Goal: Information Seeking & Learning: Learn about a topic

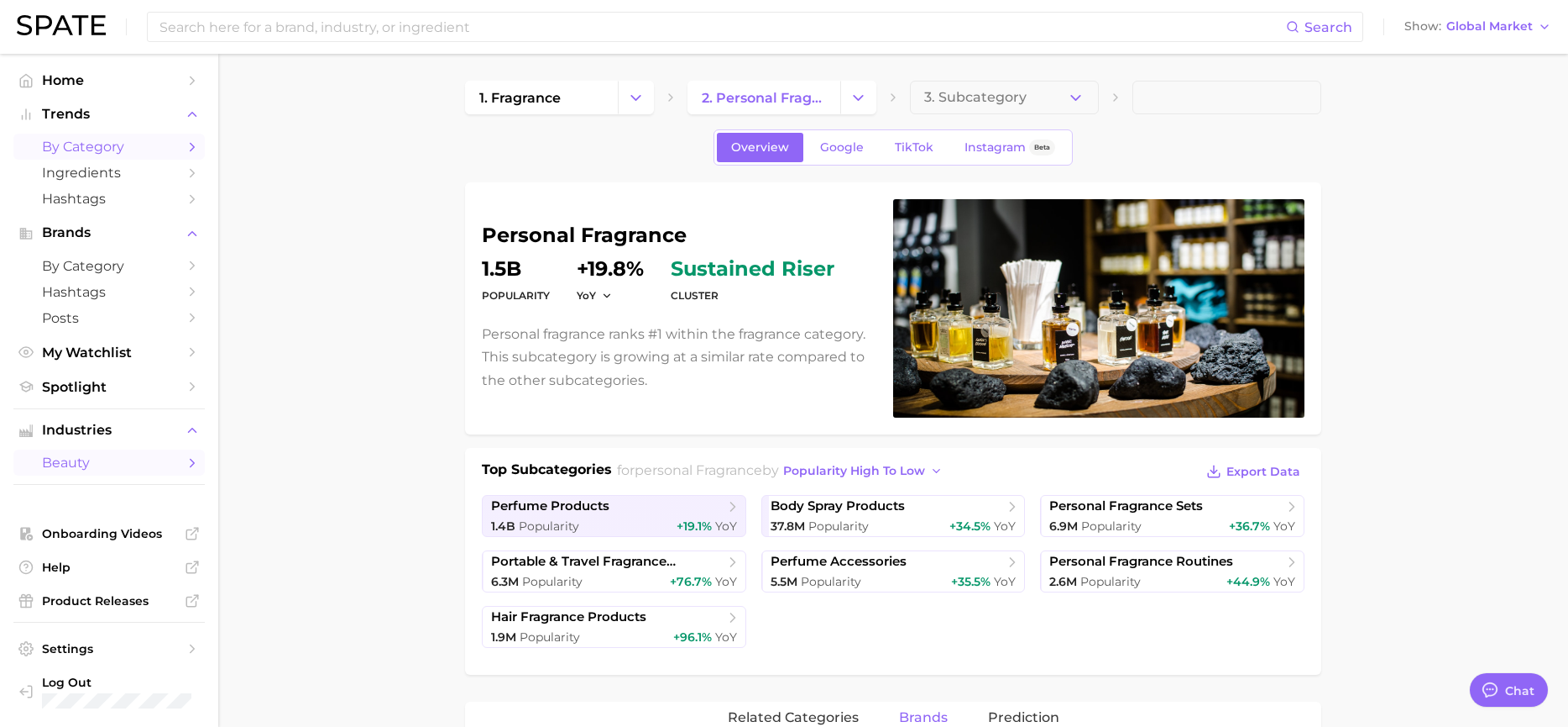
click at [151, 153] on span "by Category" at bounding box center [109, 146] width 135 height 16
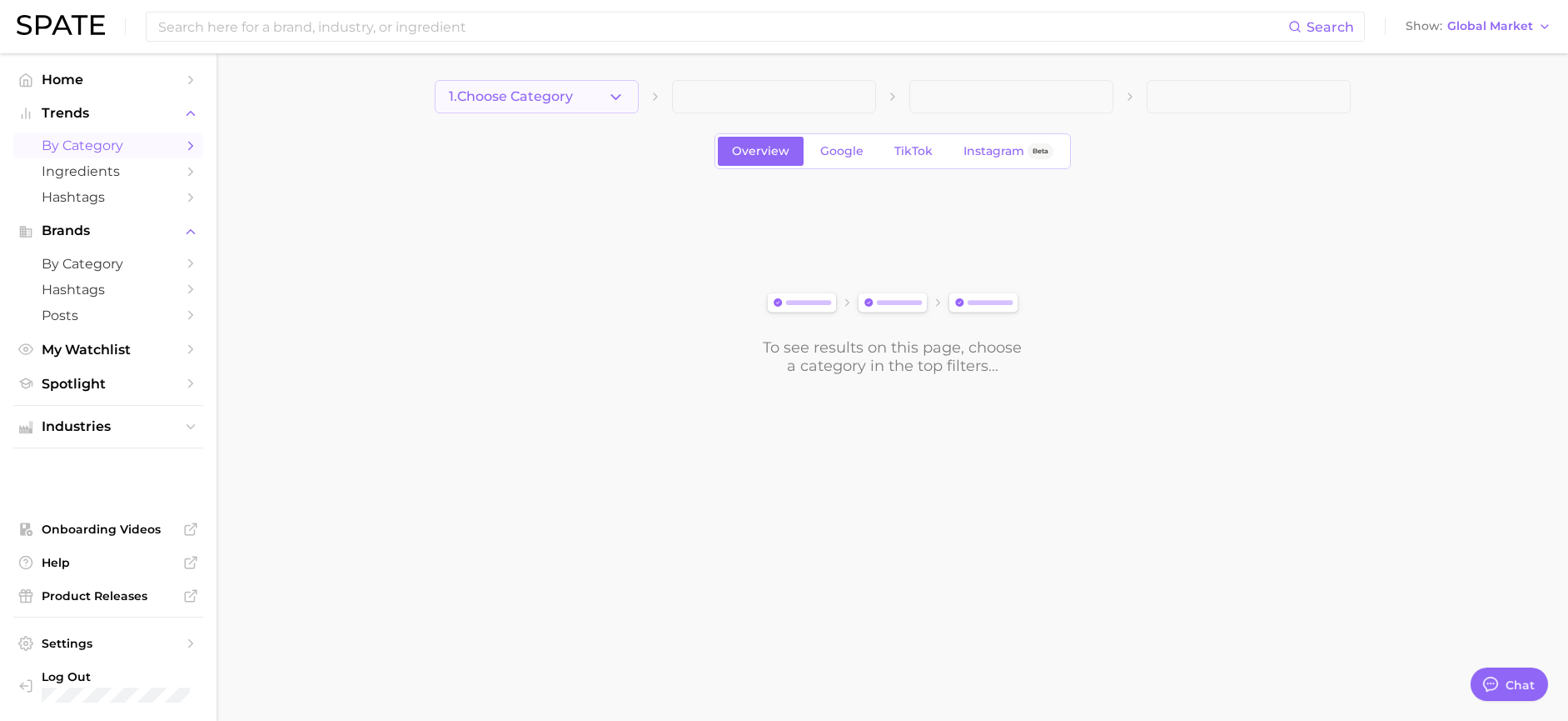
click at [617, 96] on icon "button" at bounding box center [616, 97] width 18 height 18
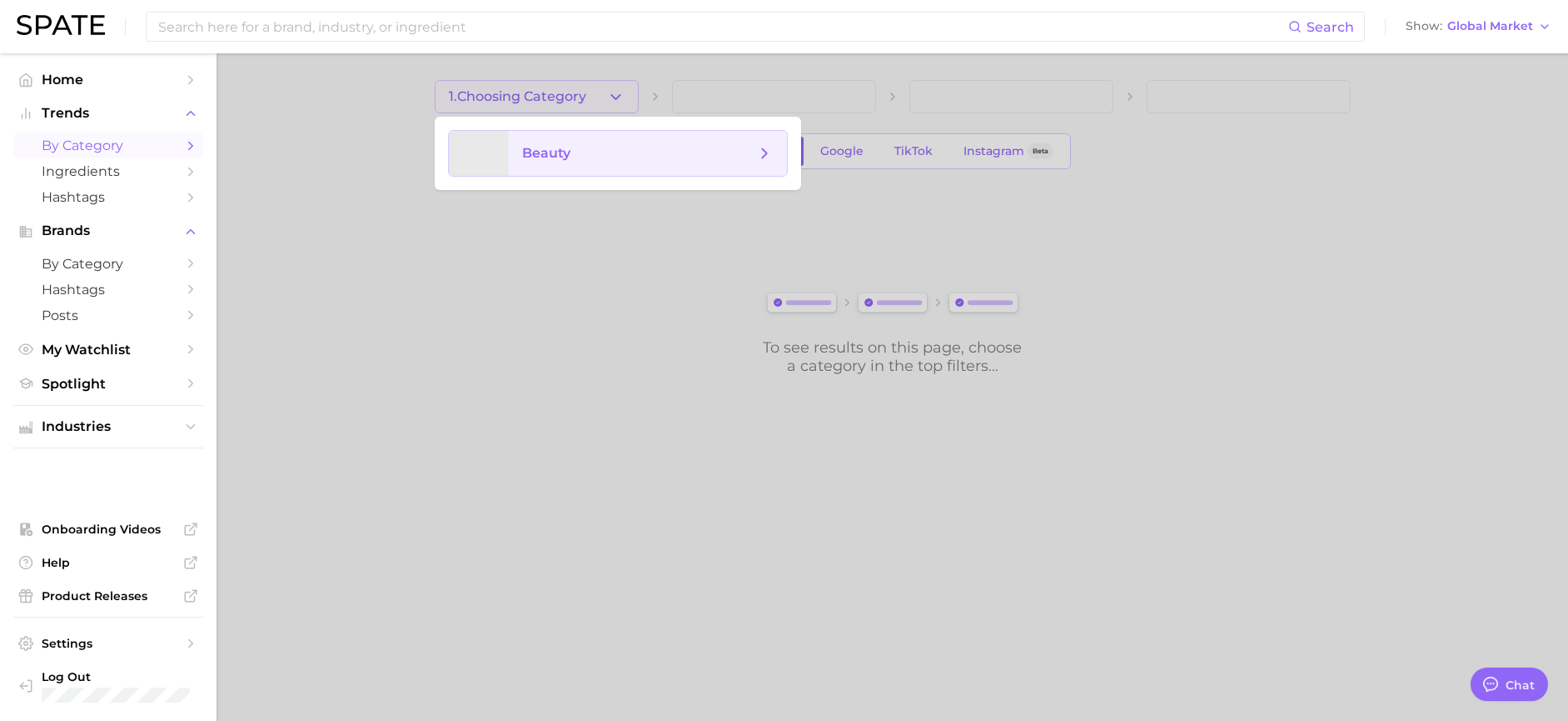
click at [600, 149] on span "beauty" at bounding box center [639, 153] width 233 height 19
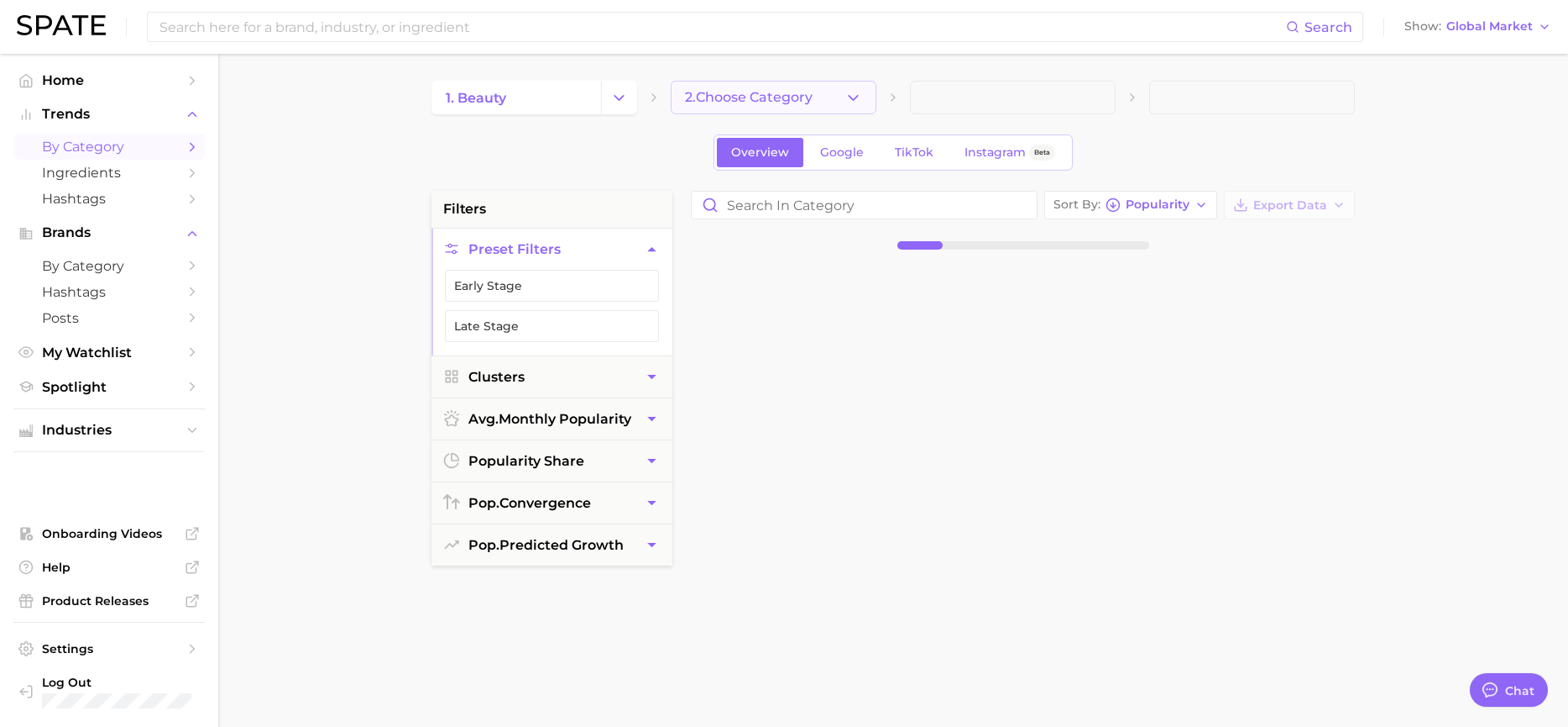
click at [850, 99] on icon "button" at bounding box center [853, 98] width 18 height 18
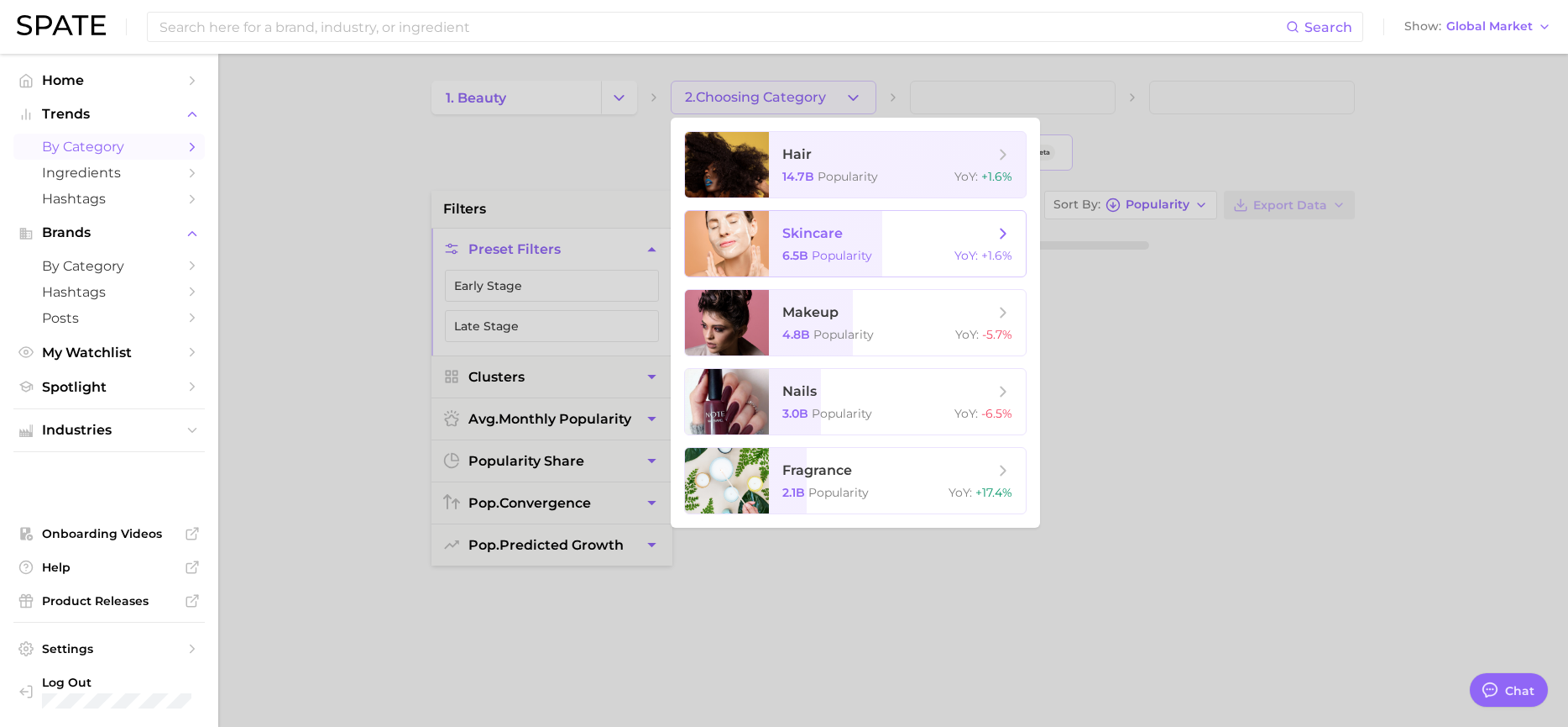
click at [822, 258] on span "Popularity" at bounding box center [842, 255] width 61 height 15
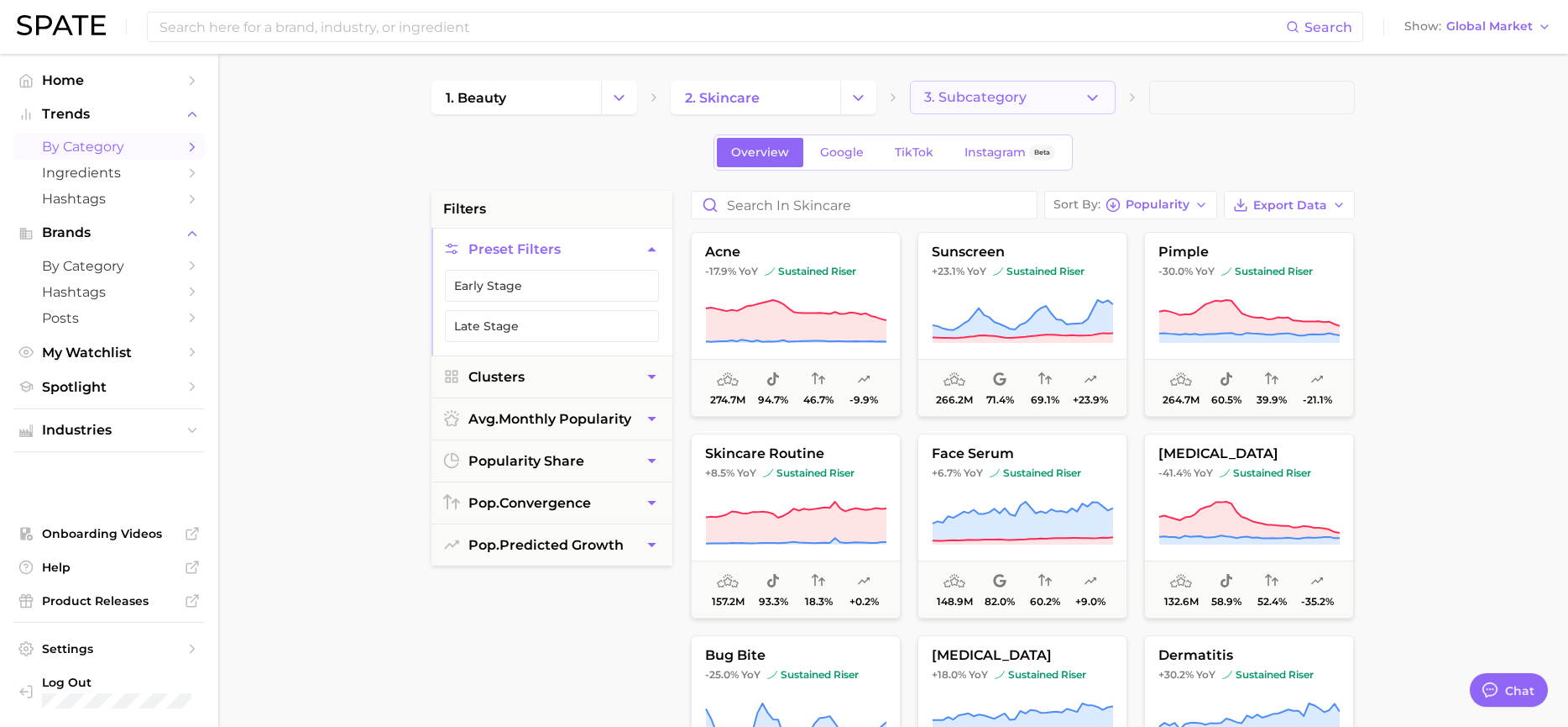
click at [1104, 92] on button "3. Subcategory" at bounding box center [1013, 97] width 206 height 34
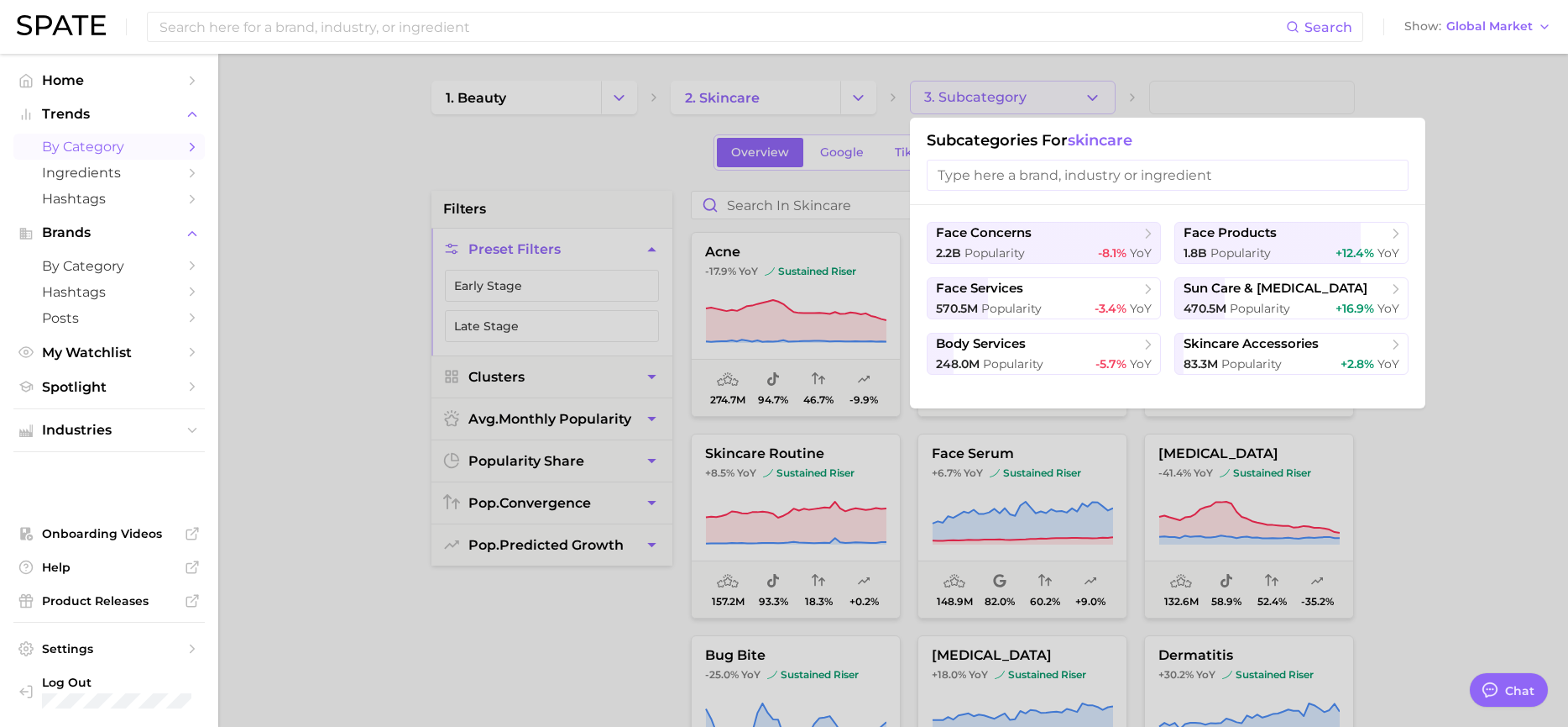
click at [1561, 144] on div at bounding box center [784, 363] width 1568 height 727
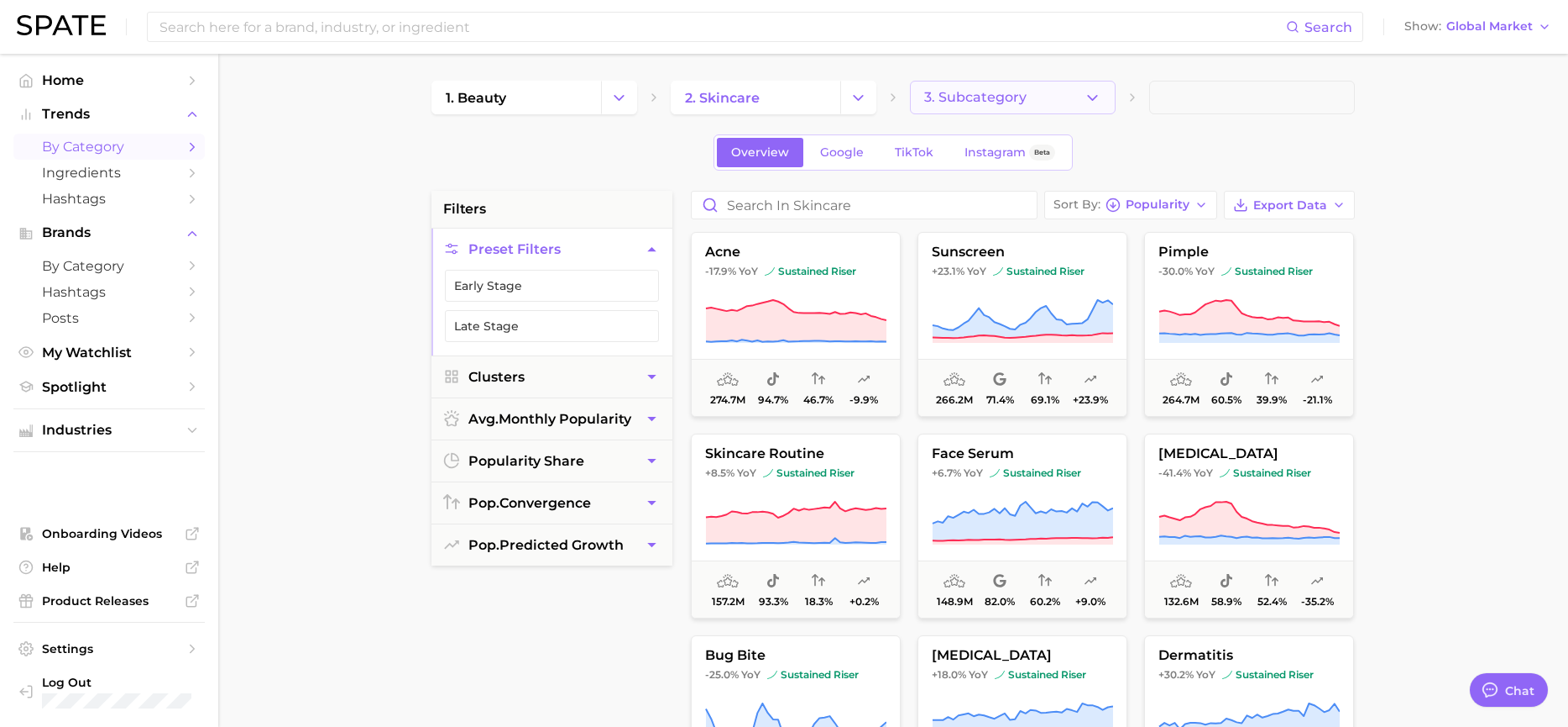
click at [1083, 97] on button "3. Subcategory" at bounding box center [1013, 97] width 206 height 34
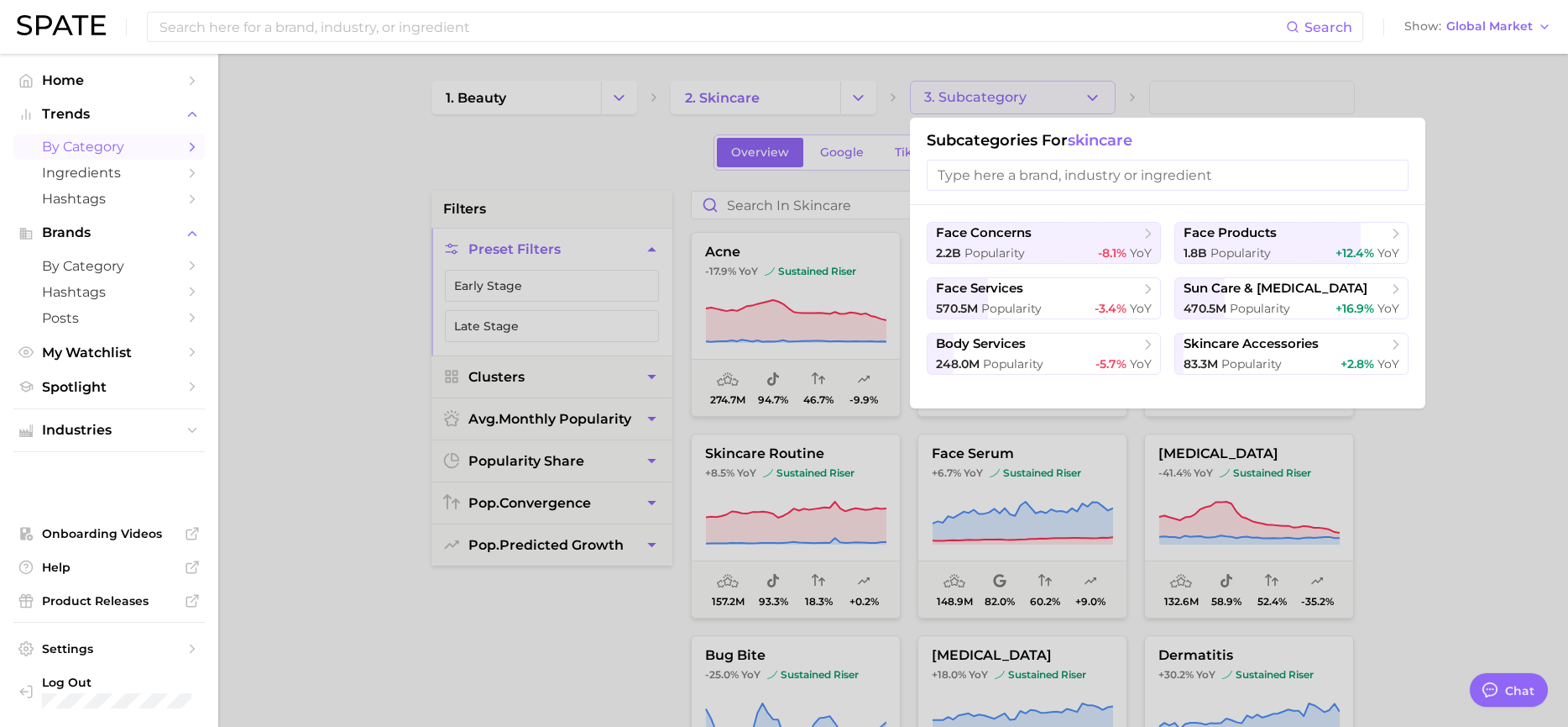
click at [609, 139] on div at bounding box center [784, 363] width 1568 height 727
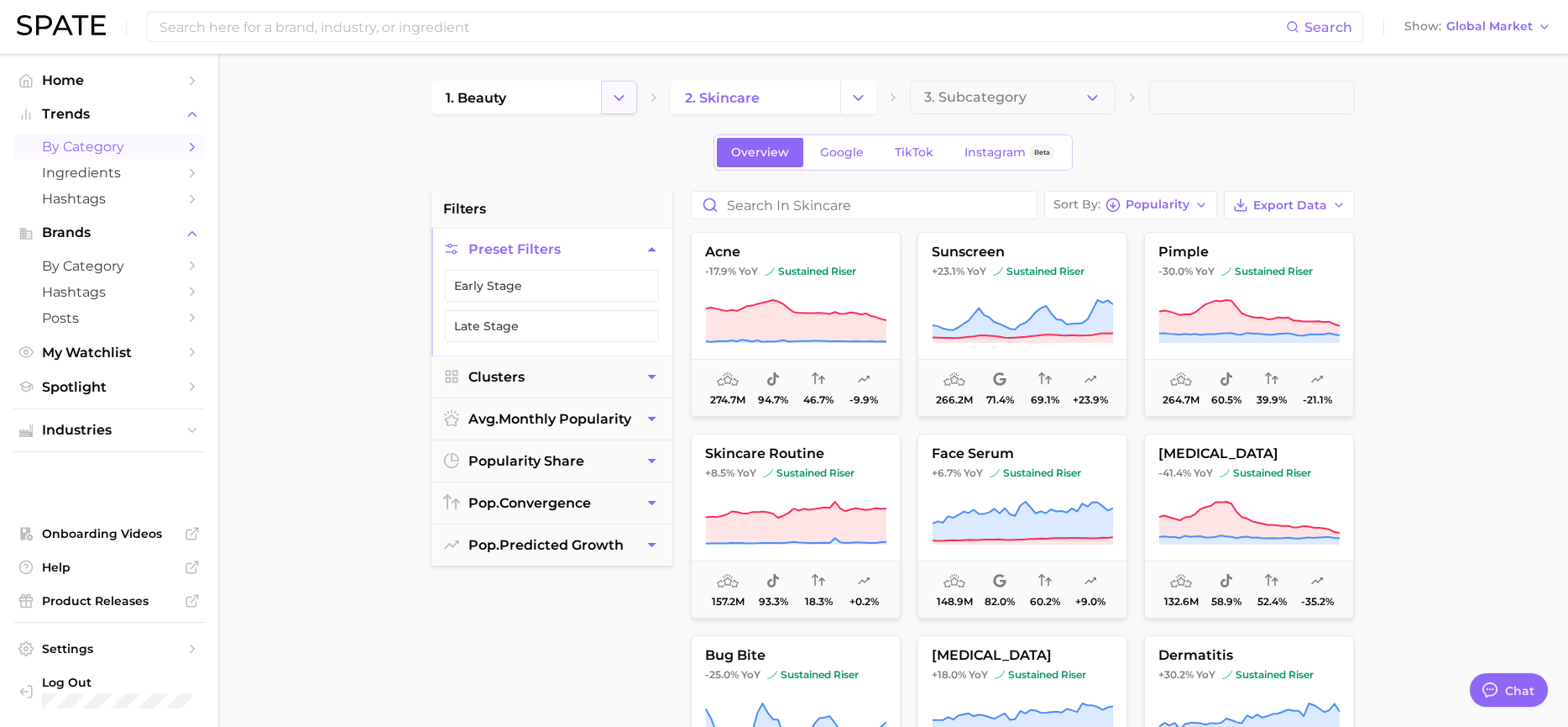
click at [615, 104] on icon "Change Category" at bounding box center [620, 98] width 18 height 18
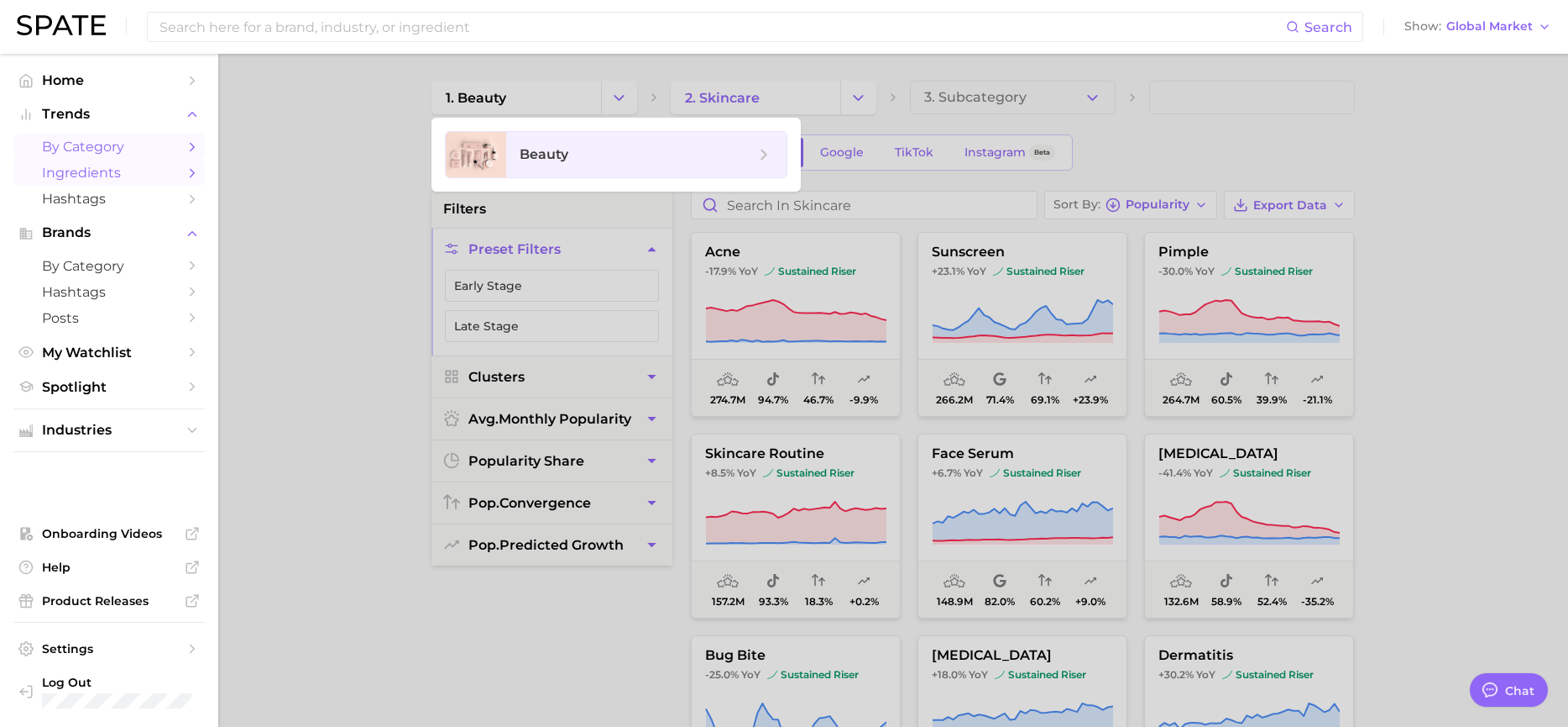
click at [82, 166] on span "Ingredients" at bounding box center [109, 173] width 135 height 16
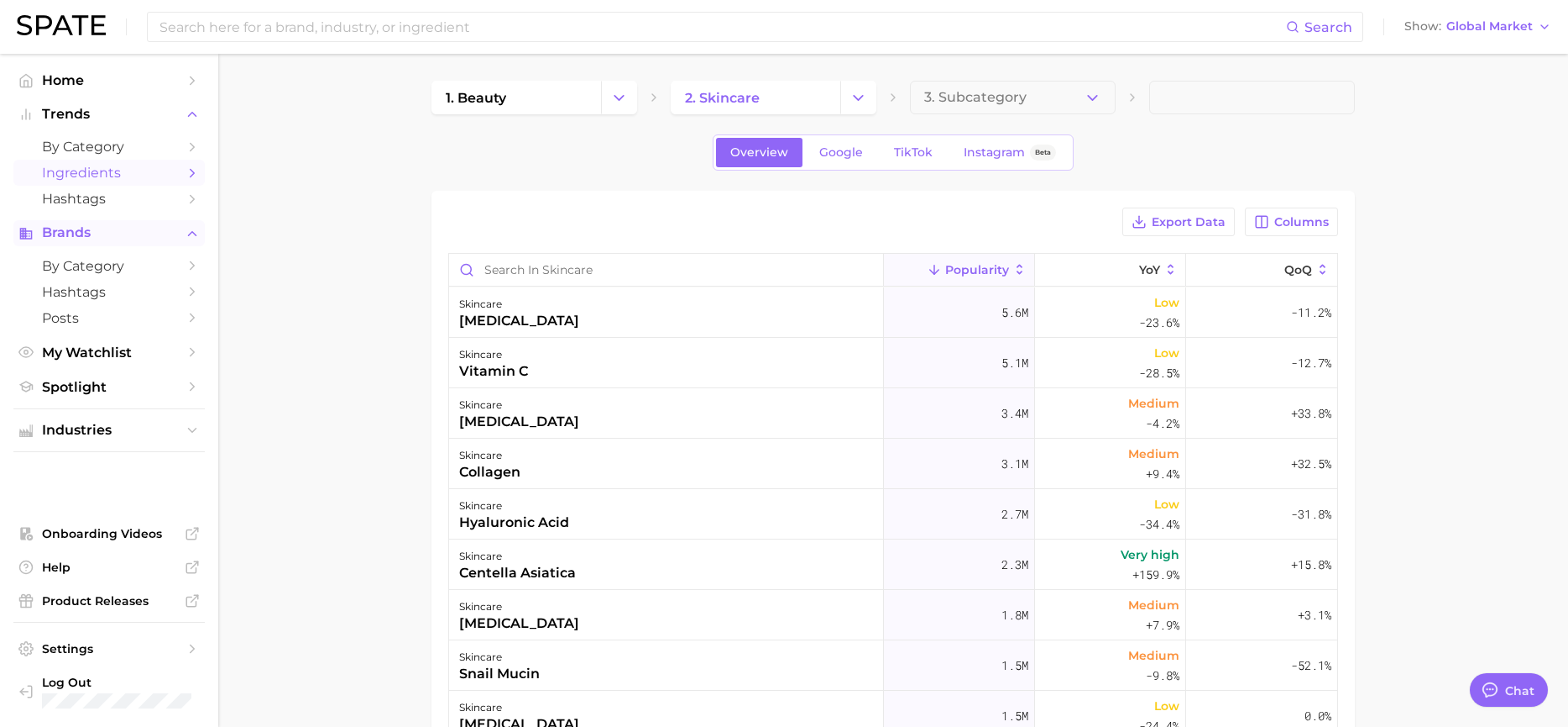
click at [79, 235] on span "Brands" at bounding box center [109, 232] width 135 height 15
click at [88, 260] on span "by Category" at bounding box center [109, 266] width 135 height 16
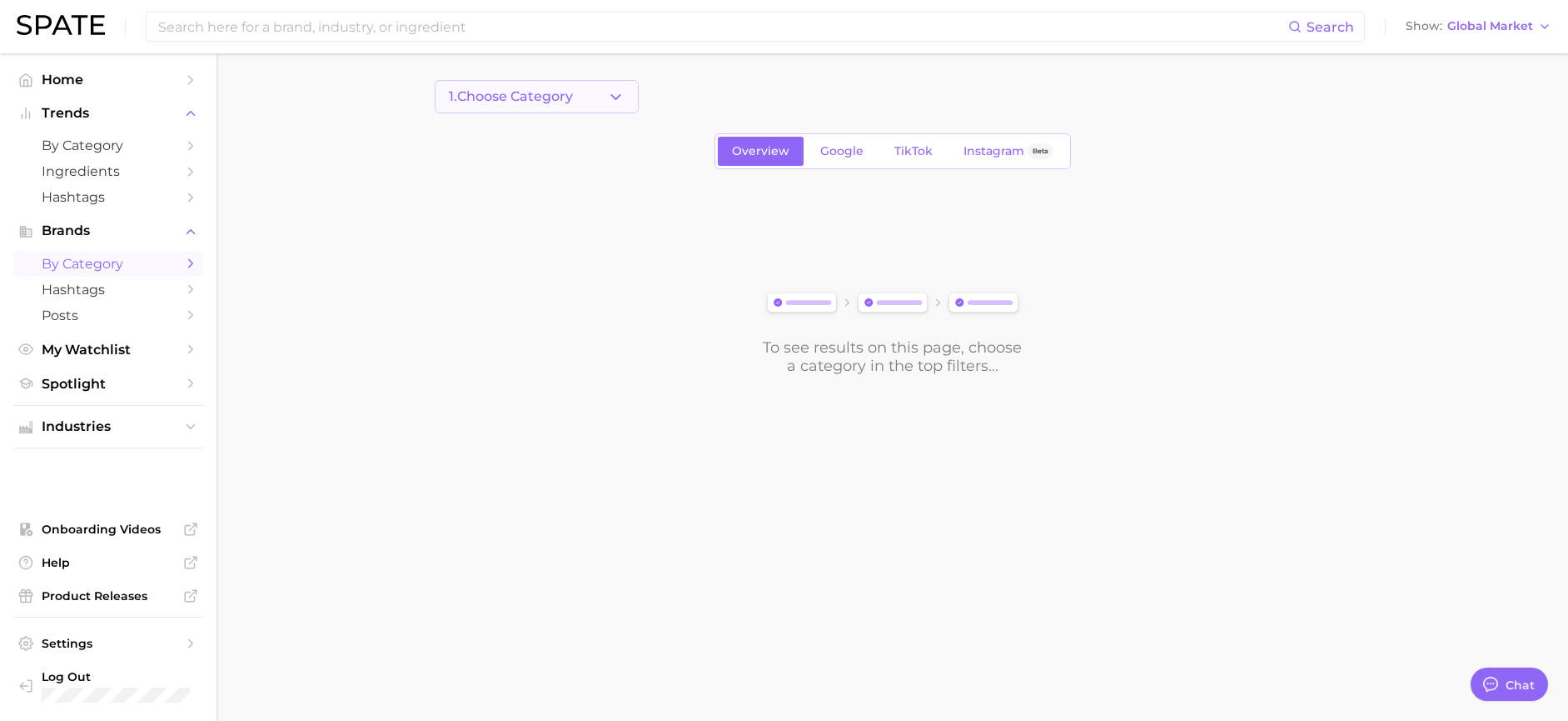
click at [593, 102] on button "1. Choose Category" at bounding box center [537, 96] width 204 height 34
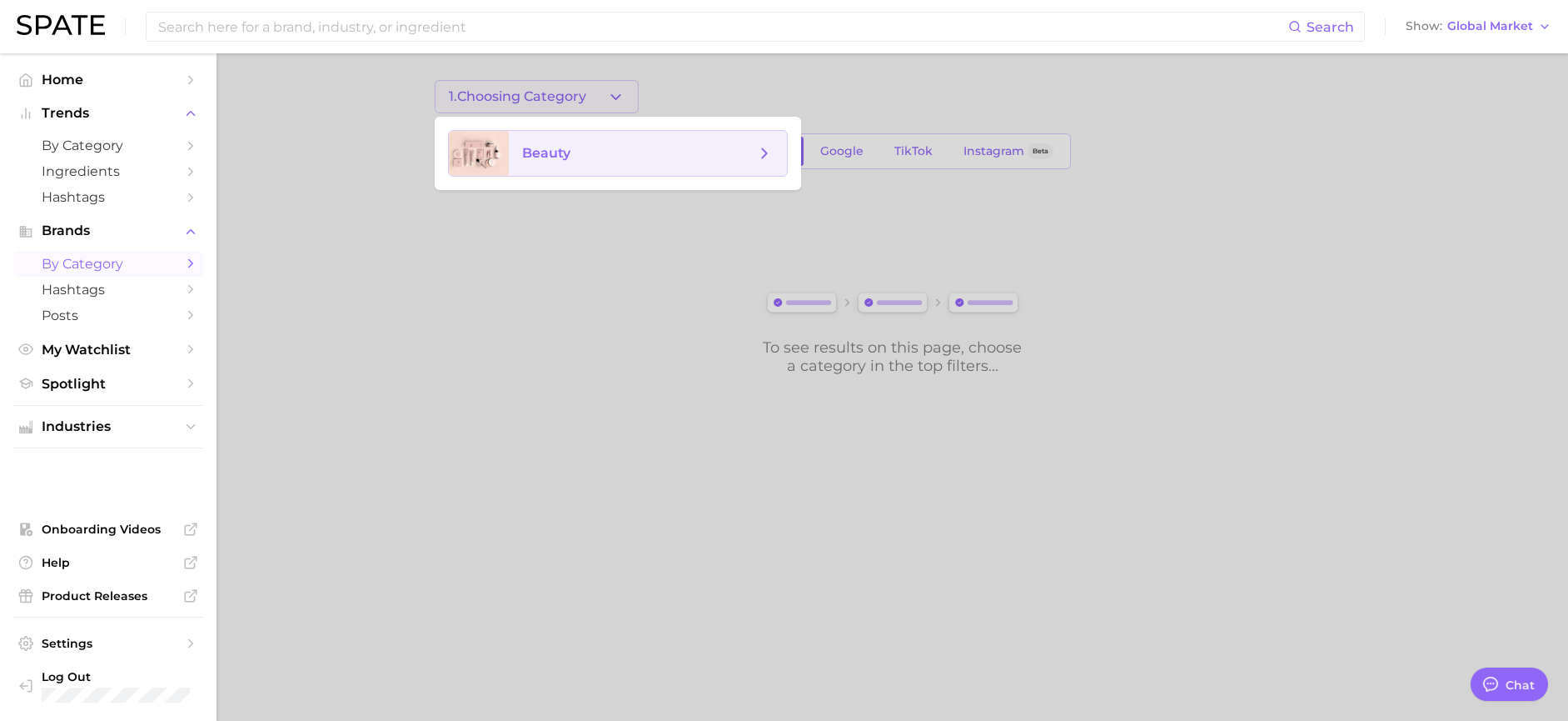
click at [606, 151] on span "beauty" at bounding box center [639, 153] width 233 height 19
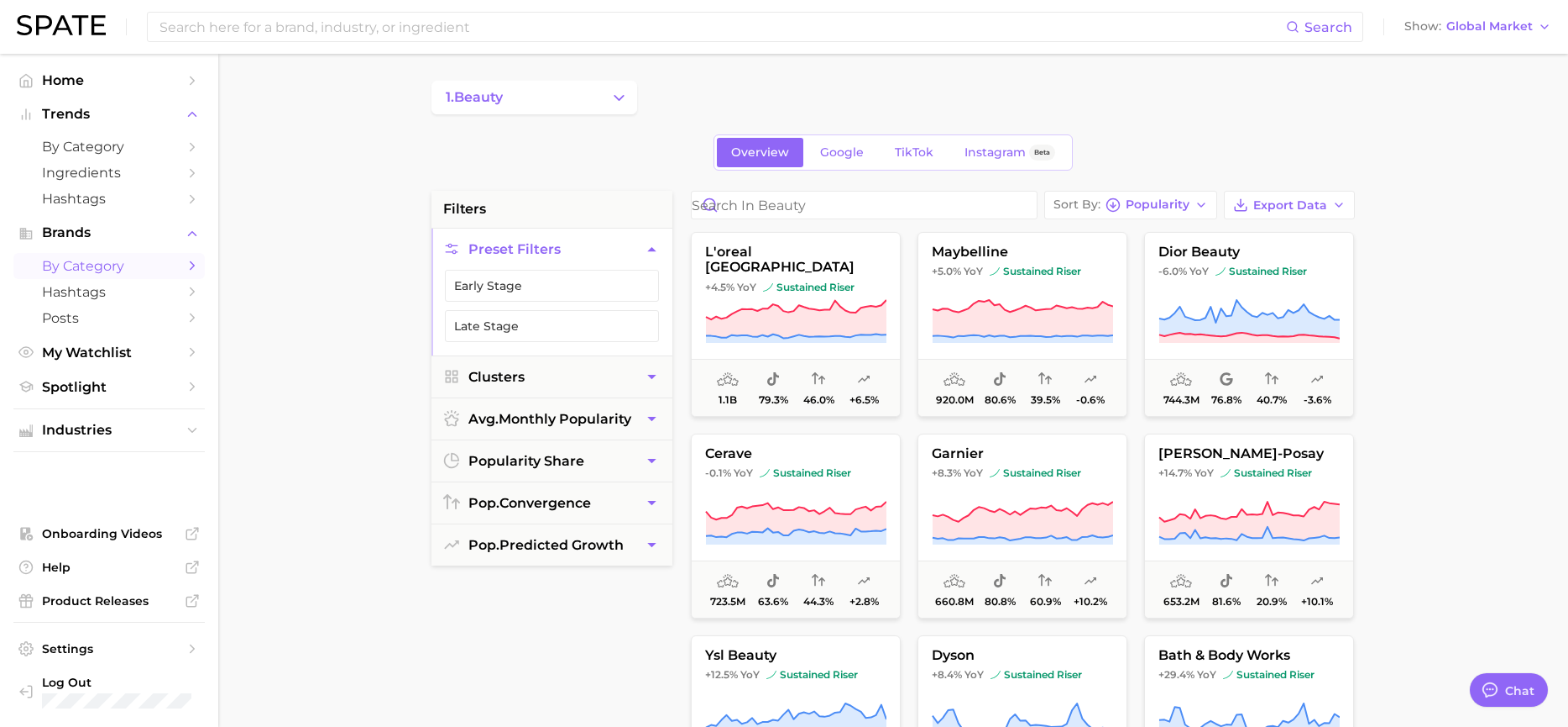
click at [612, 94] on icon "Change Category" at bounding box center [620, 98] width 18 height 18
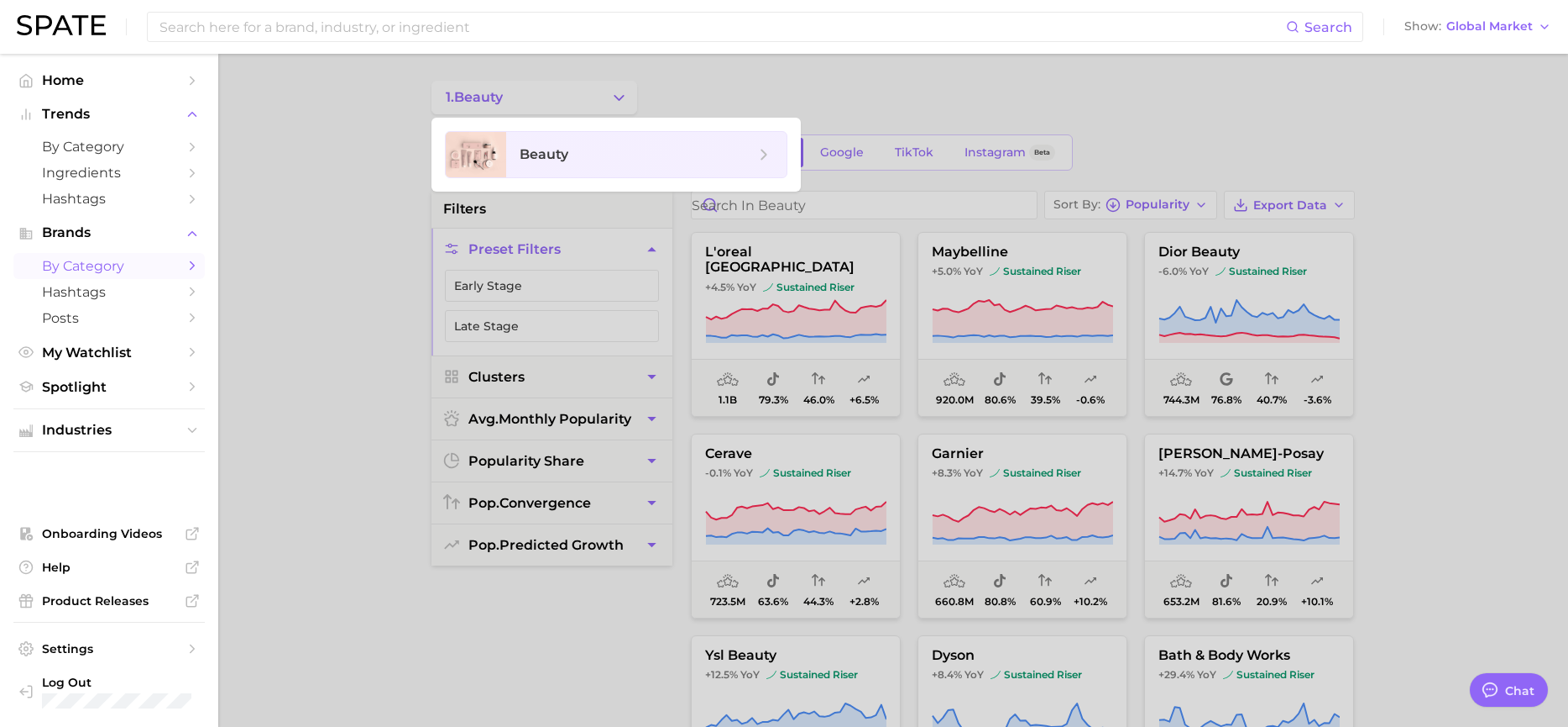
click at [297, 268] on div at bounding box center [784, 363] width 1568 height 727
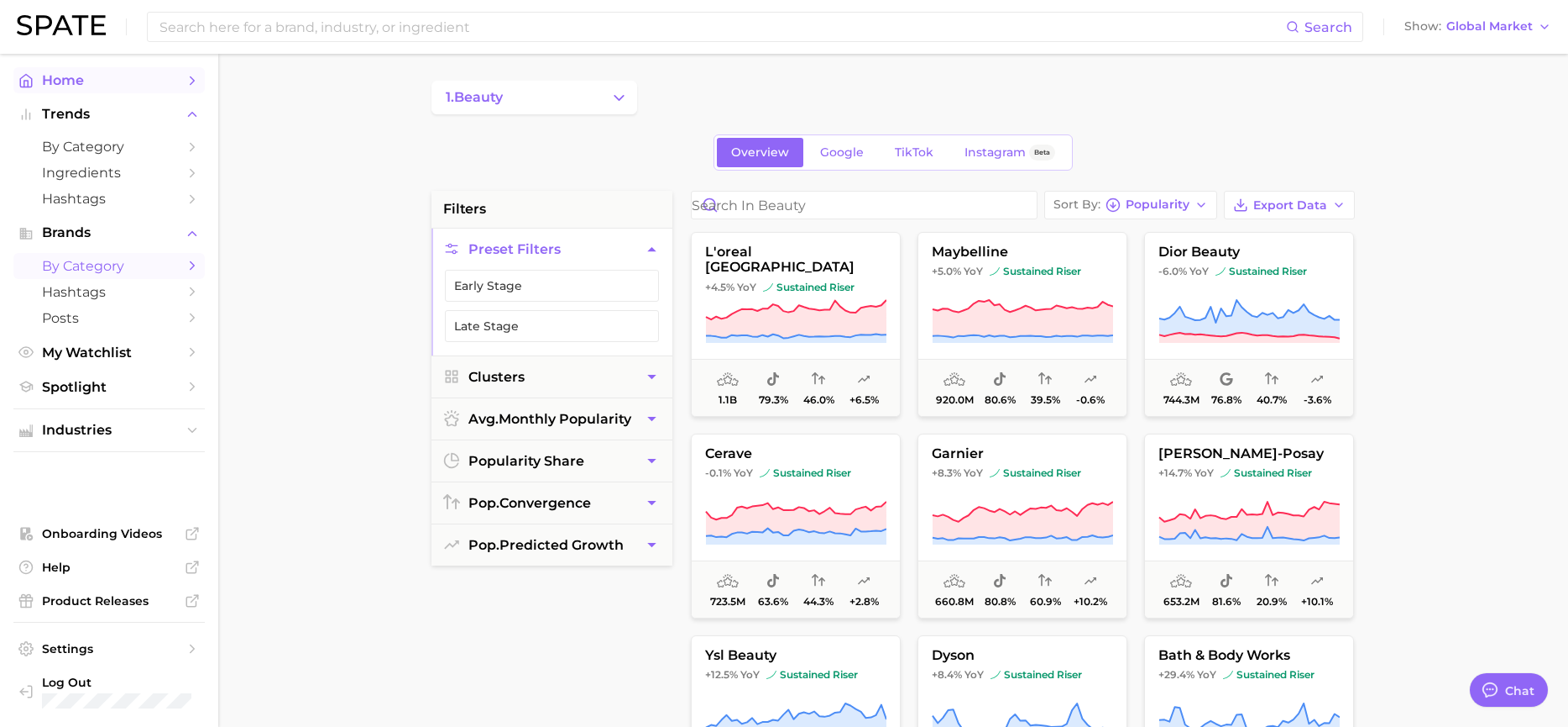
click at [77, 81] on span "Home" at bounding box center [109, 80] width 135 height 16
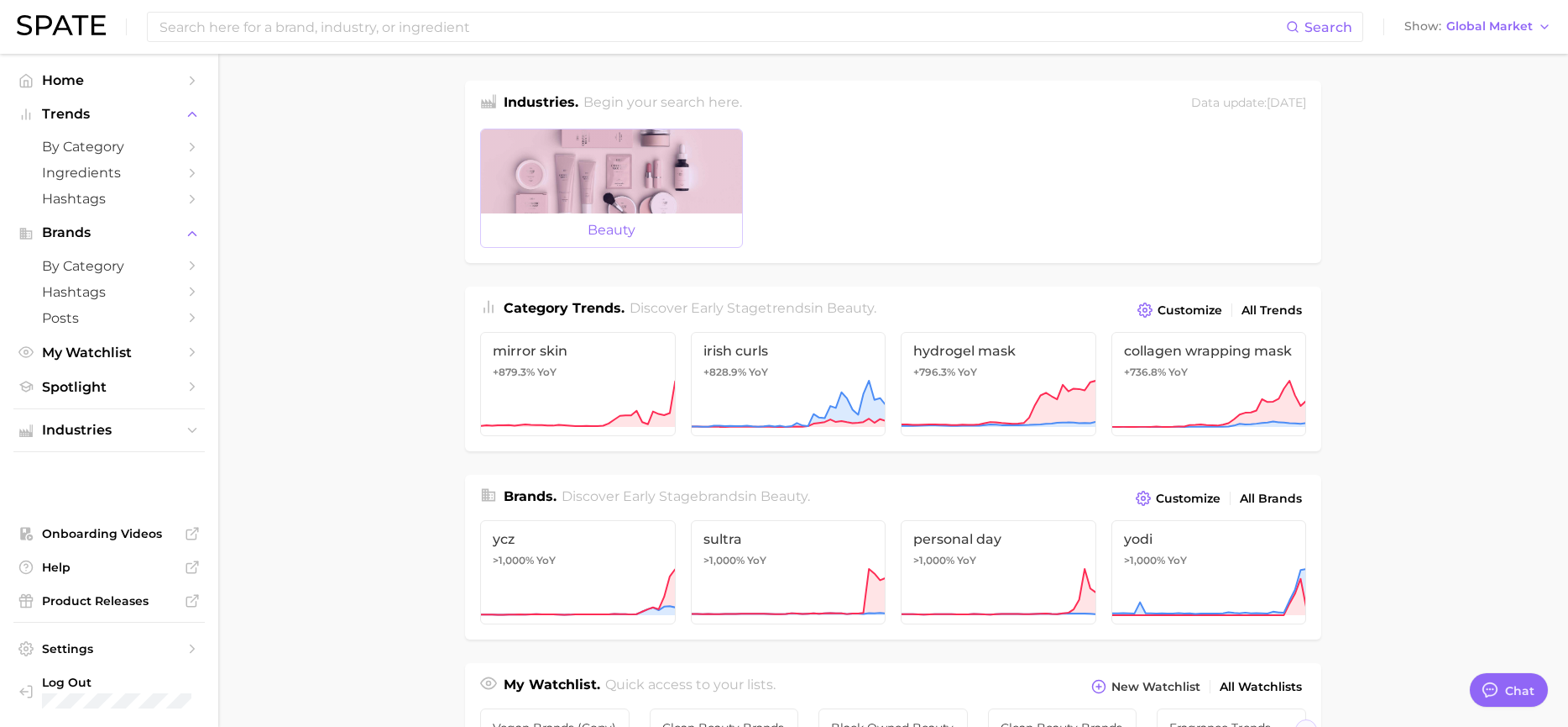
click at [598, 186] on div at bounding box center [612, 171] width 261 height 84
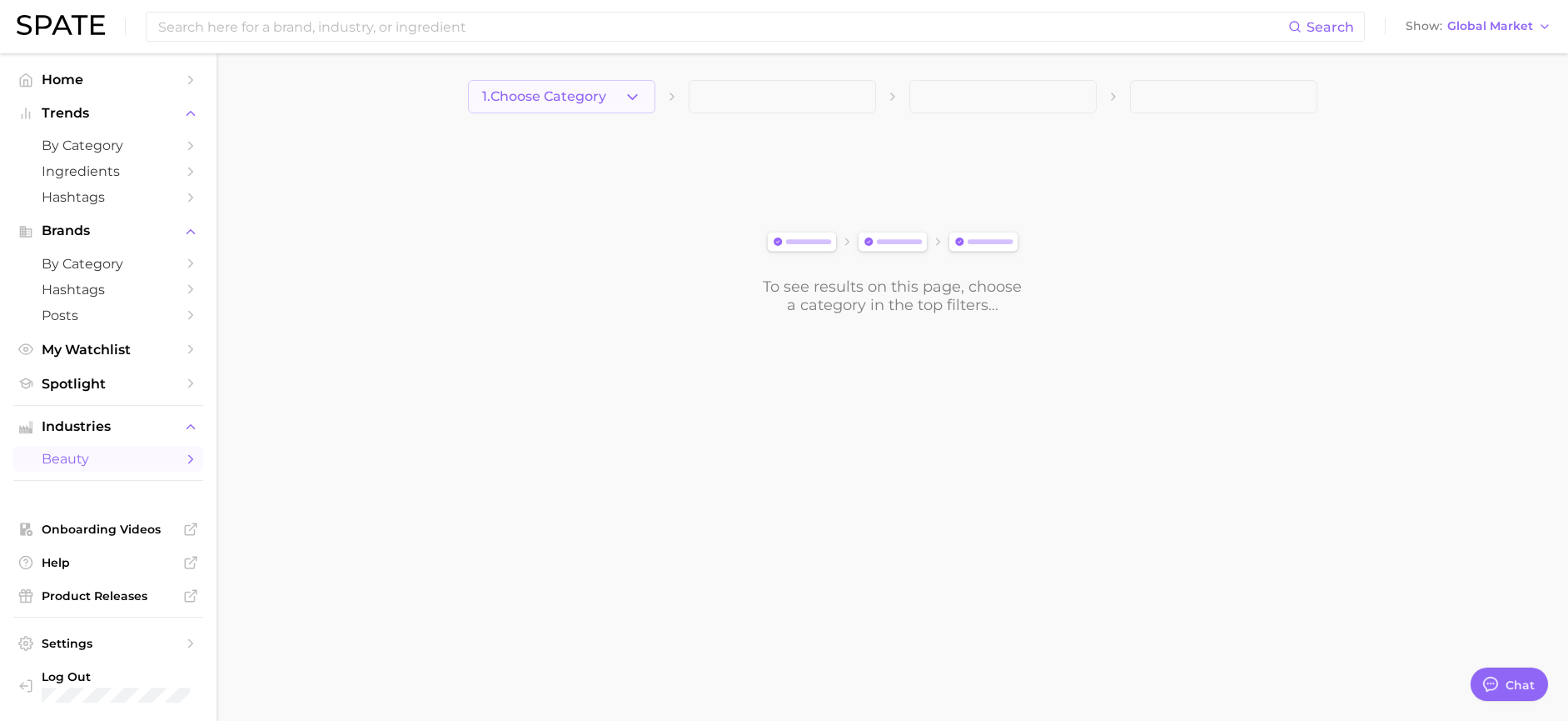
click at [633, 101] on icon "button" at bounding box center [632, 97] width 18 height 18
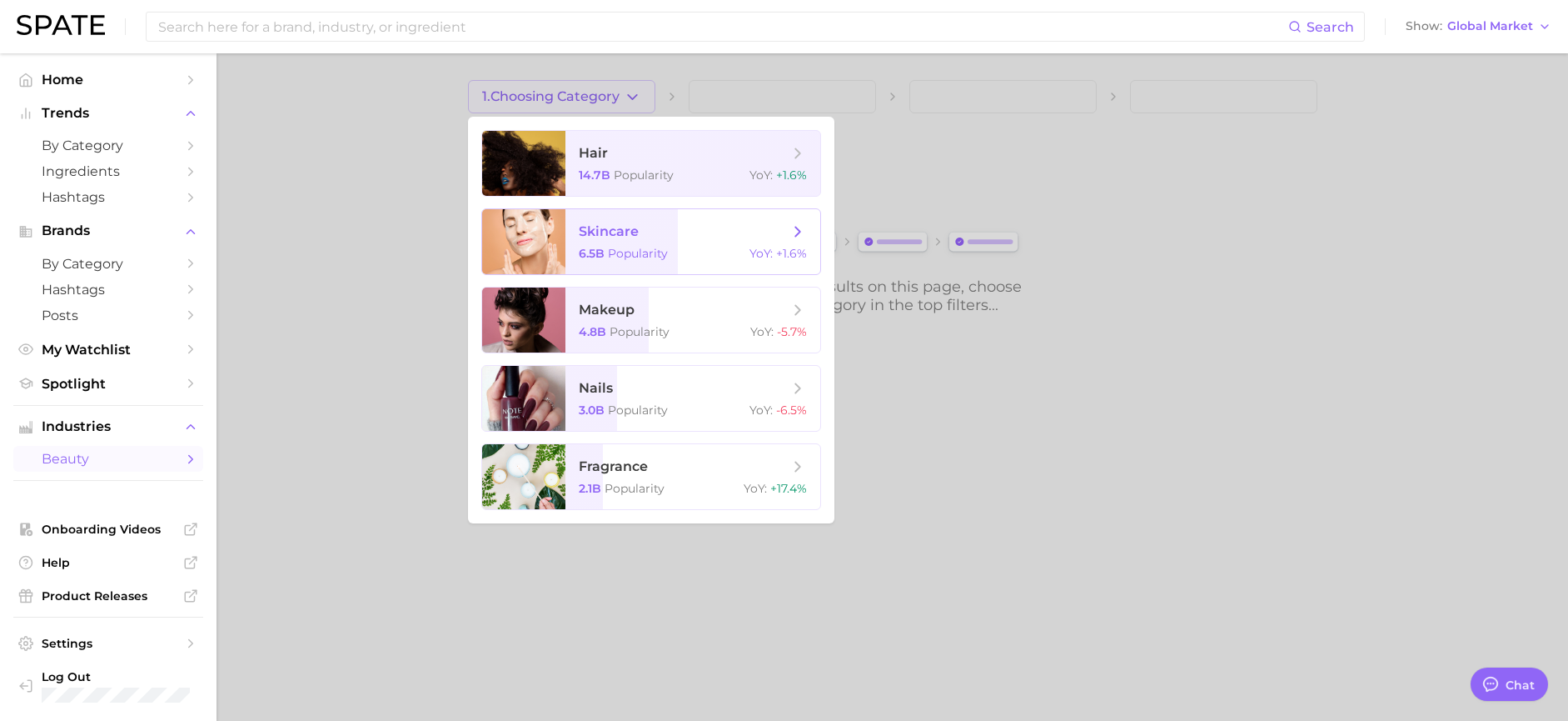
click at [635, 230] on span "skincare" at bounding box center [608, 231] width 60 height 16
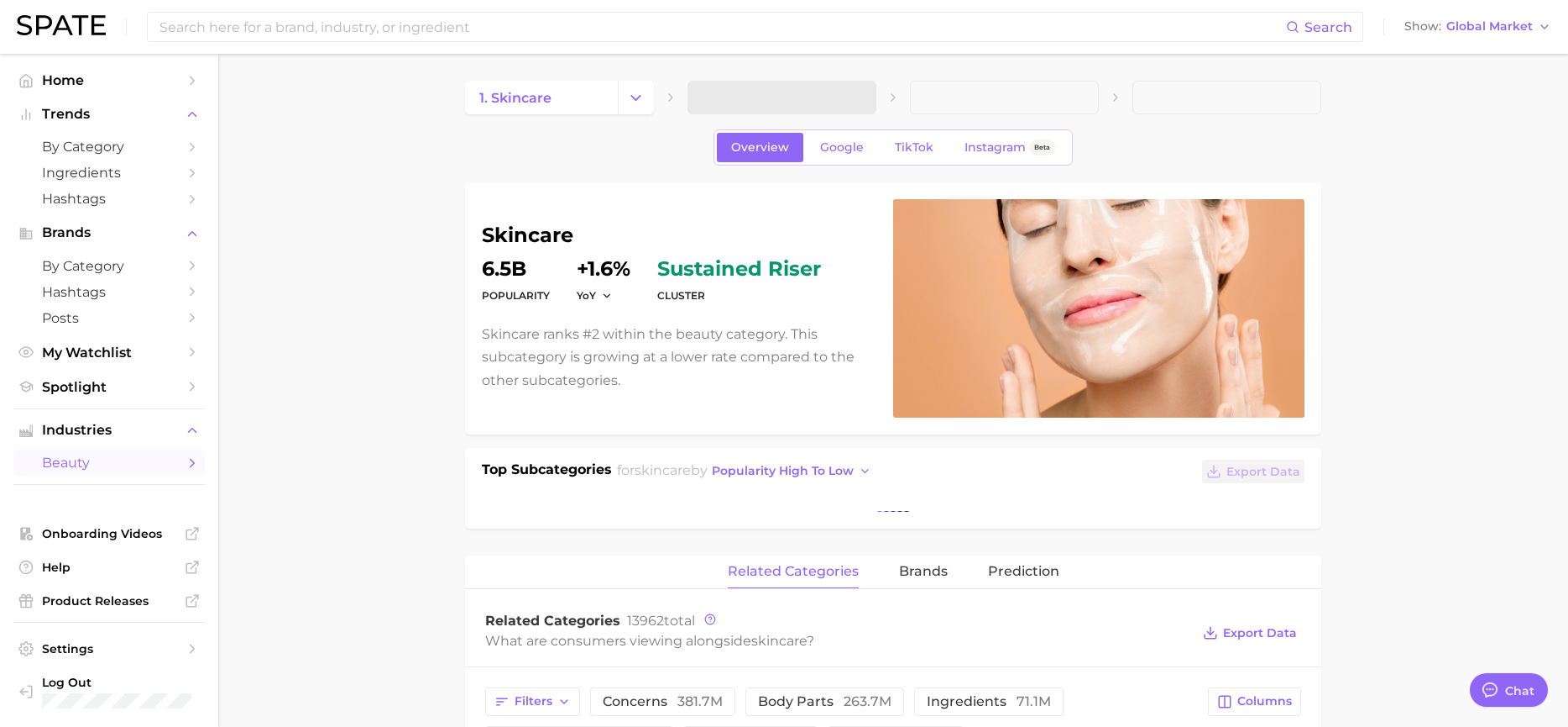
type textarea "x"
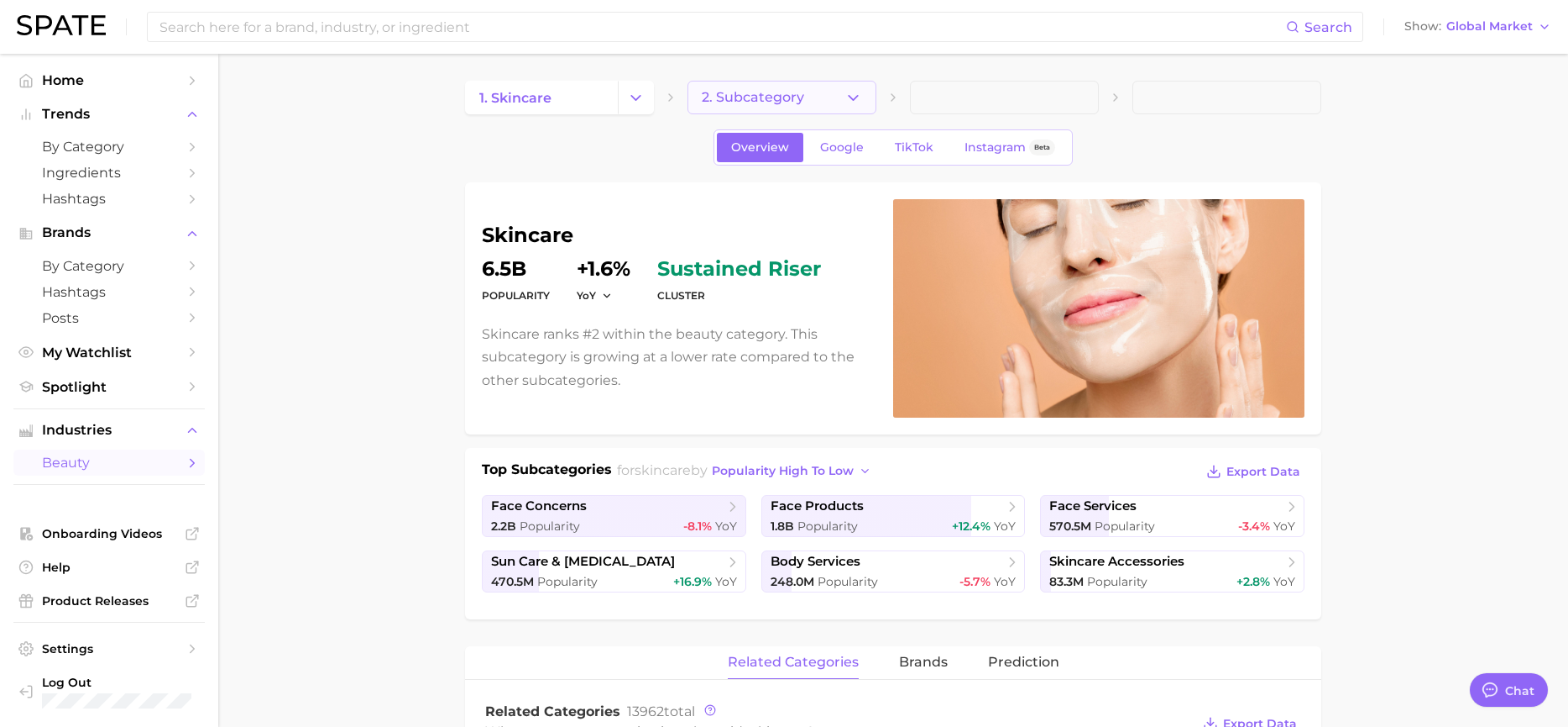
click at [844, 94] on button "2. Subcategory" at bounding box center [782, 97] width 189 height 34
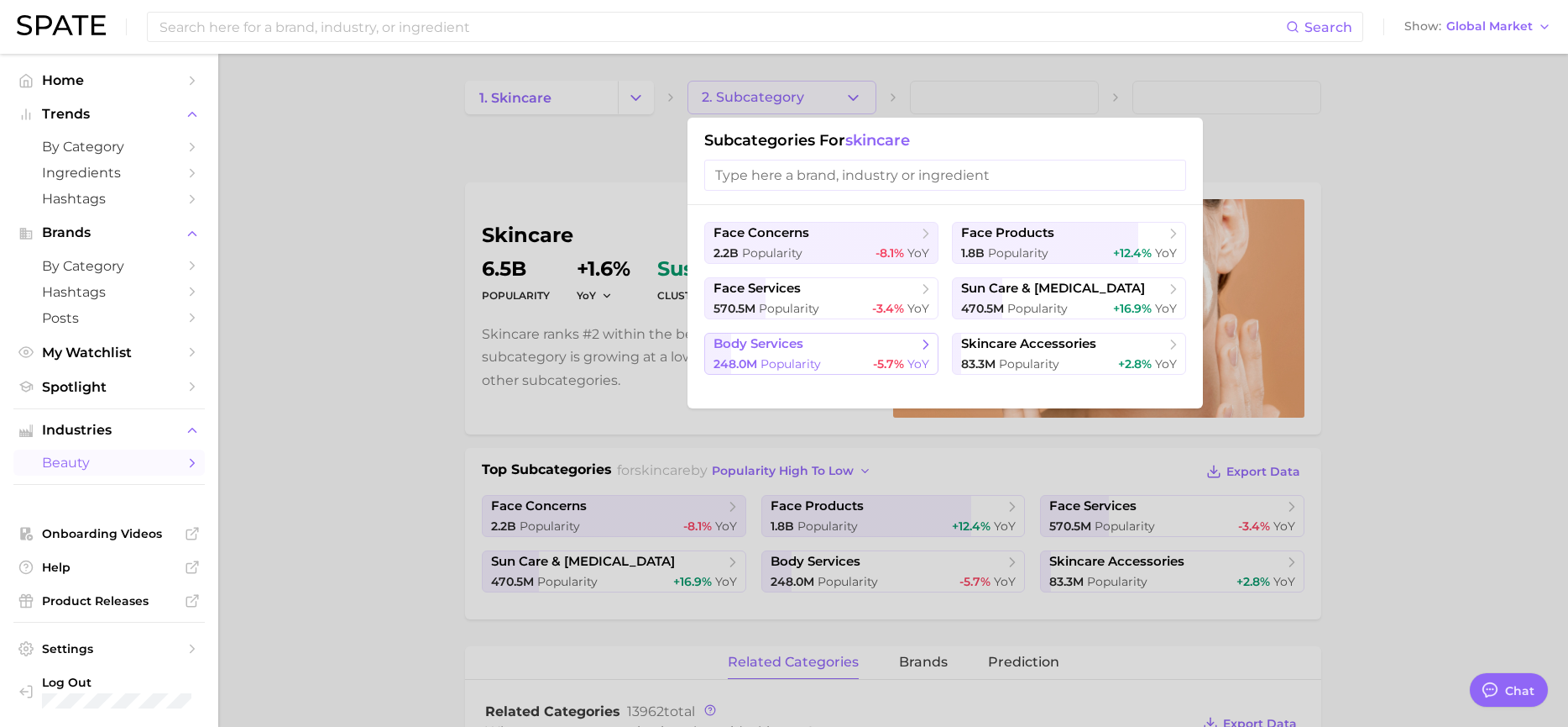
click at [851, 344] on span "body services" at bounding box center [815, 344] width 204 height 17
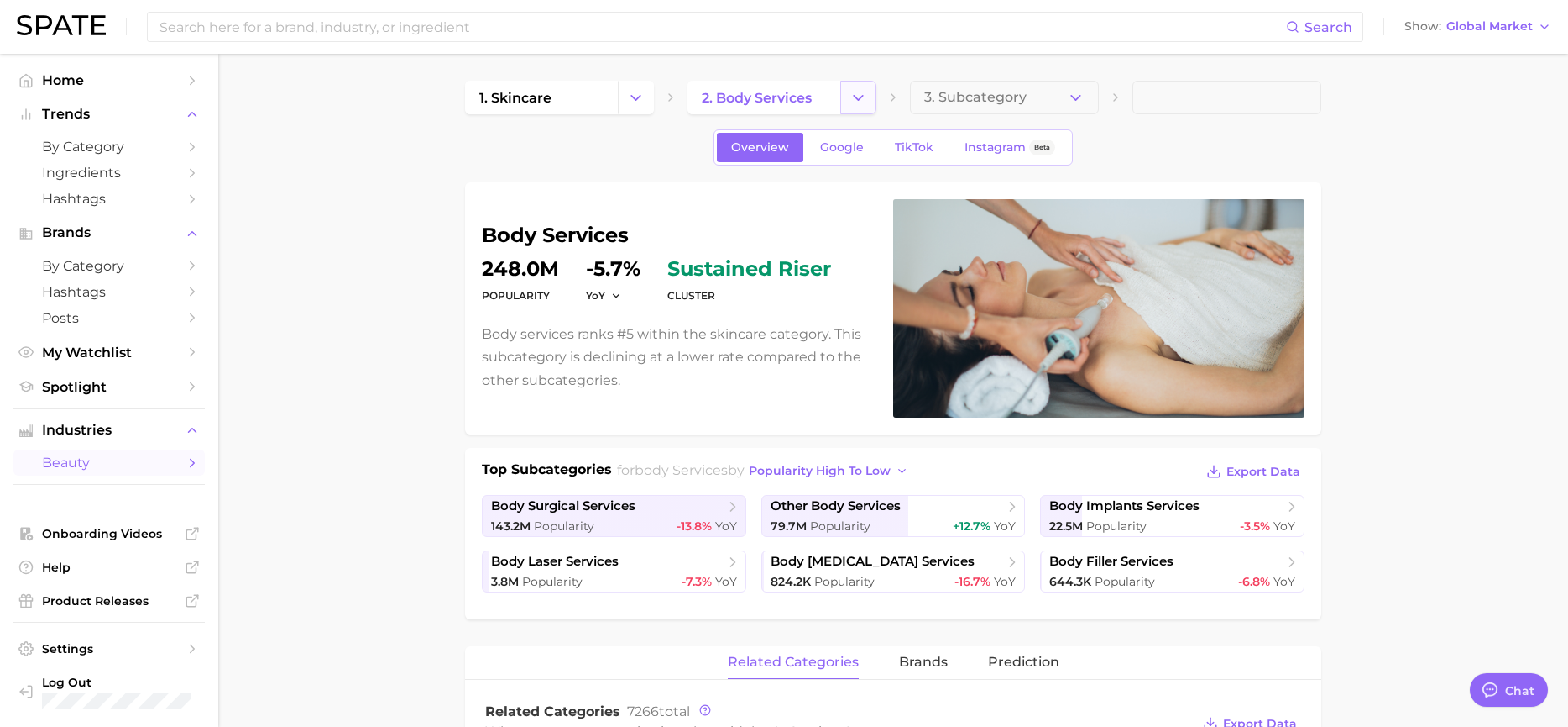
click at [859, 94] on icon "Change Category" at bounding box center [858, 98] width 18 height 18
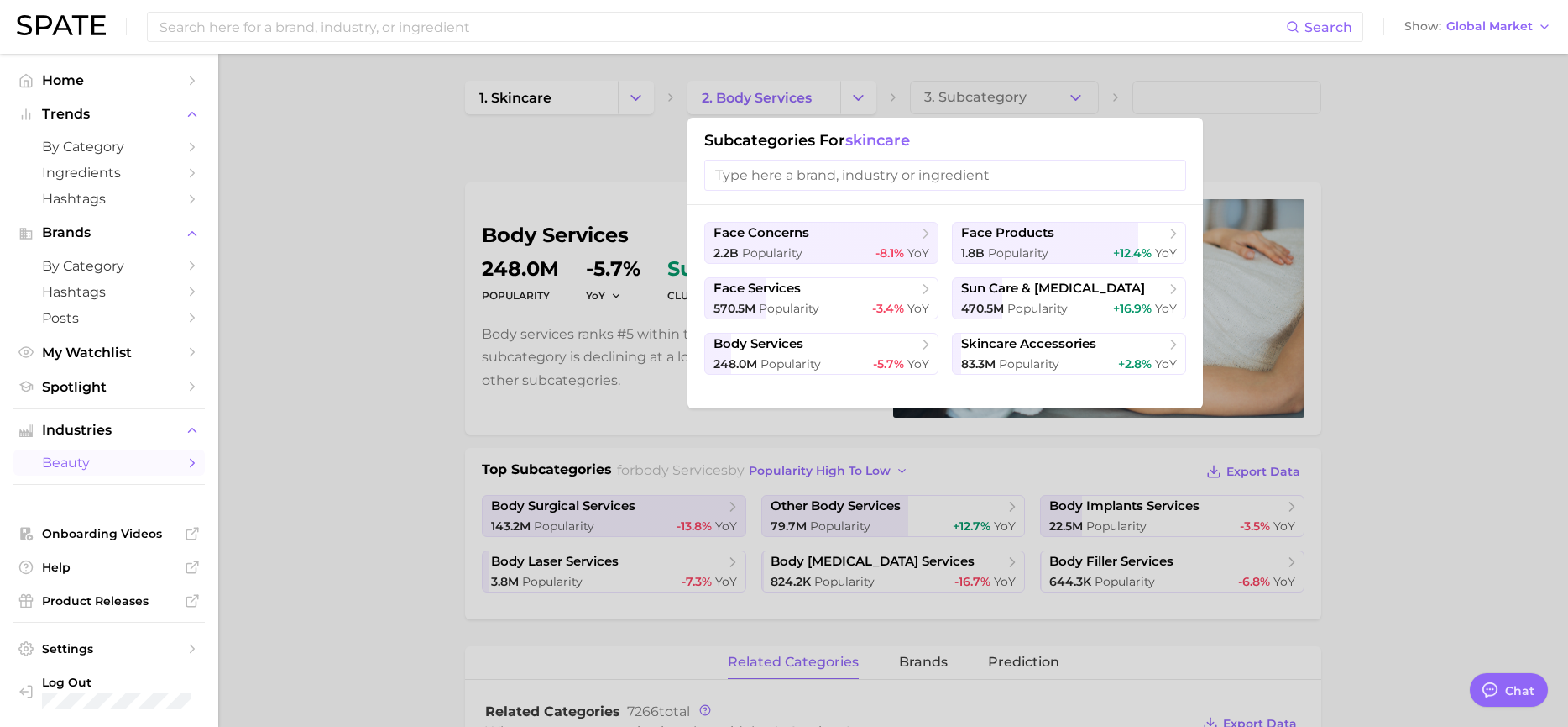
click at [628, 103] on div at bounding box center [784, 363] width 1568 height 727
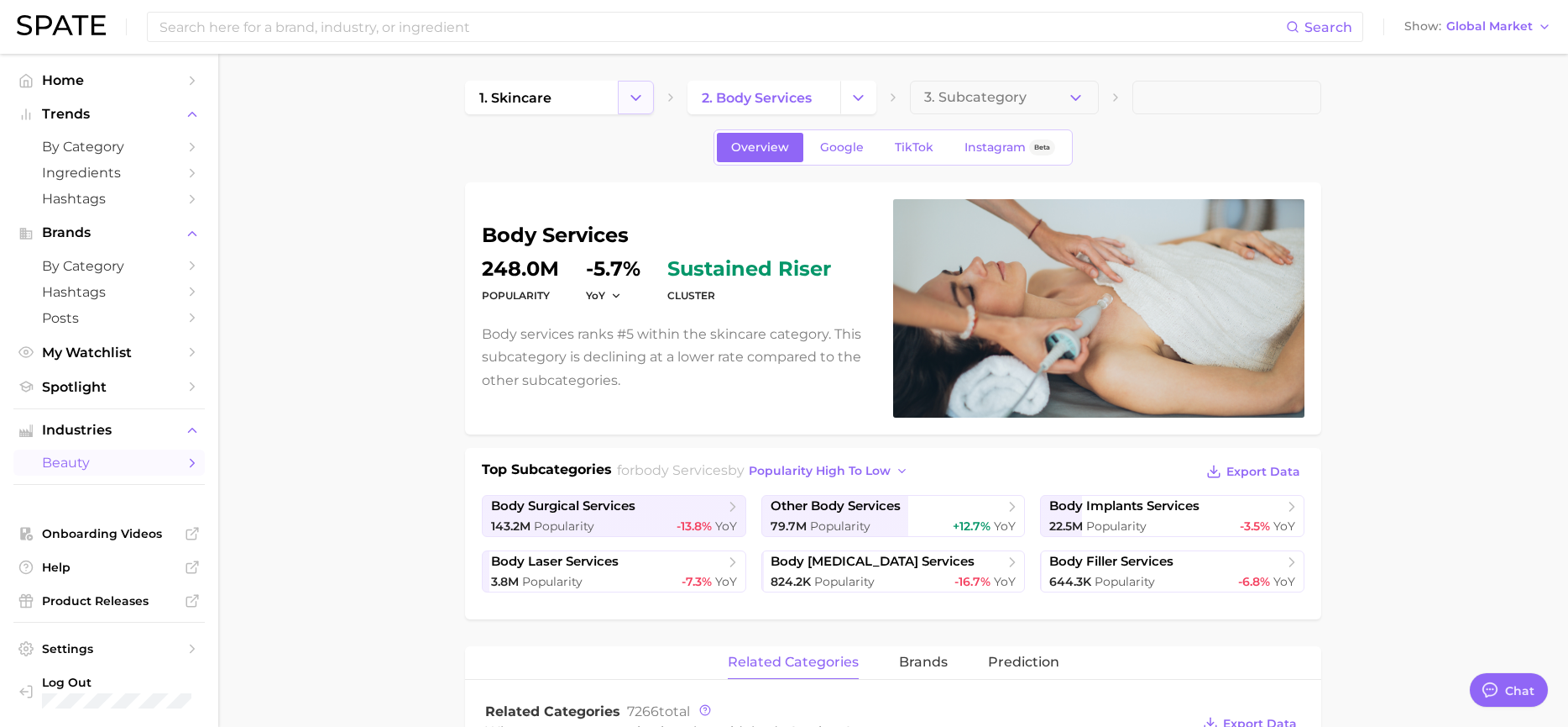
click at [630, 103] on icon "Change Category" at bounding box center [636, 98] width 18 height 18
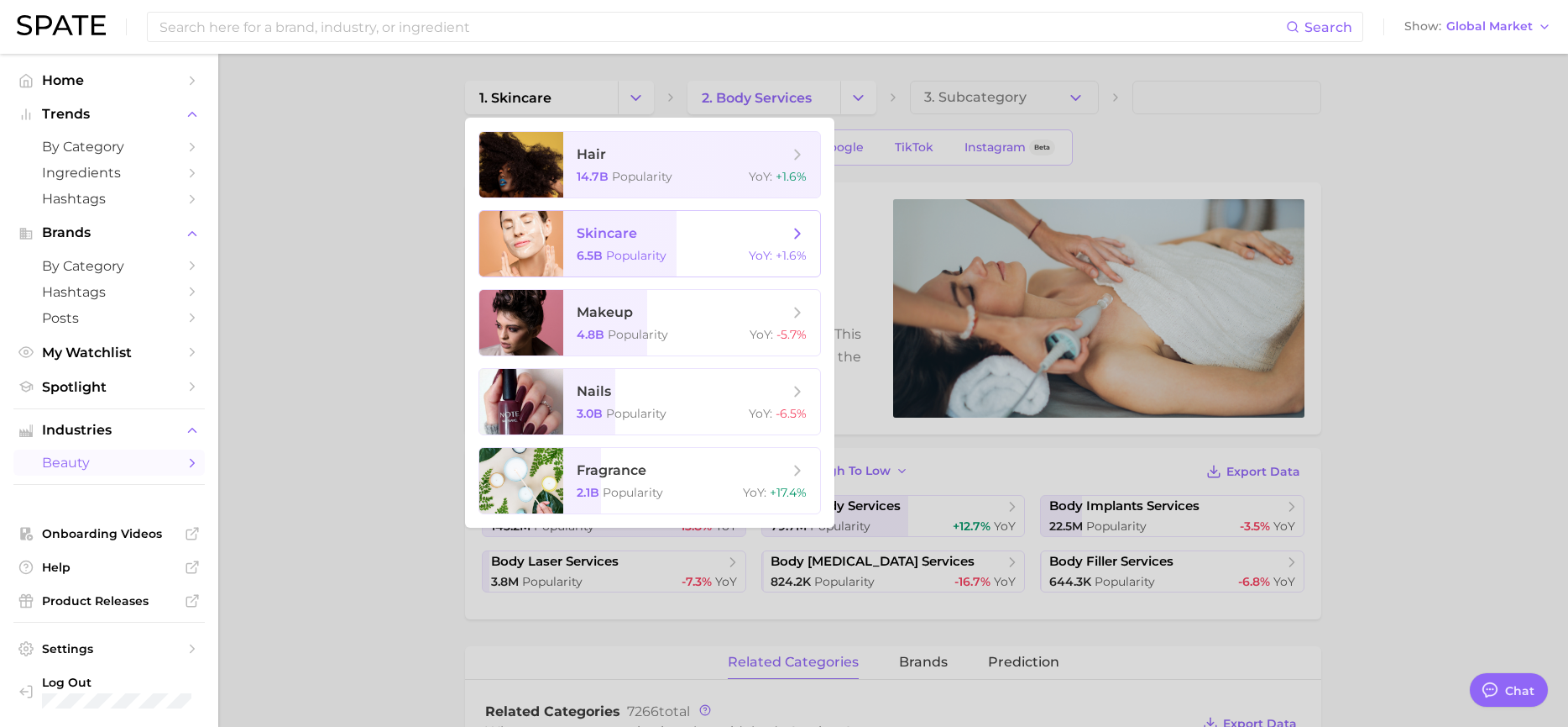
click at [798, 225] on icon at bounding box center [797, 233] width 19 height 19
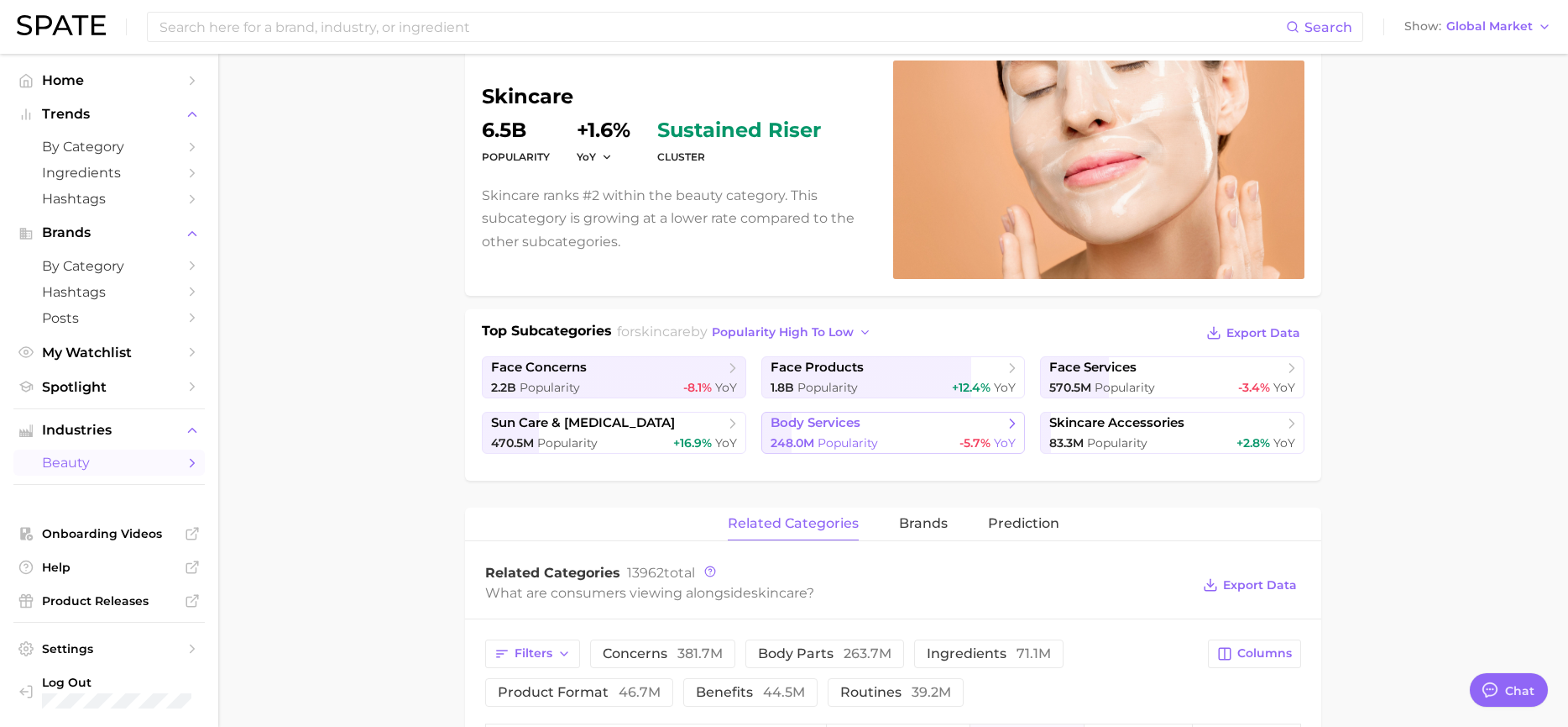
scroll to position [168, 0]
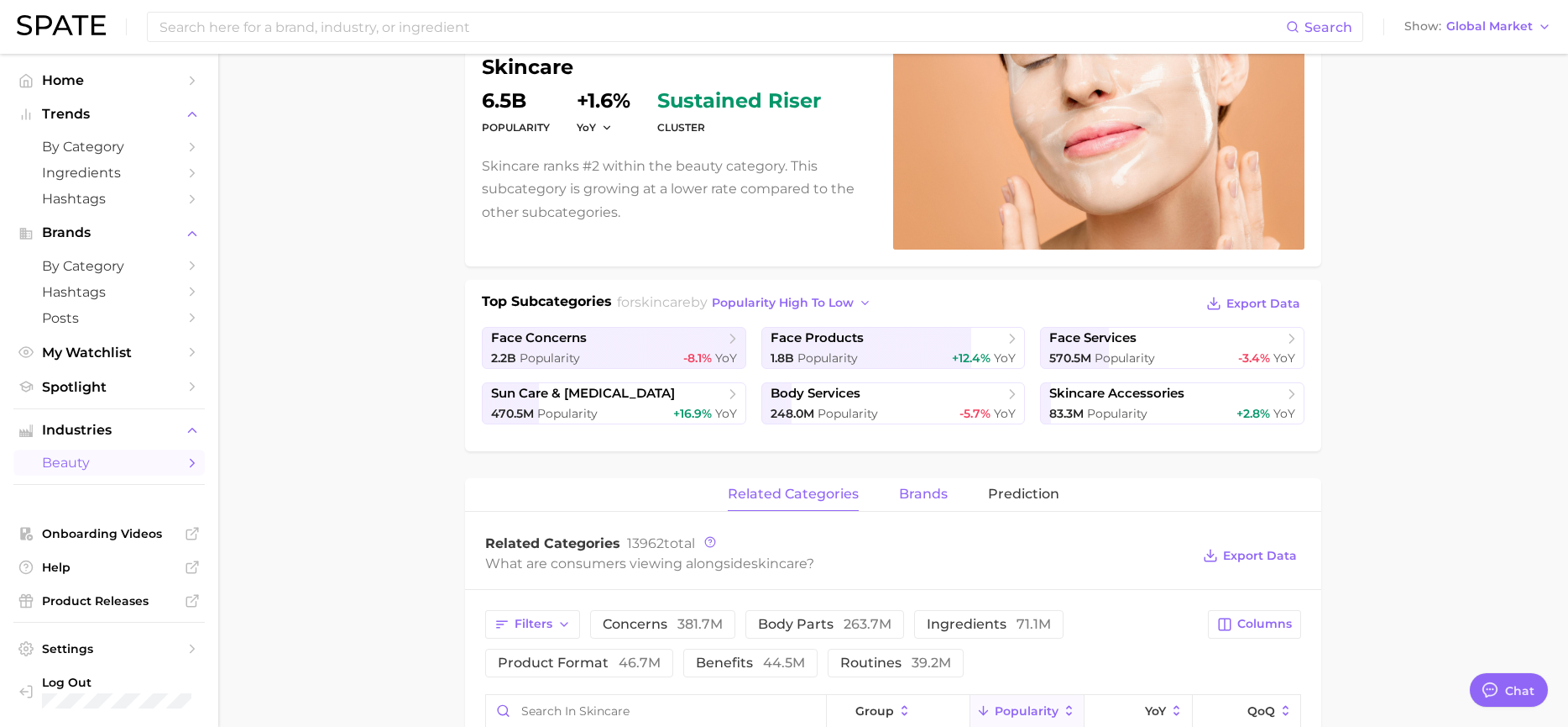
click at [942, 493] on span "brands" at bounding box center [923, 493] width 49 height 15
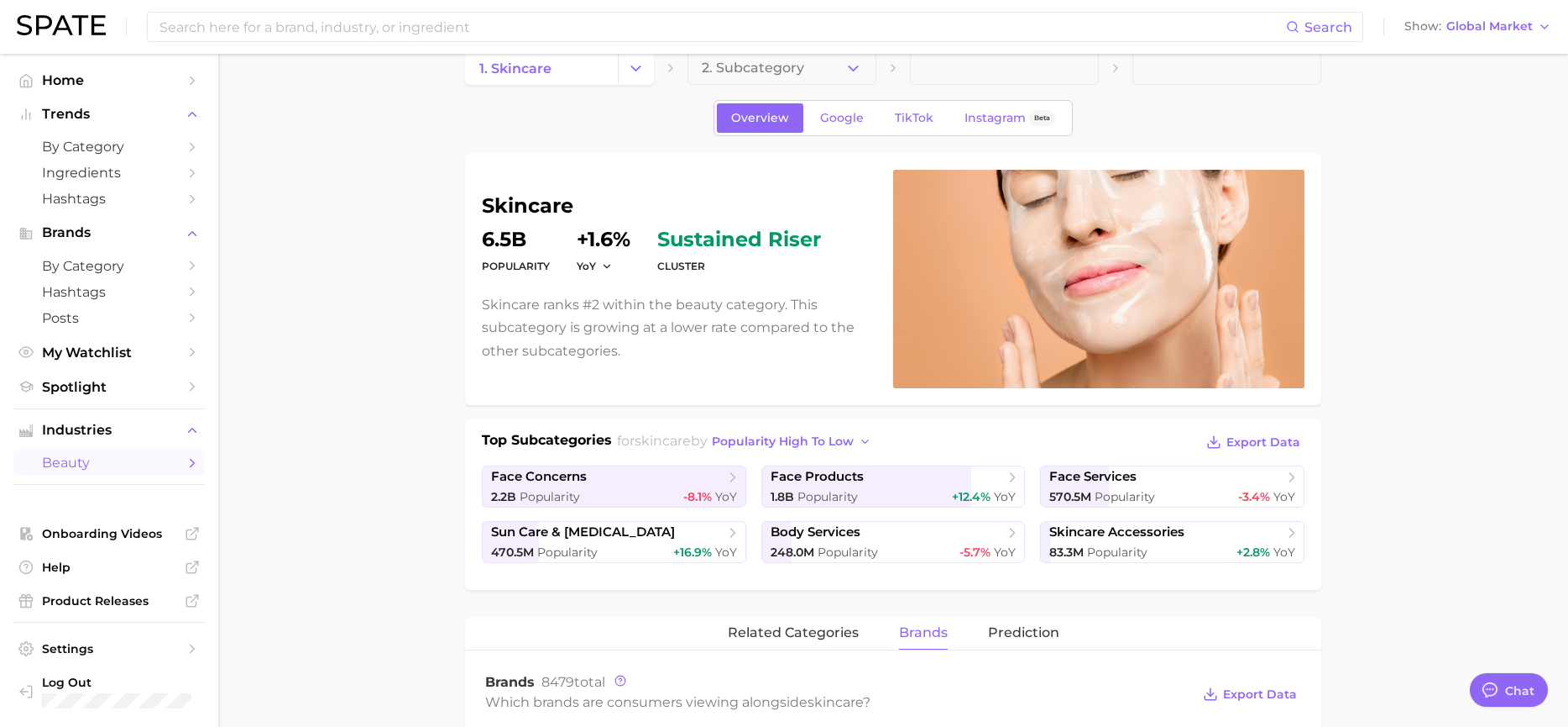
scroll to position [0, 0]
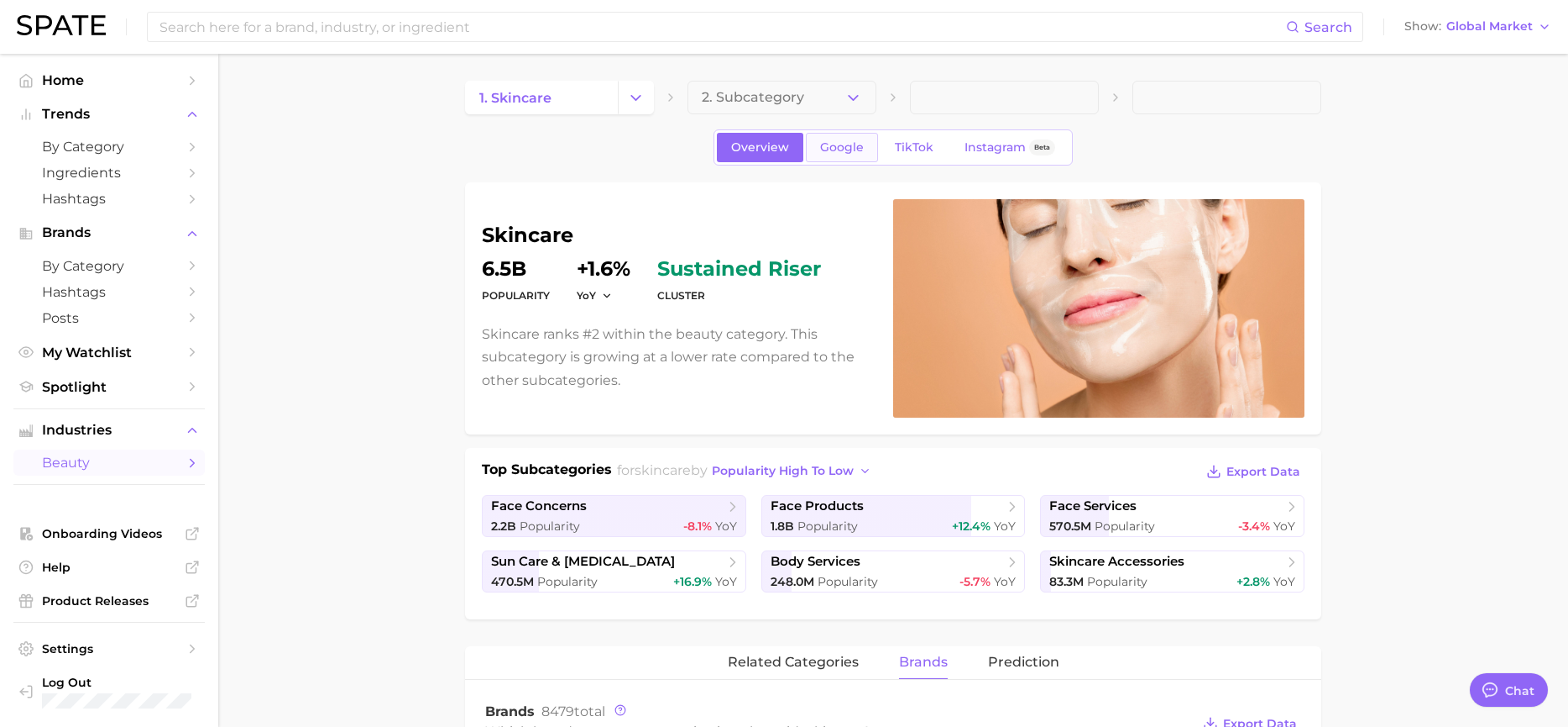
click at [828, 145] on span "Google" at bounding box center [841, 147] width 44 height 14
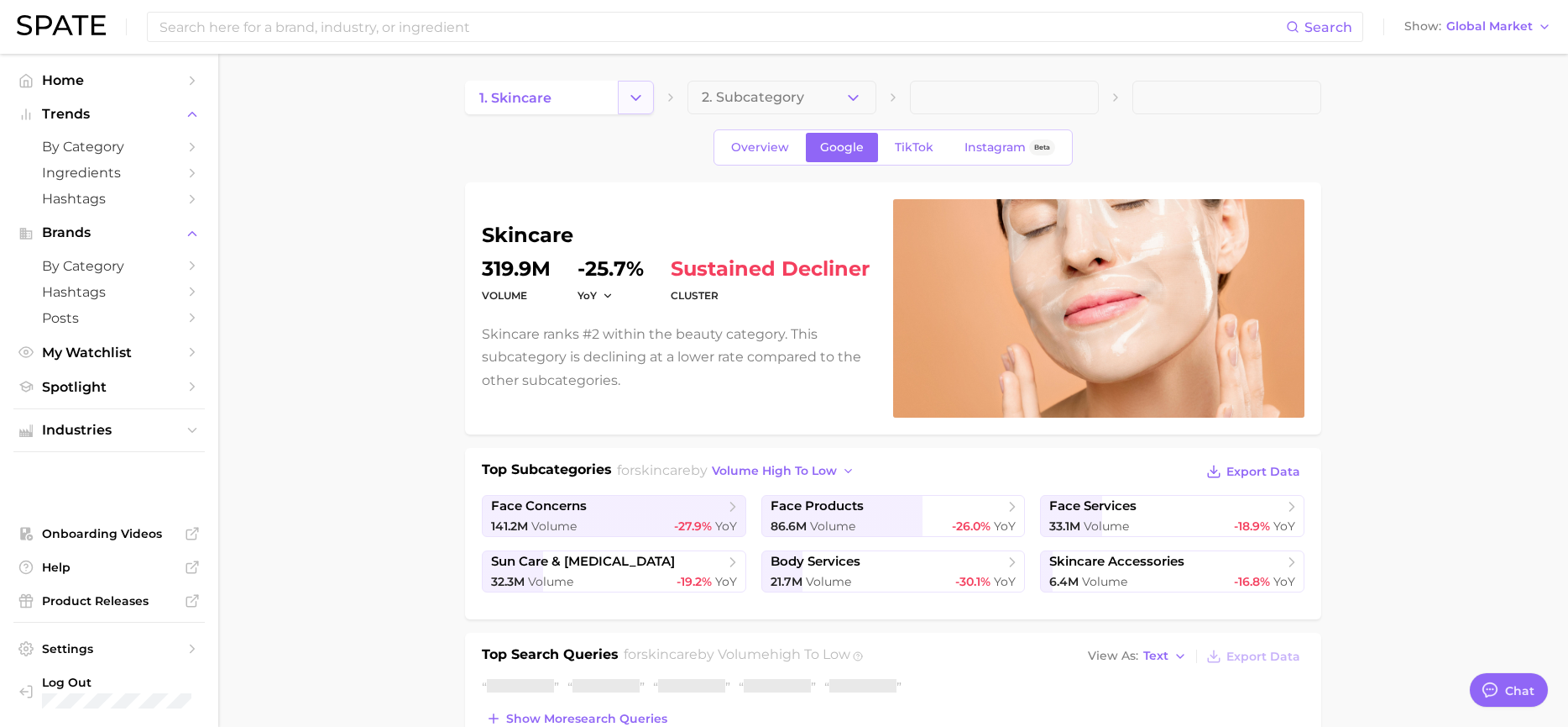
click at [634, 100] on icon "Change Category" at bounding box center [636, 98] width 18 height 18
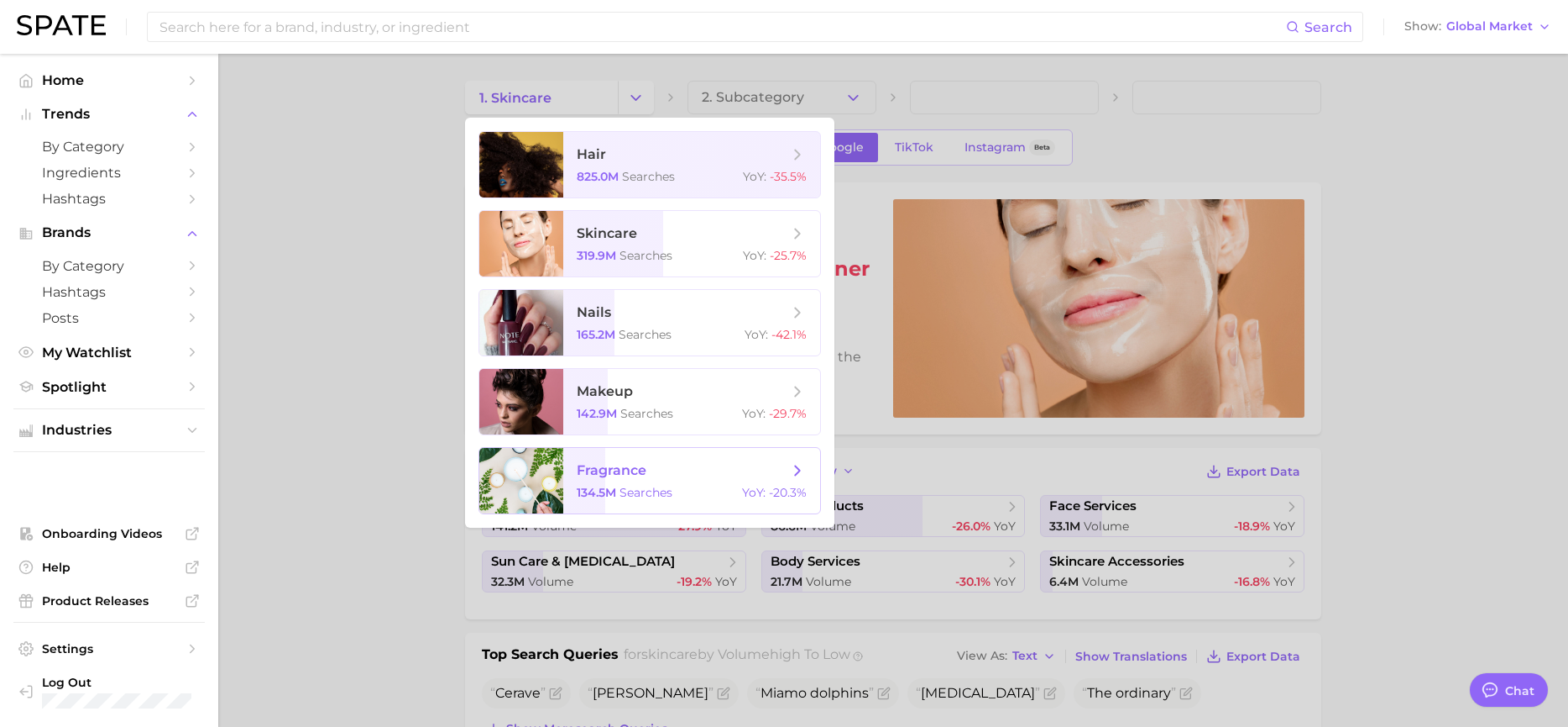
click at [647, 492] on span "searches" at bounding box center [645, 492] width 53 height 15
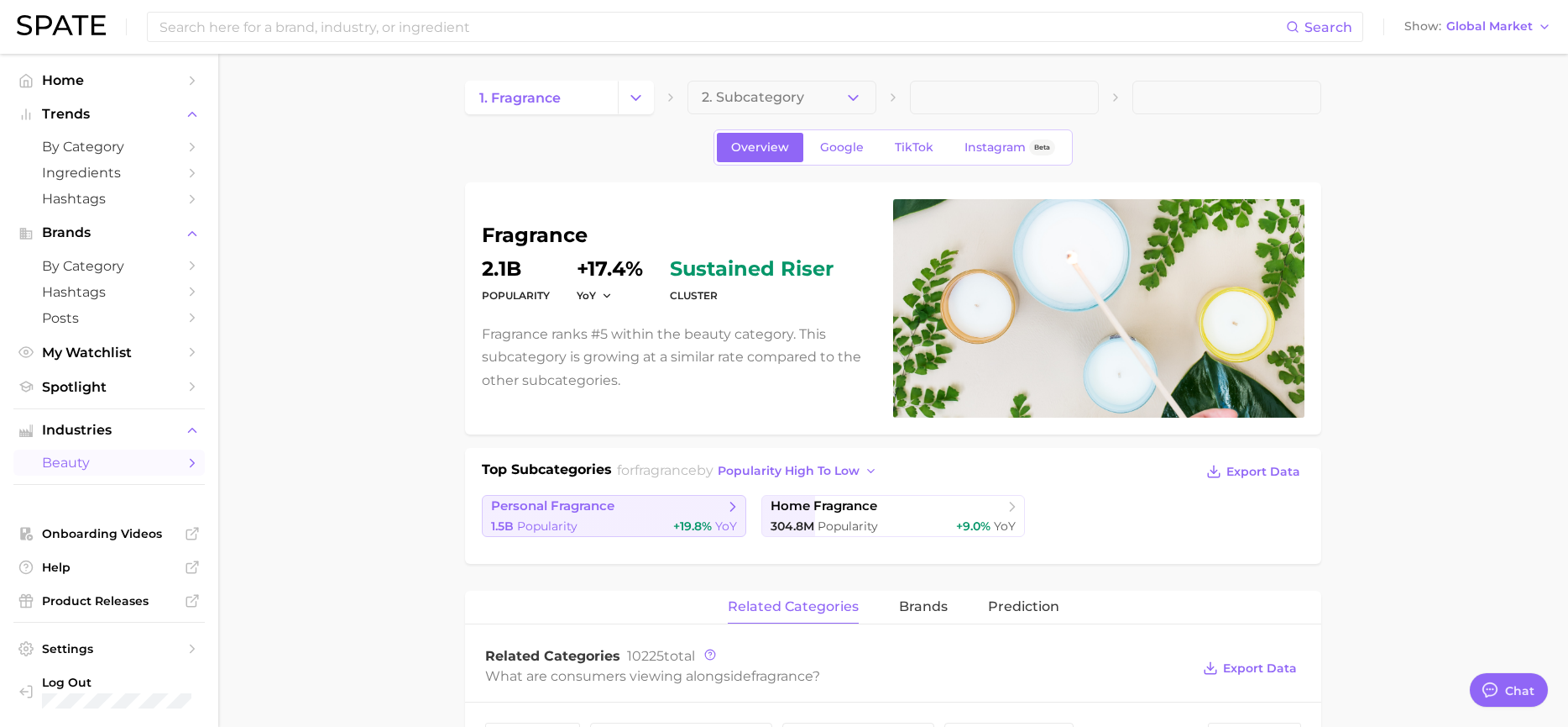
click at [678, 516] on link "personal fragrance 1.5b Popularity +19.8% YoY" at bounding box center [613, 516] width 265 height 42
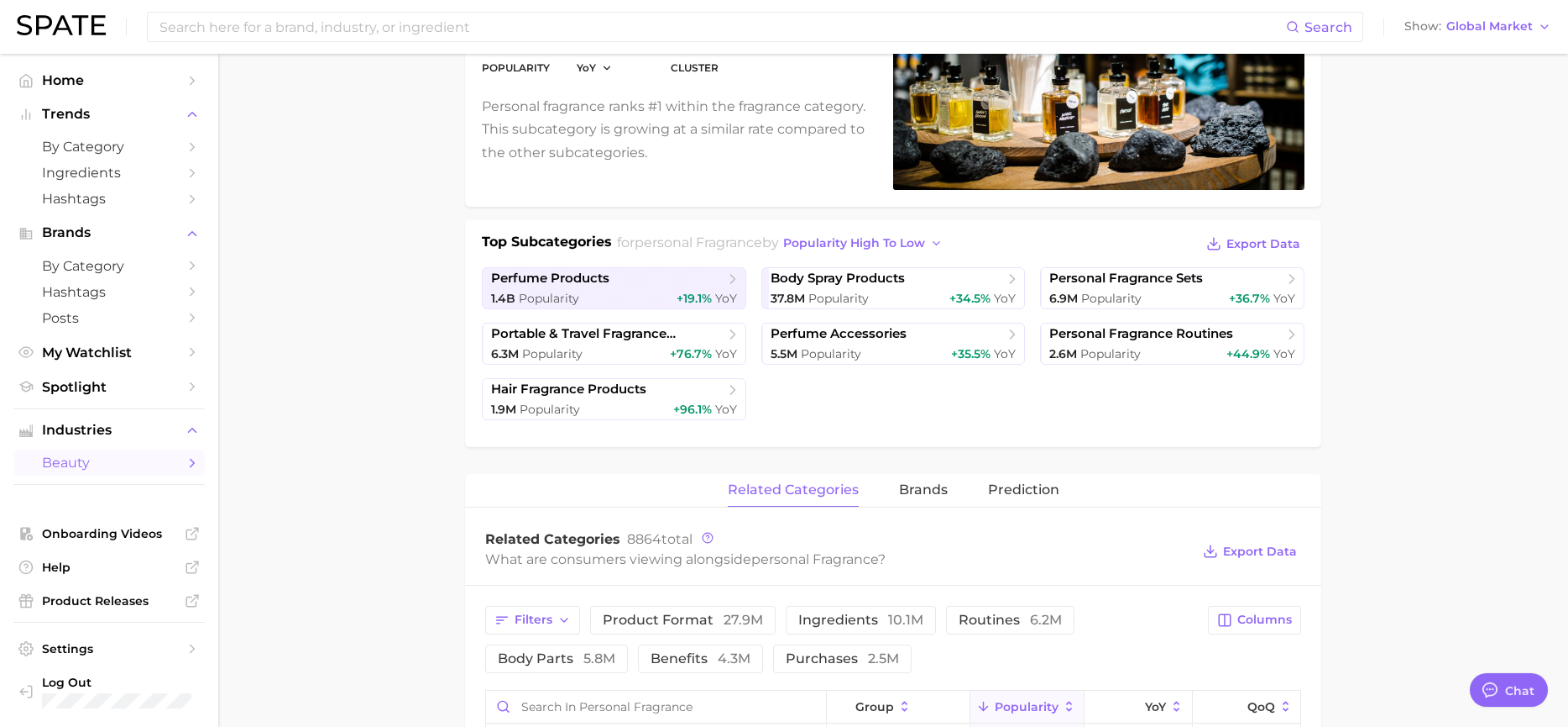
scroll to position [252, 0]
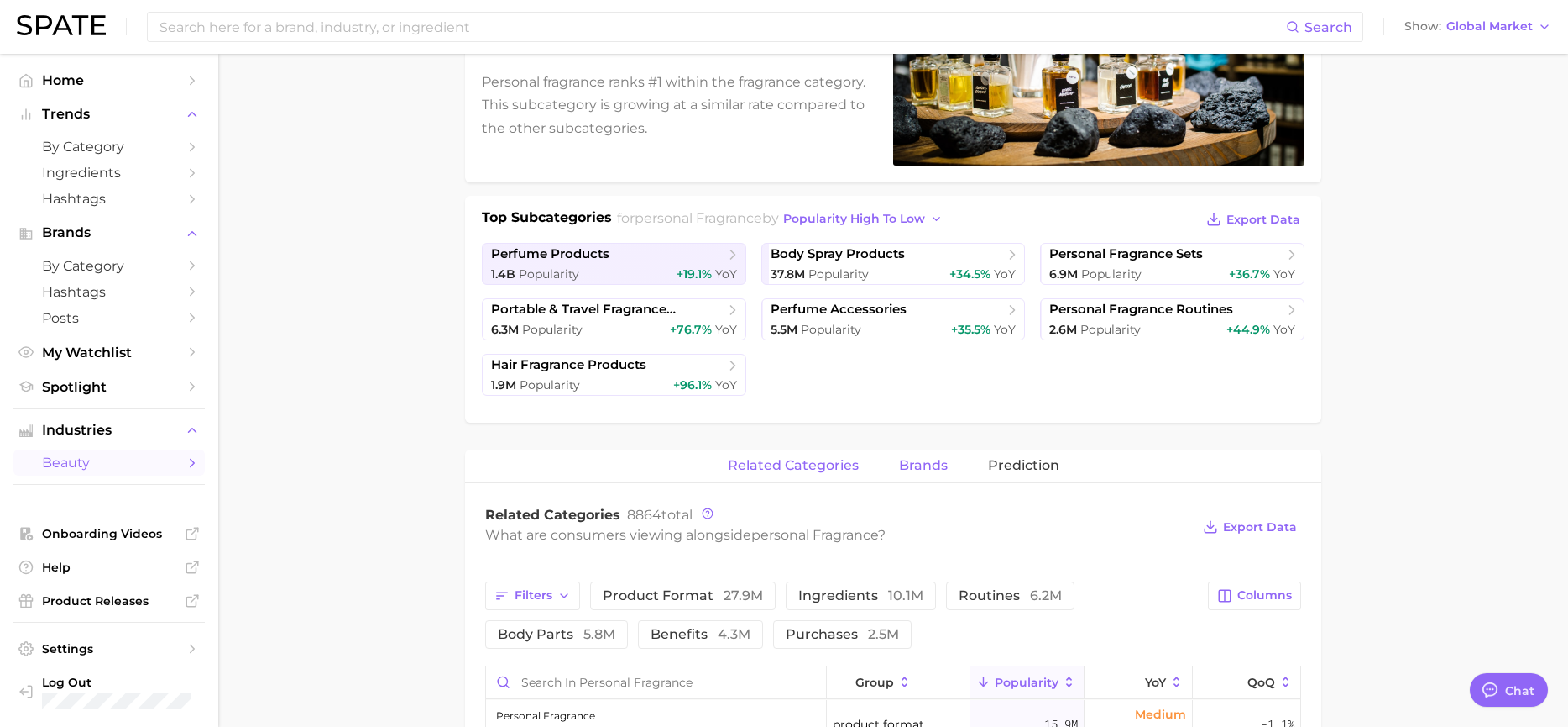
click at [932, 465] on span "brands" at bounding box center [923, 465] width 49 height 15
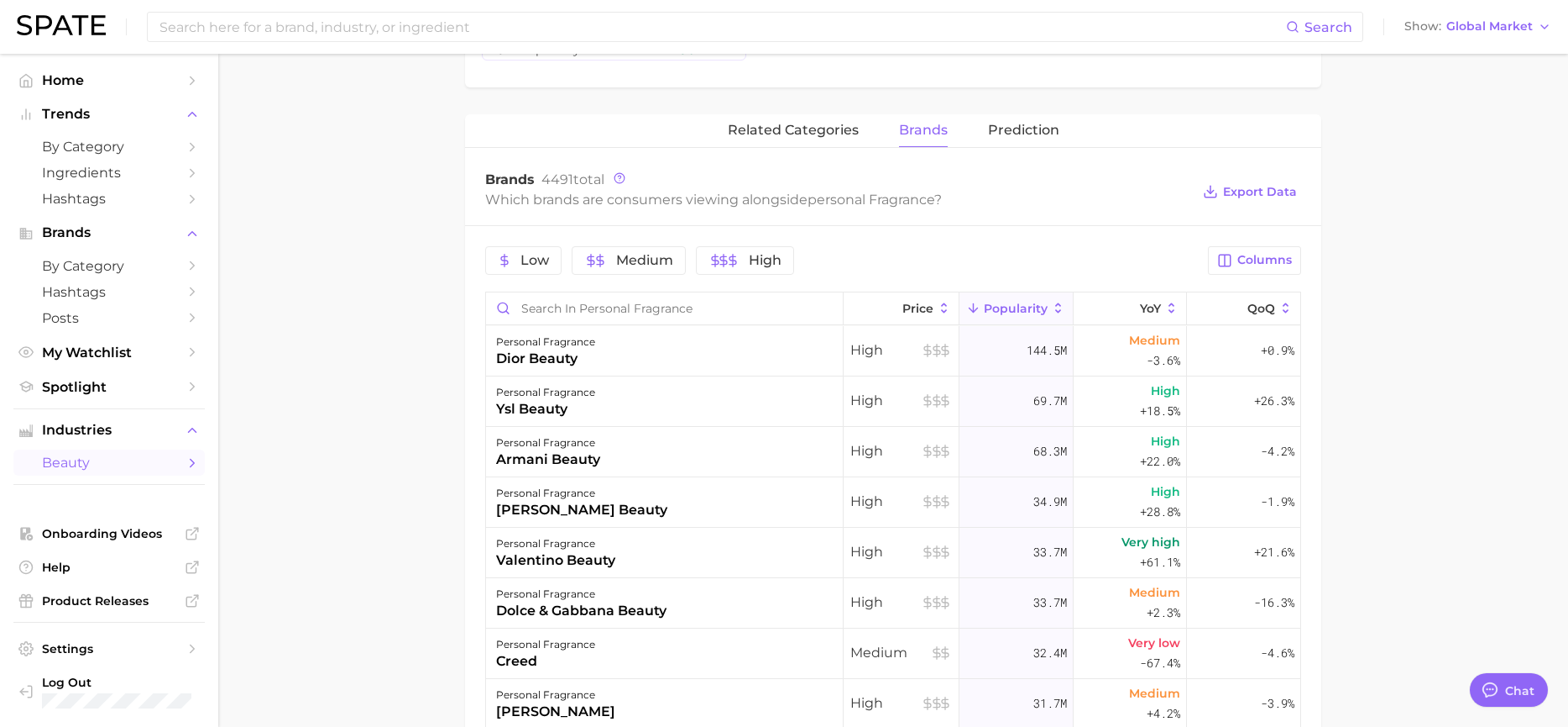
scroll to position [588, 0]
click at [100, 464] on span "beauty" at bounding box center [109, 462] width 135 height 16
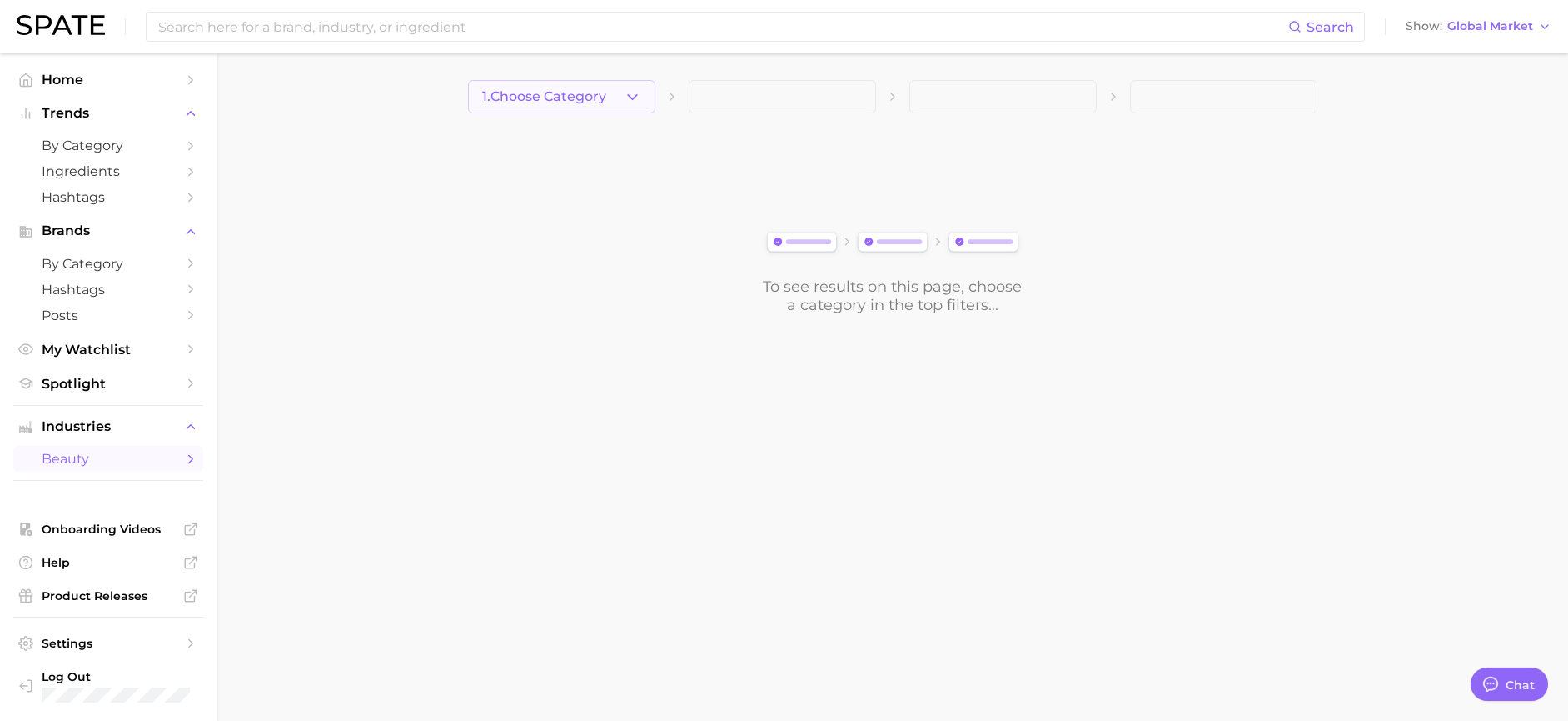
click at [632, 98] on icon "button" at bounding box center [632, 97] width 18 height 18
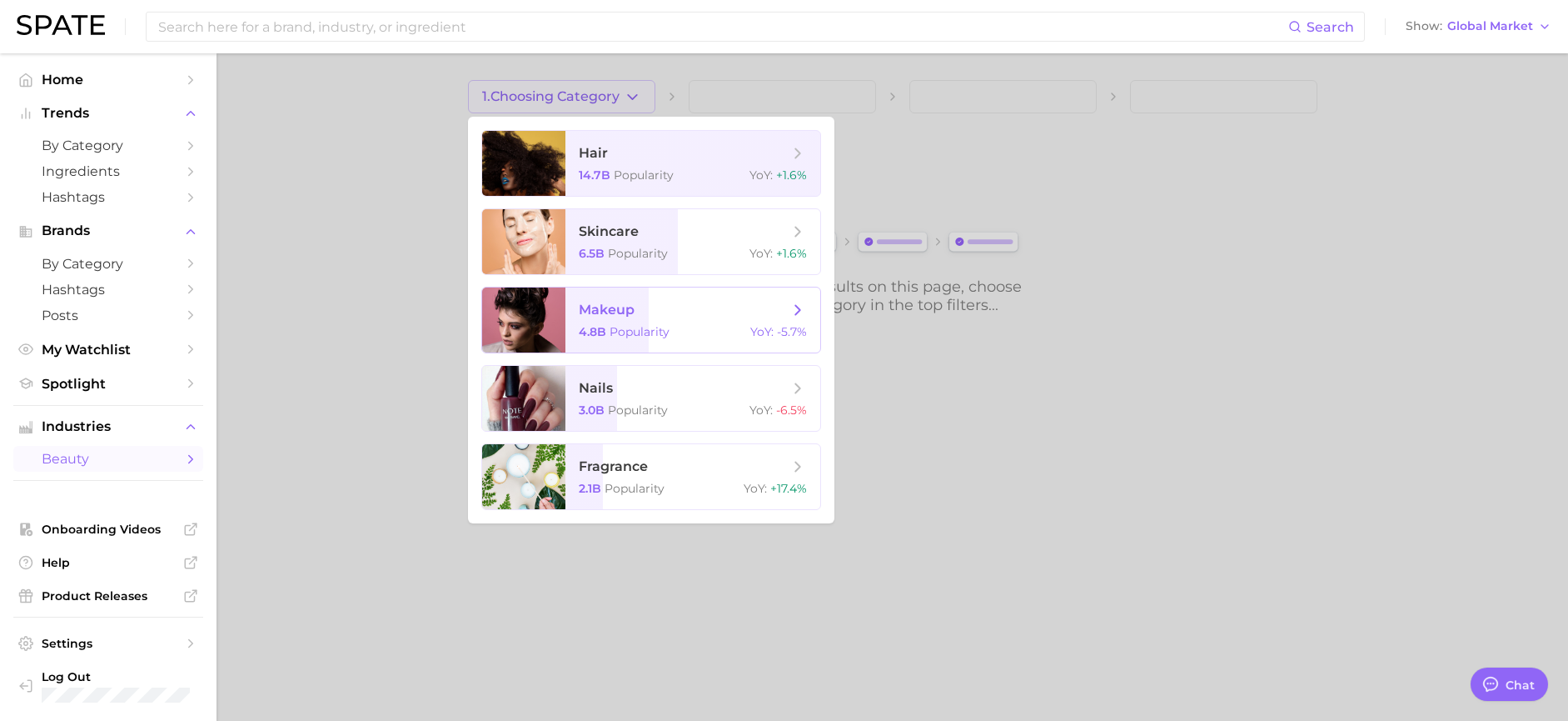
click at [643, 308] on span "makeup" at bounding box center [683, 310] width 210 height 19
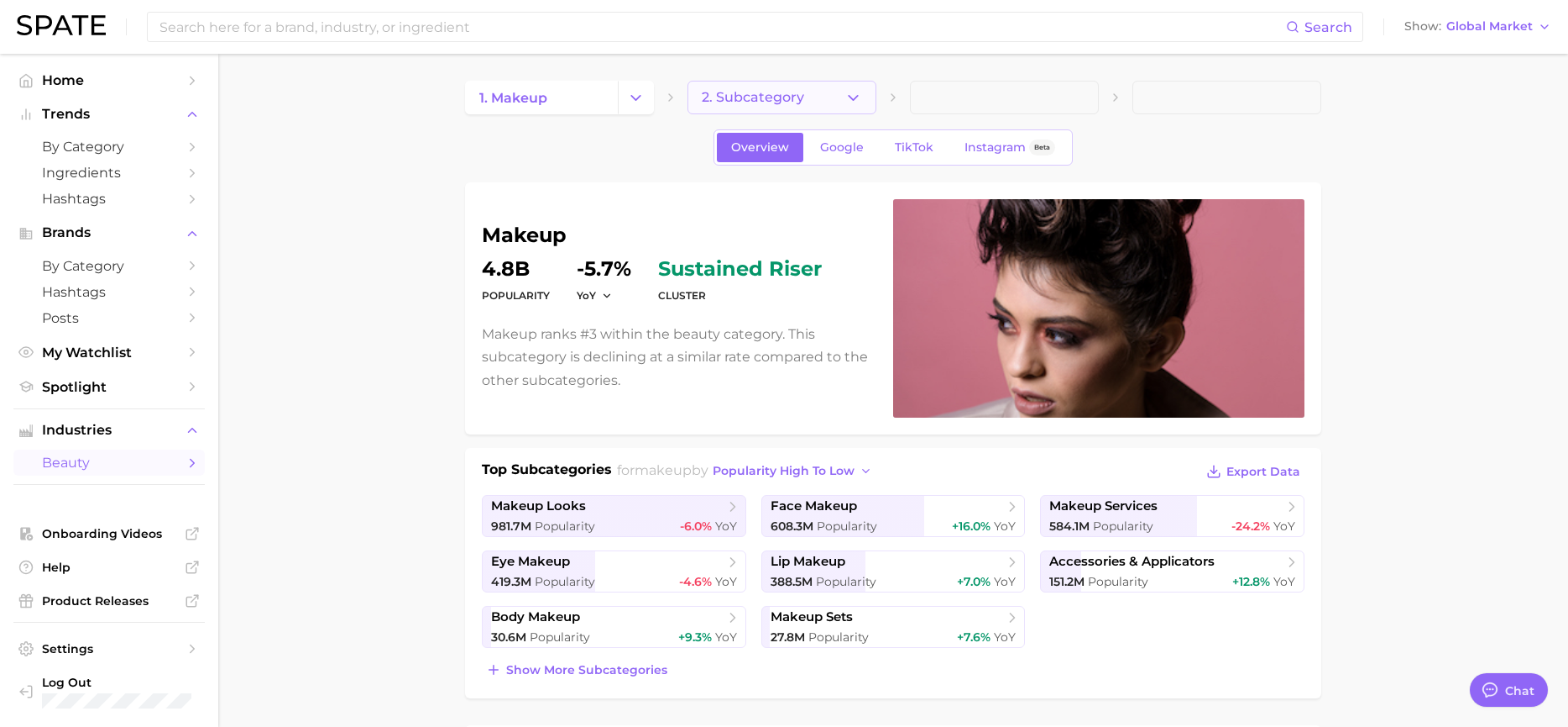
click at [842, 99] on button "2. Subcategory" at bounding box center [782, 97] width 189 height 34
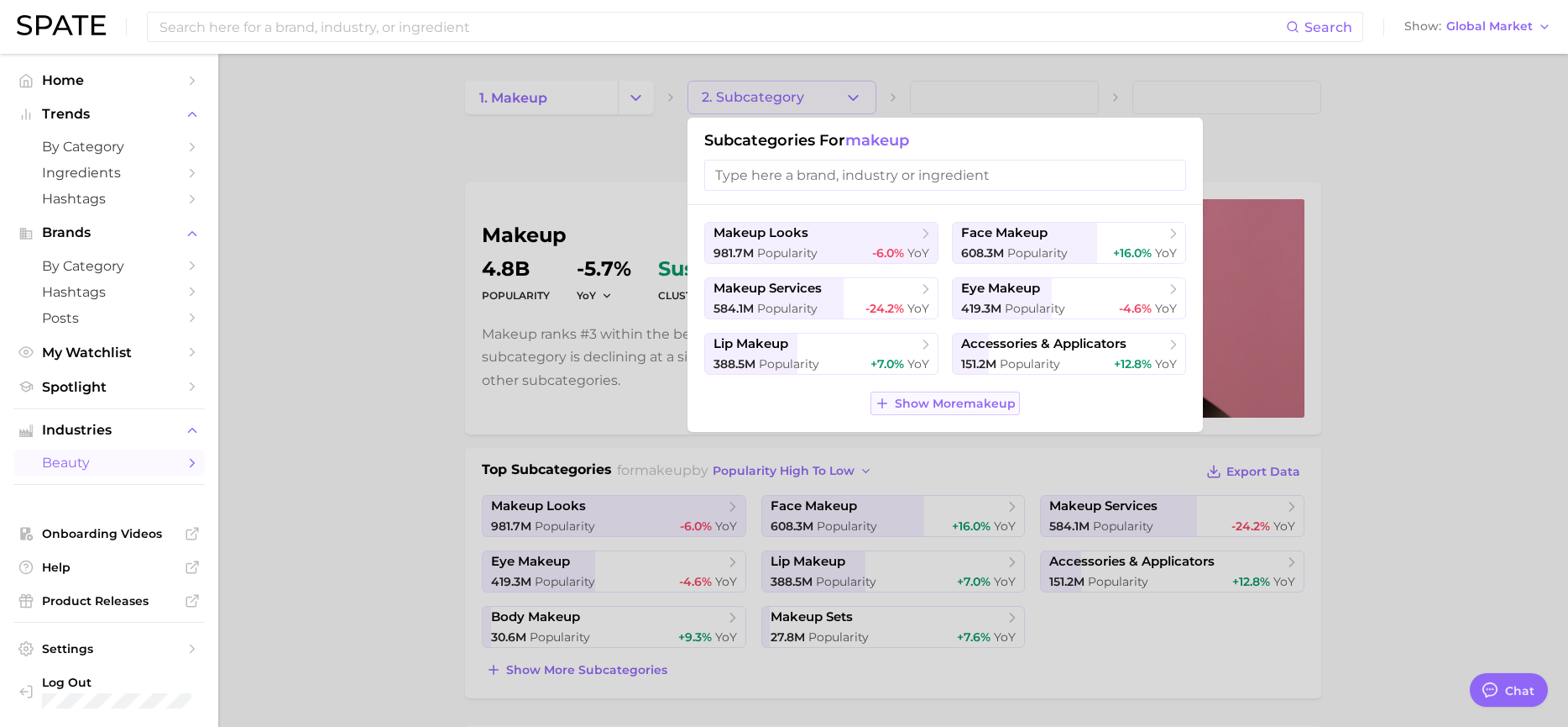
click at [910, 406] on span "Show More makeup" at bounding box center [956, 403] width 121 height 14
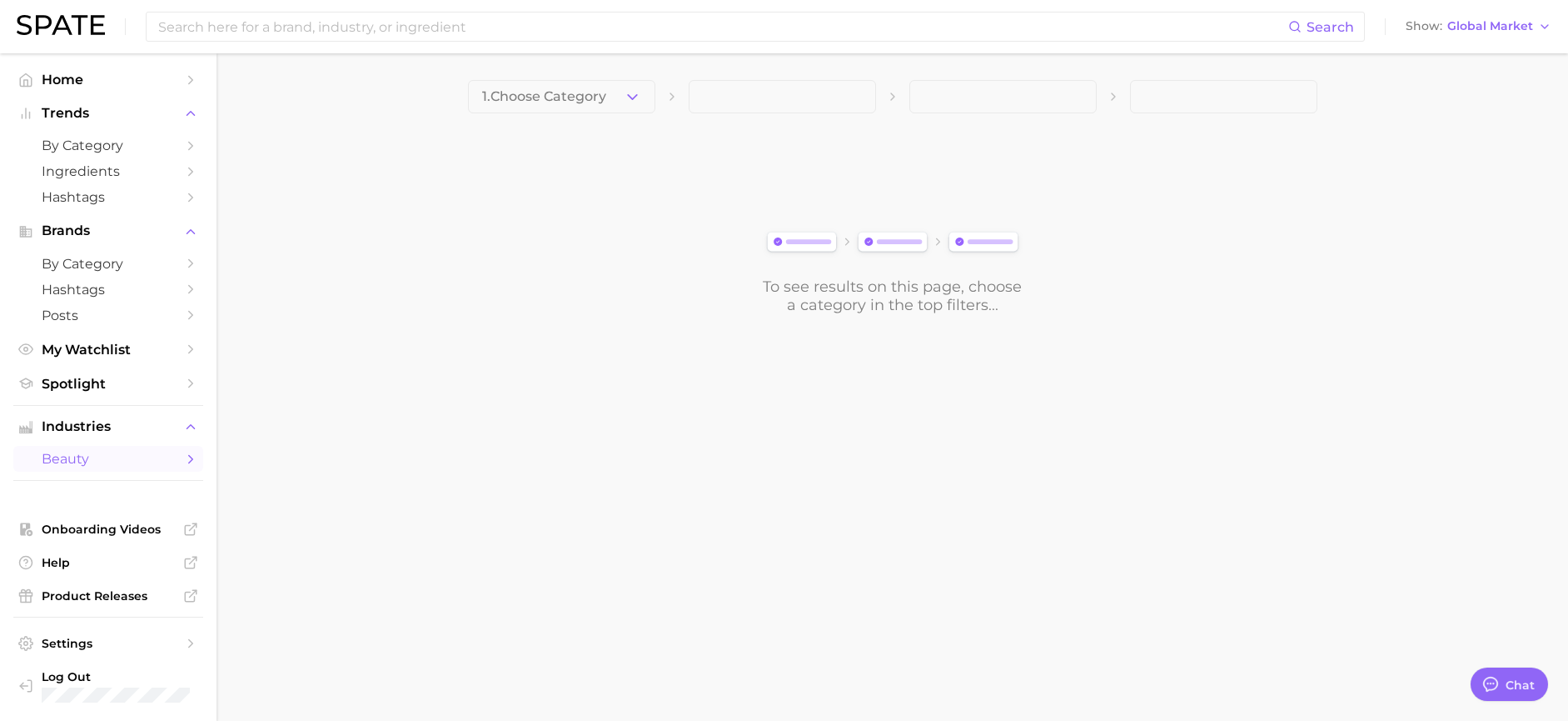
click at [1289, 128] on div "To see results on this page, choose a category in the top filters..." at bounding box center [892, 221] width 849 height 186
click at [96, 265] on span "by Category" at bounding box center [108, 264] width 134 height 16
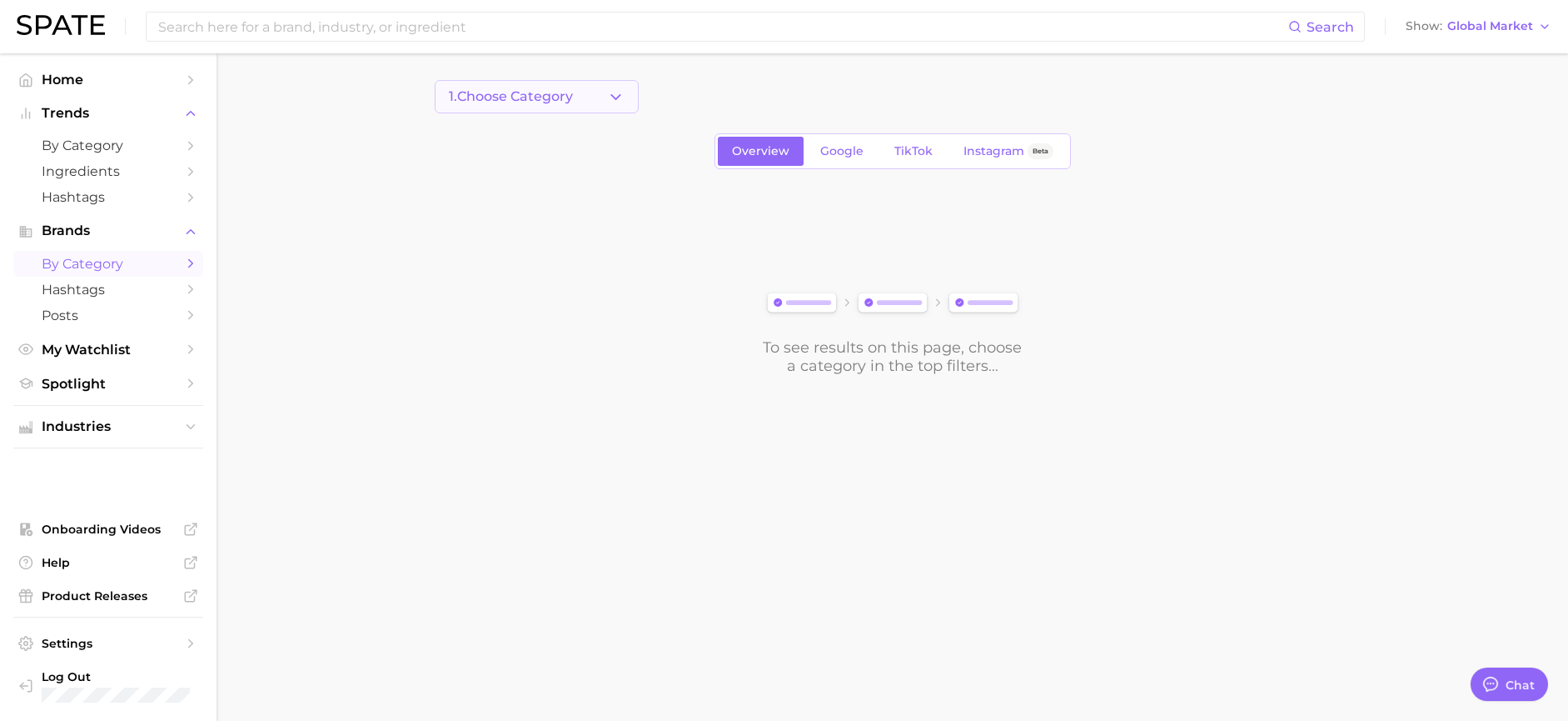
click at [616, 105] on icon "button" at bounding box center [616, 97] width 18 height 18
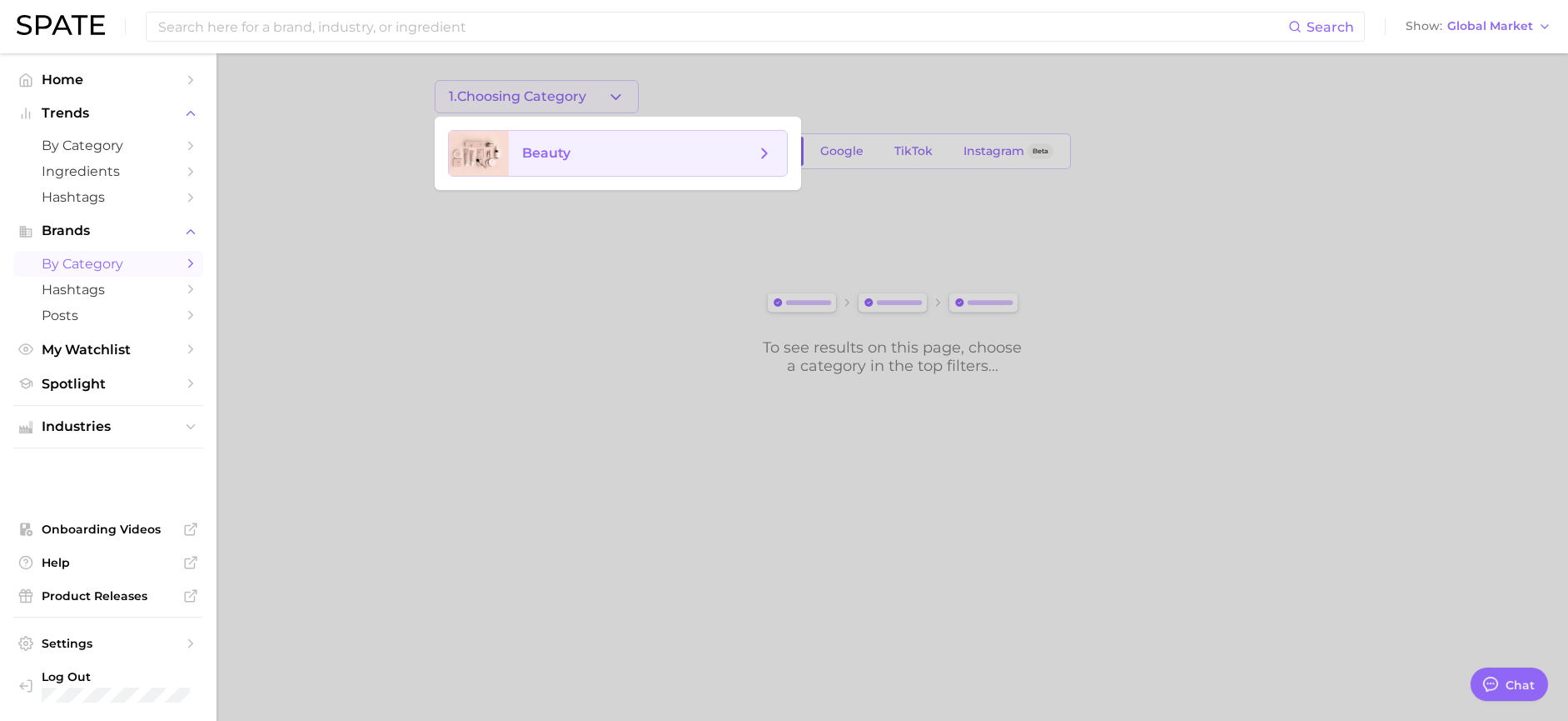
click at [607, 145] on span "beauty" at bounding box center [639, 153] width 233 height 19
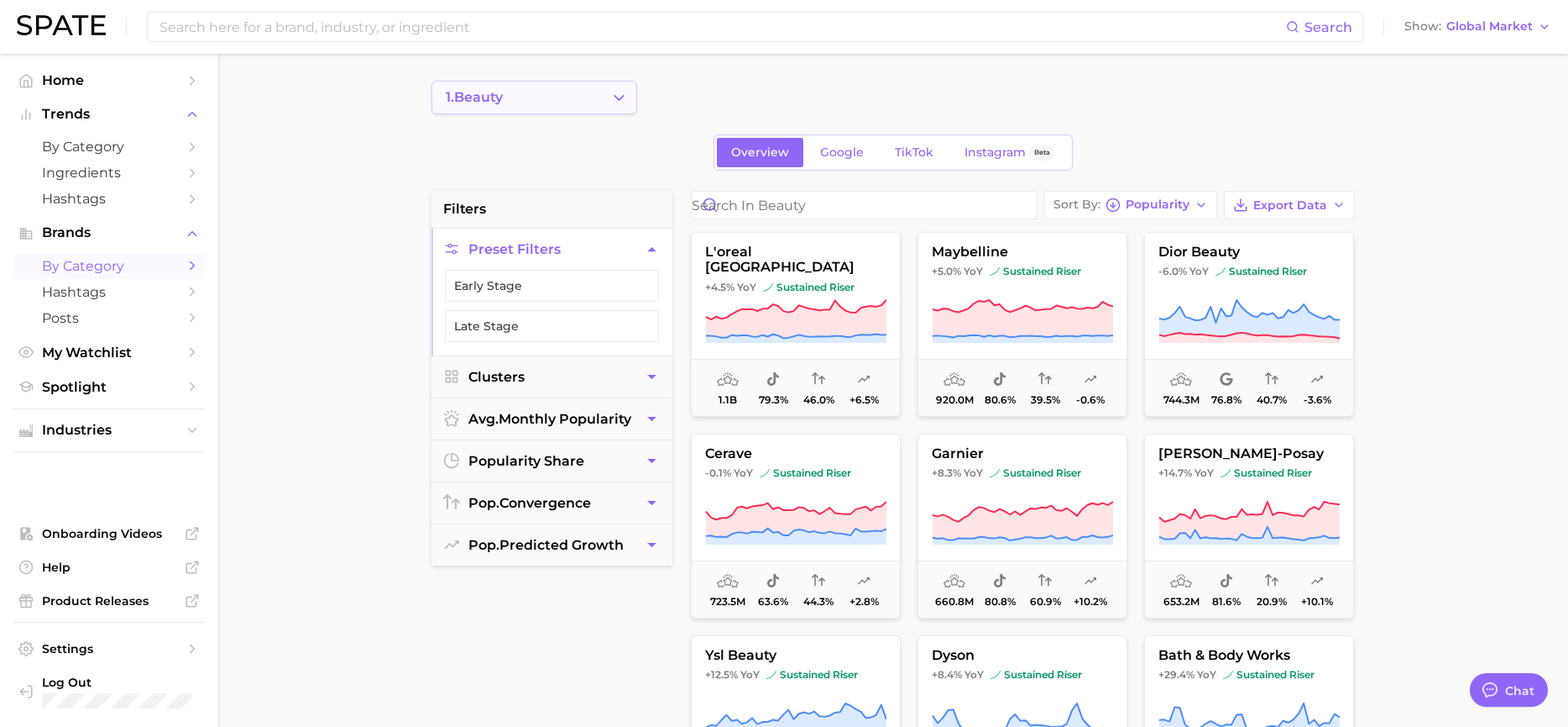
click at [601, 98] on button "1. beauty" at bounding box center [534, 97] width 206 height 34
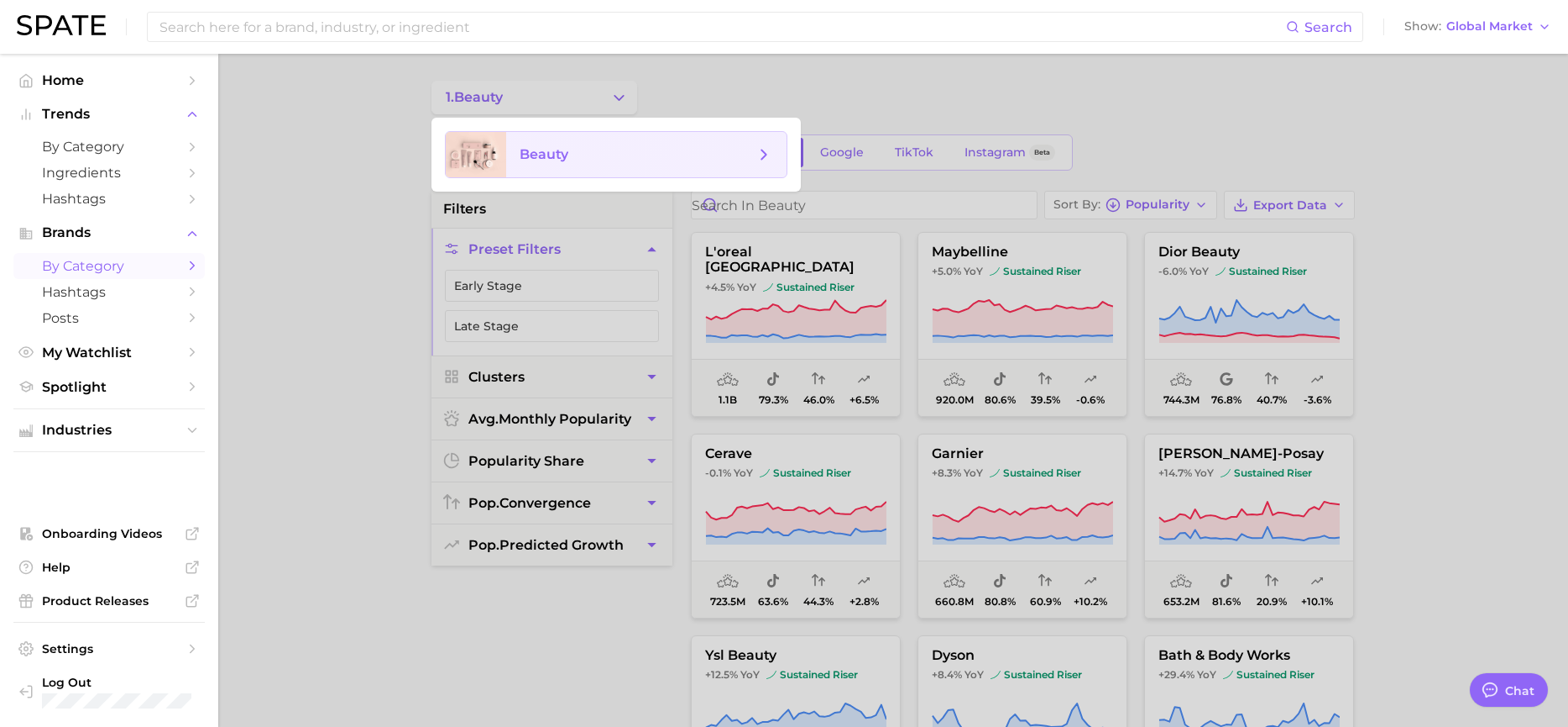
click at [572, 160] on span "beauty" at bounding box center [637, 154] width 235 height 19
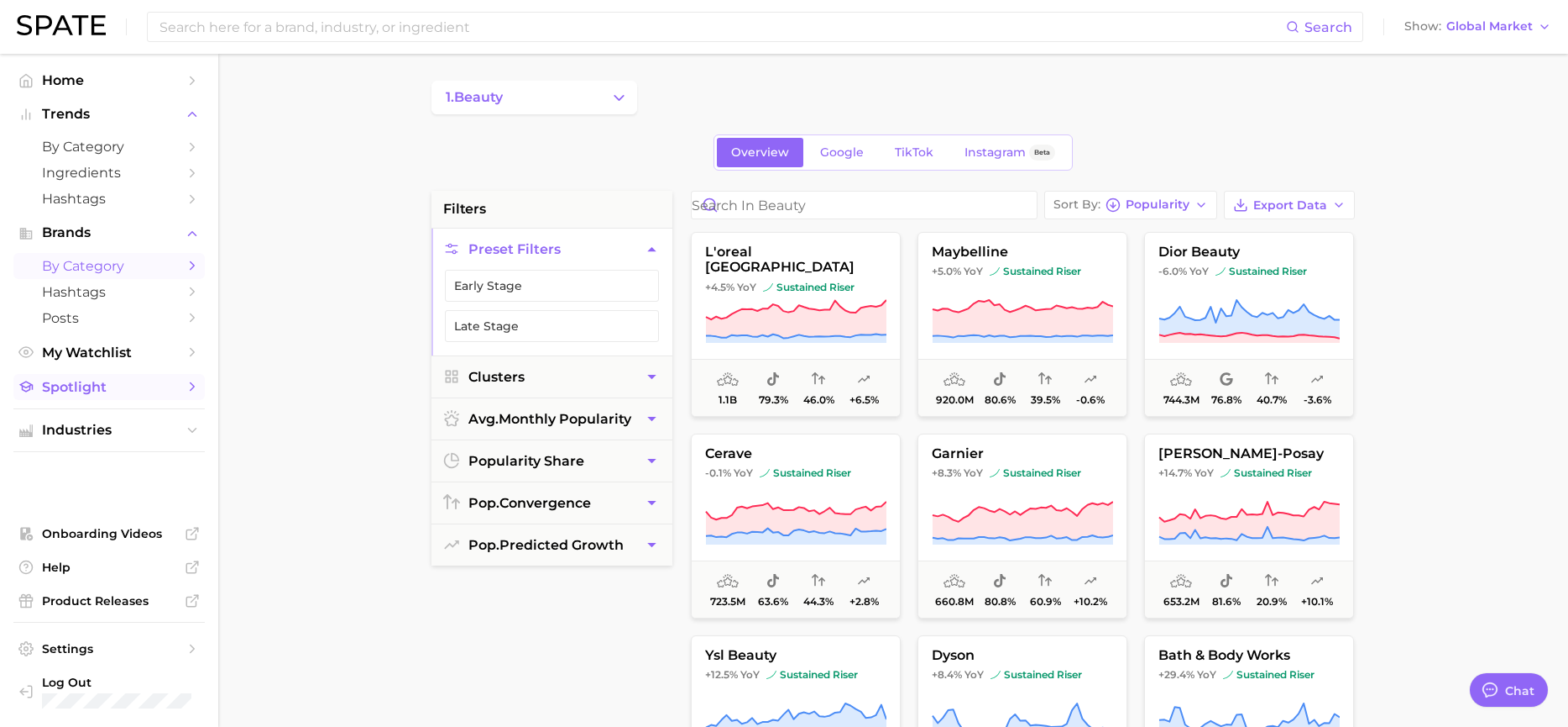
click at [97, 393] on span "Spotlight" at bounding box center [109, 387] width 135 height 16
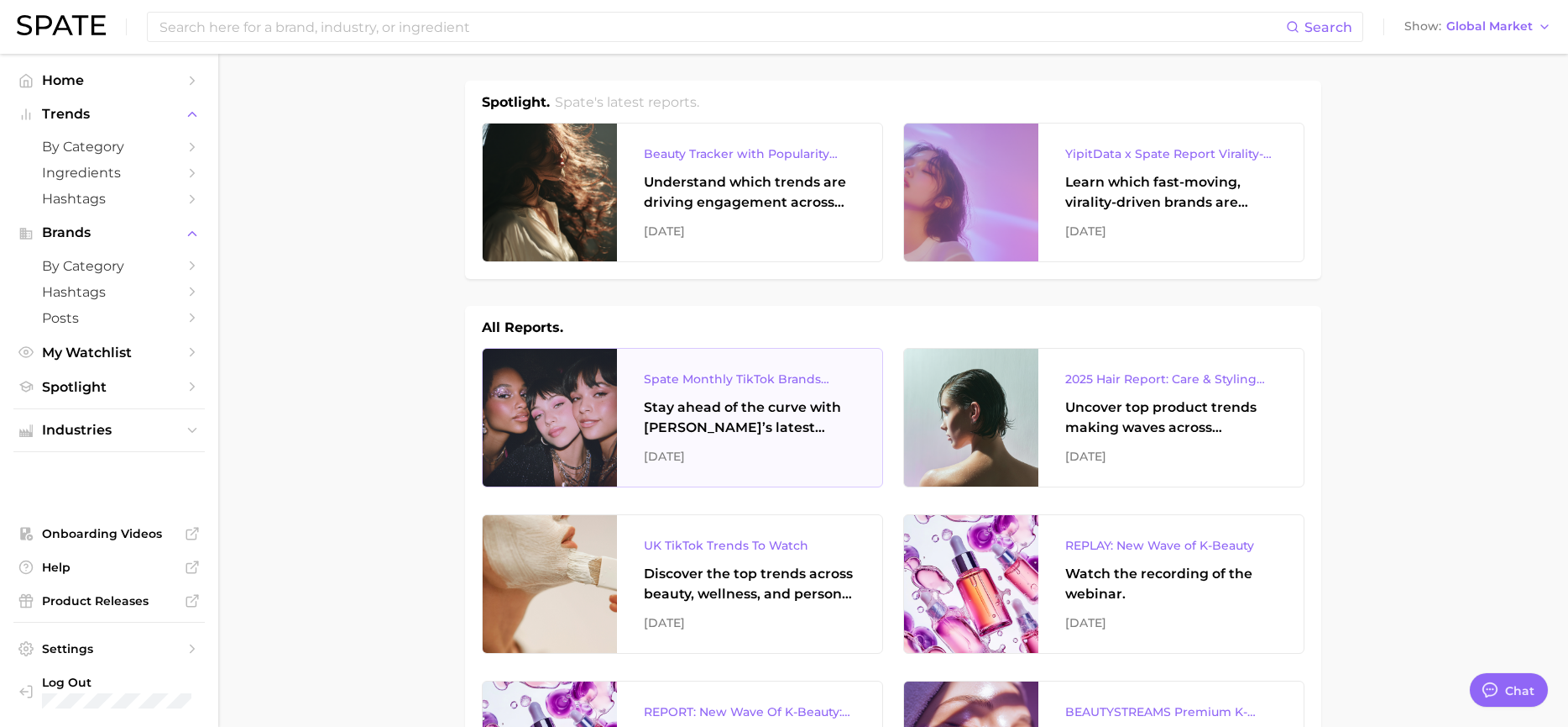
click at [692, 414] on div "Stay ahead of the curve with [PERSON_NAME]’s latest monthly tracker, spotlighti…" at bounding box center [749, 417] width 211 height 40
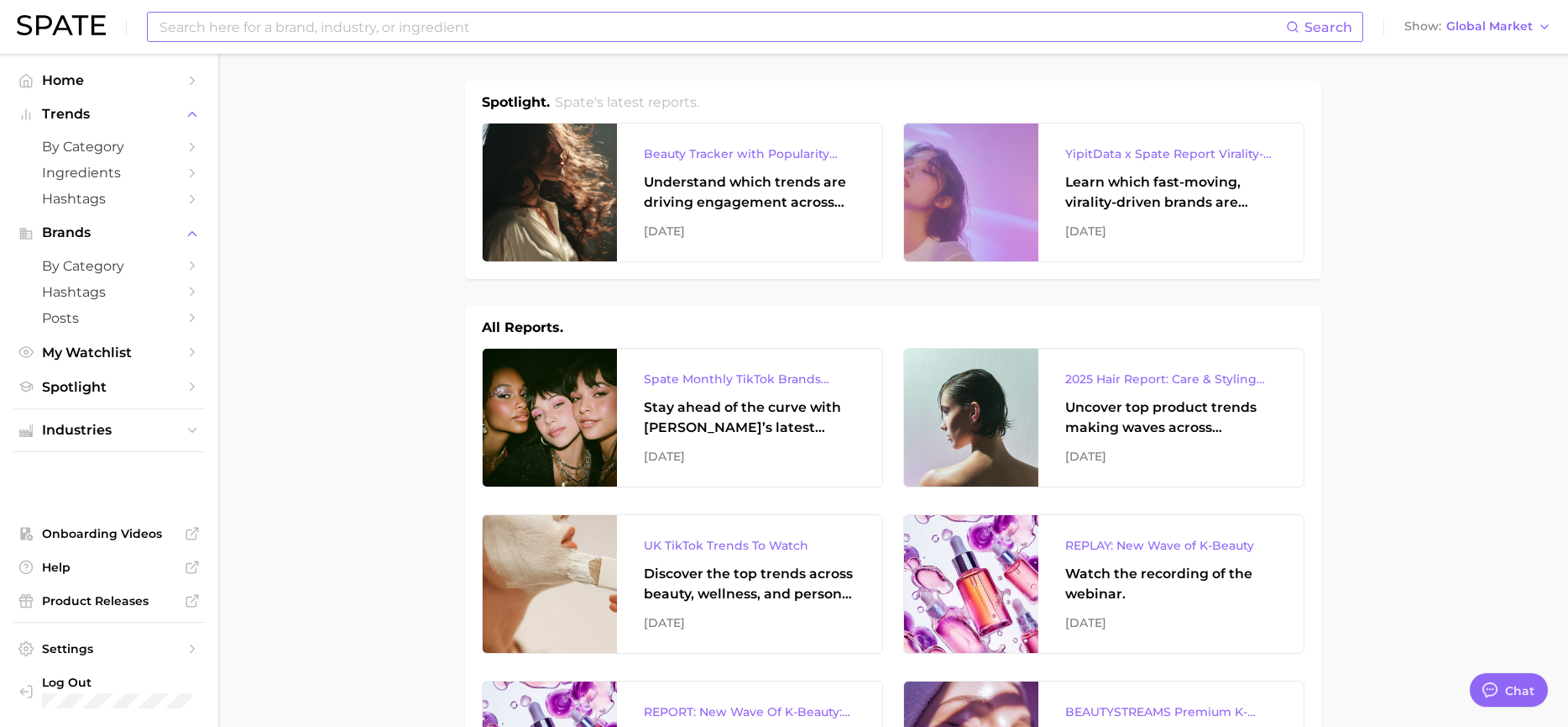
click at [226, 29] on input at bounding box center [722, 27] width 1129 height 29
type input "by [PERSON_NAME] [PERSON_NAME]"
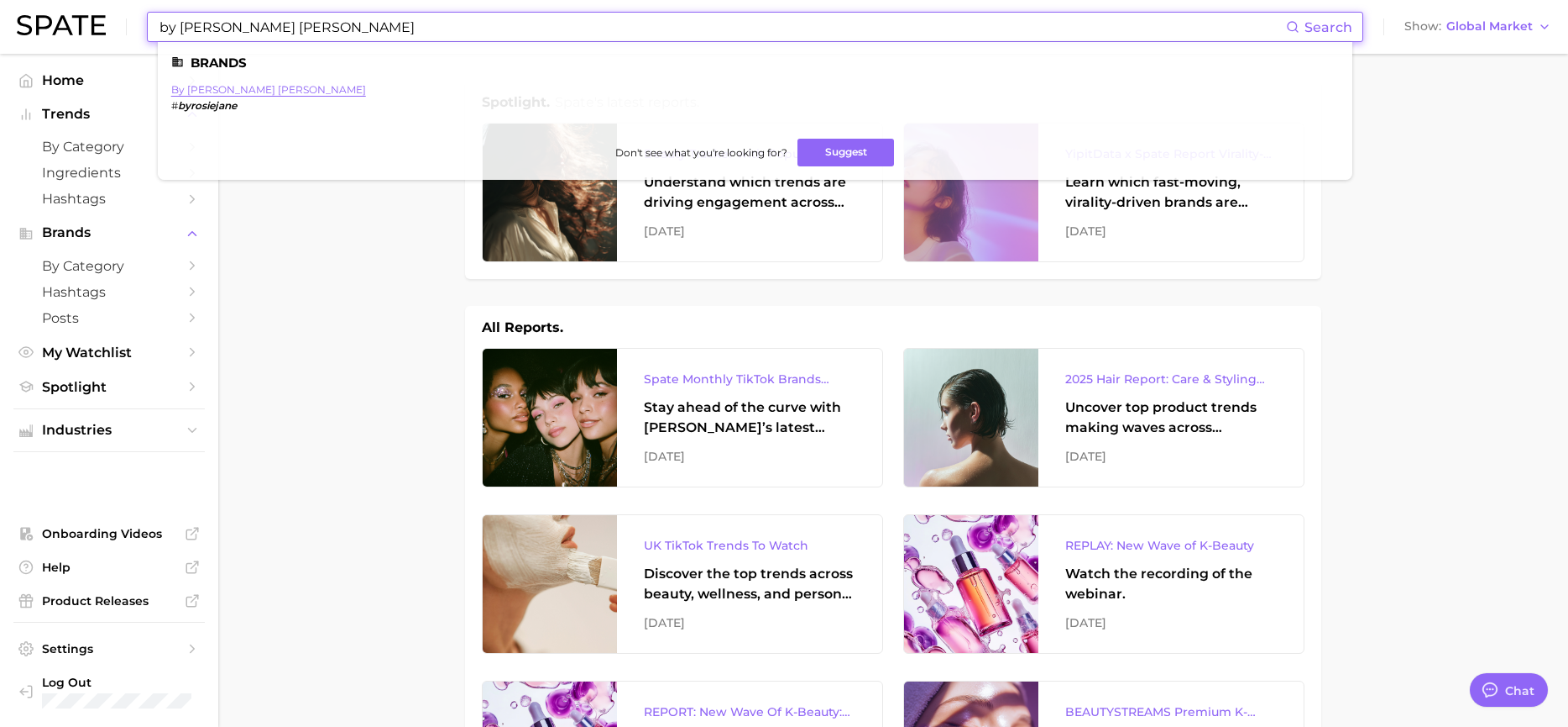
click at [216, 94] on link "by [PERSON_NAME] [PERSON_NAME]" at bounding box center [268, 89] width 194 height 12
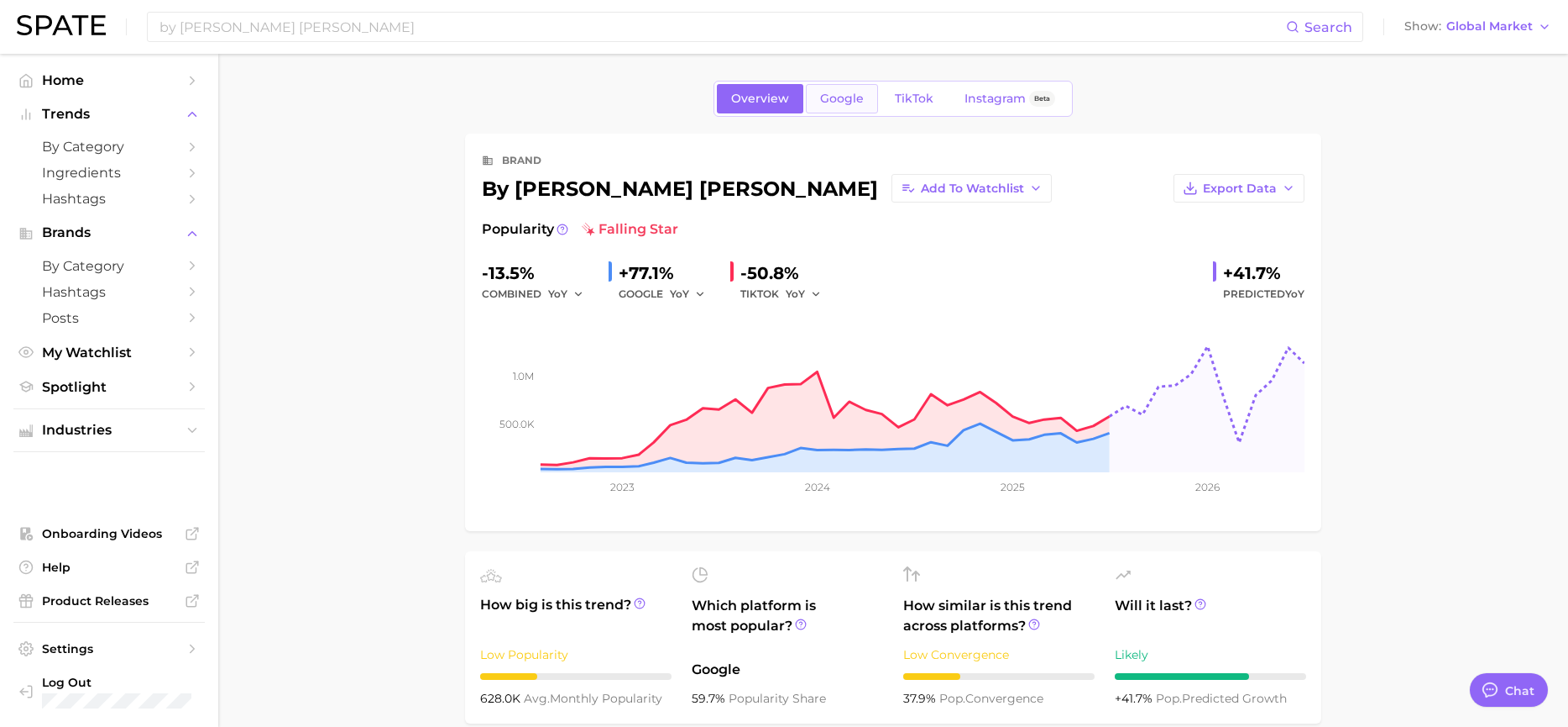
click at [855, 102] on span "Google" at bounding box center [841, 99] width 44 height 14
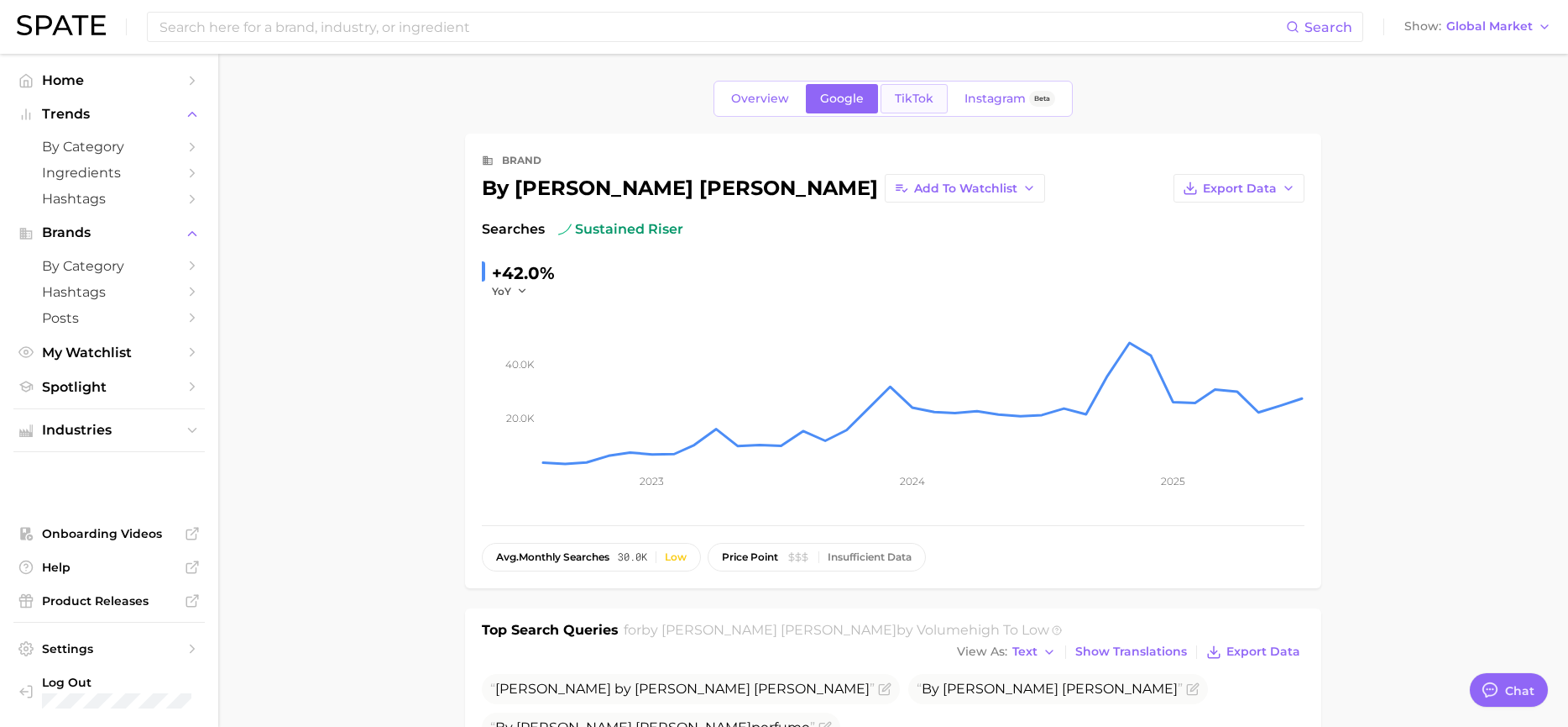
click at [921, 103] on span "TikTok" at bounding box center [914, 99] width 38 height 14
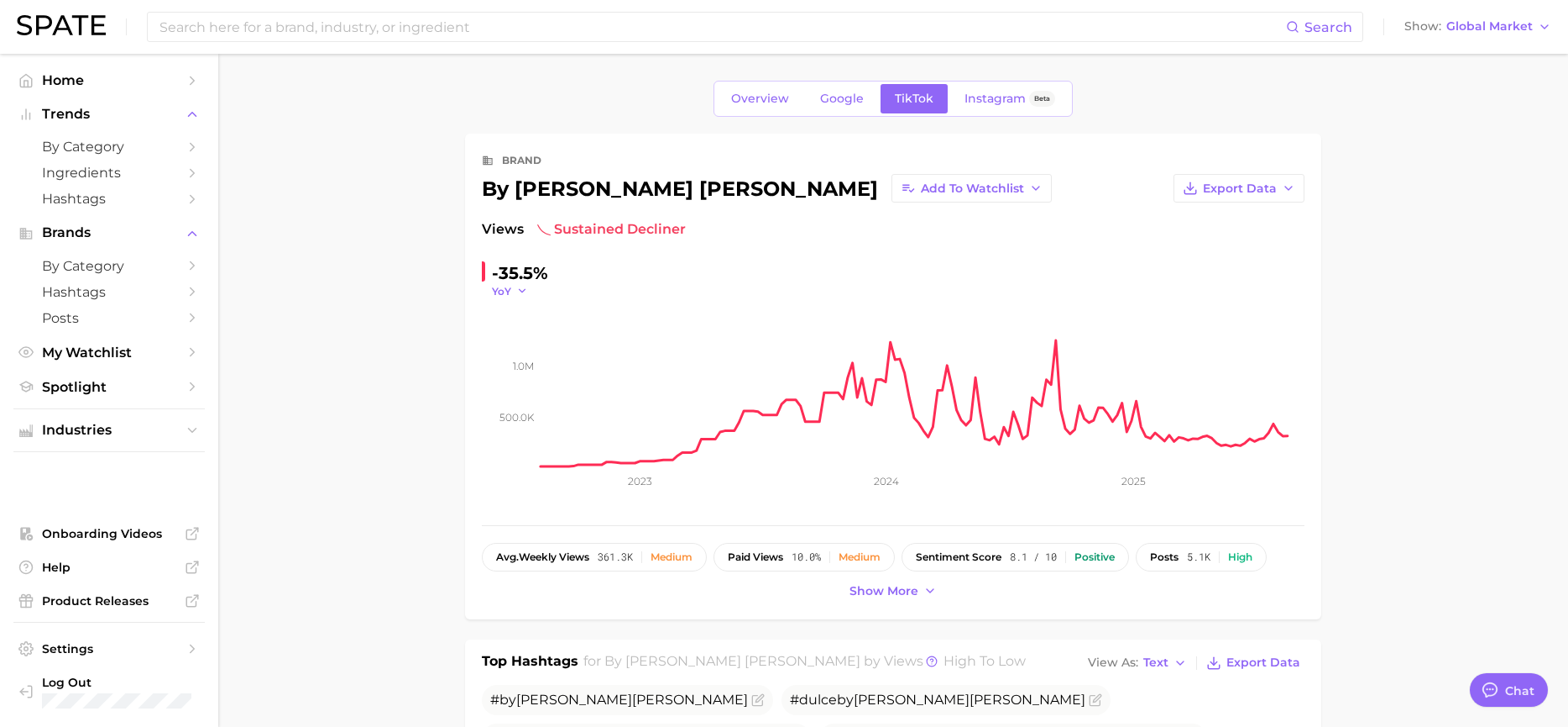
click at [513, 293] on button "YoY" at bounding box center [510, 291] width 36 height 14
click at [453, 384] on button "MoM" at bounding box center [446, 376] width 185 height 30
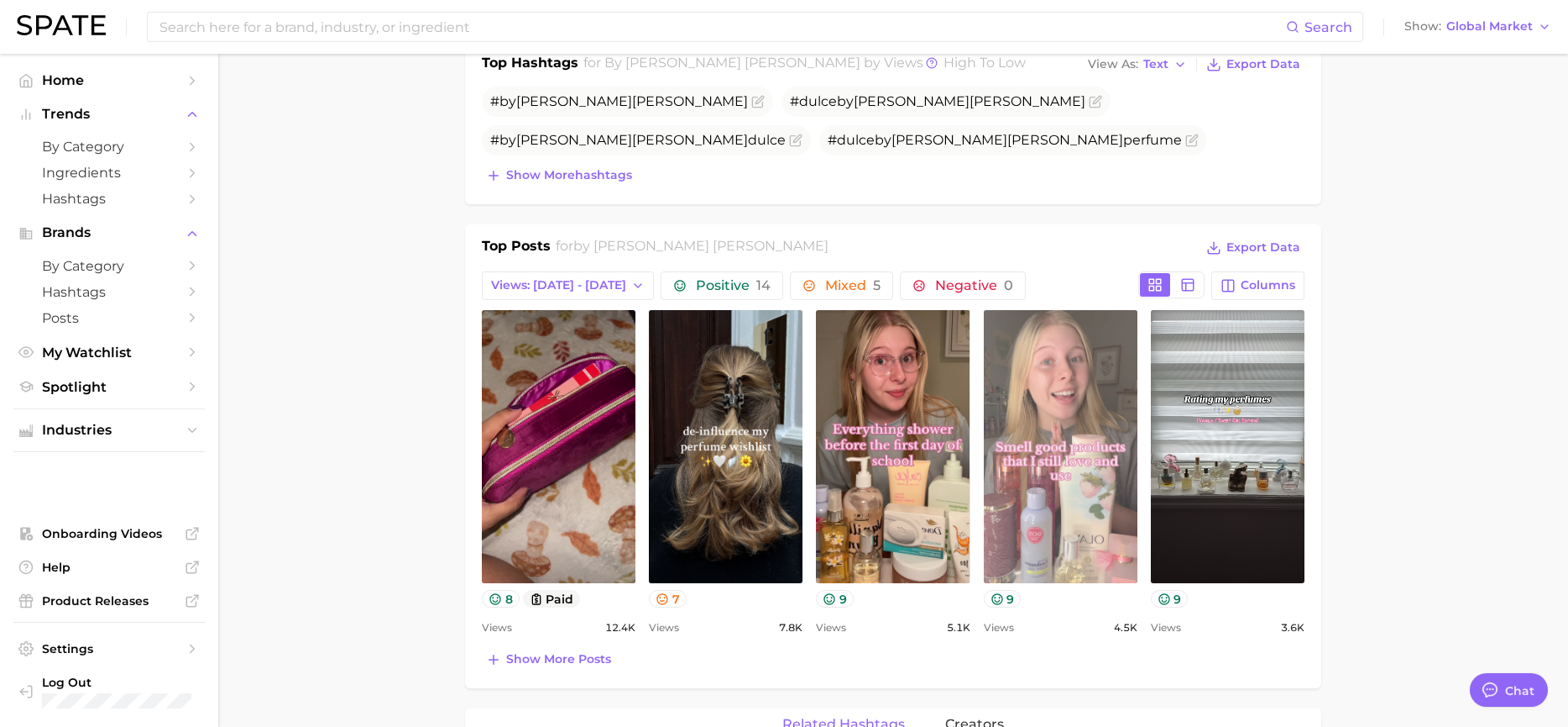
scroll to position [588, 0]
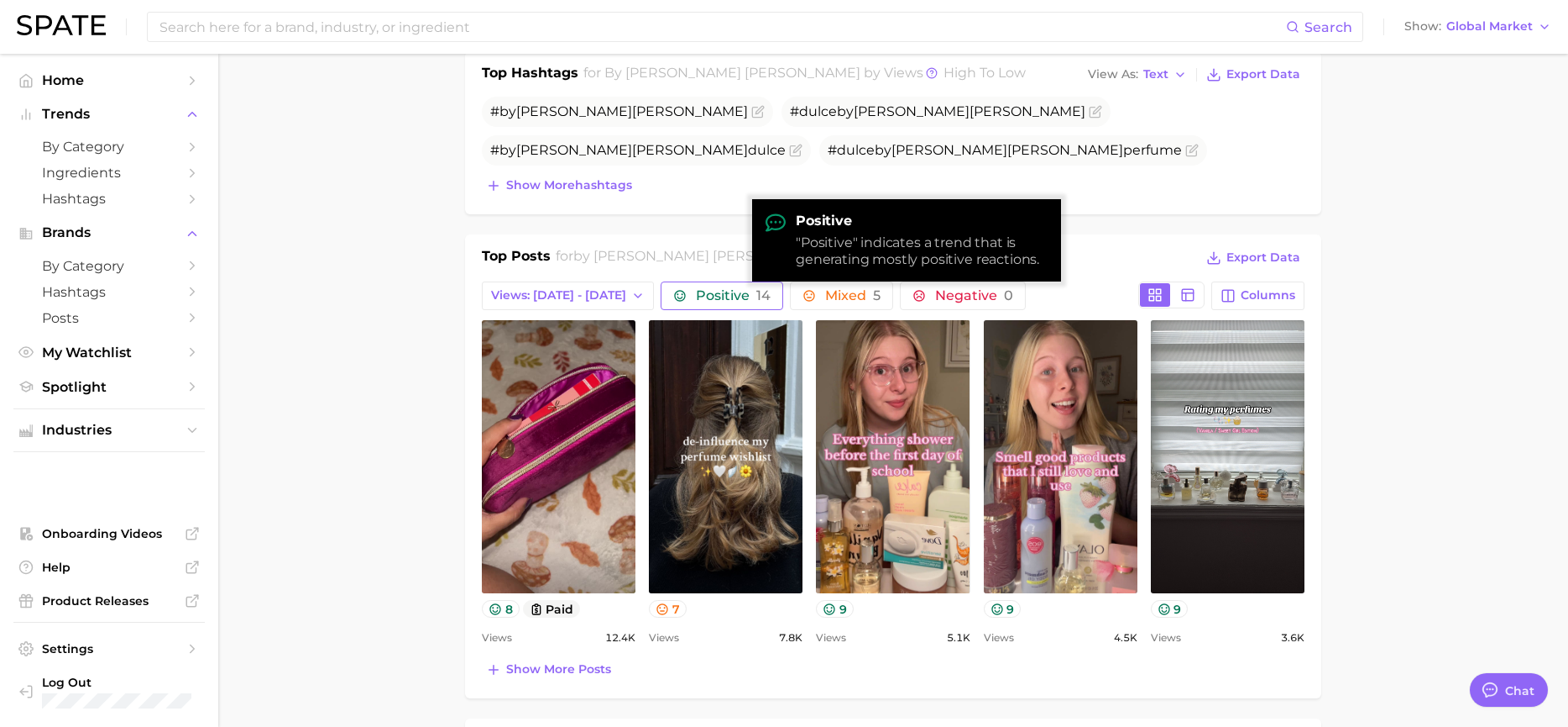
click at [696, 292] on span "Positive 14" at bounding box center [734, 295] width 75 height 13
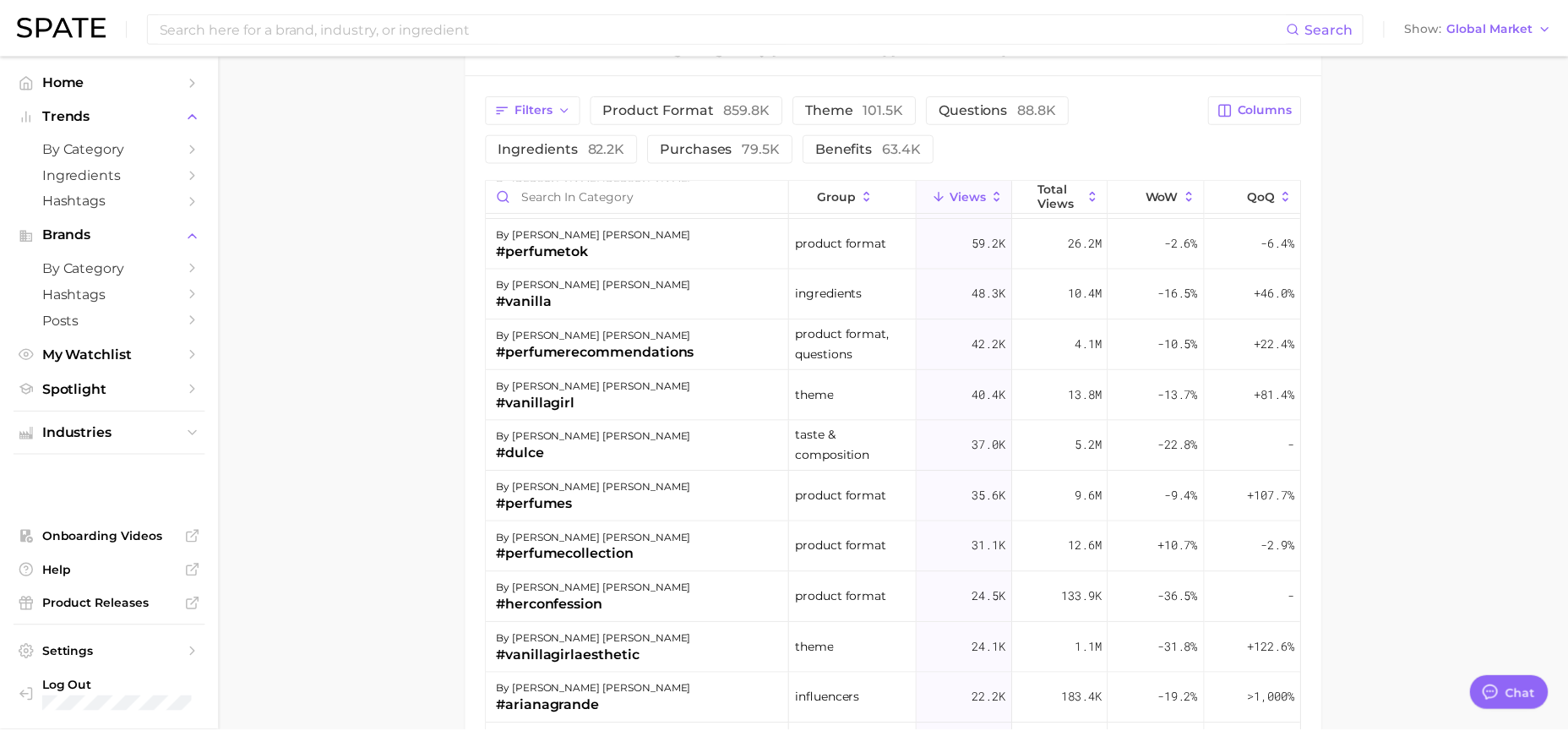
scroll to position [169, 0]
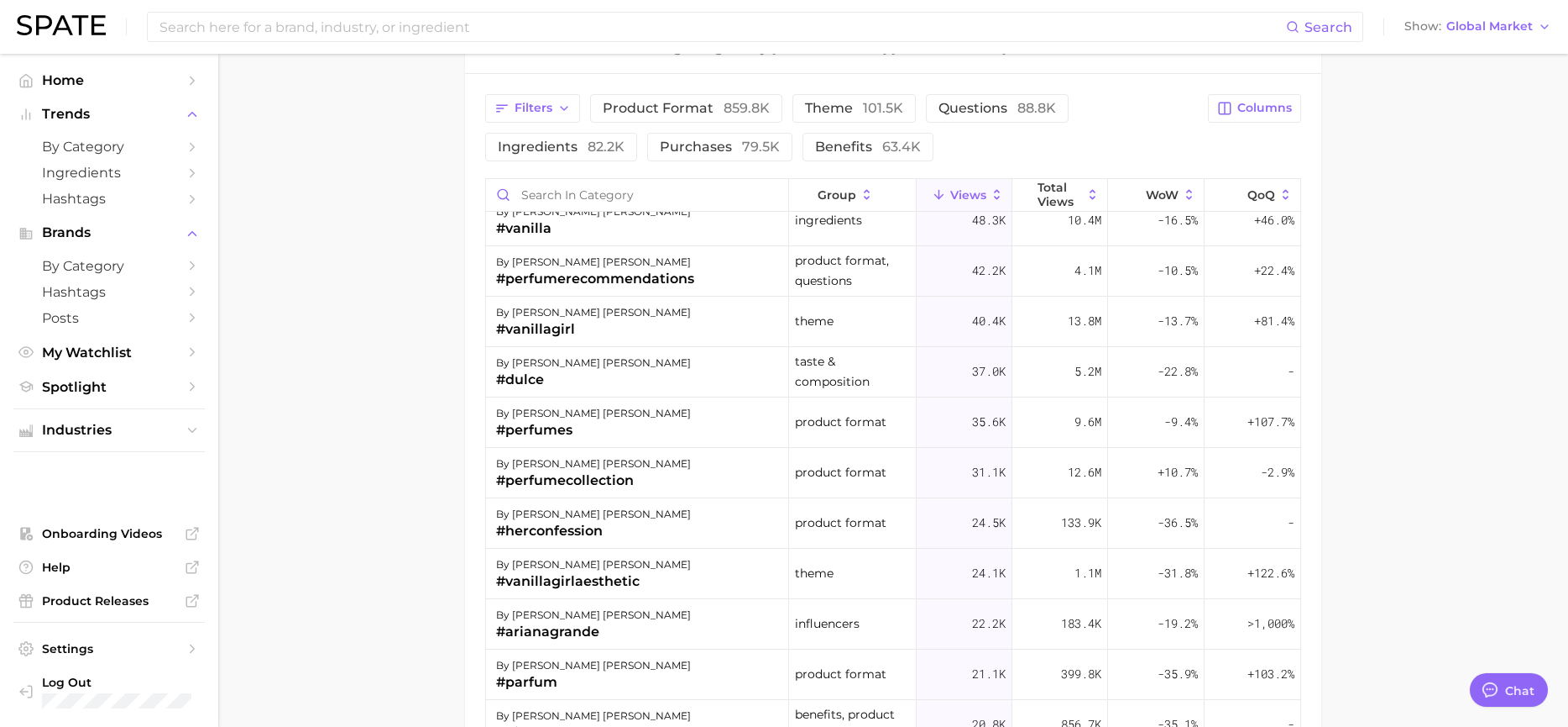
type textarea "x"
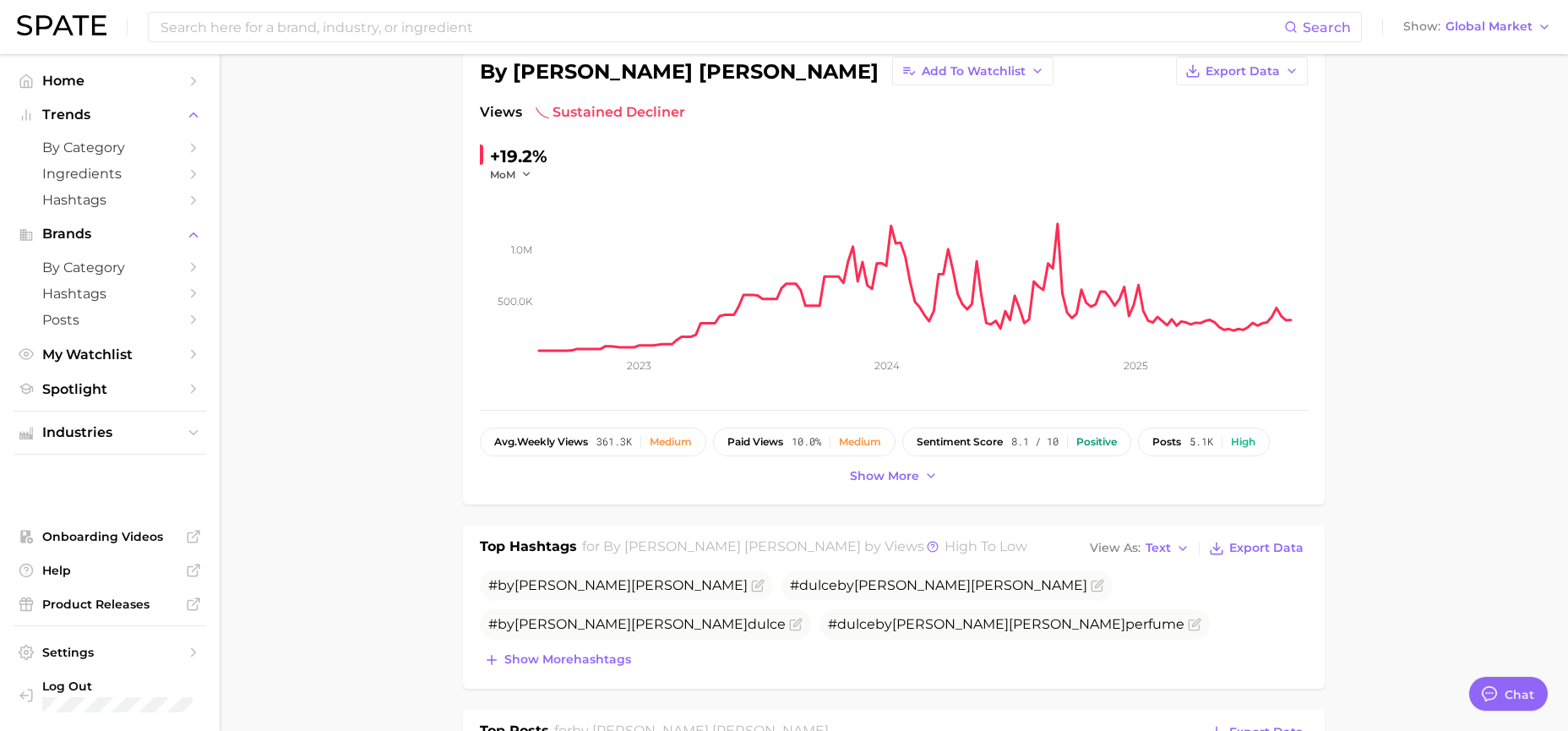
scroll to position [0, 0]
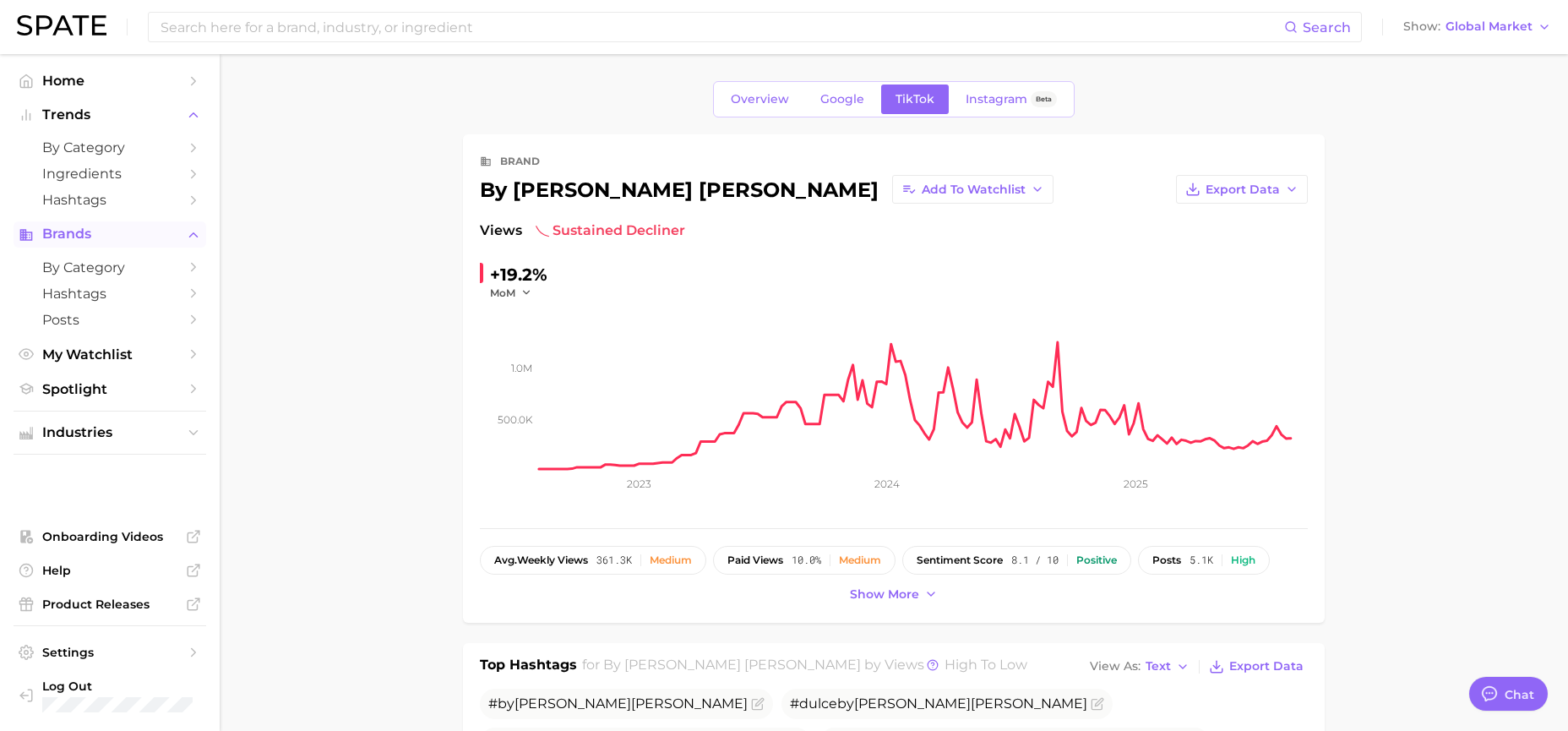
click at [74, 239] on span "Brands" at bounding box center [109, 233] width 135 height 15
click at [74, 231] on span "Brands" at bounding box center [109, 233] width 135 height 15
click at [76, 271] on span "by Category" at bounding box center [109, 267] width 135 height 16
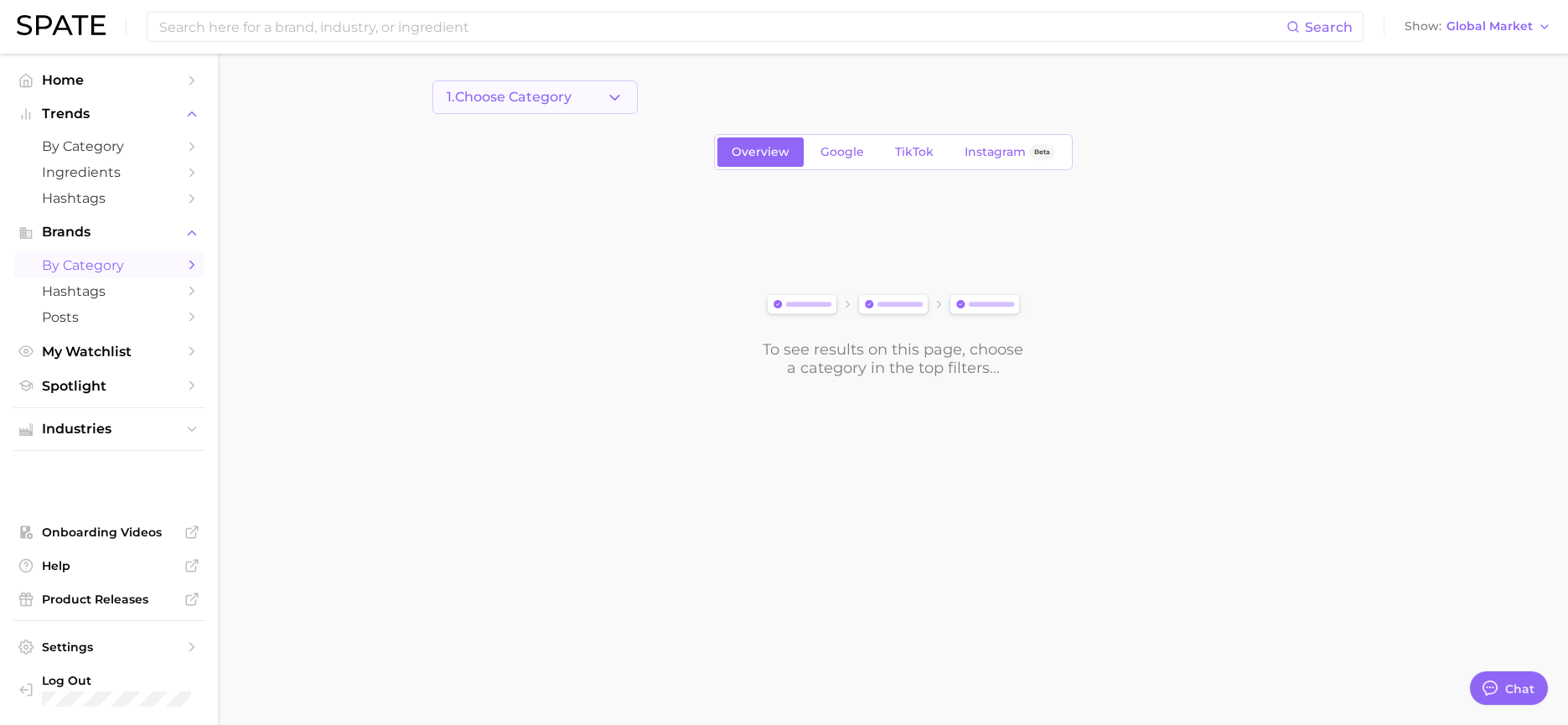
click at [524, 85] on button "1. Choose Category" at bounding box center [535, 97] width 206 height 34
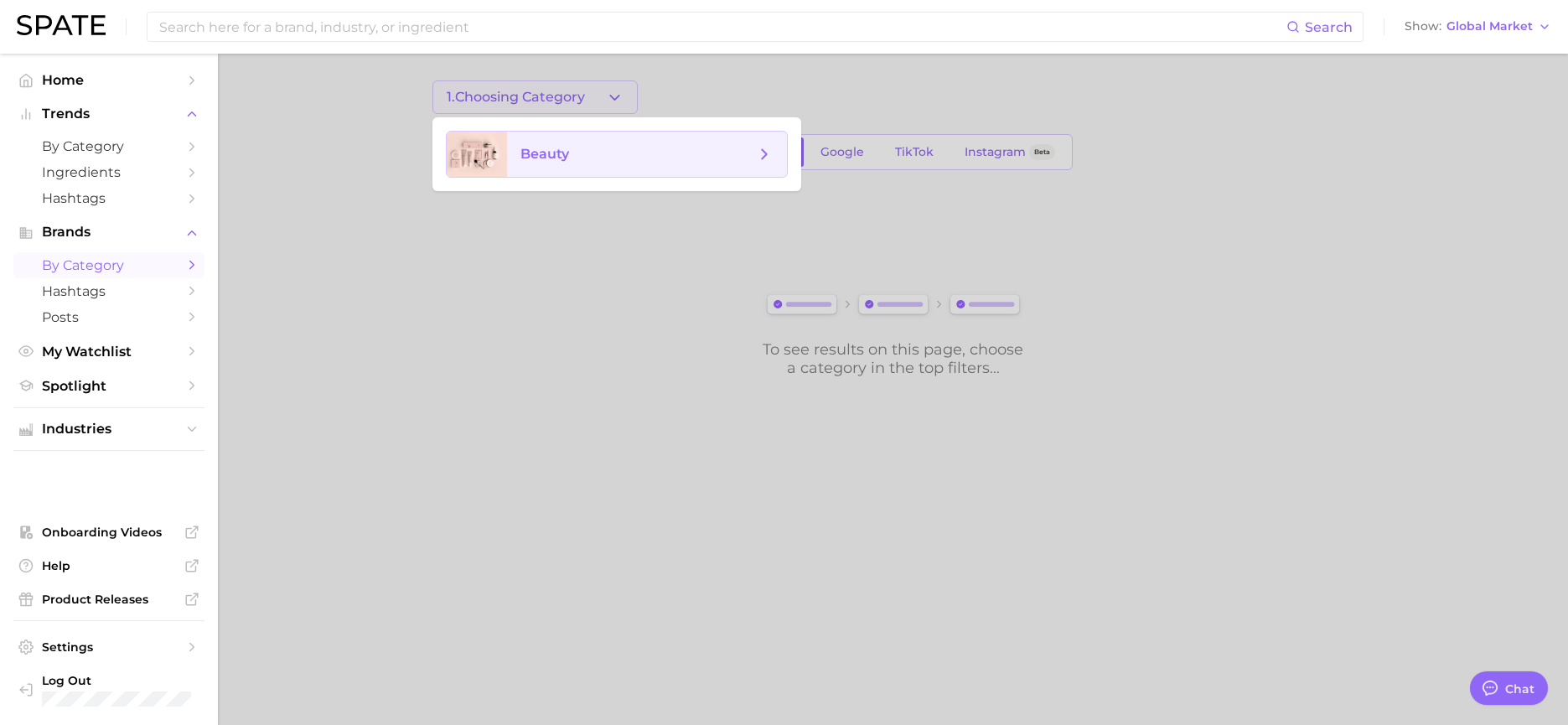
click at [541, 157] on span "beauty" at bounding box center [545, 154] width 49 height 16
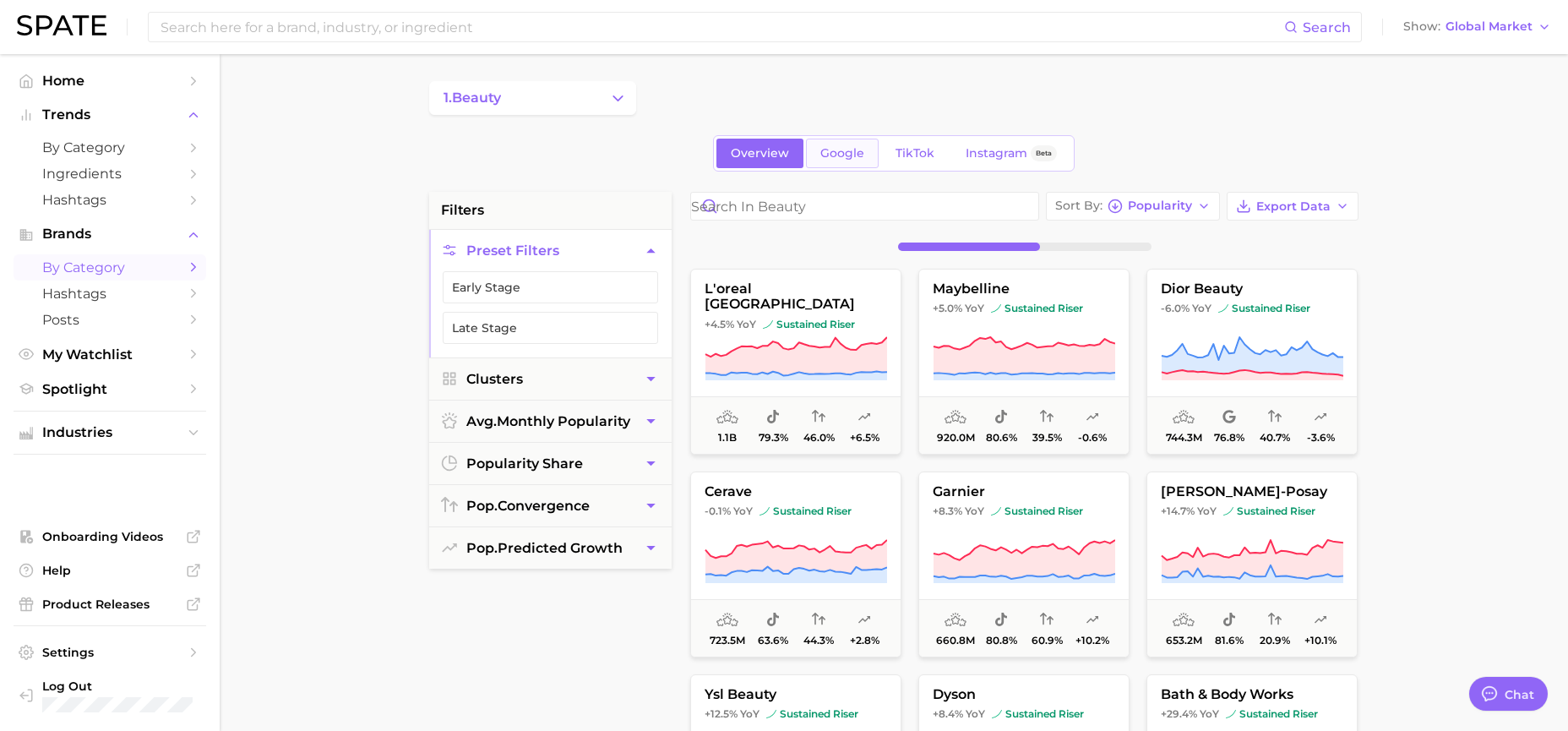
click at [837, 156] on span "Google" at bounding box center [841, 153] width 44 height 14
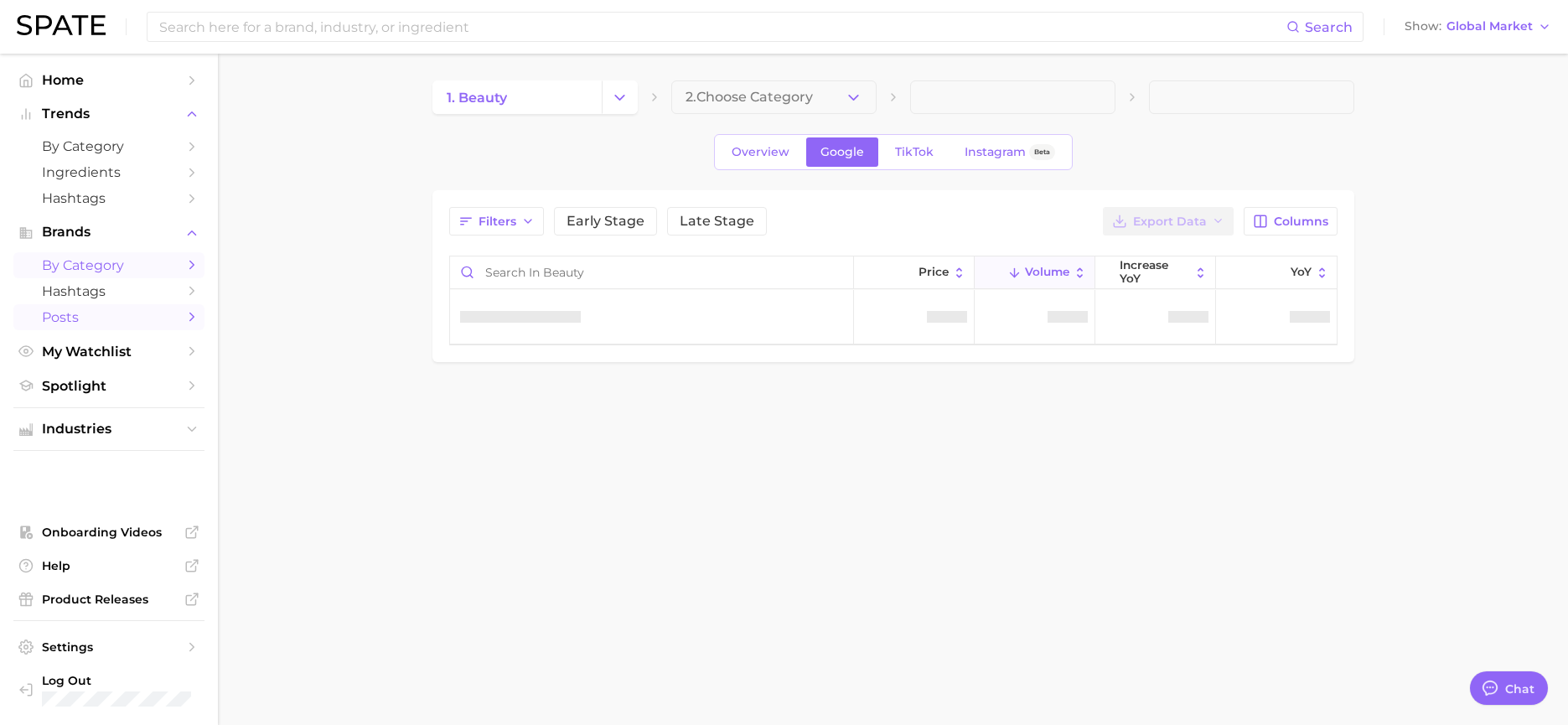
click at [157, 309] on span "Posts" at bounding box center [109, 317] width 134 height 16
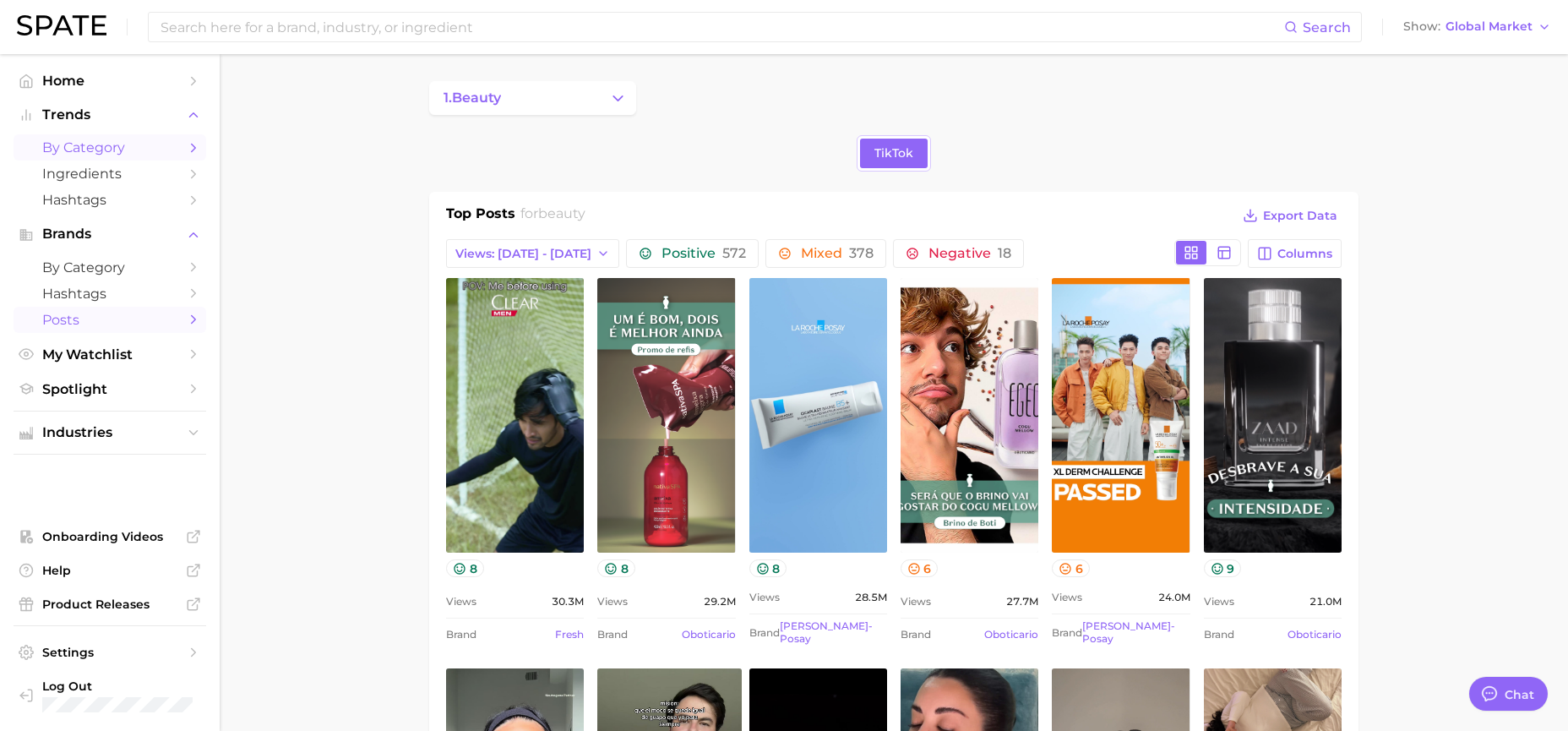
click at [108, 148] on span "by Category" at bounding box center [109, 147] width 135 height 16
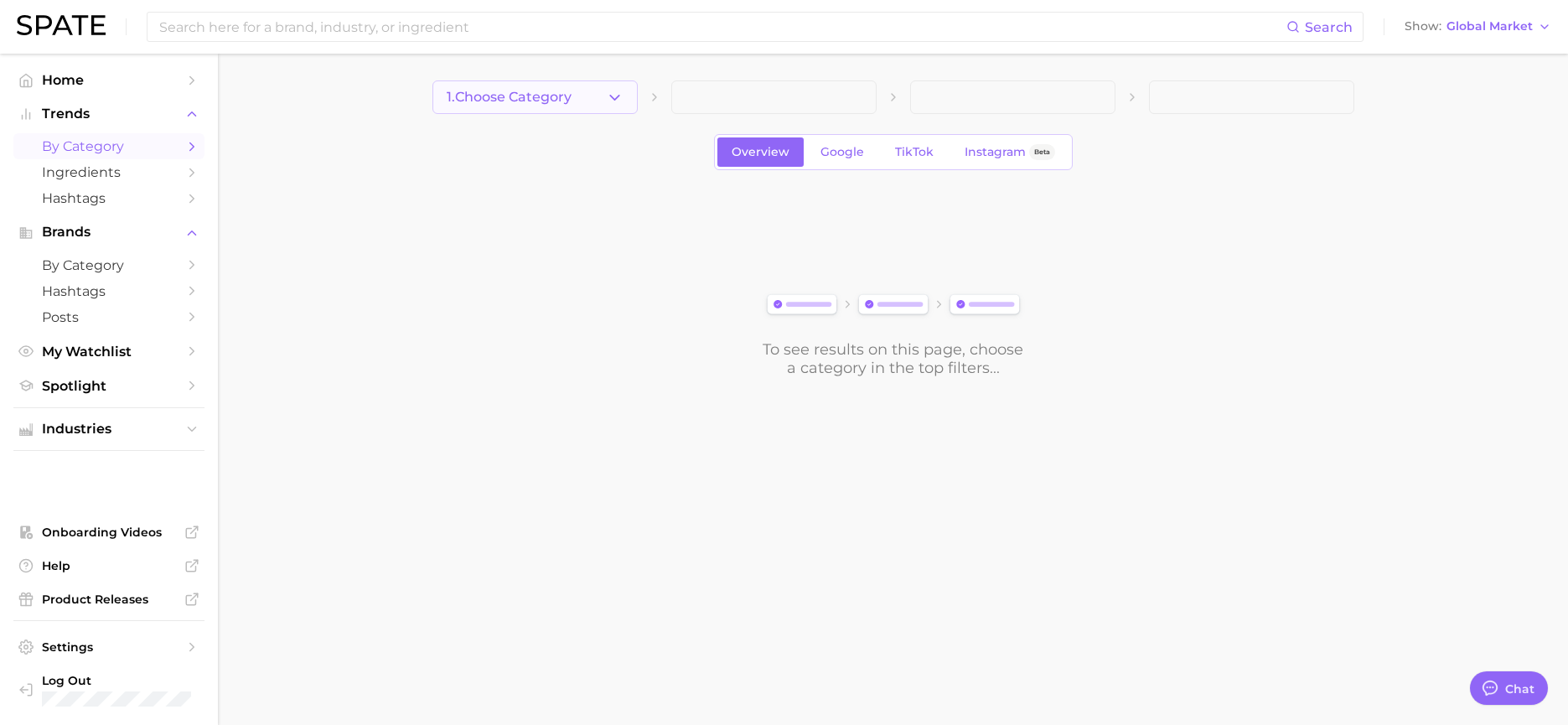
click at [618, 94] on icon "button" at bounding box center [615, 98] width 18 height 18
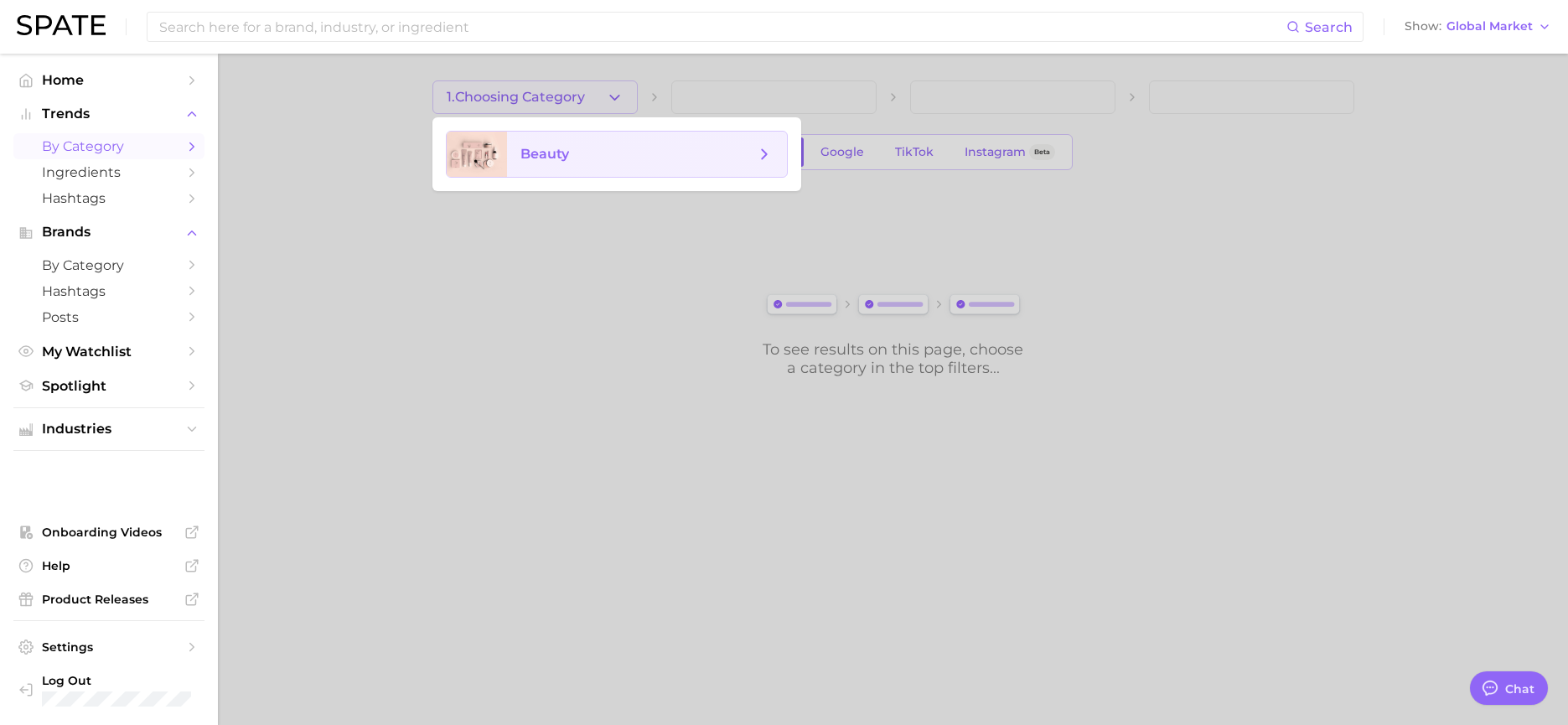
click at [608, 155] on span "beauty" at bounding box center [638, 154] width 235 height 19
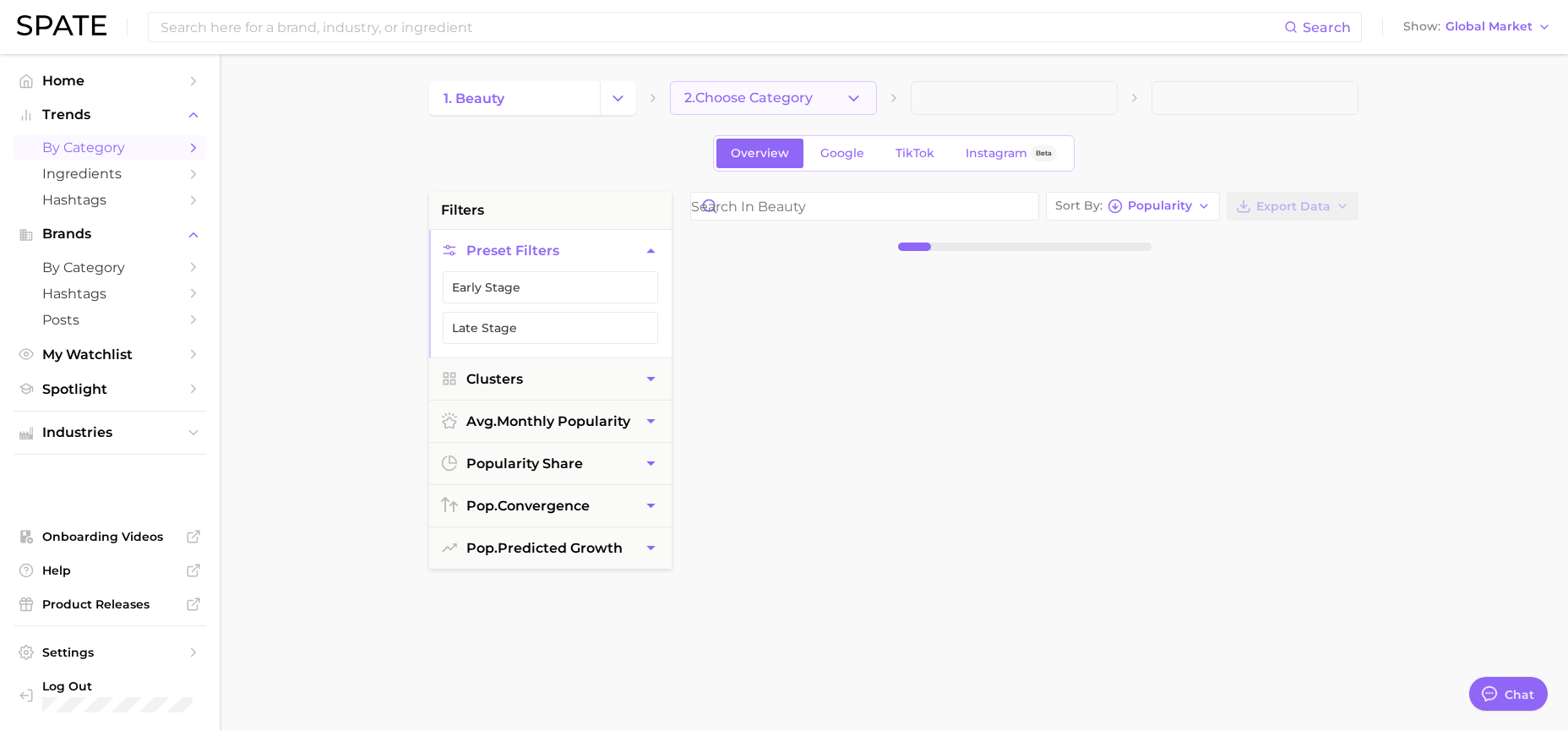
click at [860, 99] on icon "button" at bounding box center [854, 99] width 18 height 18
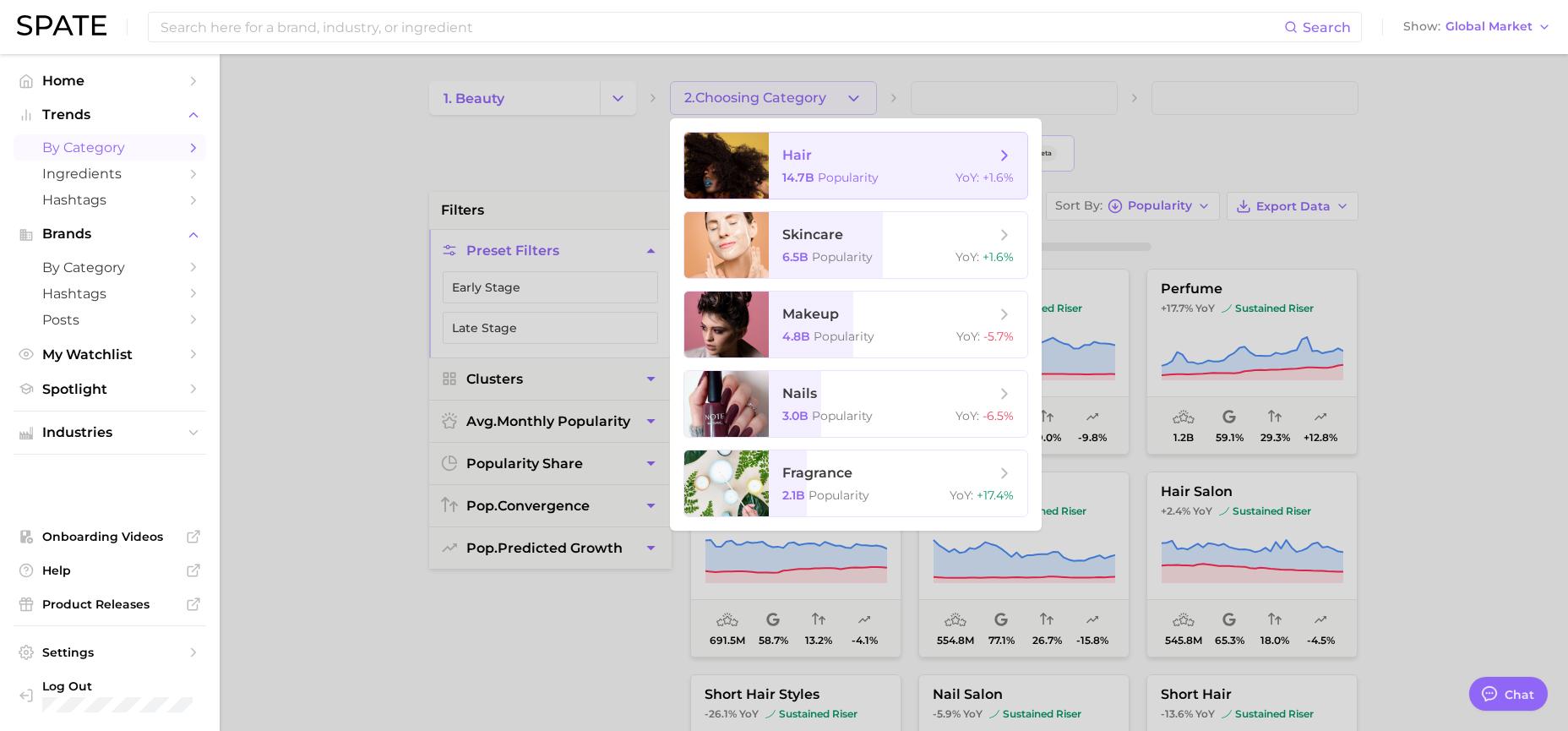
click at [963, 159] on span "hair" at bounding box center [888, 155] width 213 height 19
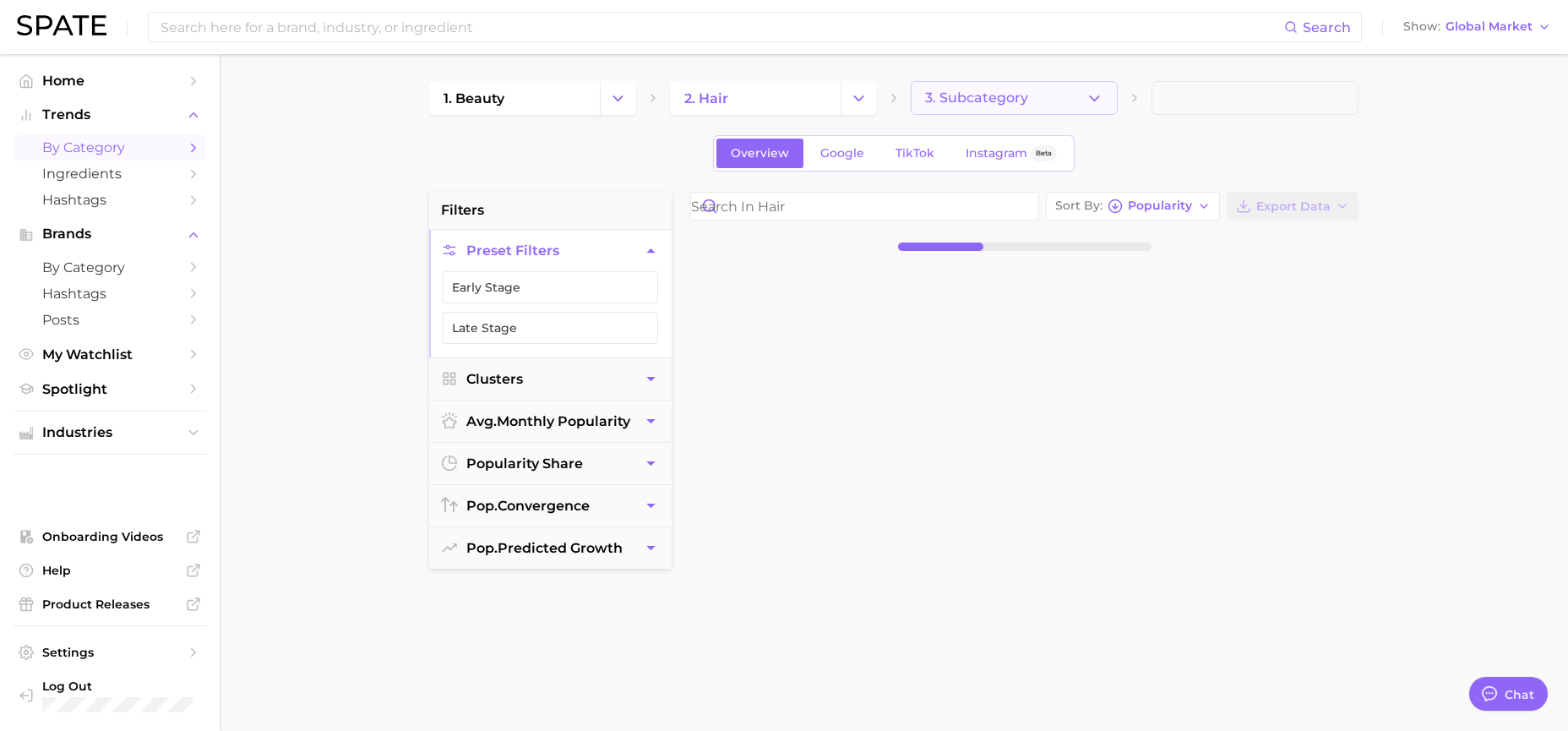
click at [1078, 101] on button "3. Subcategory" at bounding box center [1014, 98] width 207 height 34
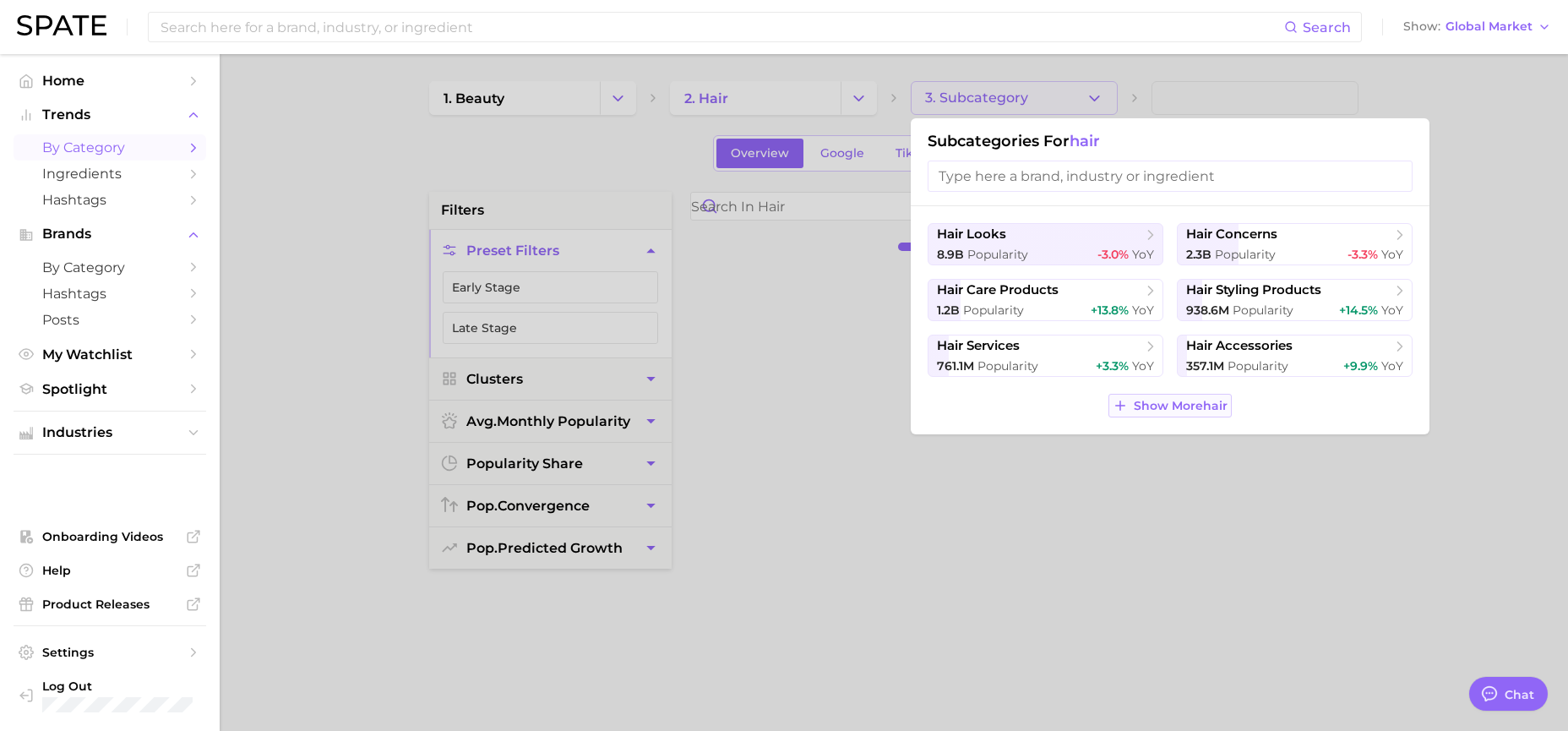
click at [1159, 406] on span "Show More hair" at bounding box center [1180, 405] width 94 height 14
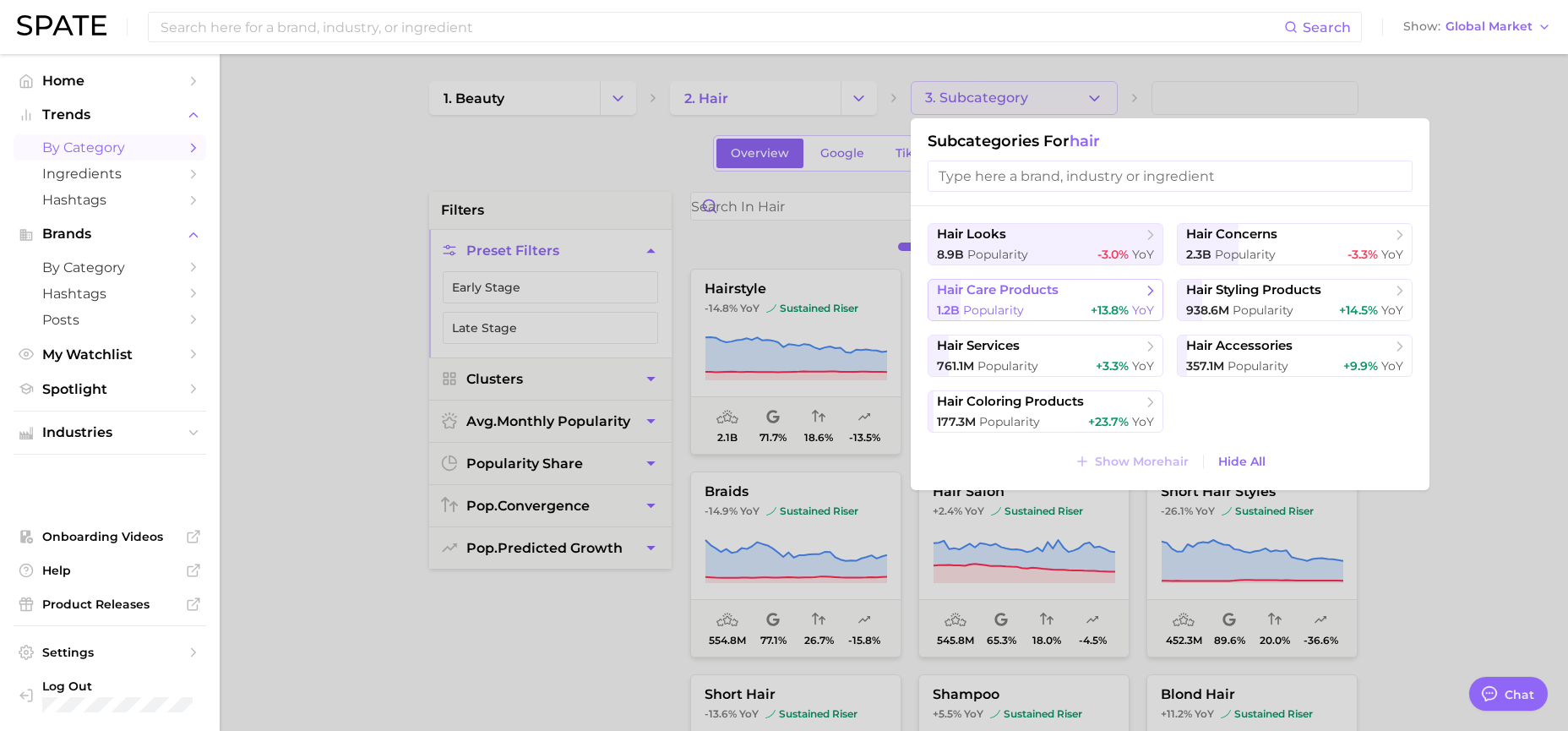
click at [1153, 288] on icon at bounding box center [1150, 291] width 17 height 17
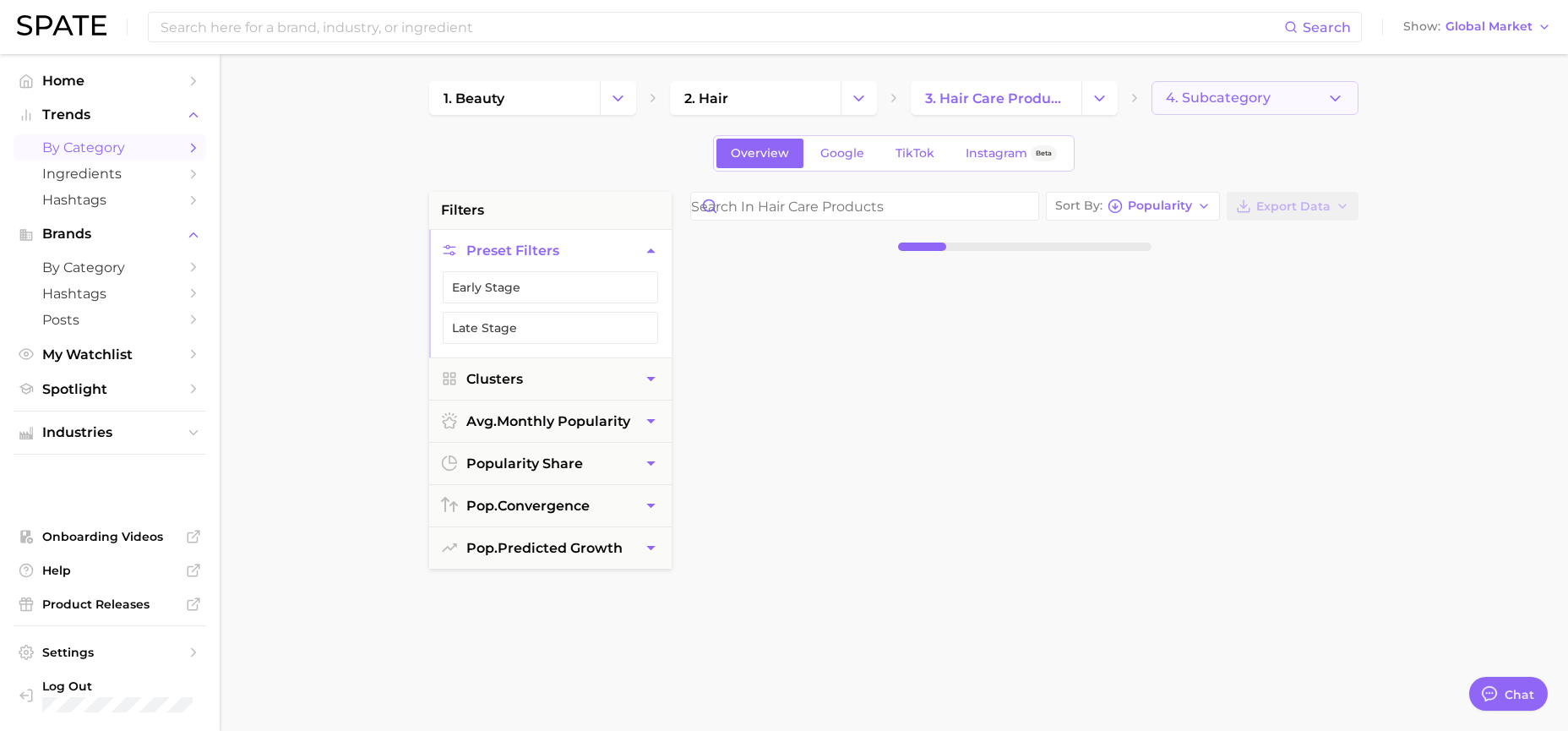
click at [1322, 96] on button "4. Subcategory" at bounding box center [1254, 98] width 207 height 34
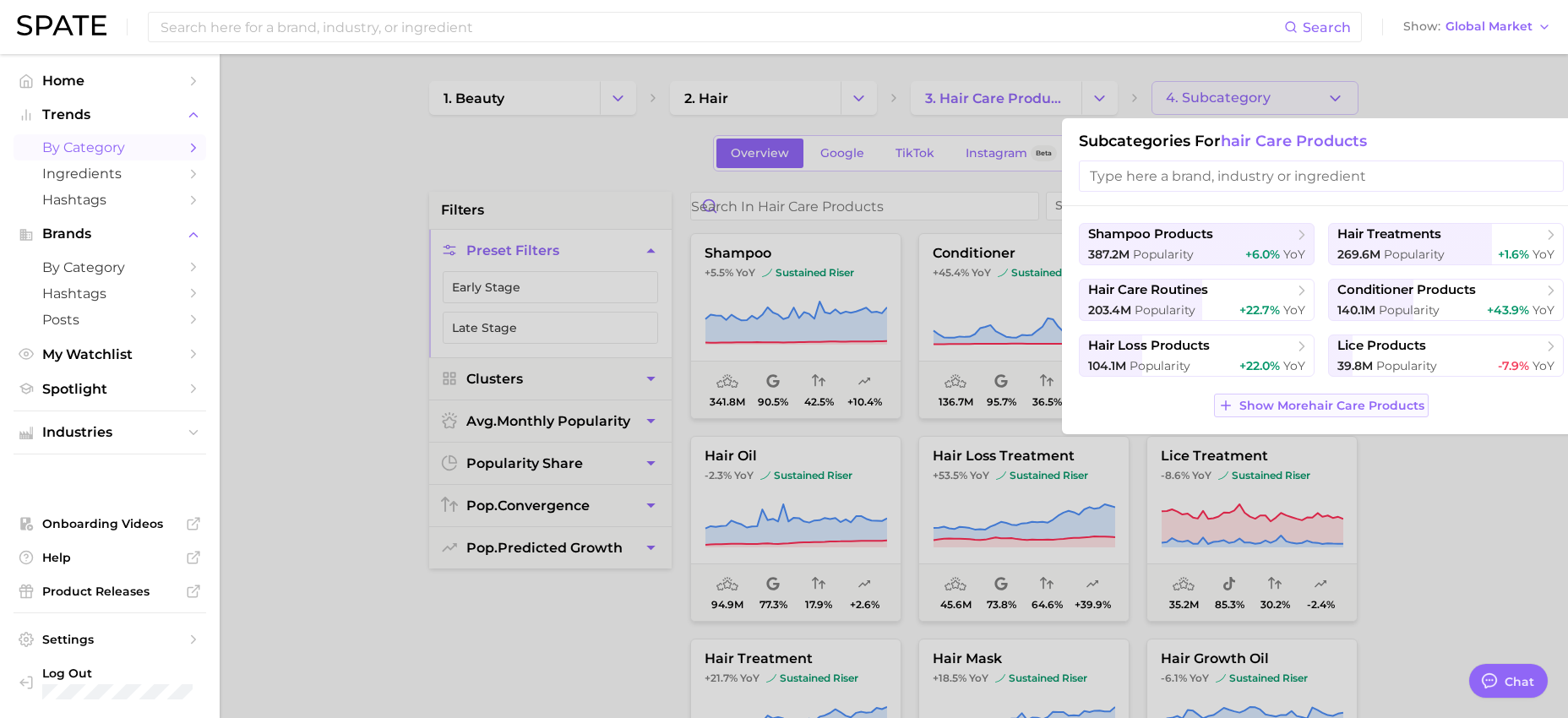
click at [1300, 405] on span "Show More hair care products" at bounding box center [1331, 406] width 185 height 14
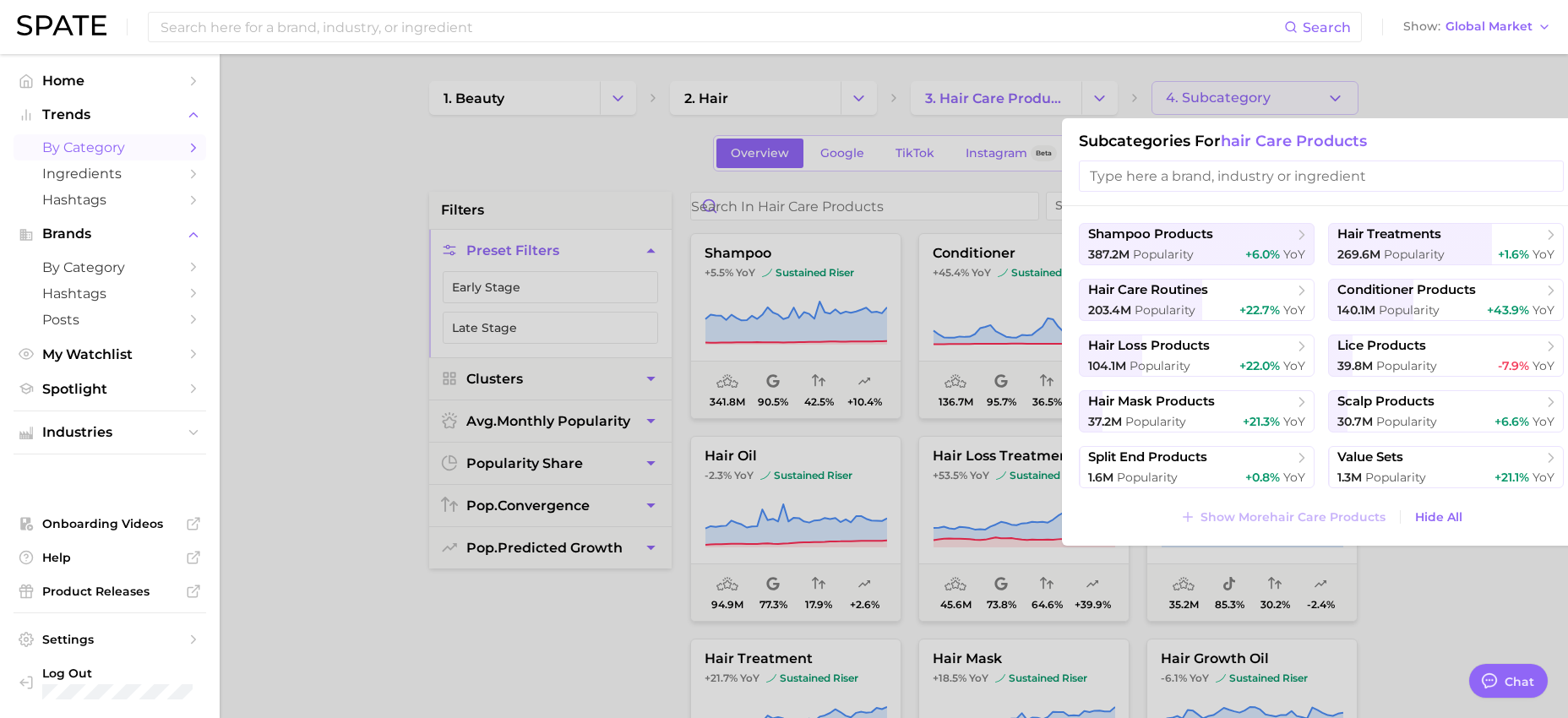
click at [993, 100] on div at bounding box center [784, 359] width 1568 height 718
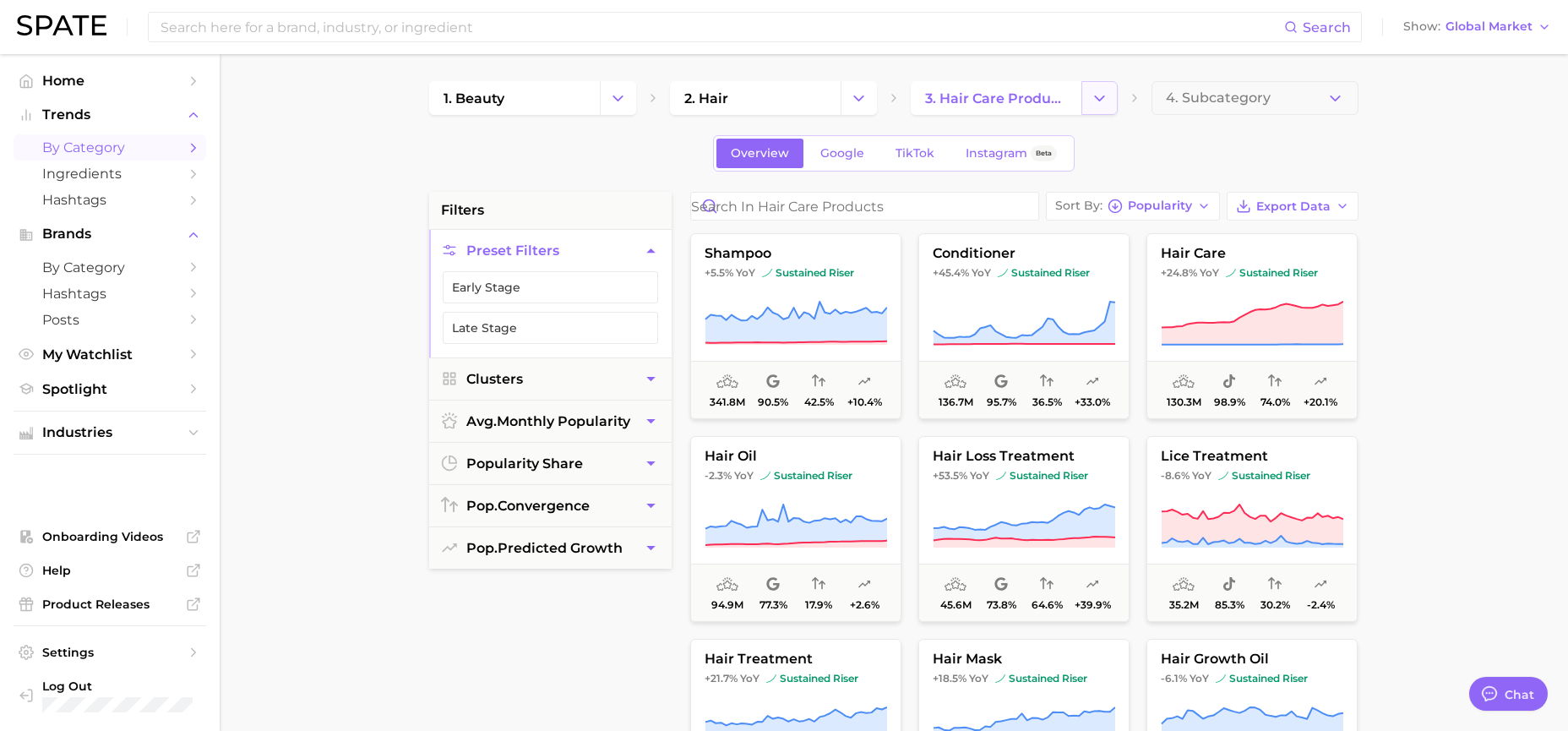
click at [1085, 97] on button "Change Category" at bounding box center [1099, 98] width 36 height 34
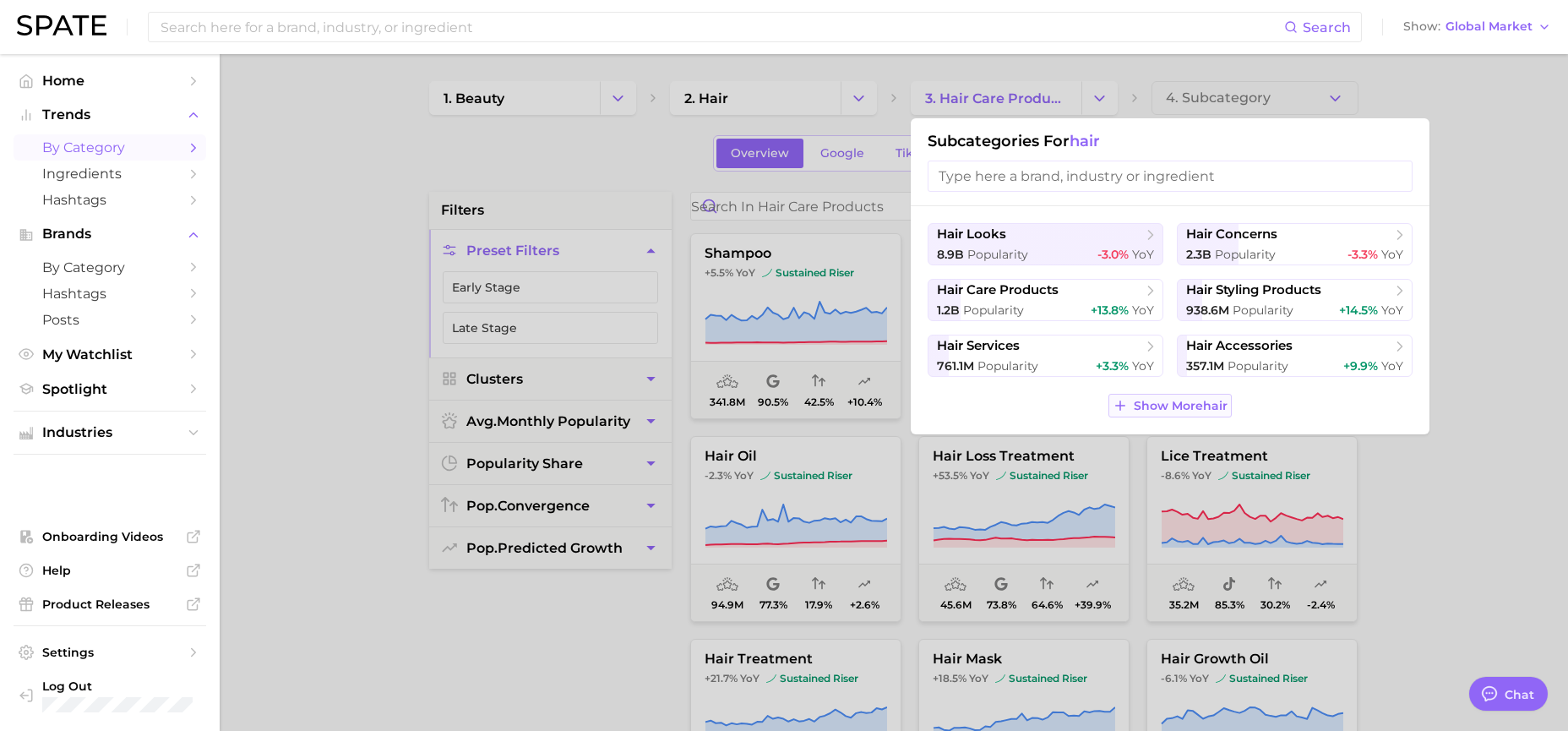
click at [1206, 406] on span "Show More hair" at bounding box center [1180, 405] width 94 height 14
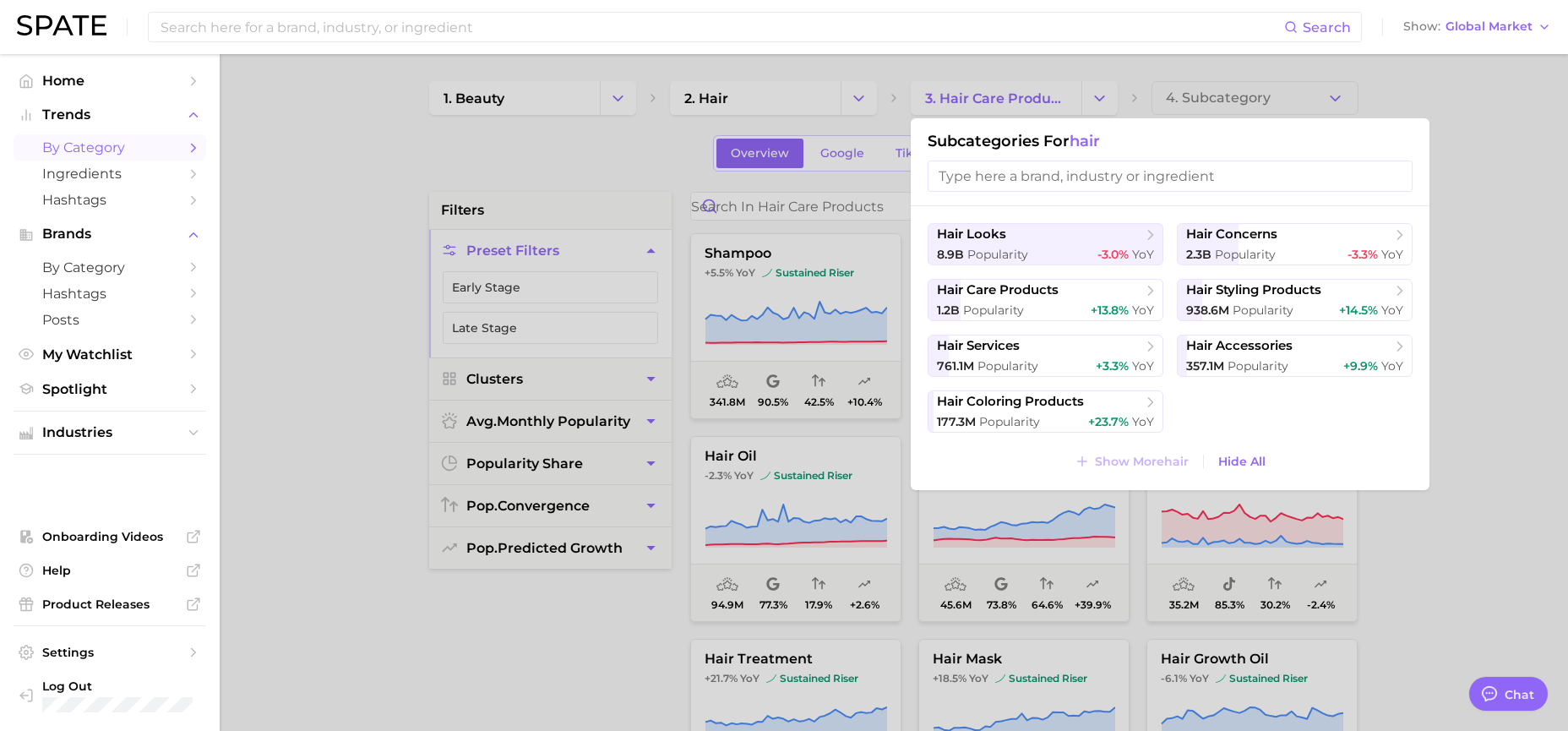
click at [876, 88] on div at bounding box center [784, 365] width 1568 height 731
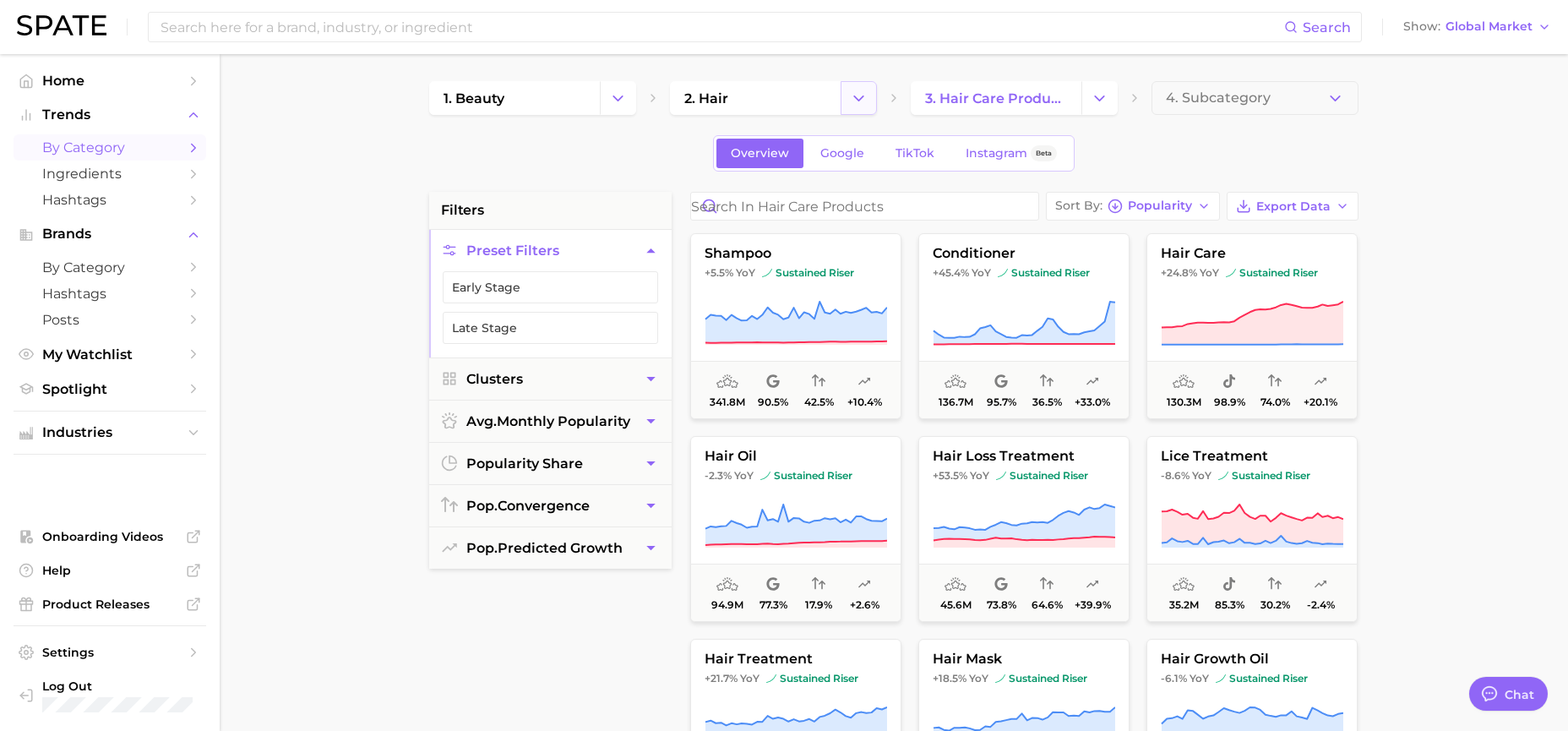
click at [863, 99] on icon "Change Category" at bounding box center [858, 99] width 18 height 18
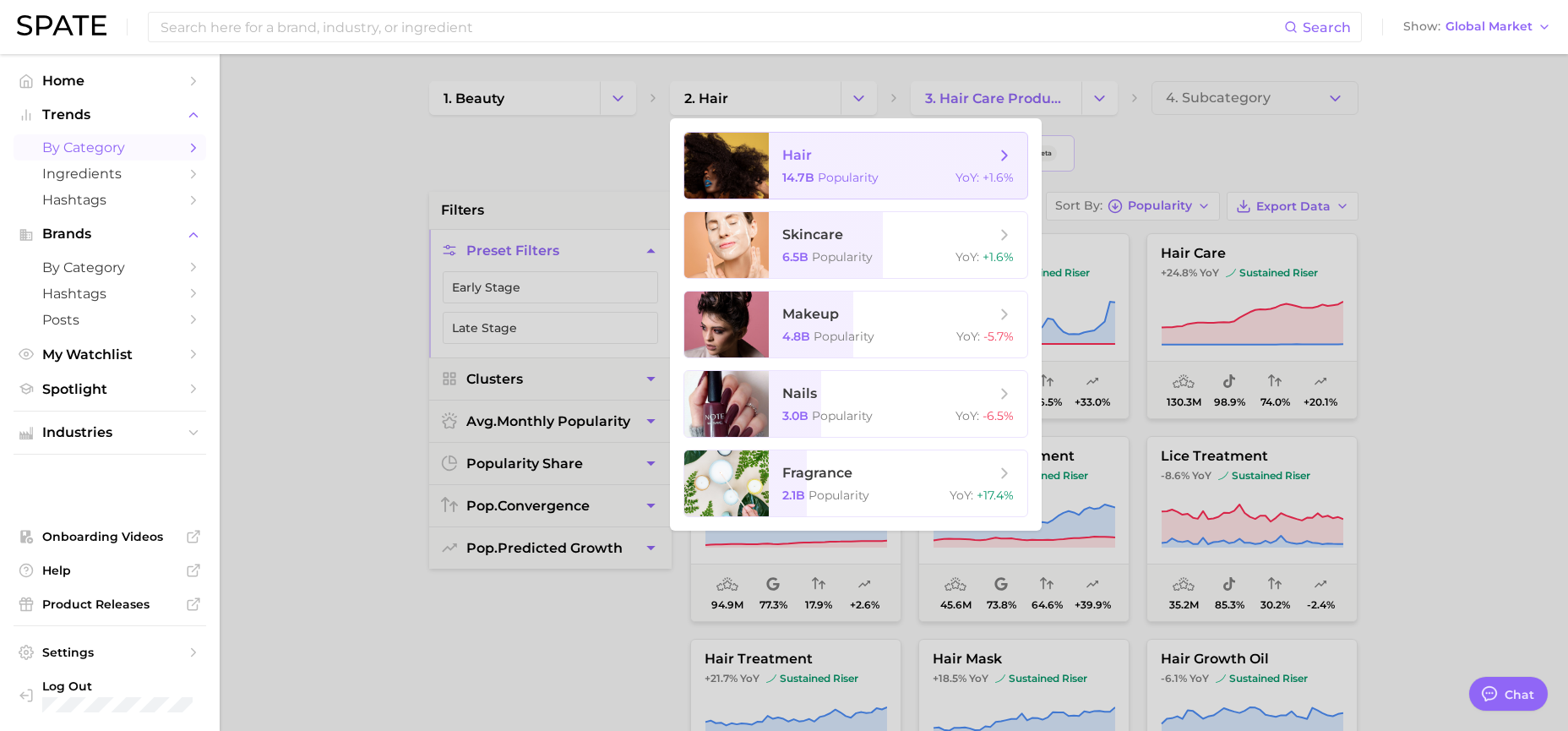
click at [997, 160] on icon at bounding box center [1004, 155] width 19 height 19
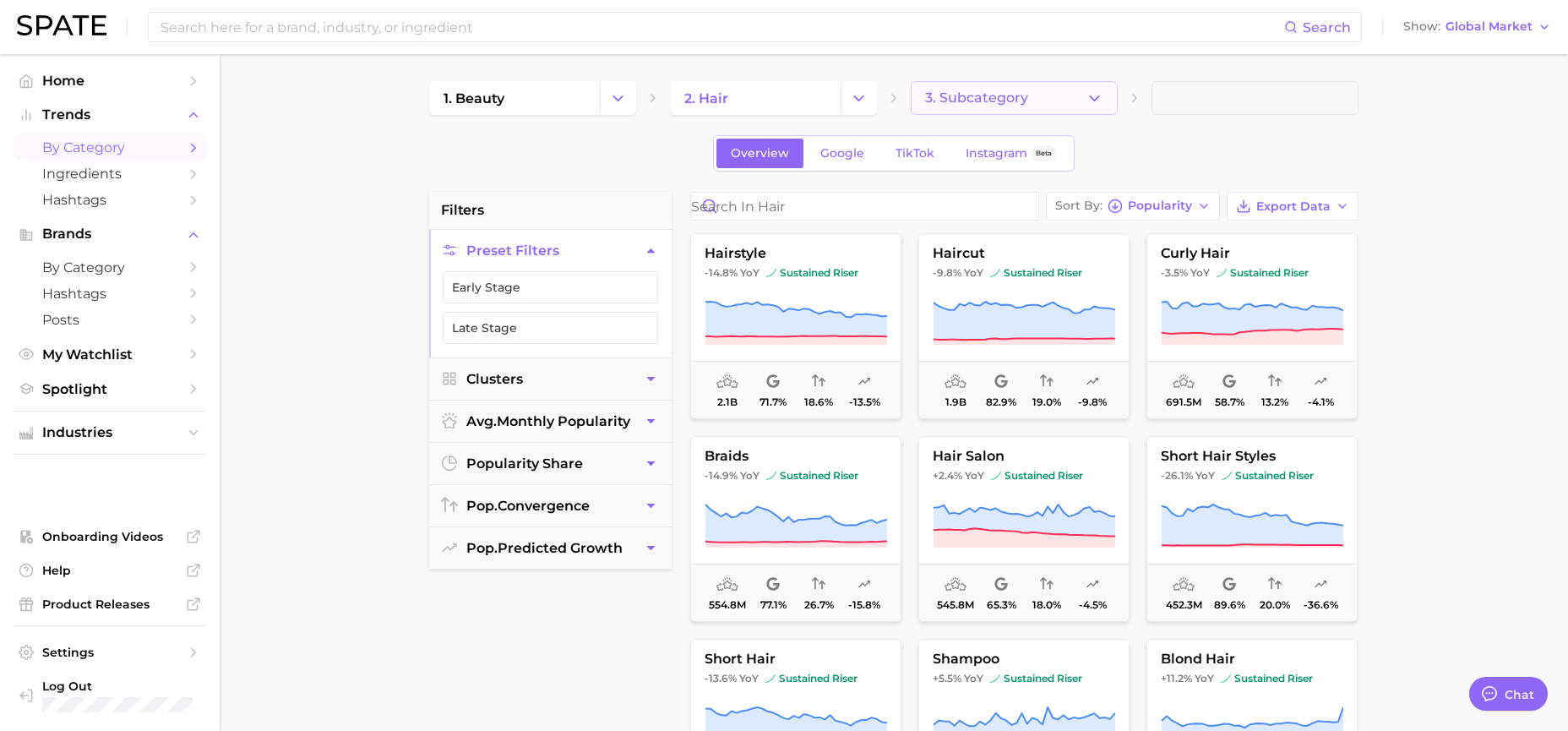
click at [1053, 94] on button "3. Subcategory" at bounding box center [1014, 98] width 207 height 34
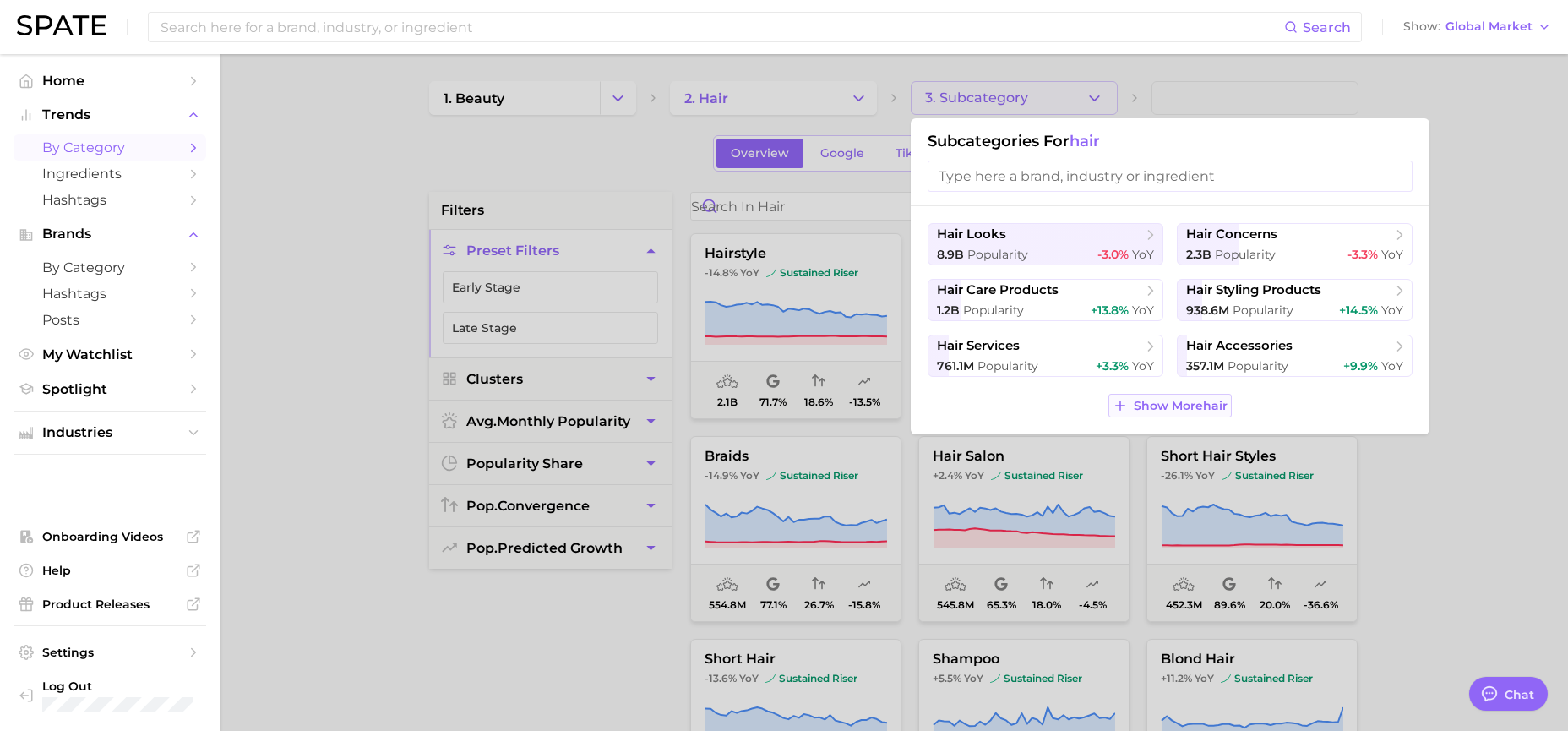
click at [1182, 400] on button "Show More hair" at bounding box center [1169, 405] width 123 height 23
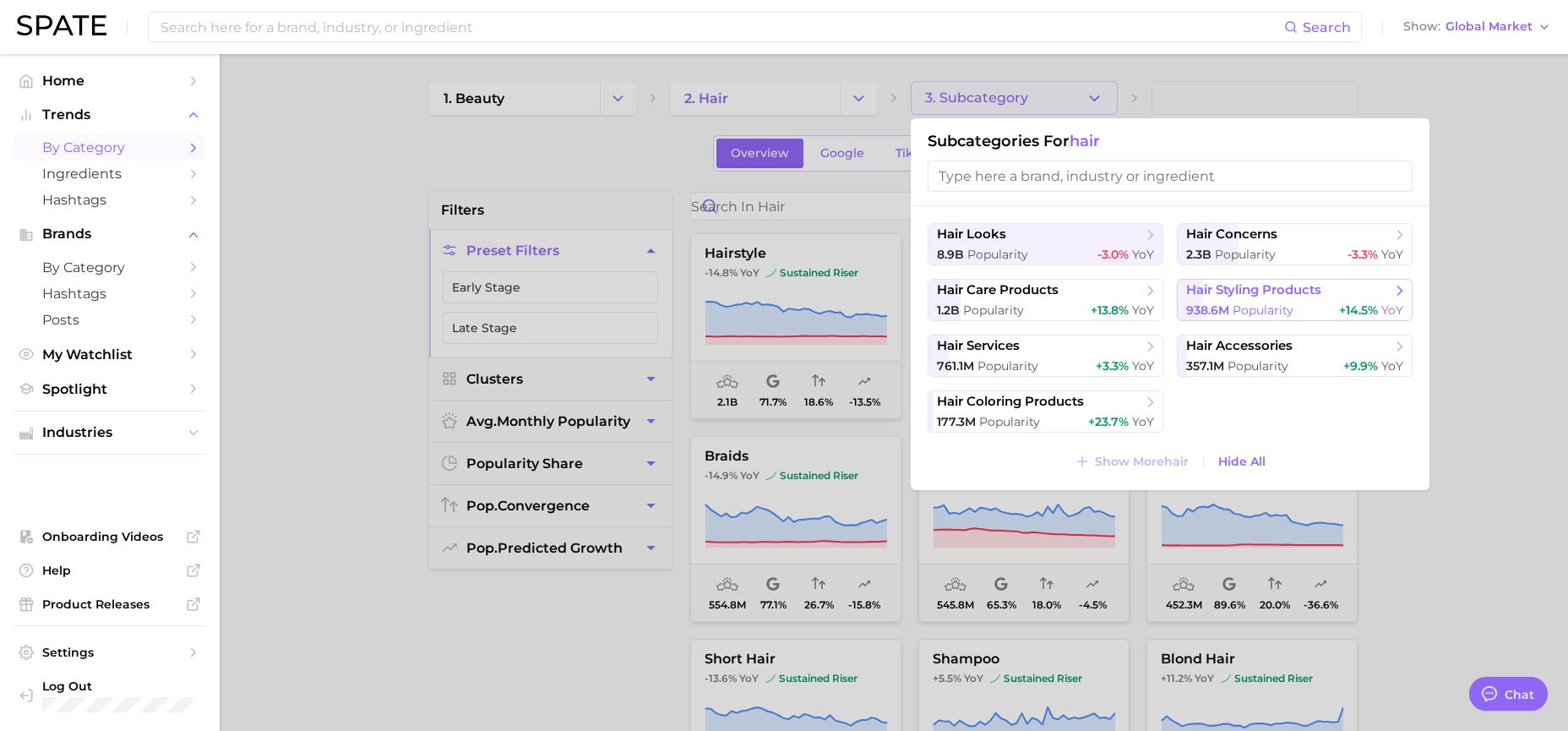
click at [1313, 283] on span "hair styling products" at bounding box center [1253, 291] width 135 height 16
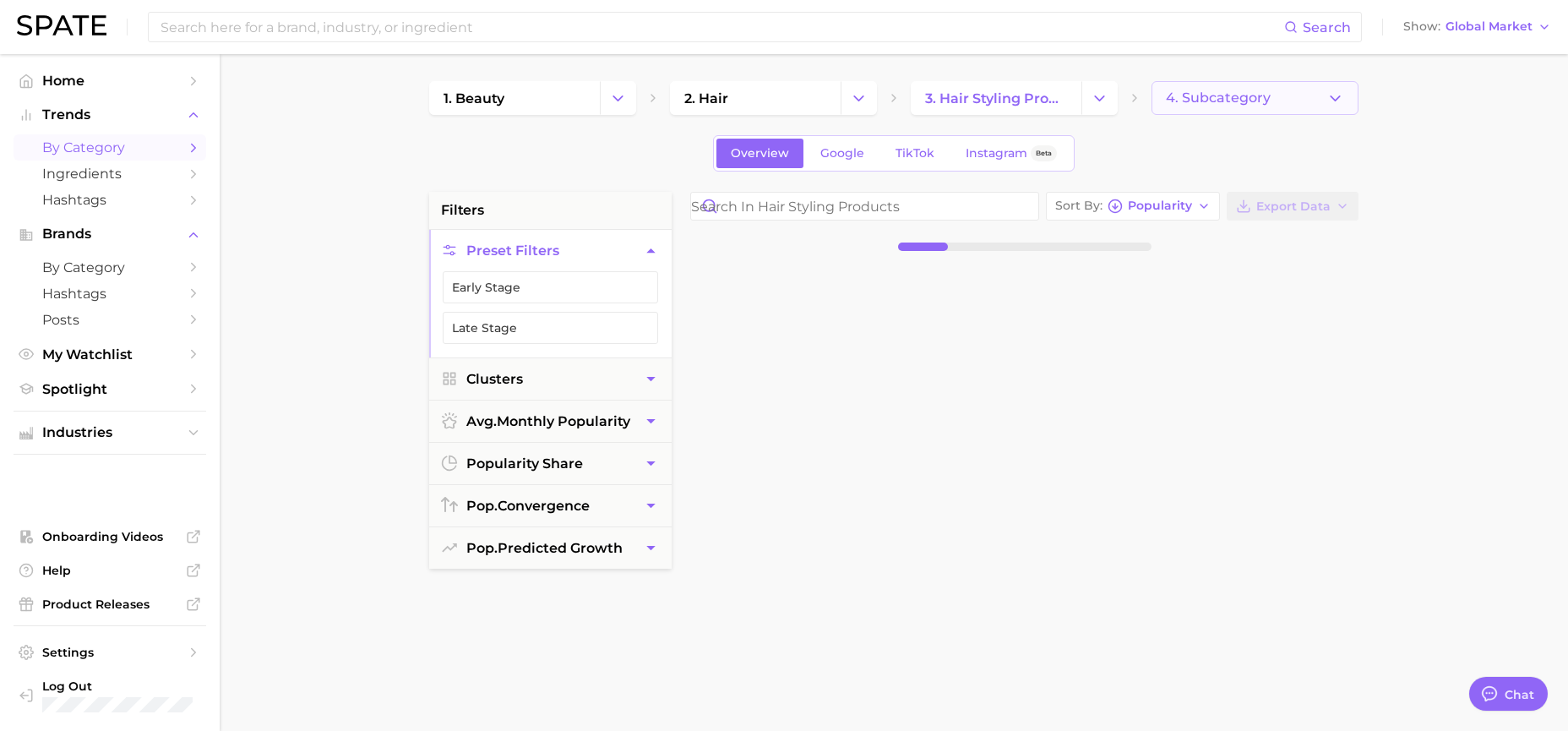
click at [1344, 96] on button "4. Subcategory" at bounding box center [1254, 98] width 207 height 34
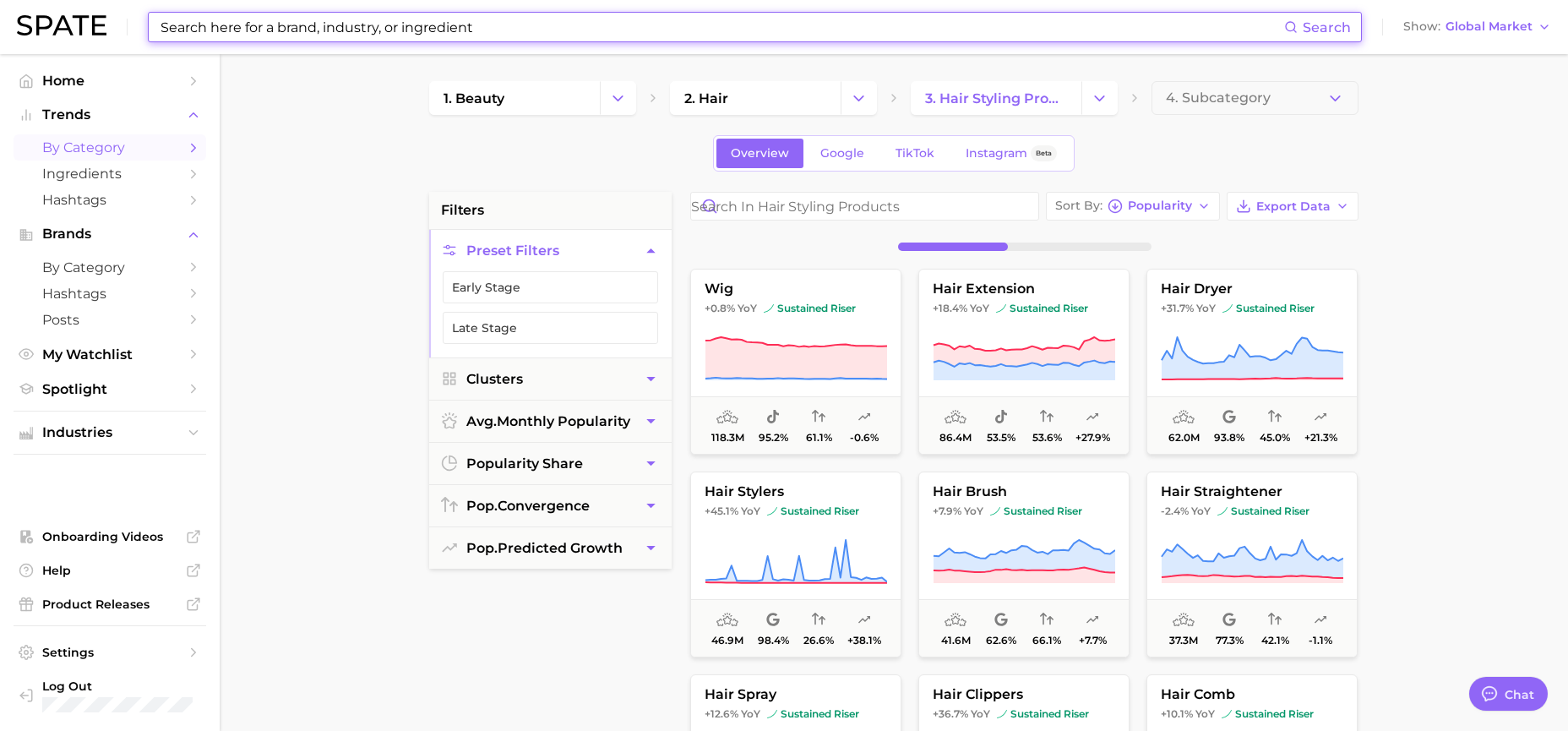
click at [557, 37] on input at bounding box center [721, 27] width 1125 height 29
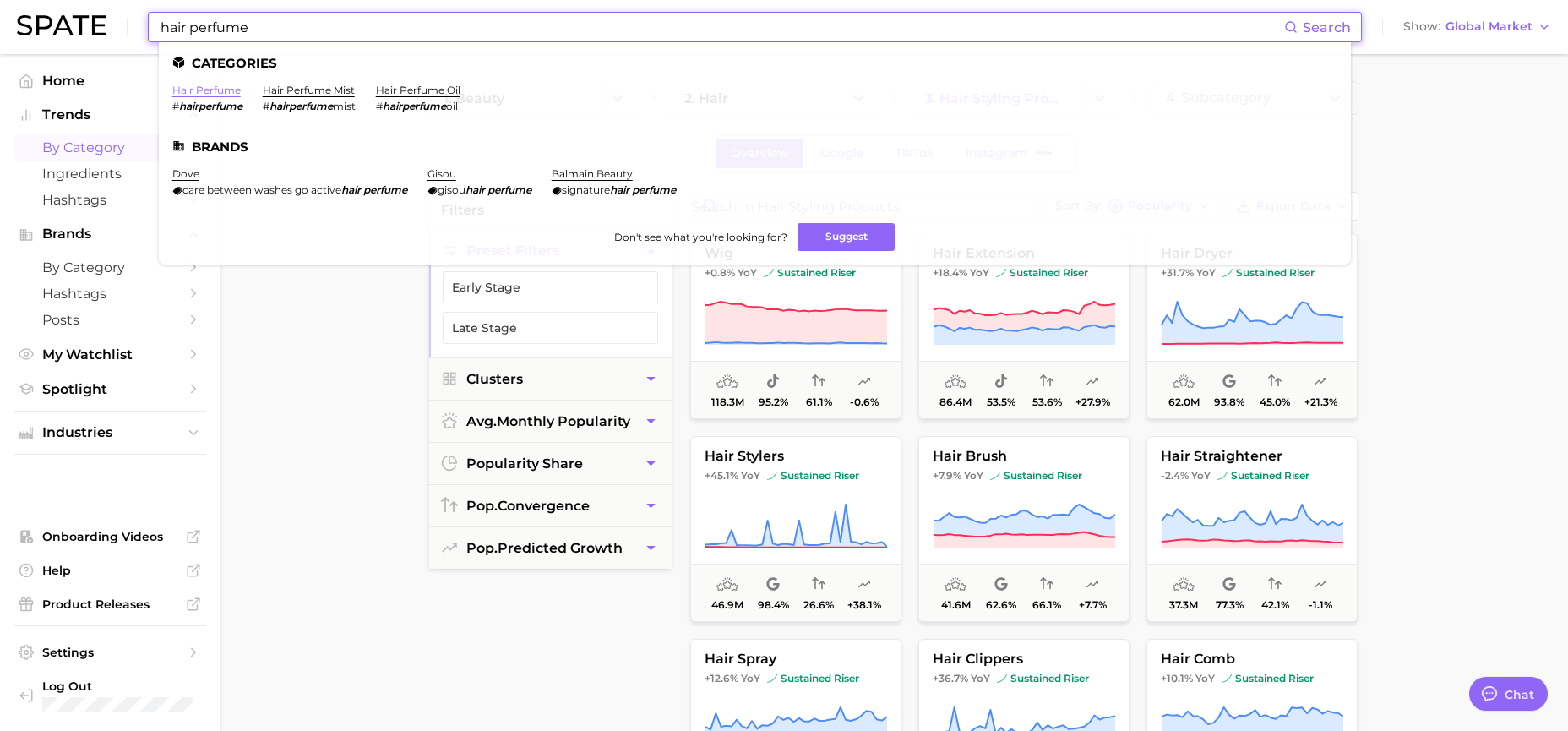
type input "hair perfume"
click at [213, 88] on link "hair perfume" at bounding box center [206, 90] width 68 height 13
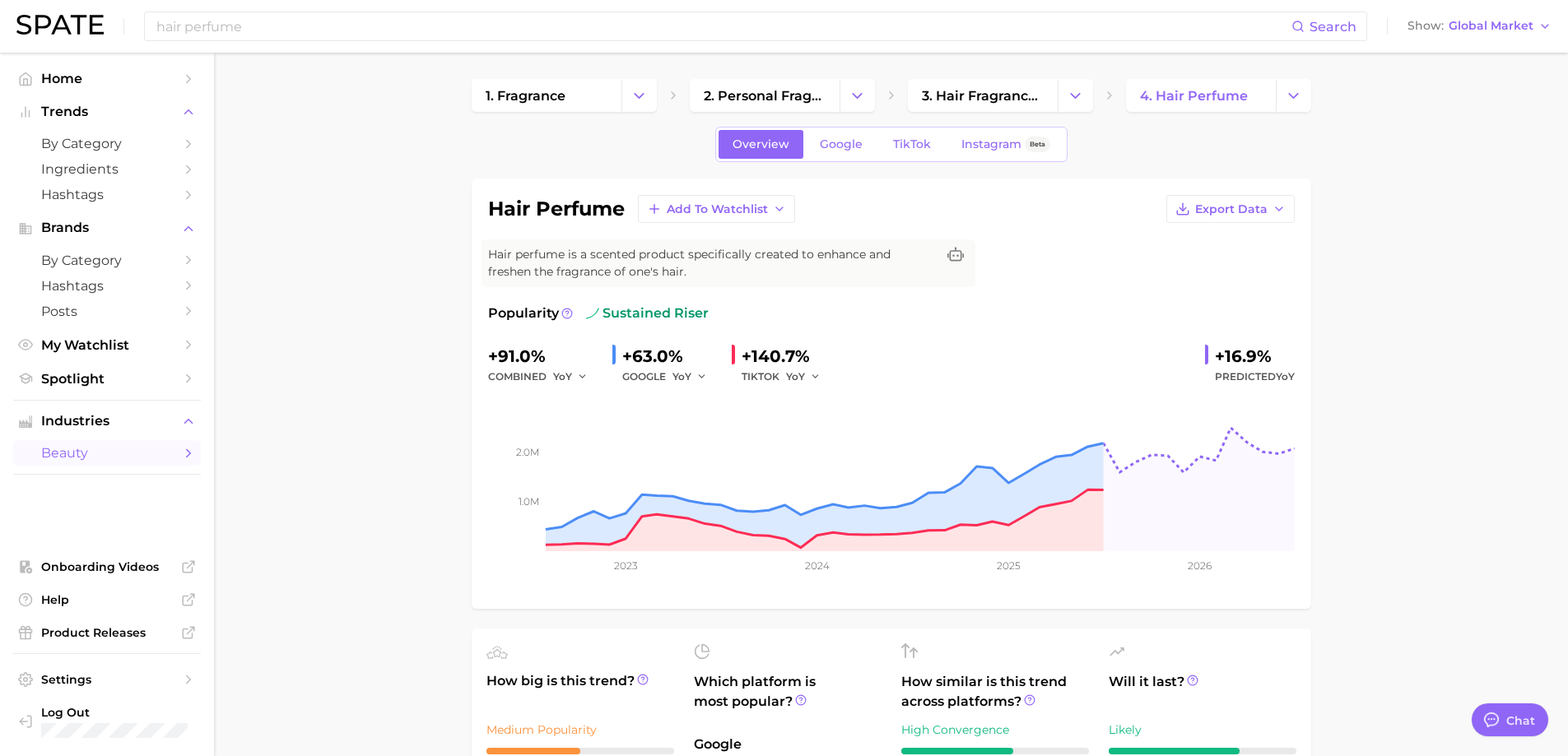
type textarea "x"
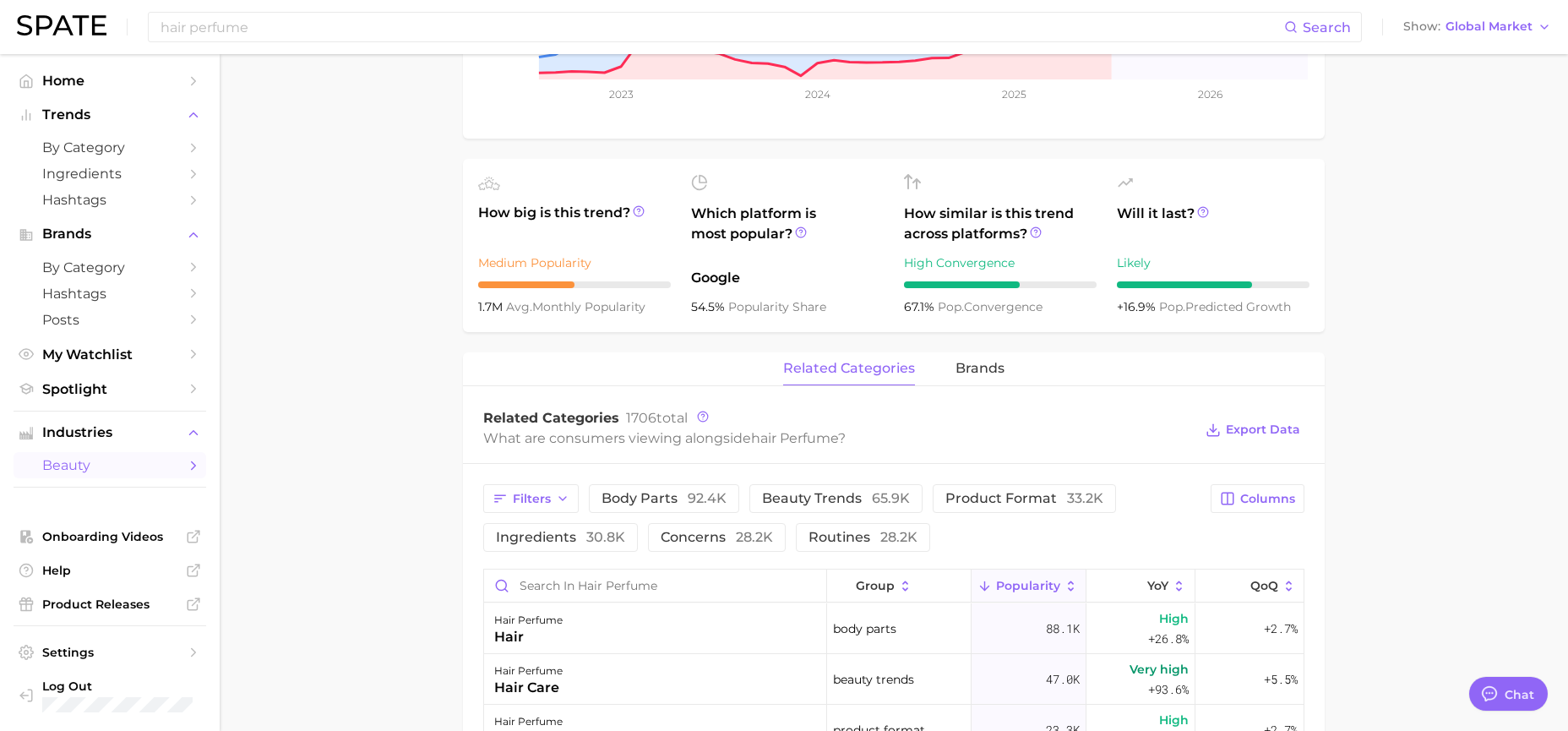
scroll to position [591, 0]
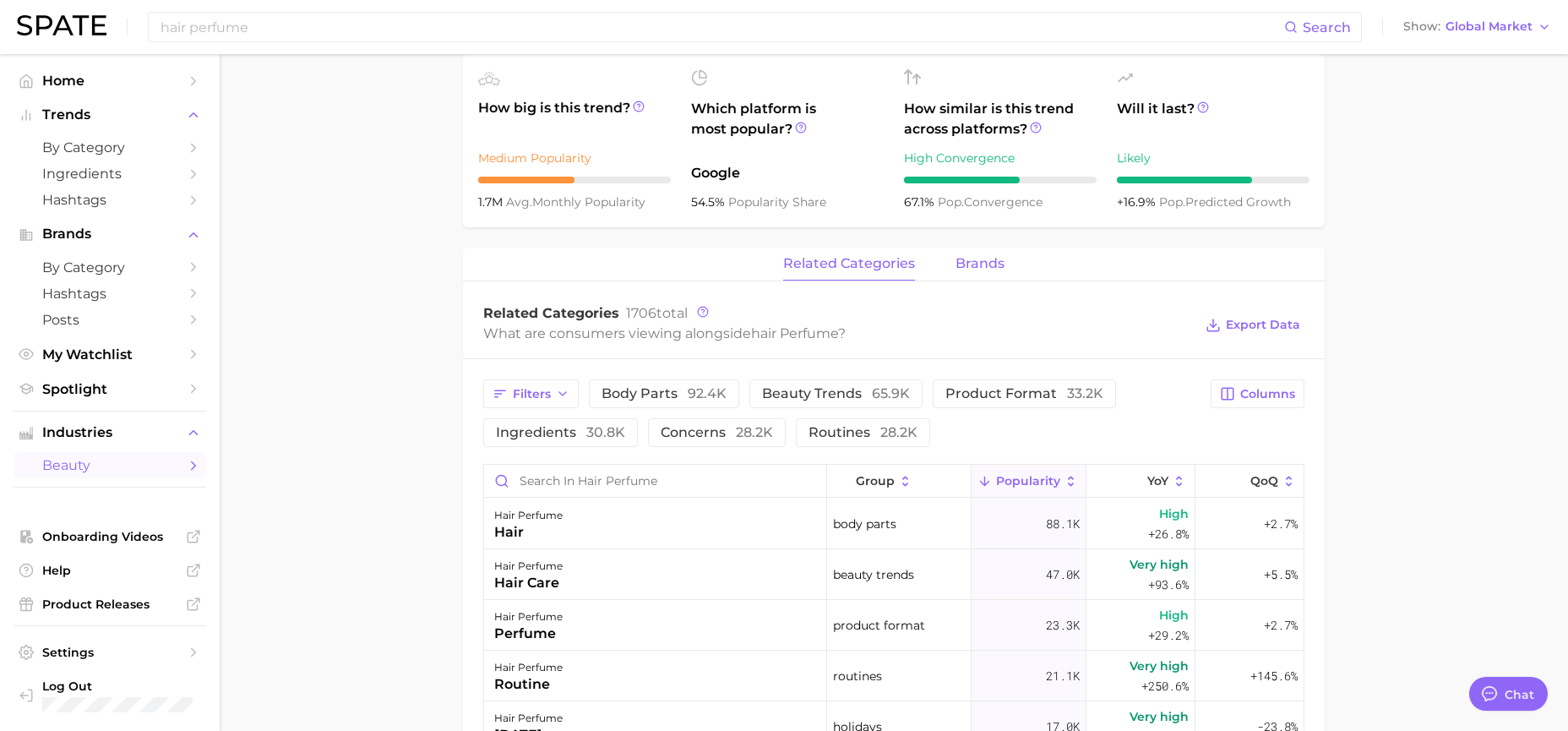
click at [993, 248] on button "brands" at bounding box center [980, 264] width 49 height 33
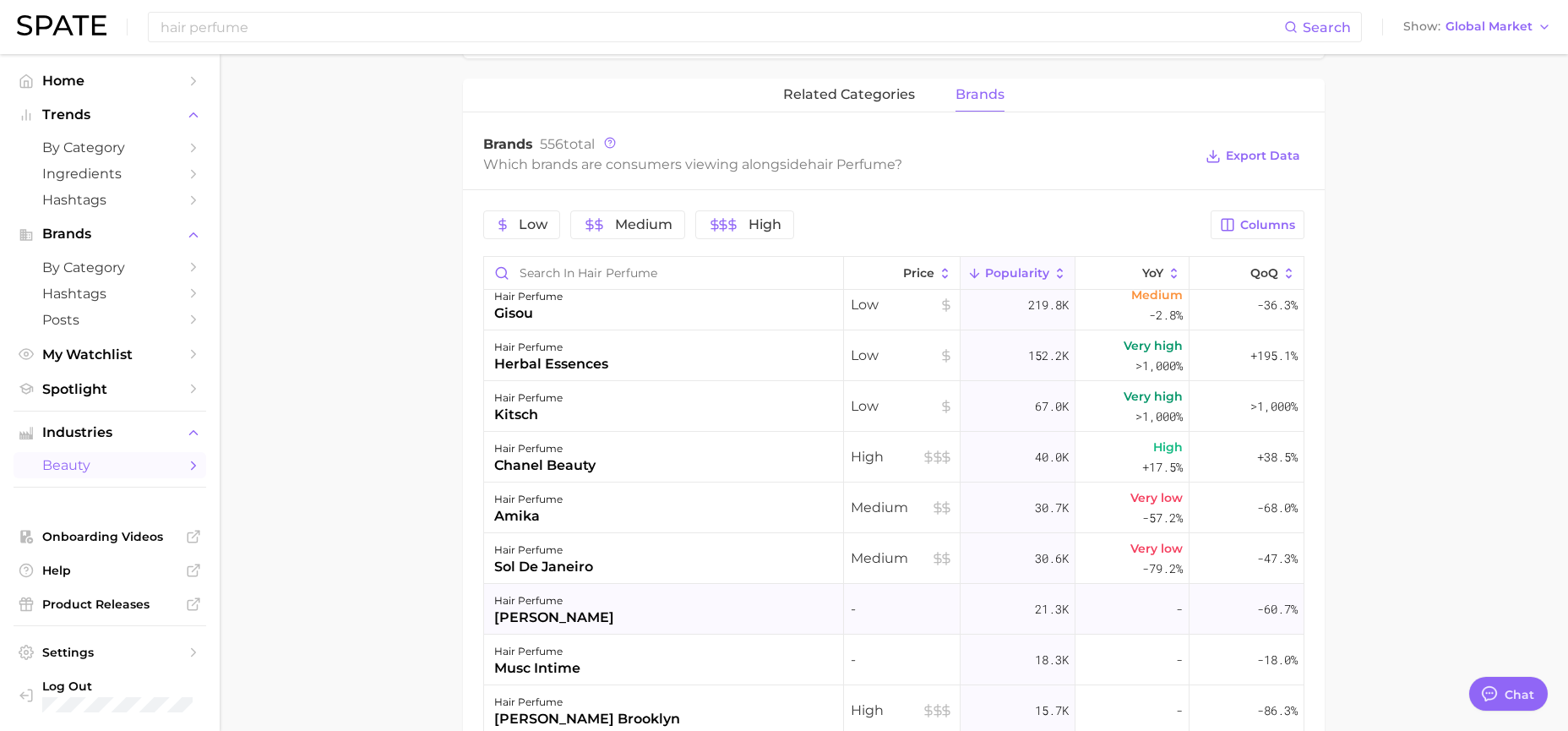
scroll to position [0, 0]
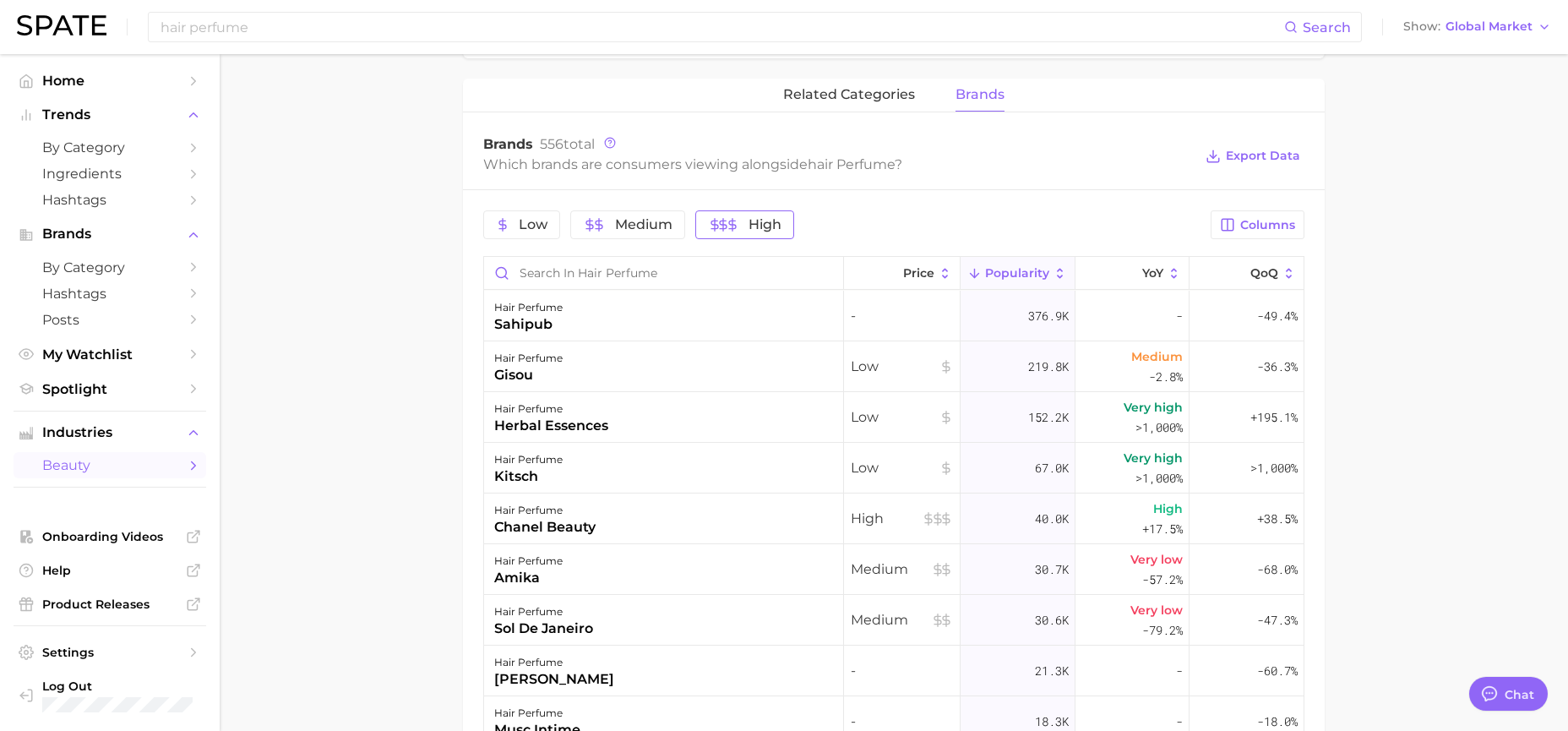
click at [746, 225] on span "High" at bounding box center [745, 224] width 74 height 13
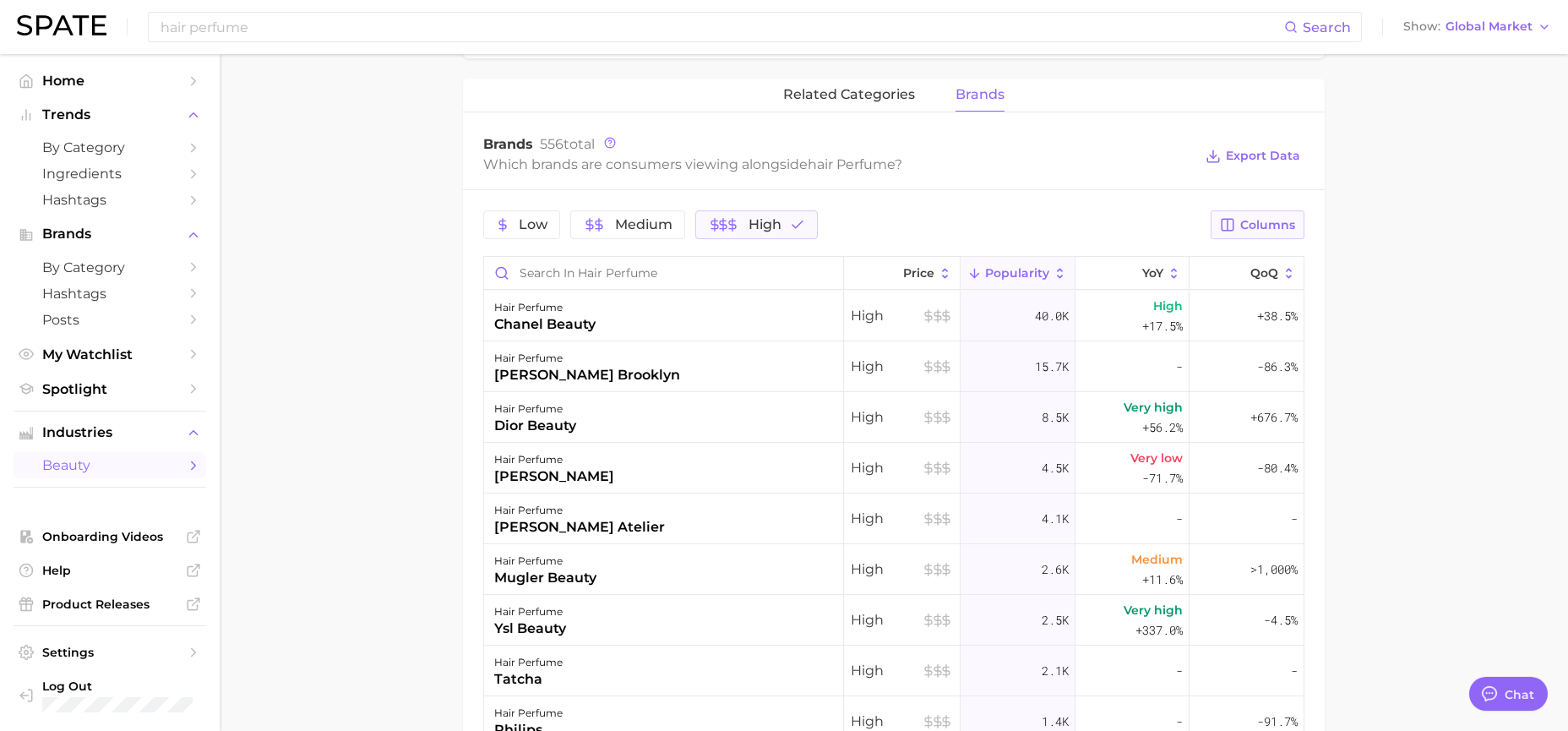
click at [1280, 224] on span "Columns" at bounding box center [1267, 225] width 55 height 14
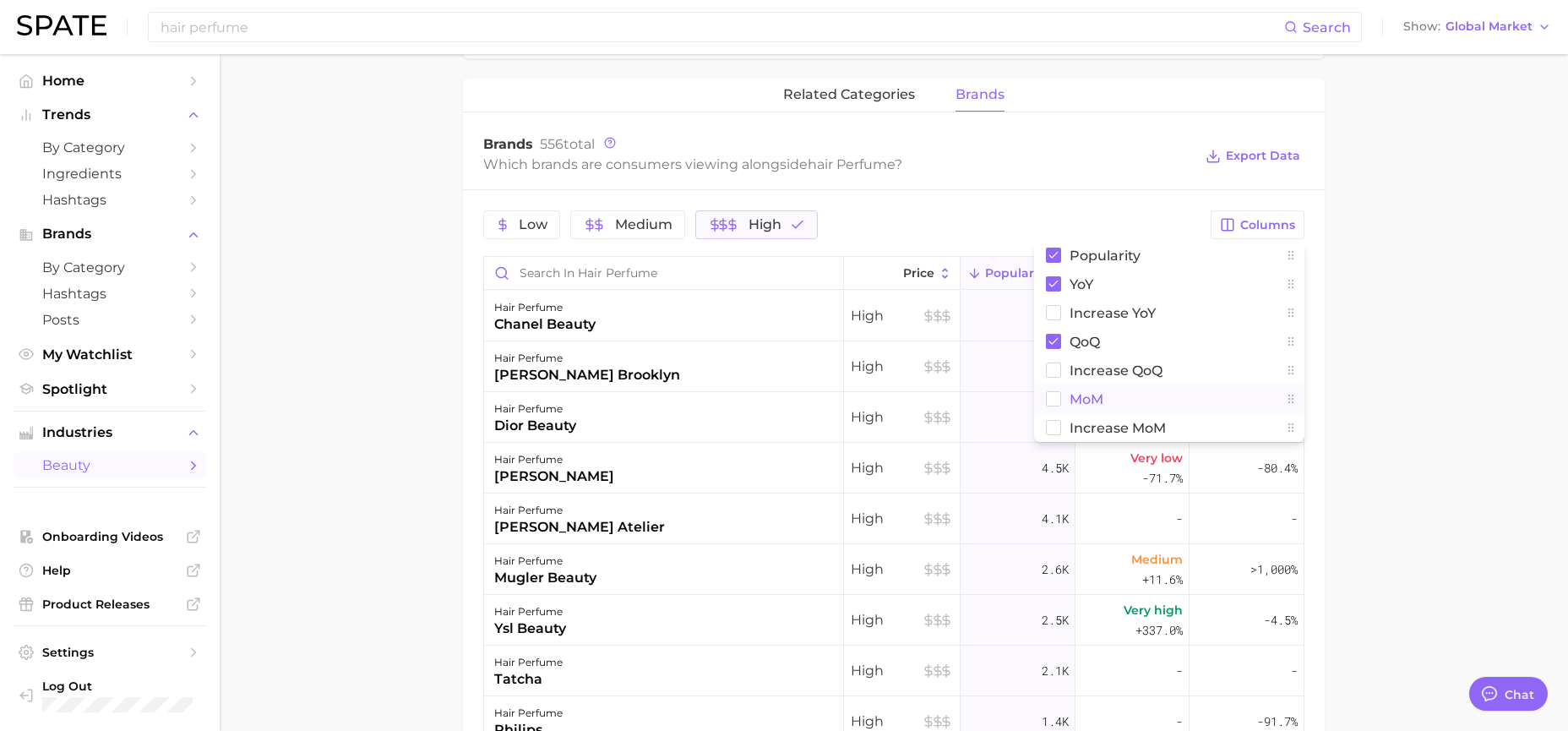
click at [1115, 403] on button "MoM" at bounding box center [1169, 398] width 270 height 29
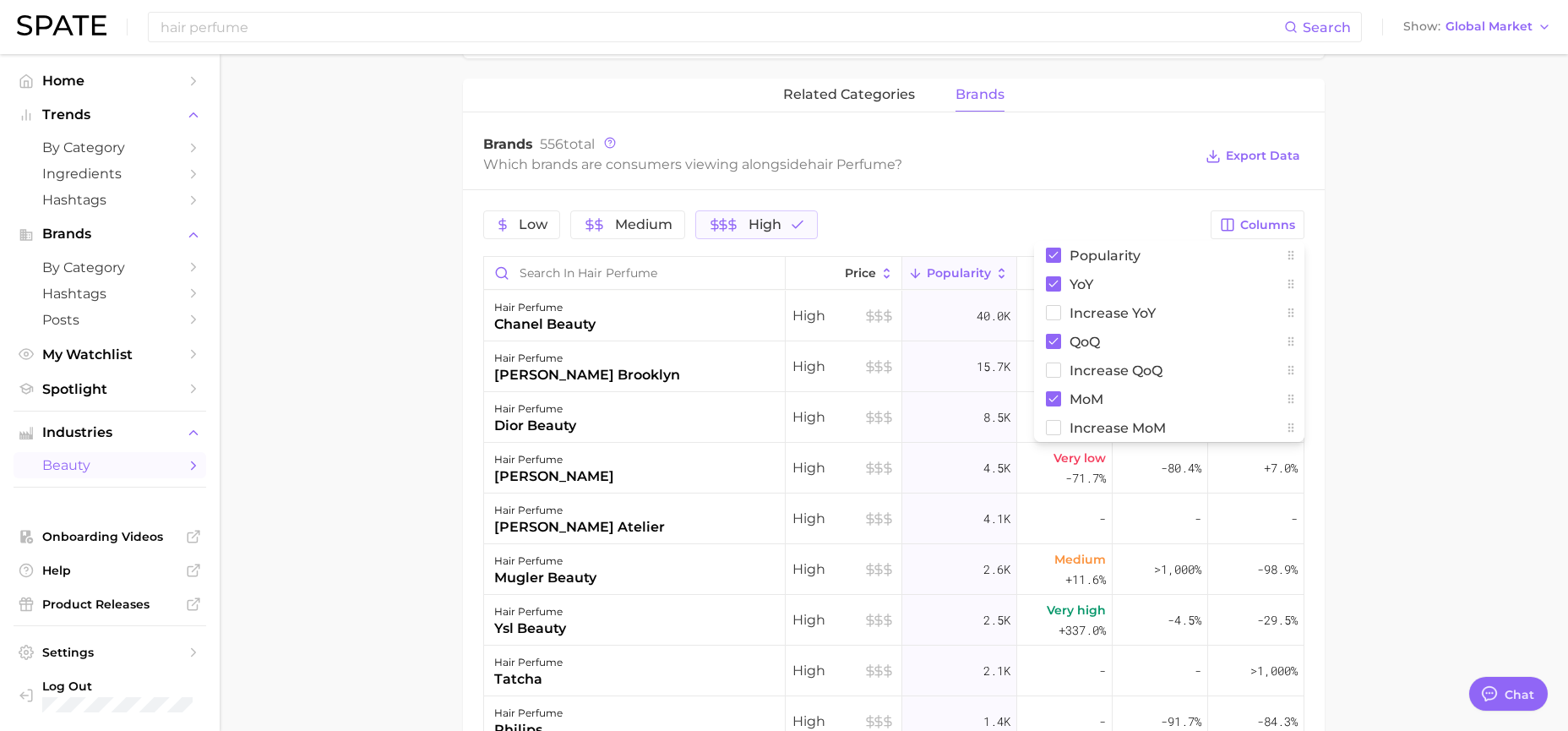
click at [1408, 338] on main "1. fragrance 2. personal fragrance 3. hair fragrance products 4. hair perfume O…" at bounding box center [893, 193] width 1348 height 1797
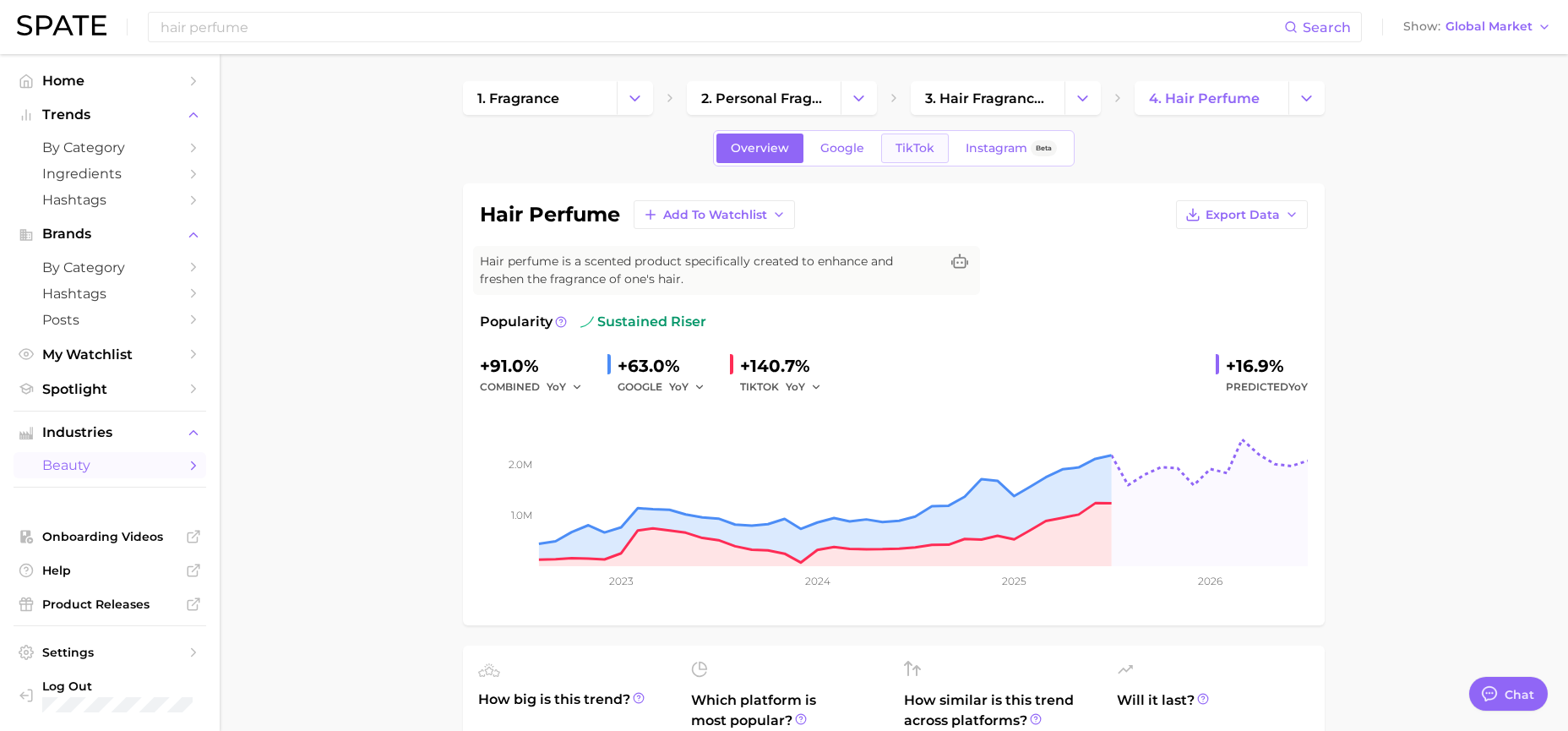
click at [925, 151] on span "TikTok" at bounding box center [914, 148] width 39 height 14
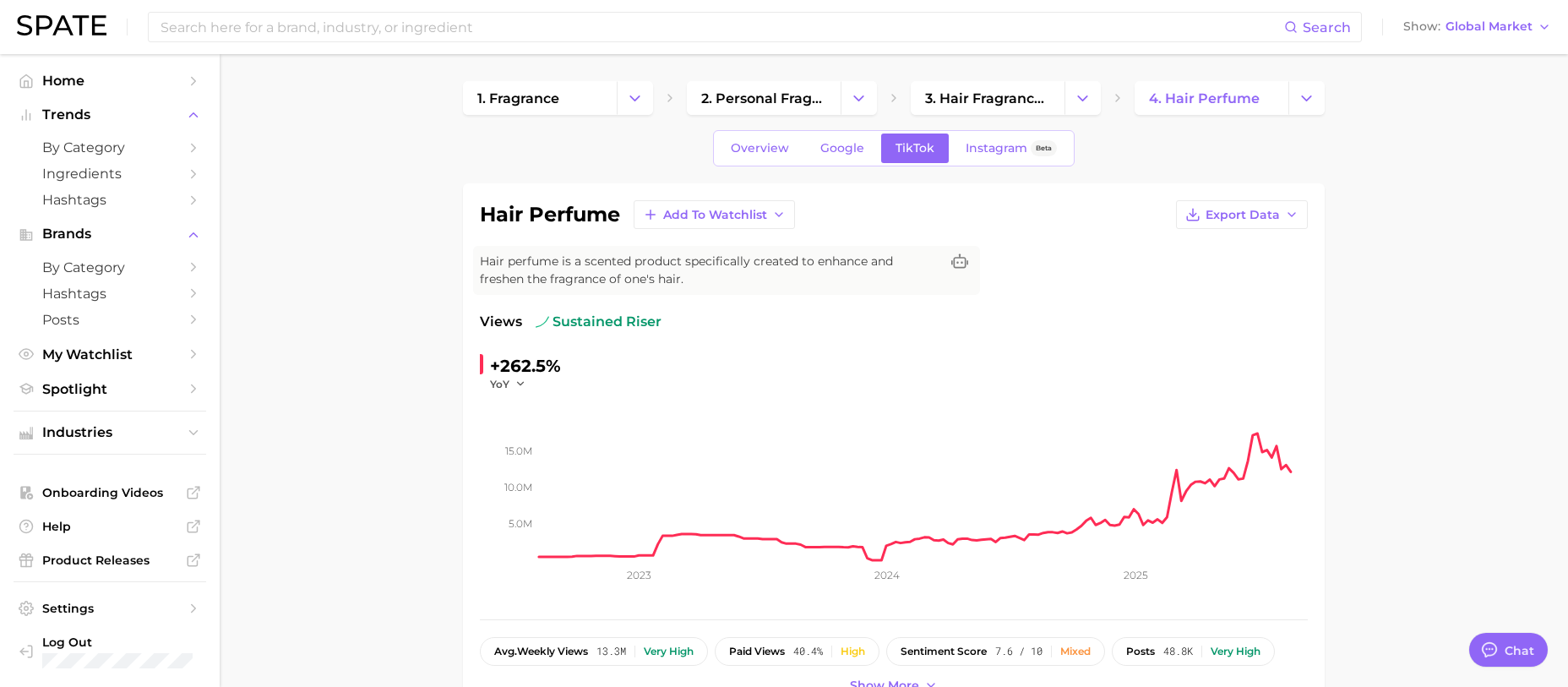
type textarea "x"
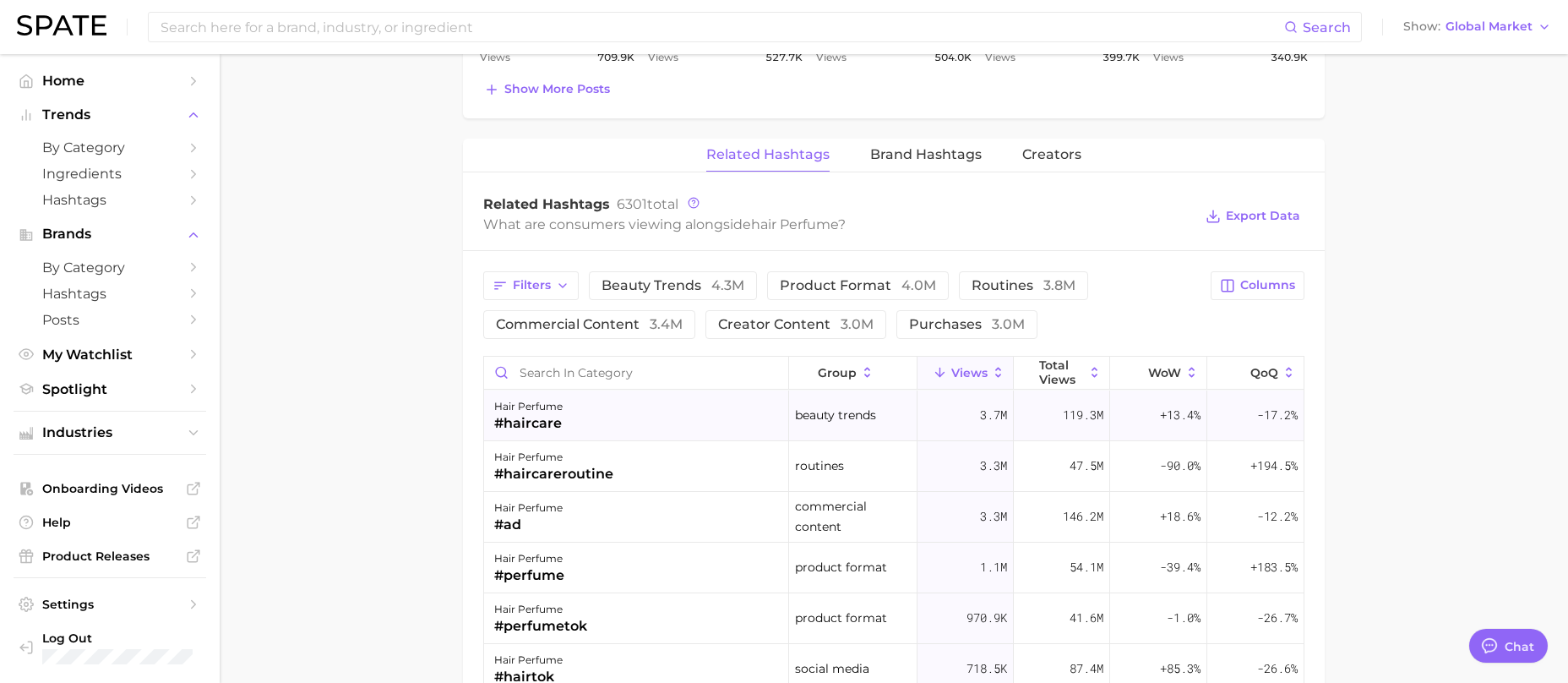
scroll to position [1183, 0]
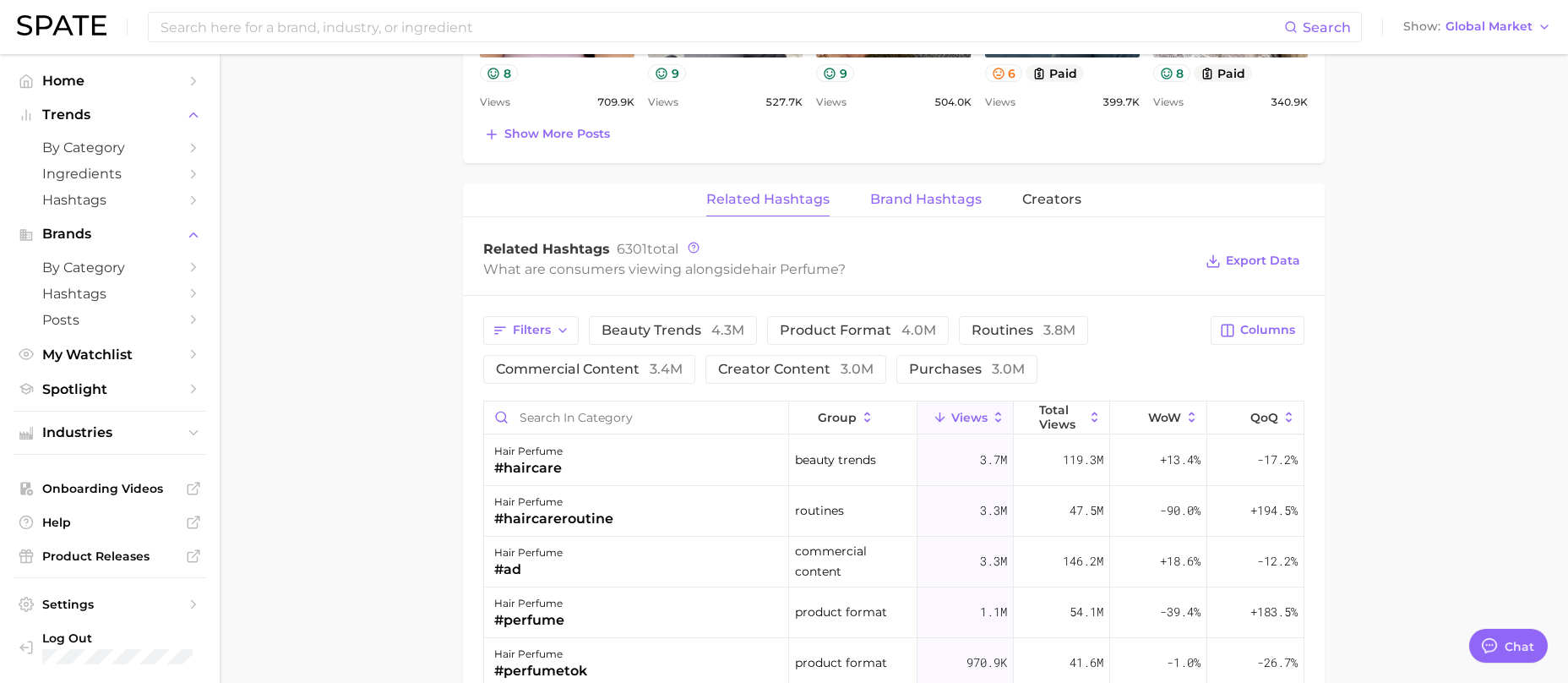
click at [889, 195] on span "Brand Hashtags" at bounding box center [926, 199] width 111 height 15
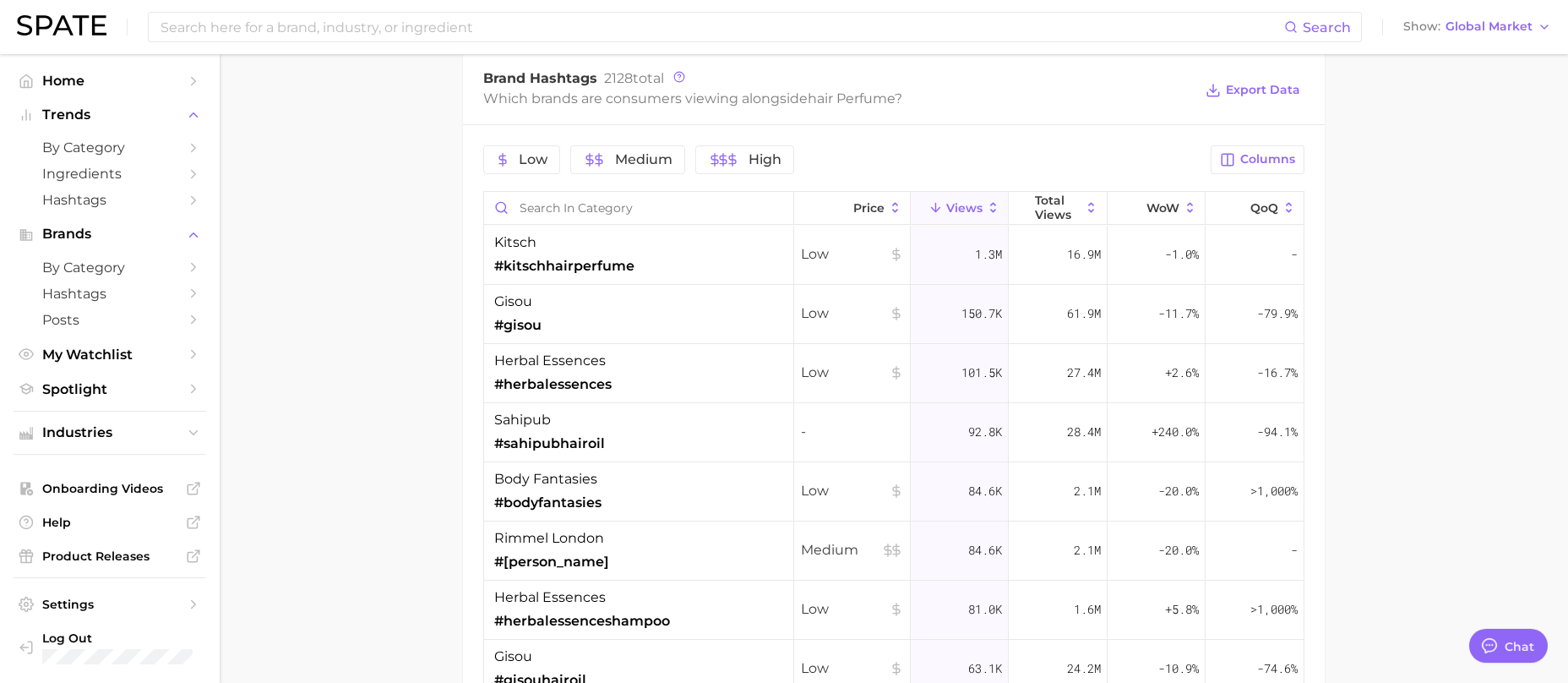
scroll to position [1353, 0]
click at [763, 154] on span "High" at bounding box center [764, 161] width 33 height 13
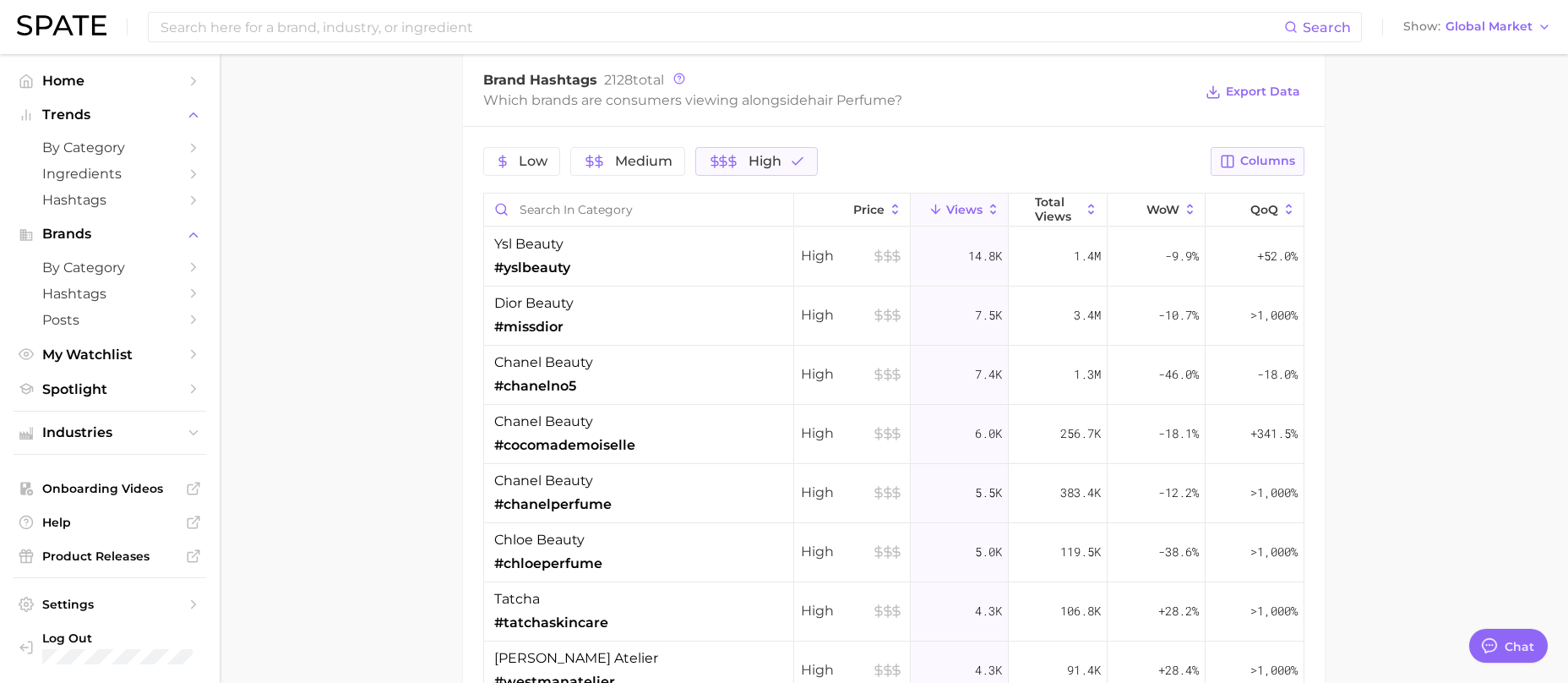
click at [1267, 159] on span "Columns" at bounding box center [1267, 161] width 55 height 14
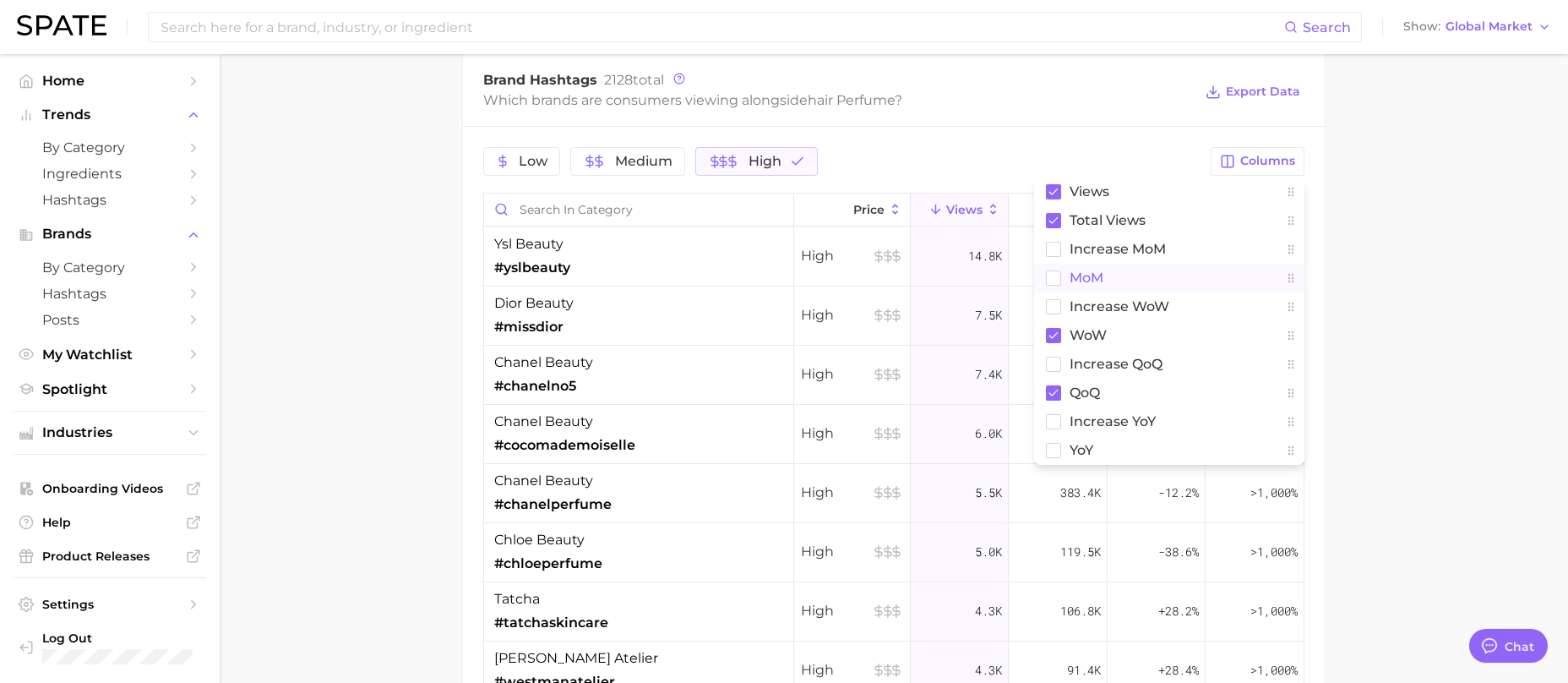
click at [1089, 267] on button "MoM" at bounding box center [1169, 278] width 270 height 29
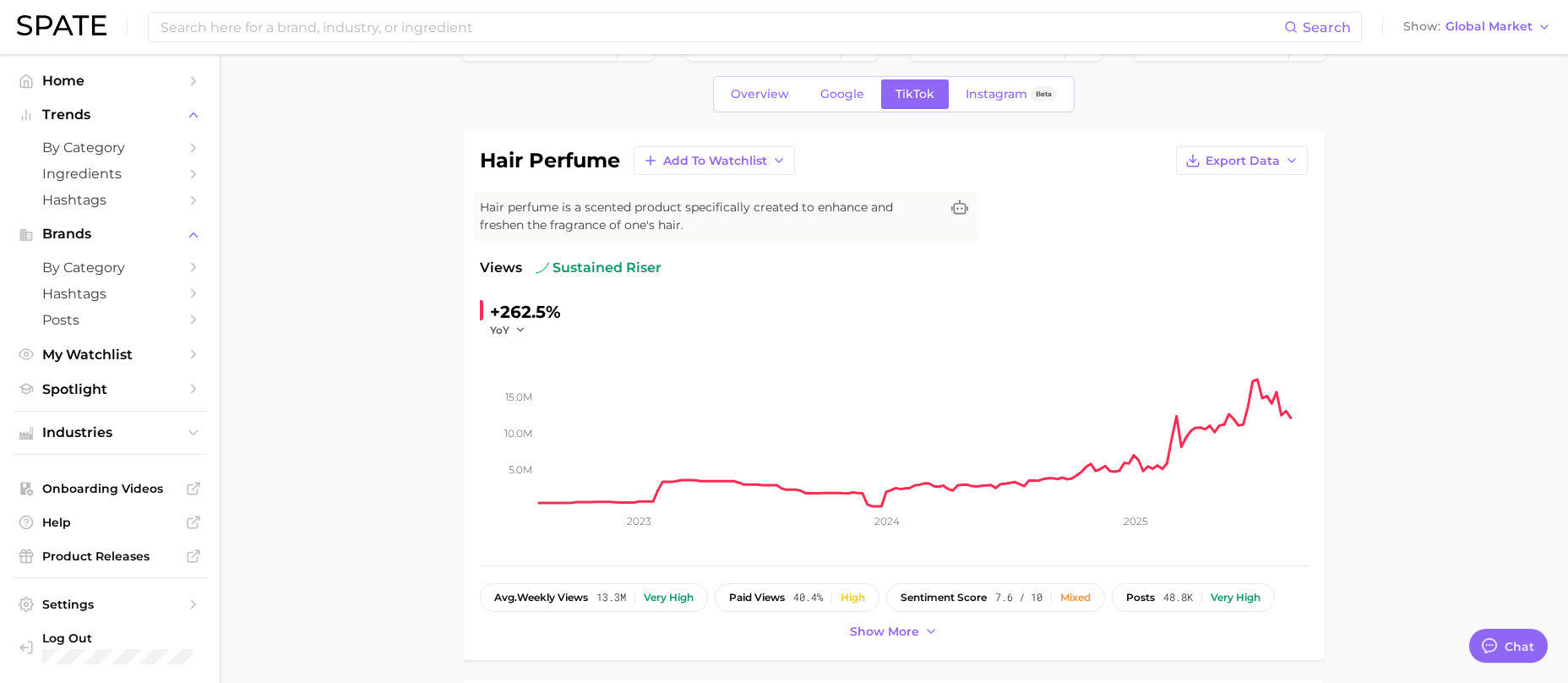
scroll to position [0, 0]
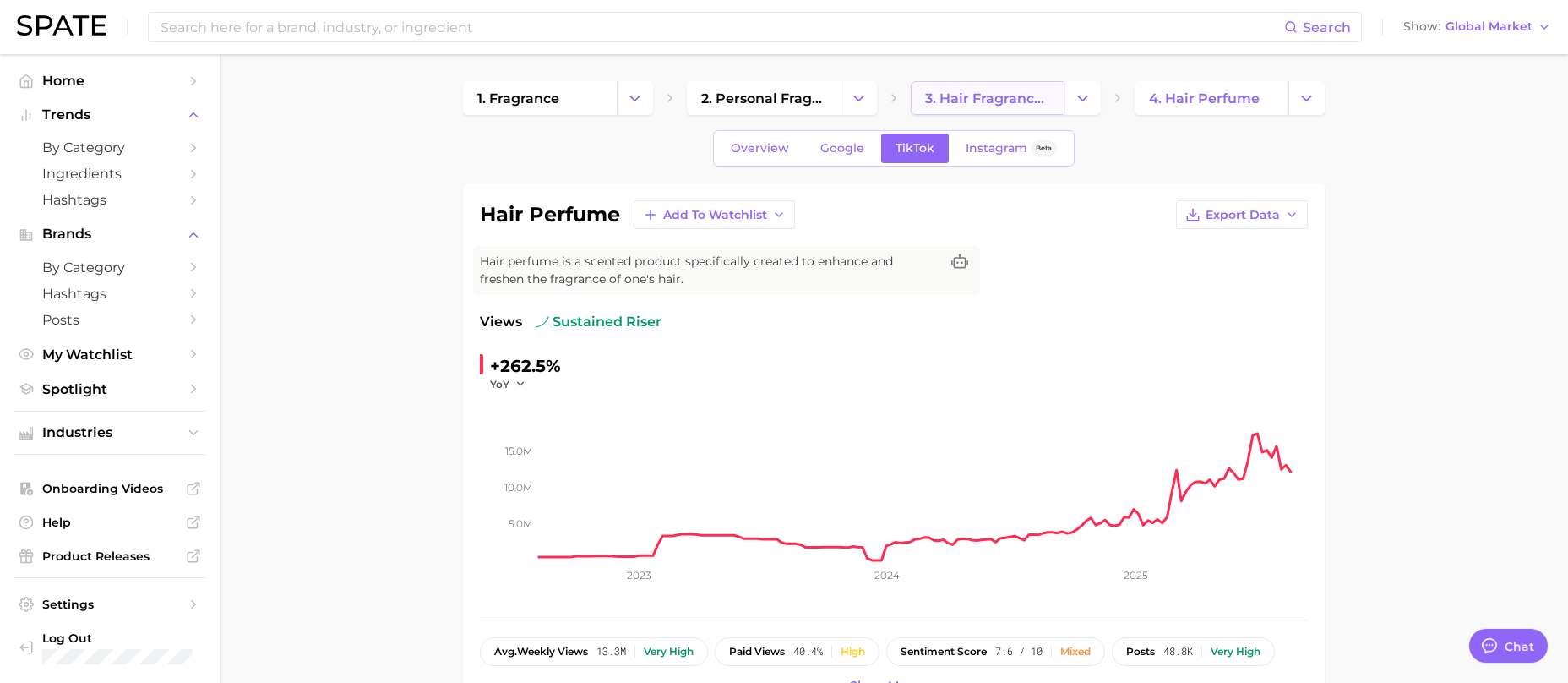
click at [983, 97] on span "3. hair fragrance products" at bounding box center [987, 99] width 125 height 16
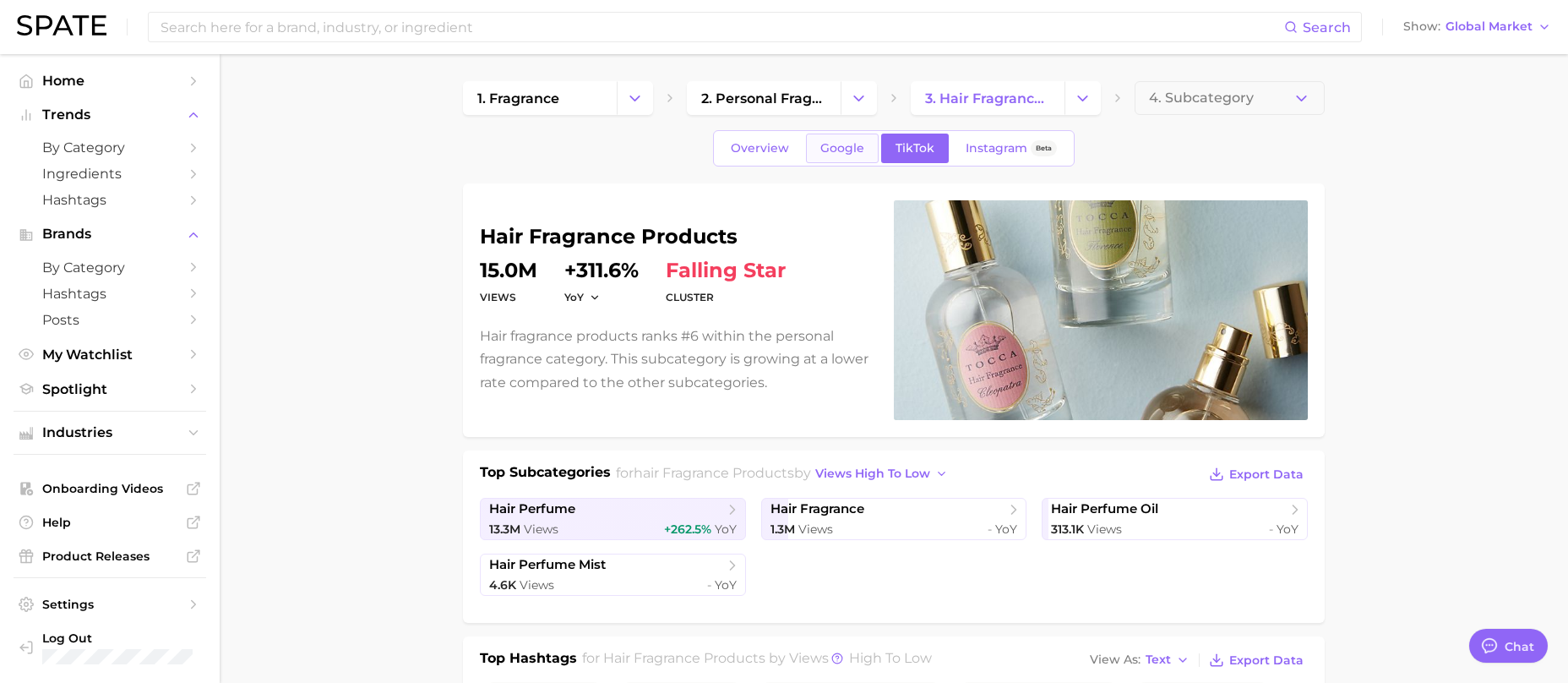
click at [847, 149] on span "Google" at bounding box center [841, 148] width 44 height 14
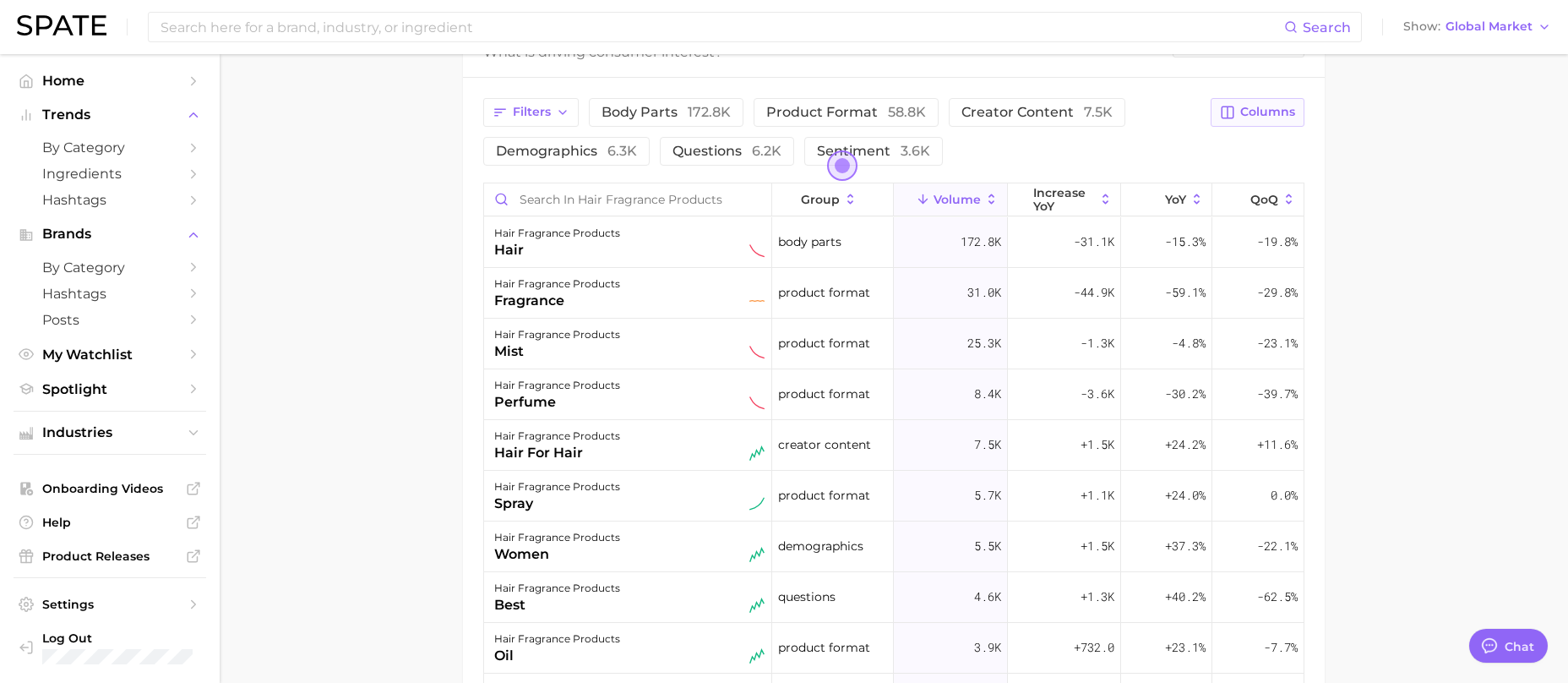
scroll to position [852, 0]
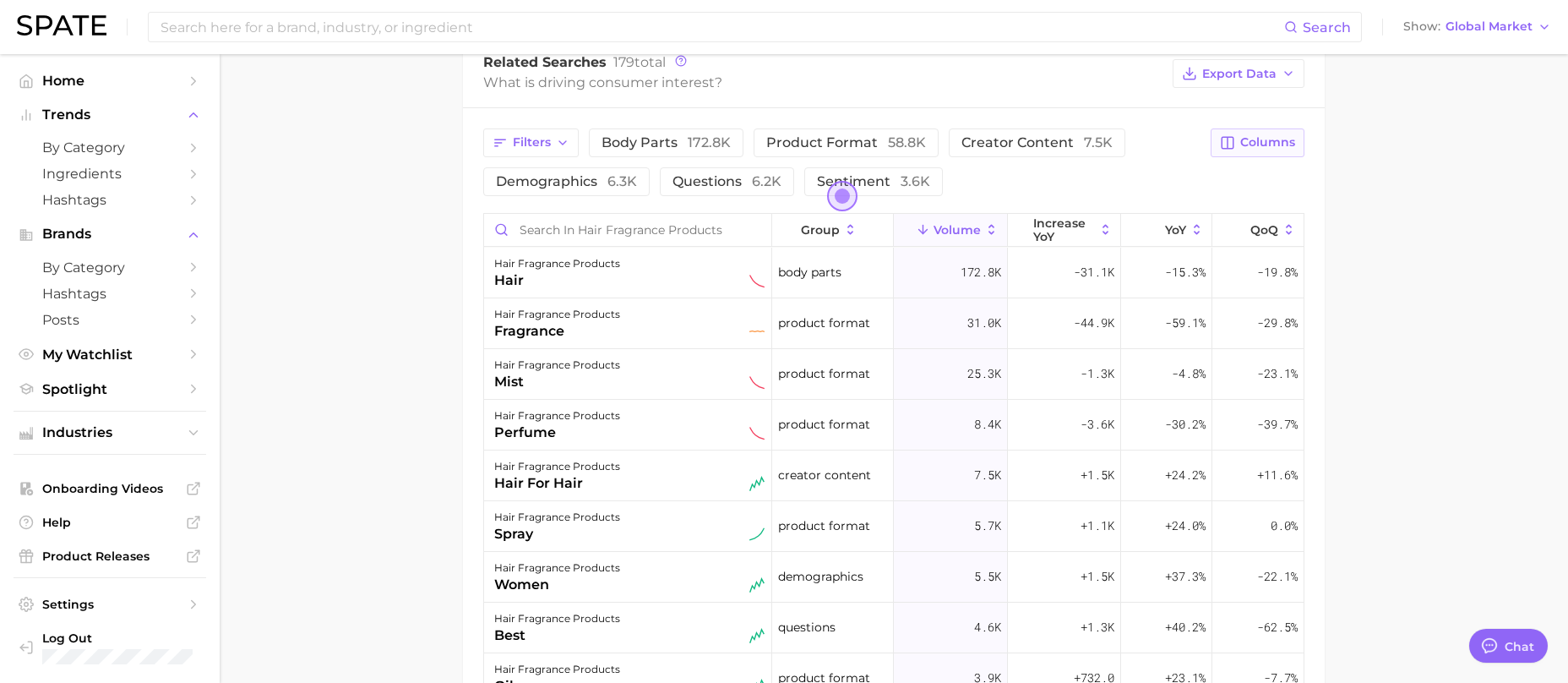
click at [1267, 139] on span "Columns" at bounding box center [1267, 143] width 55 height 14
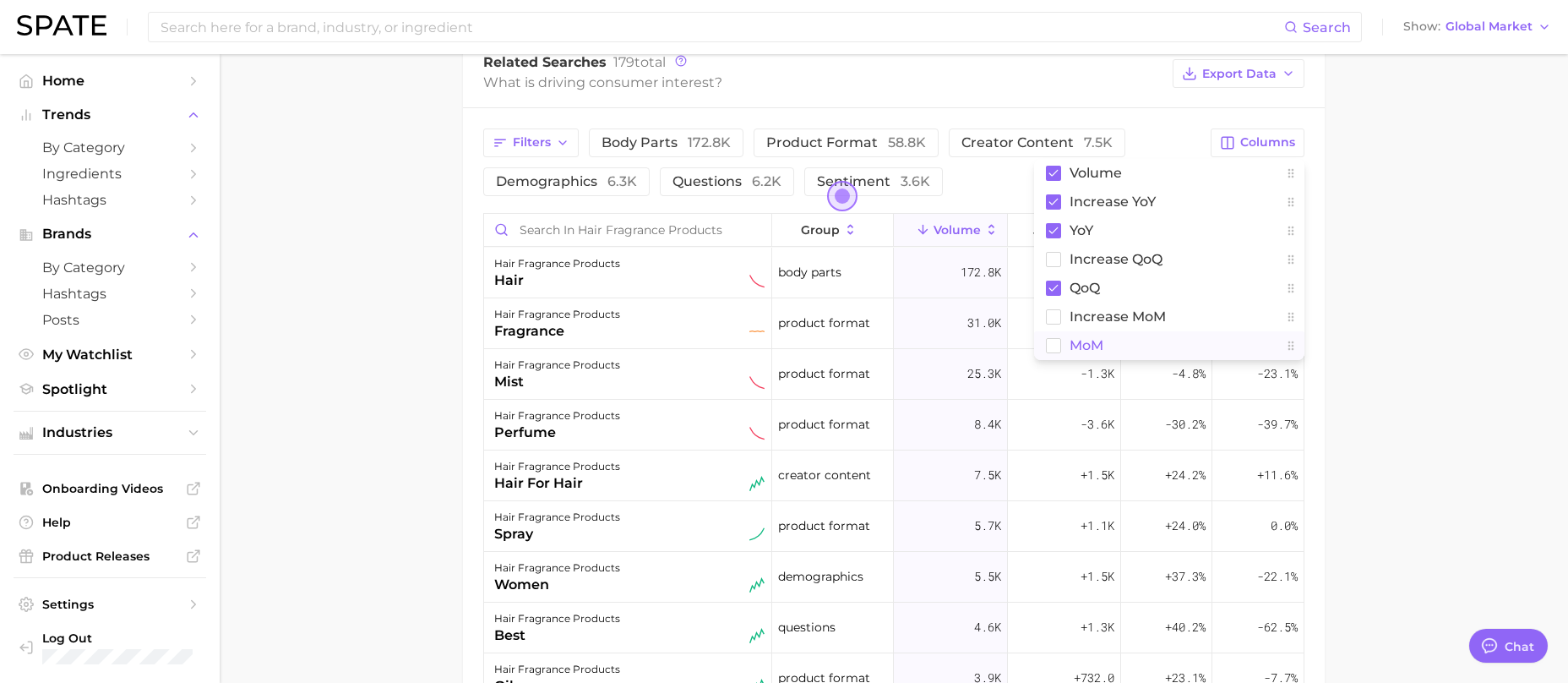
click at [1077, 343] on span "MoM" at bounding box center [1086, 346] width 34 height 14
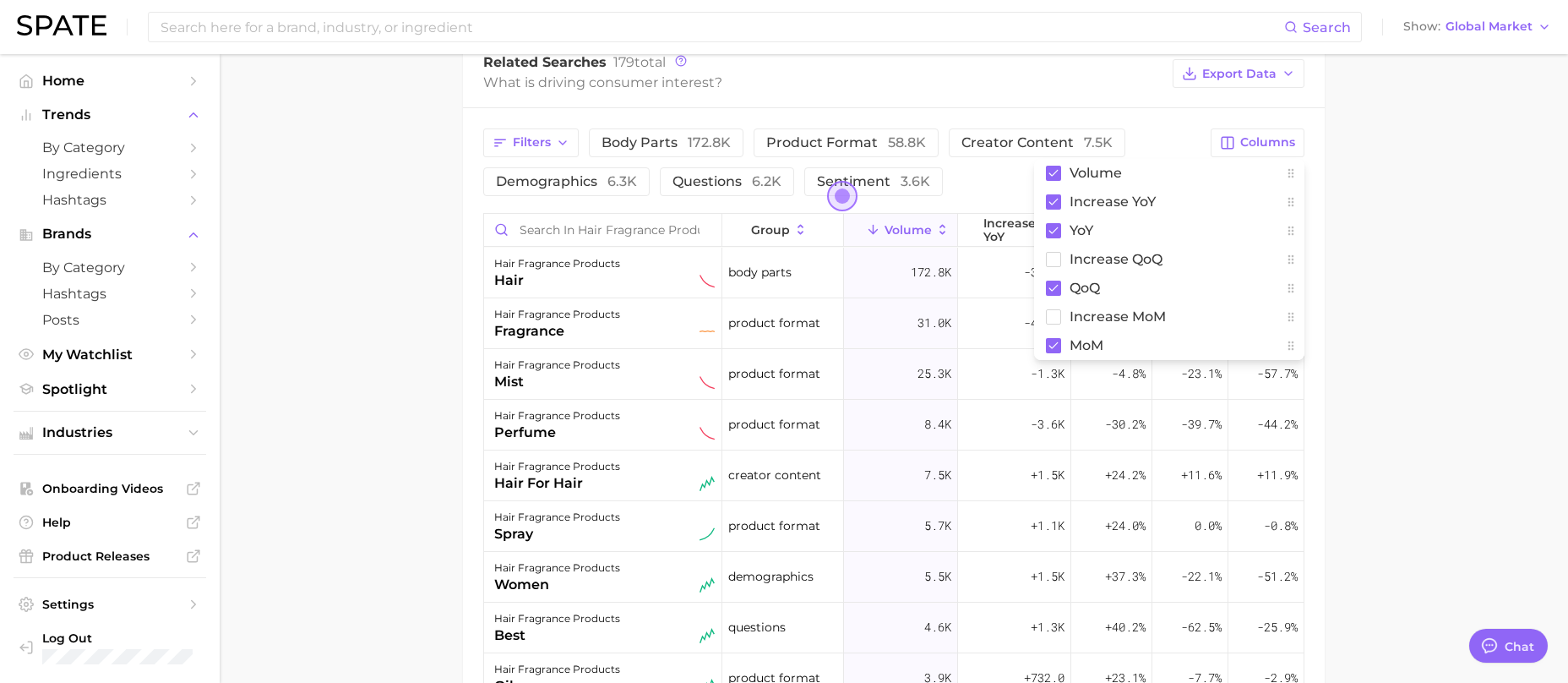
click at [1432, 320] on main "1. fragrance 2. personal fragrance 3. hair fragrance products 4. Subcategory Ov…" at bounding box center [893, 101] width 1348 height 1799
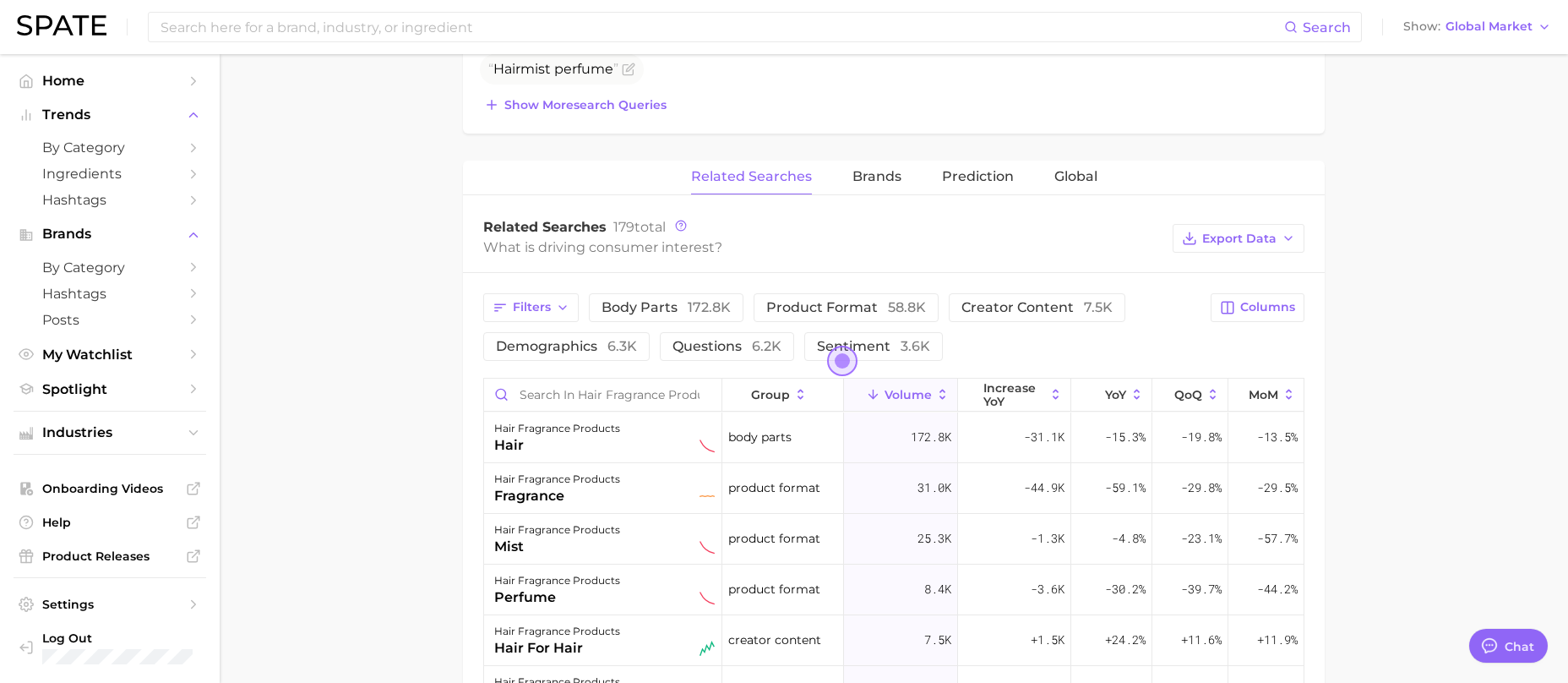
scroll to position [683, 0]
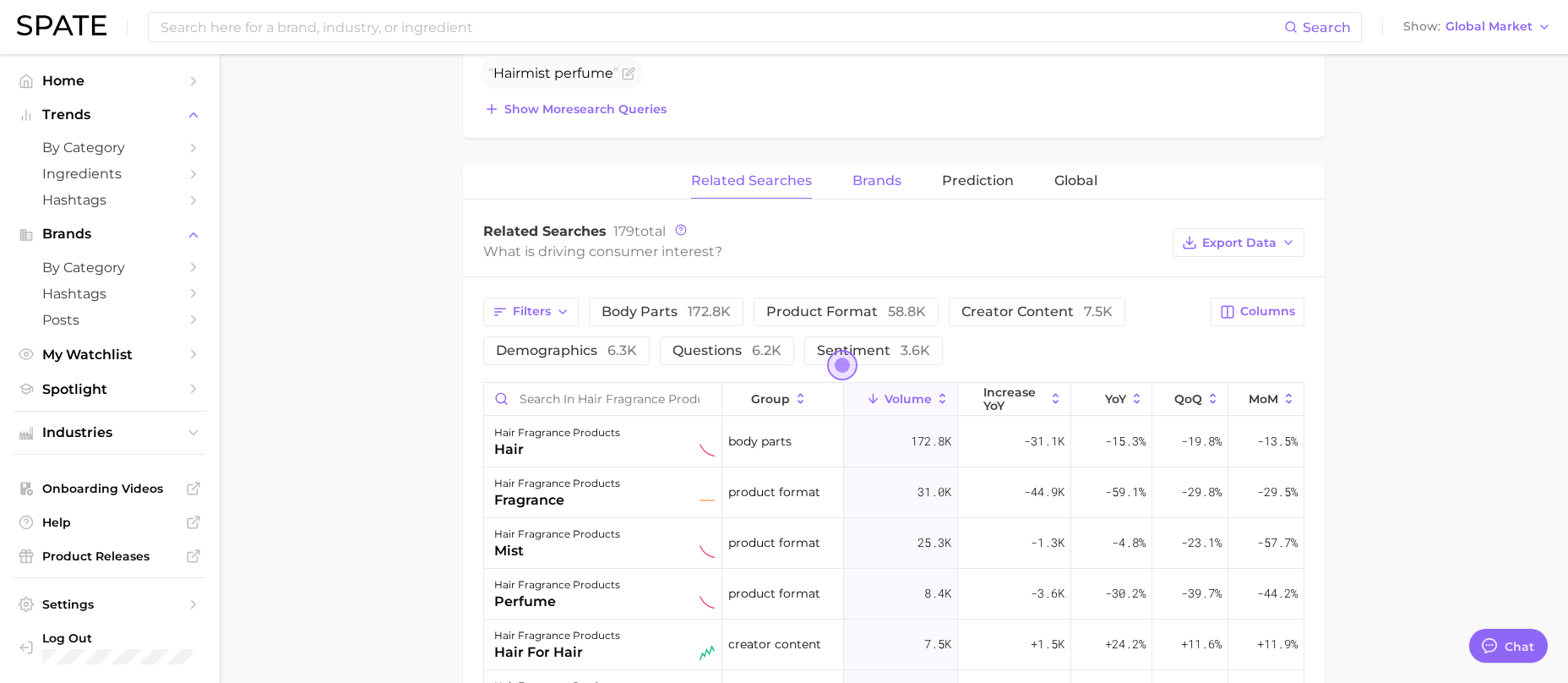
click at [888, 179] on span "Brands" at bounding box center [876, 180] width 49 height 15
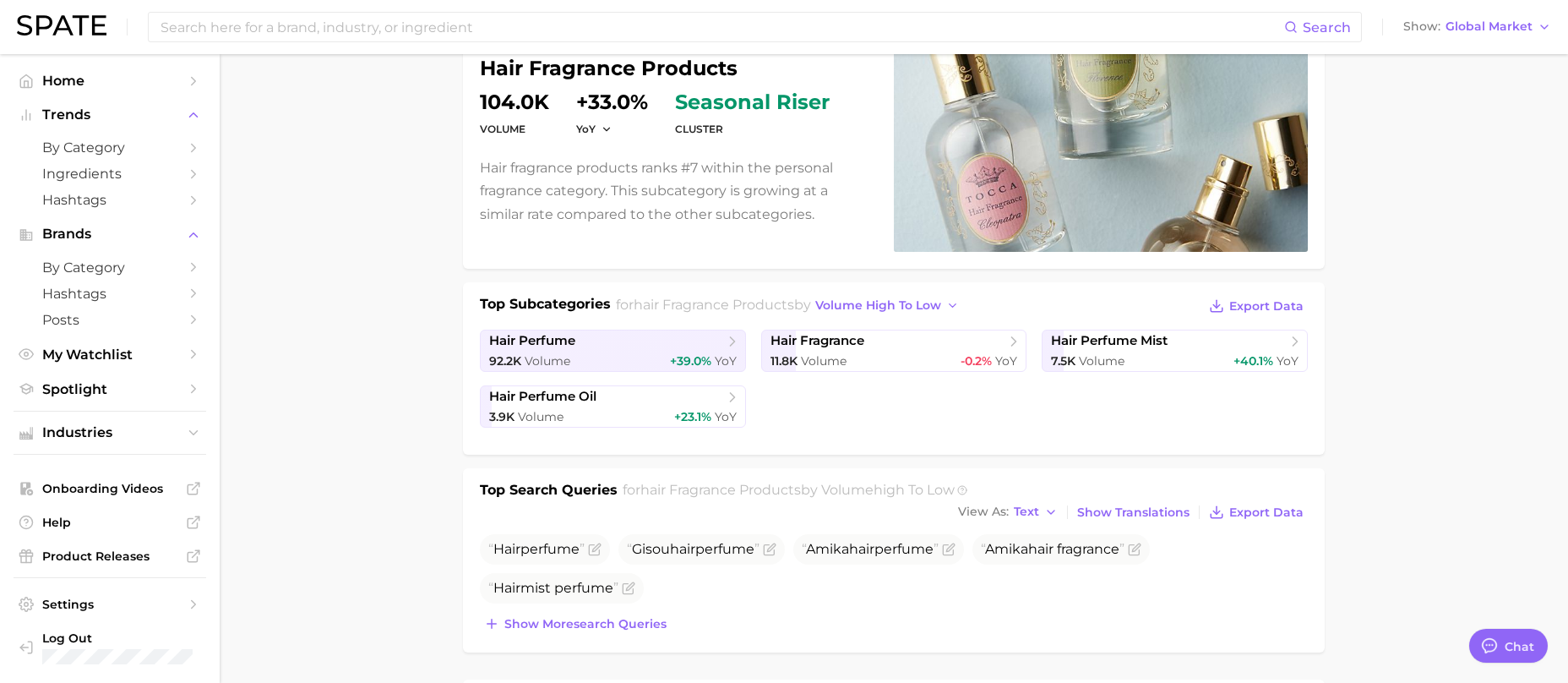
scroll to position [169, 0]
click at [639, 346] on span "hair perfume" at bounding box center [606, 340] width 235 height 17
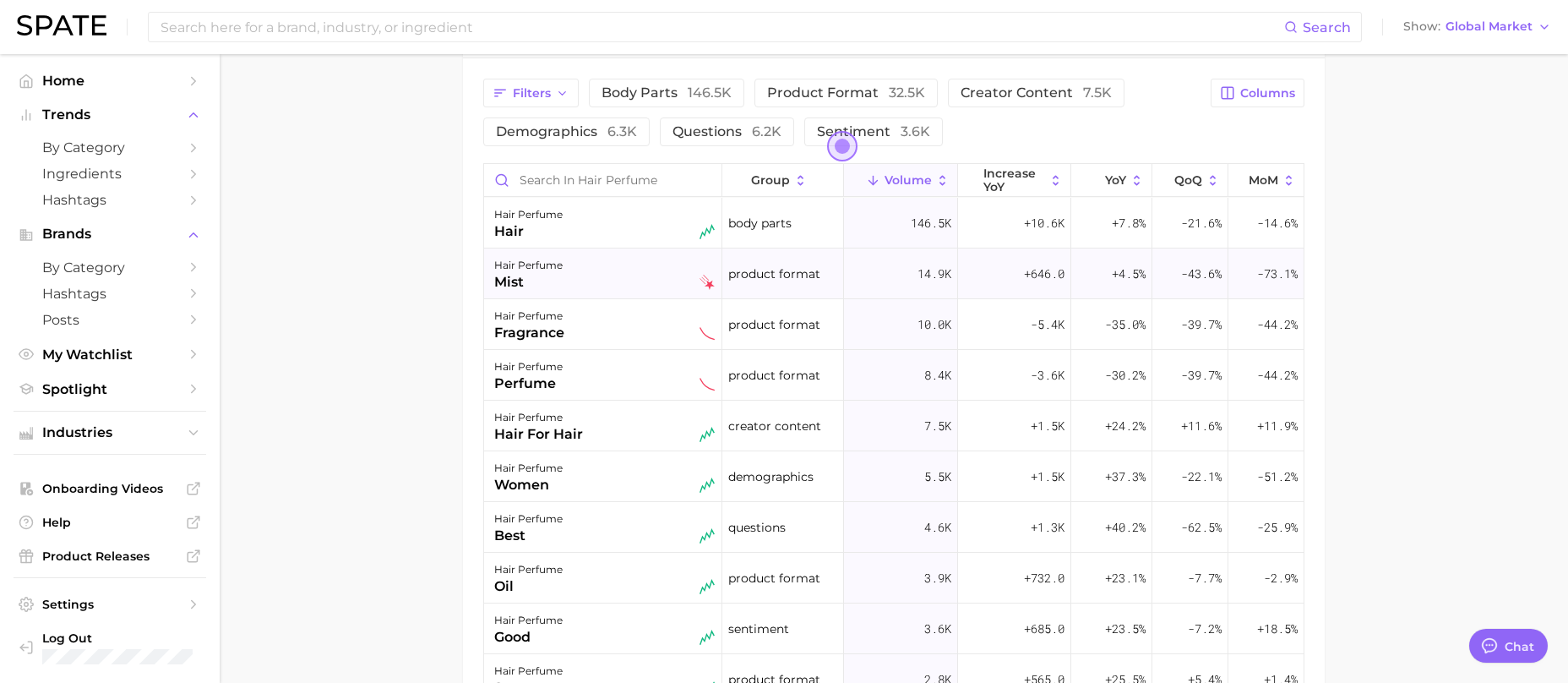
scroll to position [702, 0]
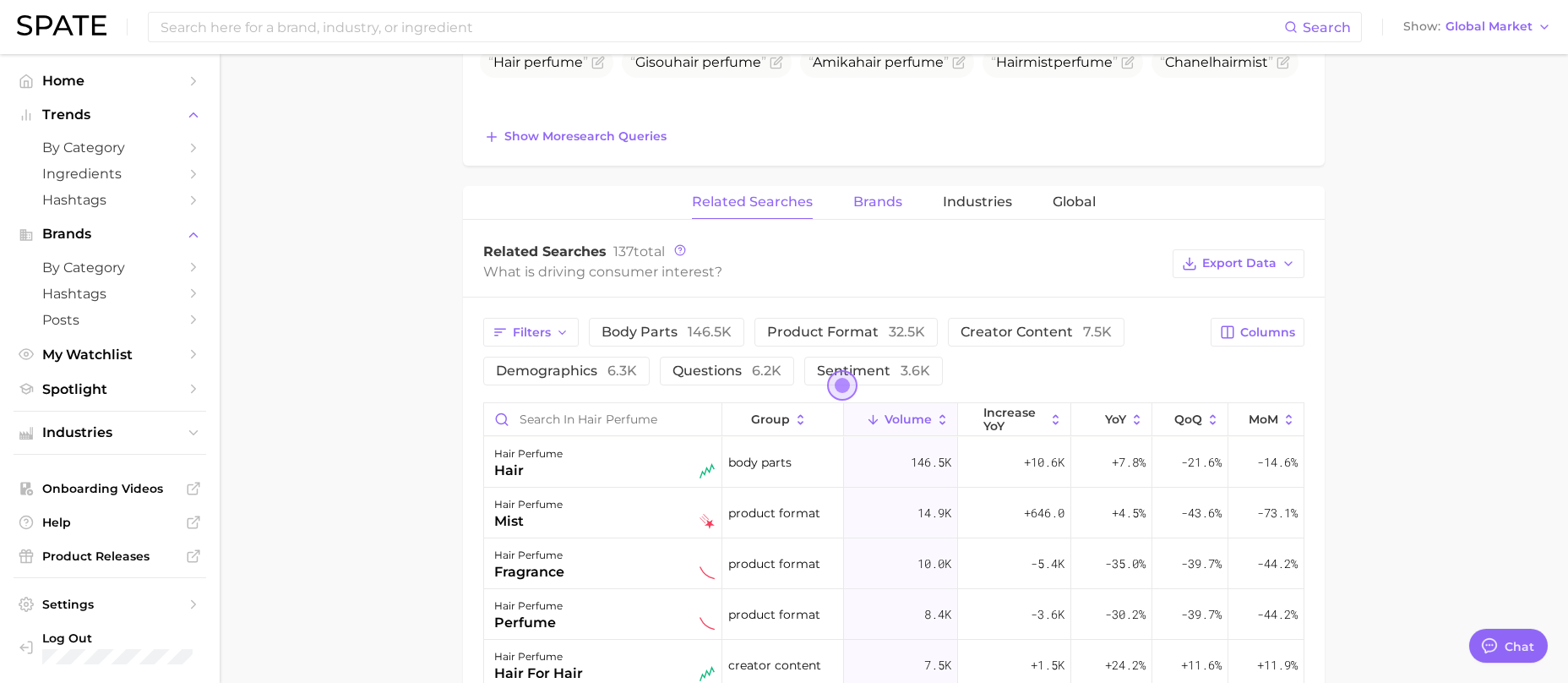
click at [876, 197] on span "Brands" at bounding box center [877, 202] width 49 height 15
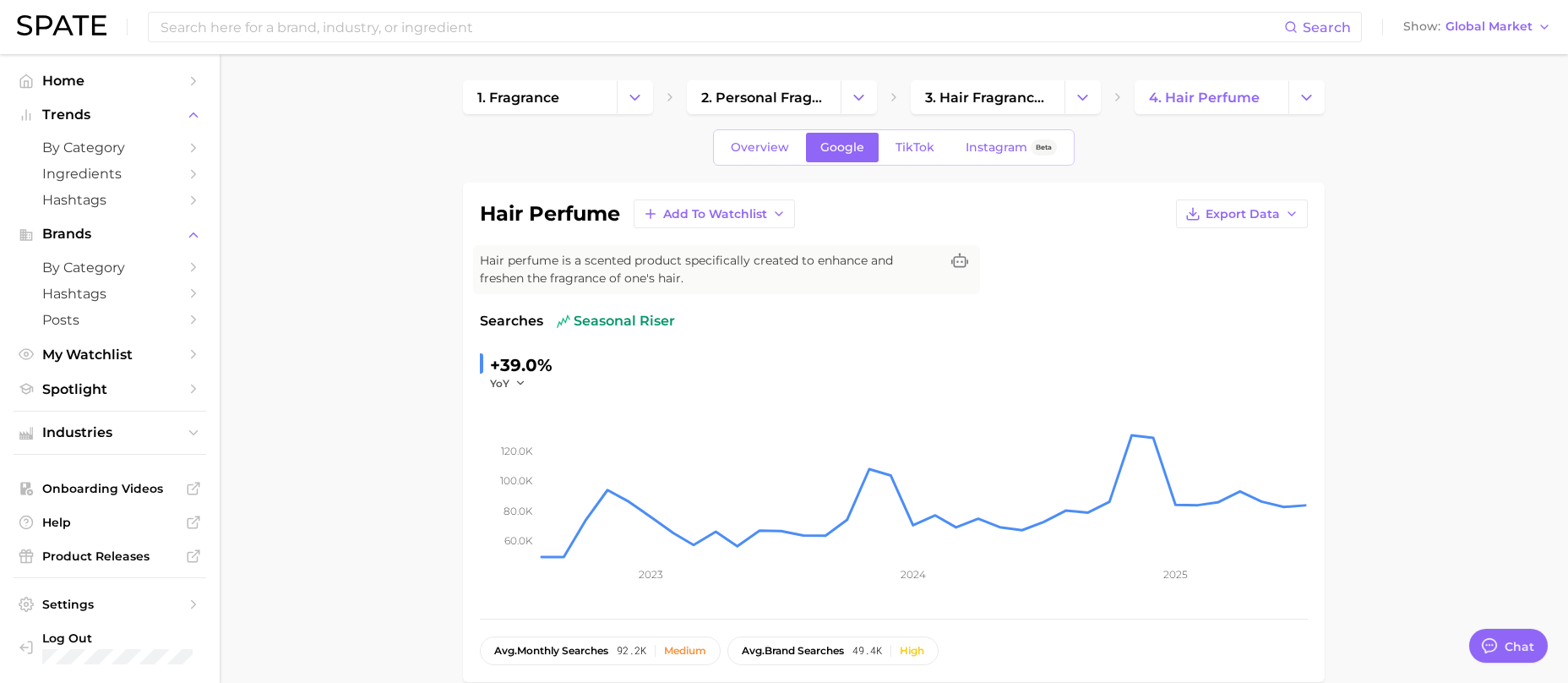
scroll to position [0, 0]
click at [919, 146] on span "TikTok" at bounding box center [914, 148] width 39 height 14
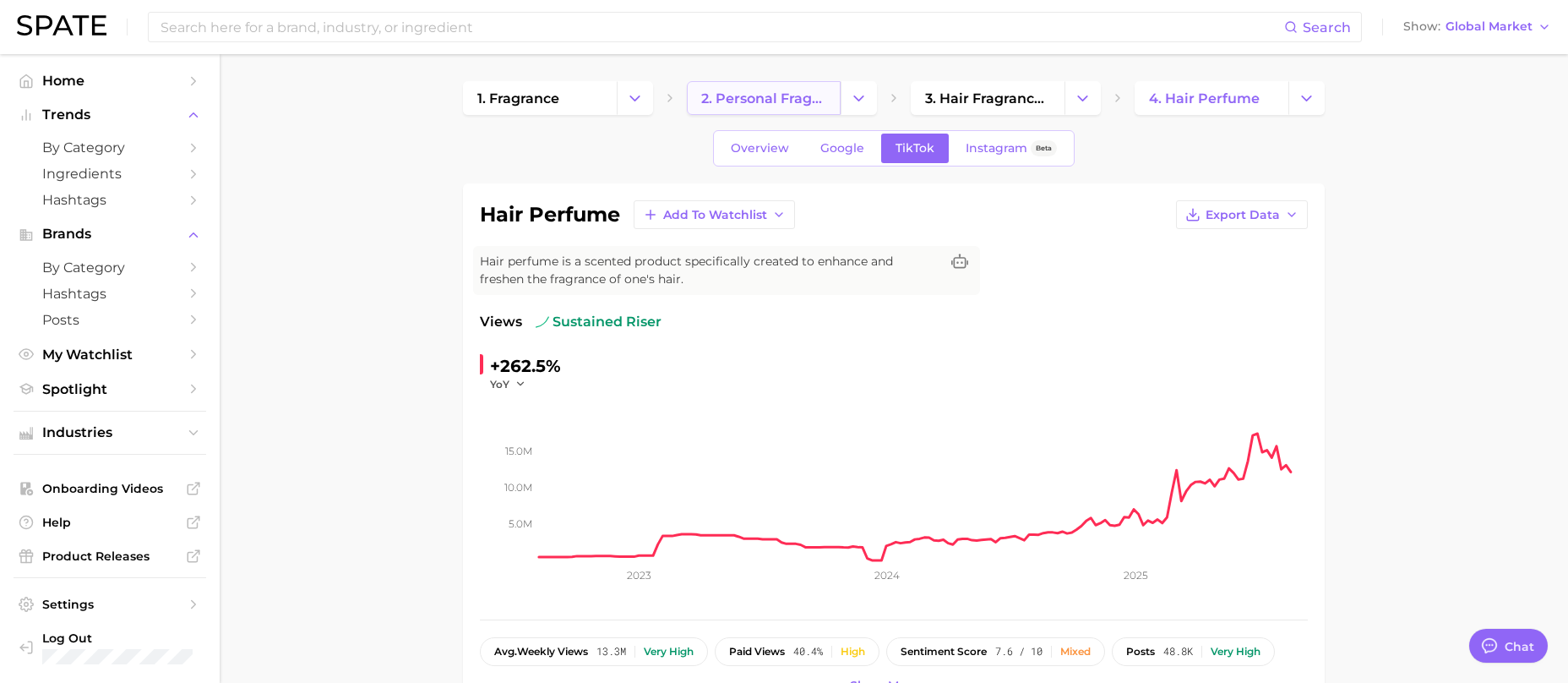
click at [791, 99] on span "2. personal fragrance" at bounding box center [763, 99] width 125 height 16
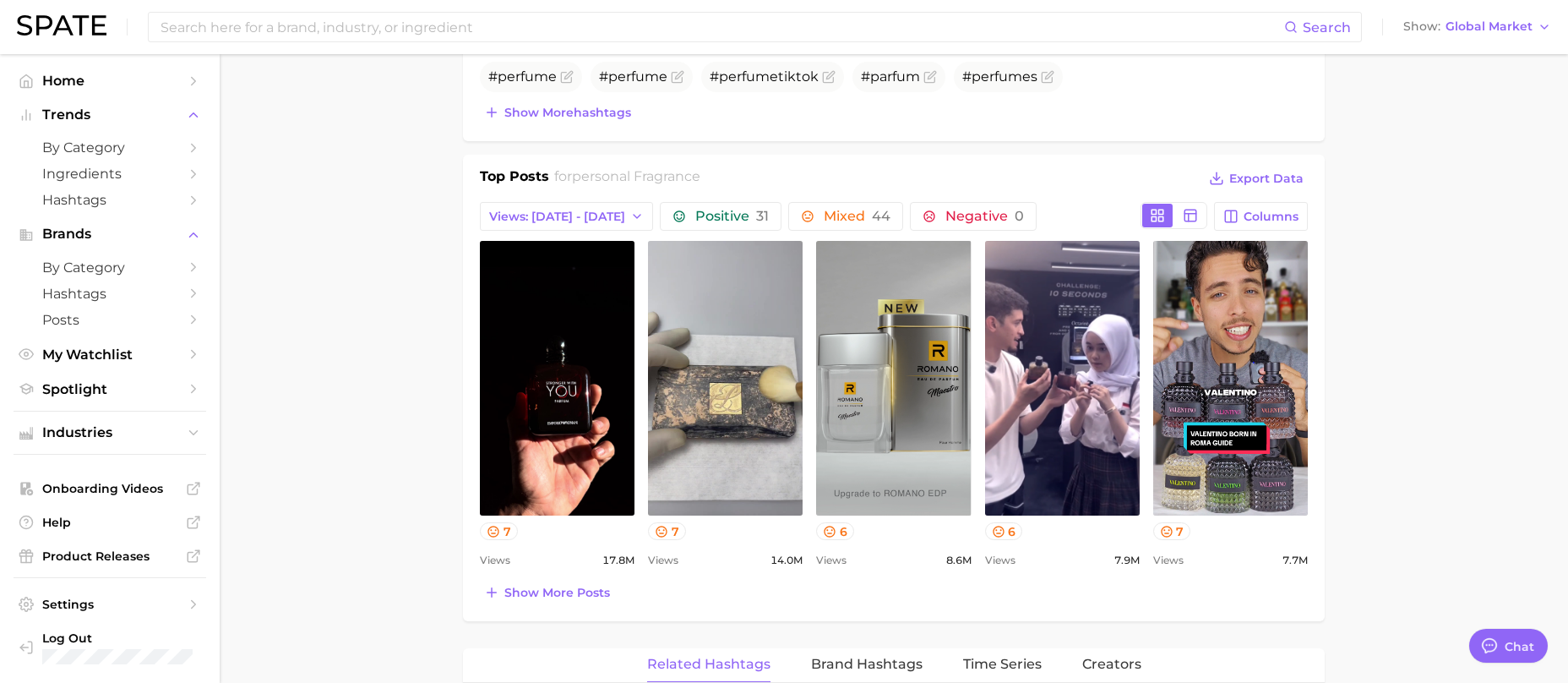
scroll to position [1099, 0]
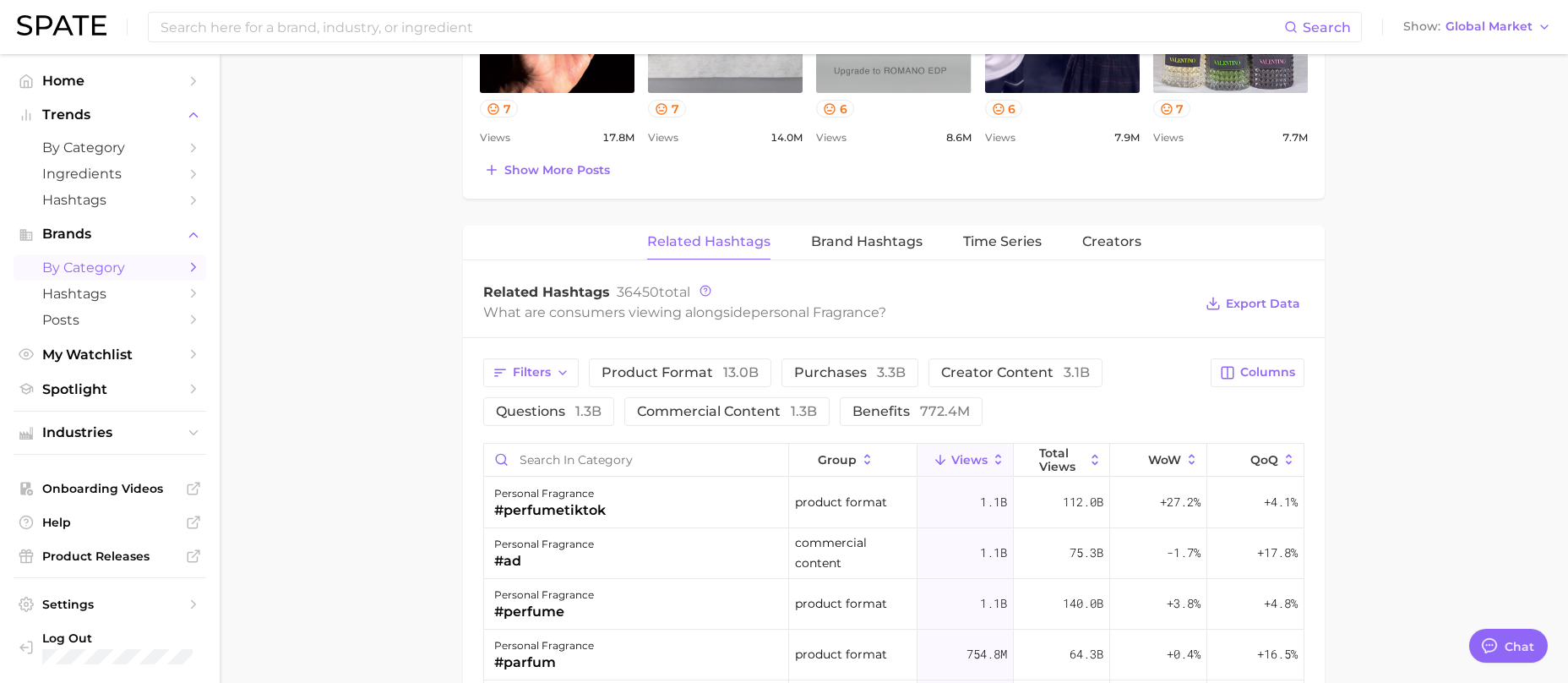
click at [119, 261] on span "by Category" at bounding box center [109, 267] width 135 height 16
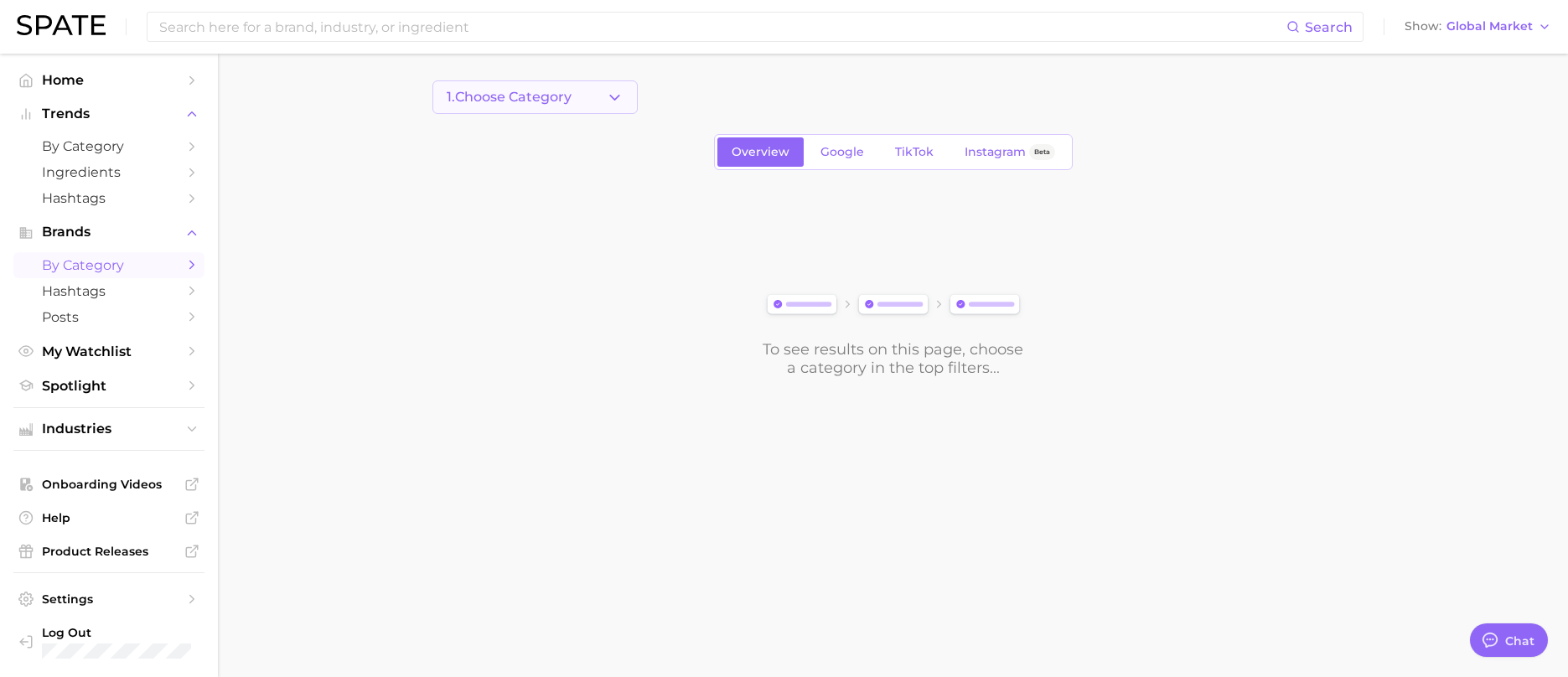
click at [534, 101] on span "1. Choose Category" at bounding box center [509, 97] width 125 height 15
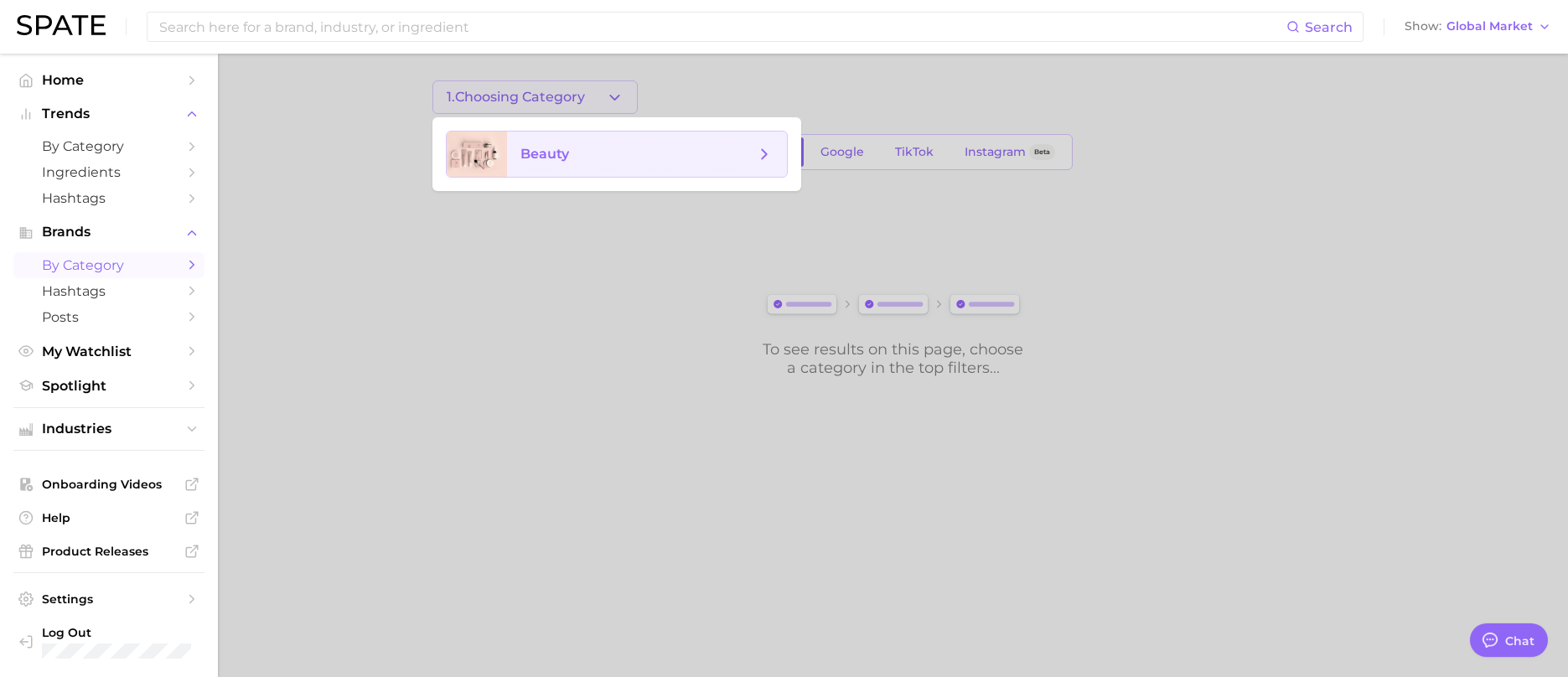
click at [540, 144] on span "beauty" at bounding box center [647, 154] width 280 height 45
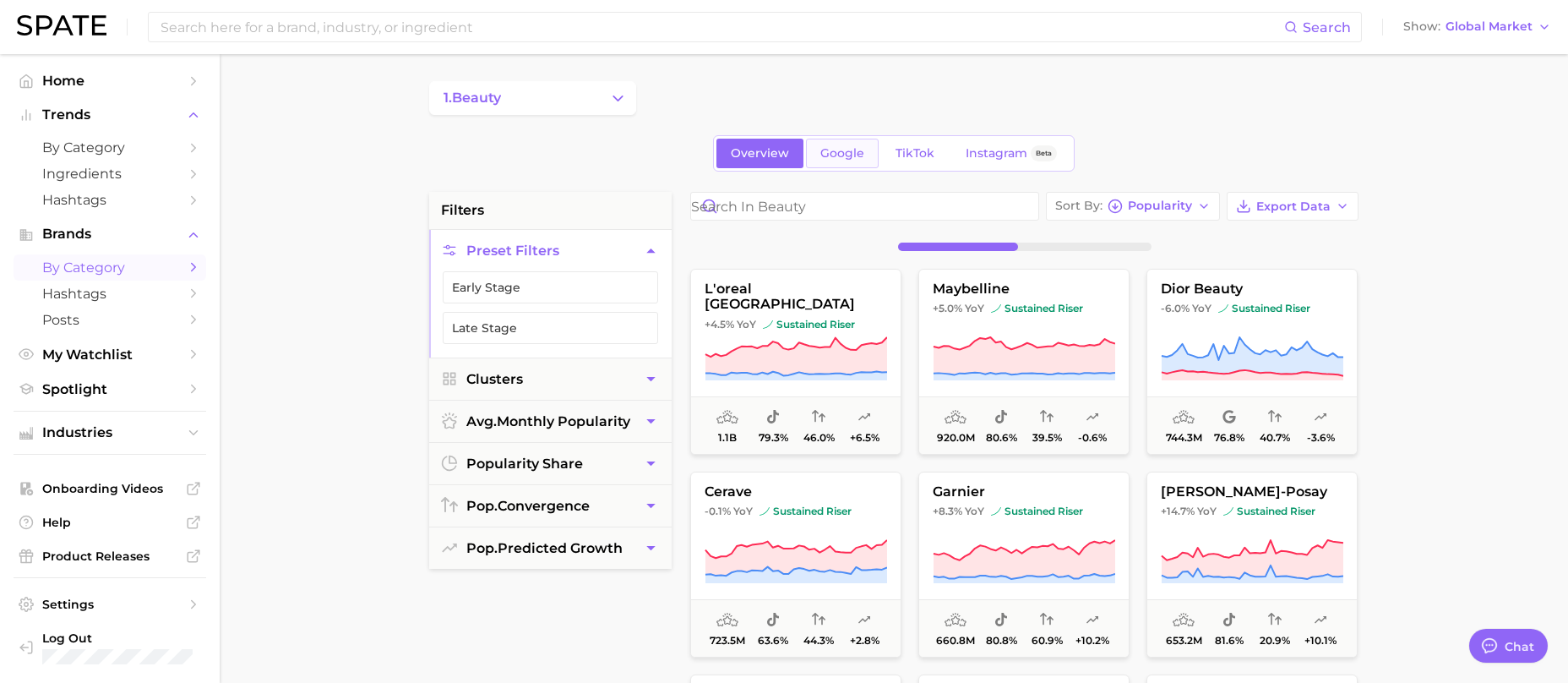
click at [838, 154] on span "Google" at bounding box center [841, 153] width 44 height 14
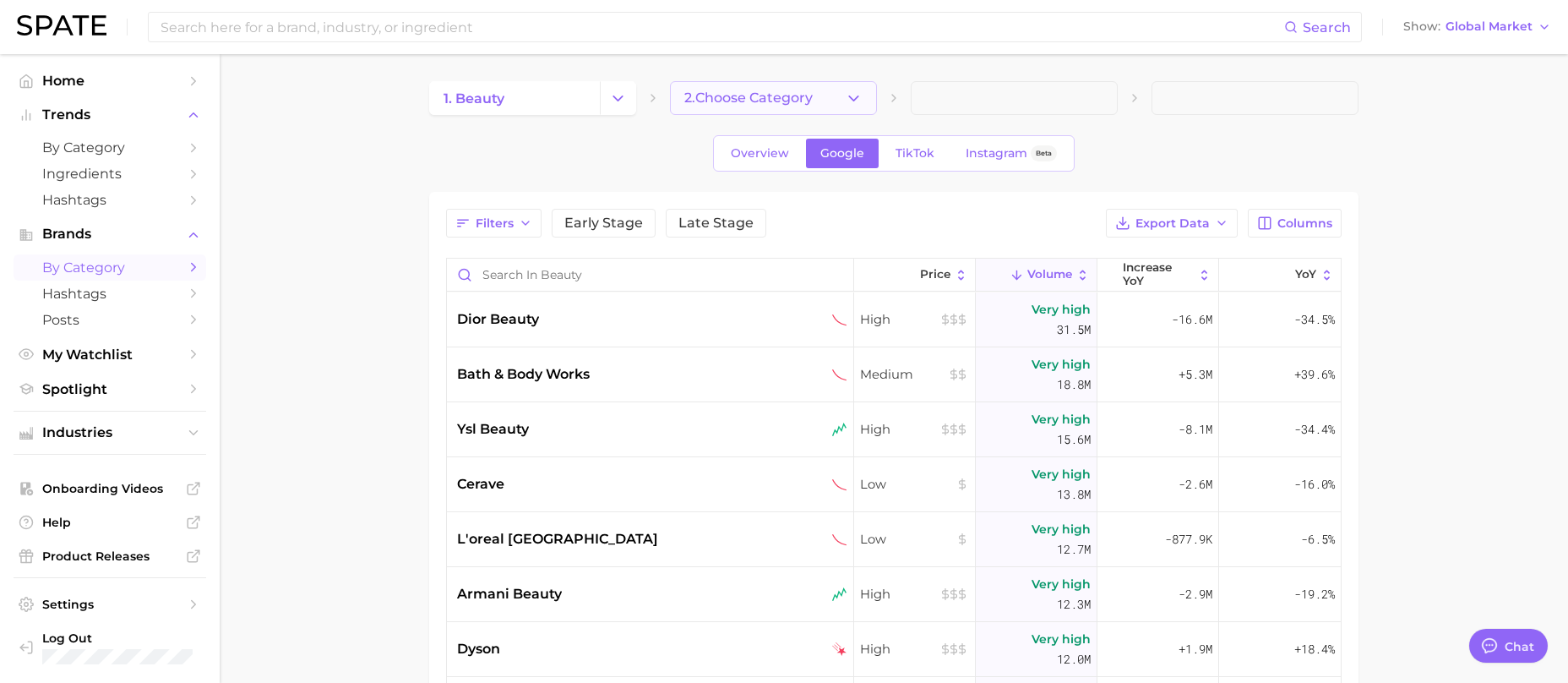
click at [844, 99] on button "2. Choose Category" at bounding box center [773, 98] width 207 height 34
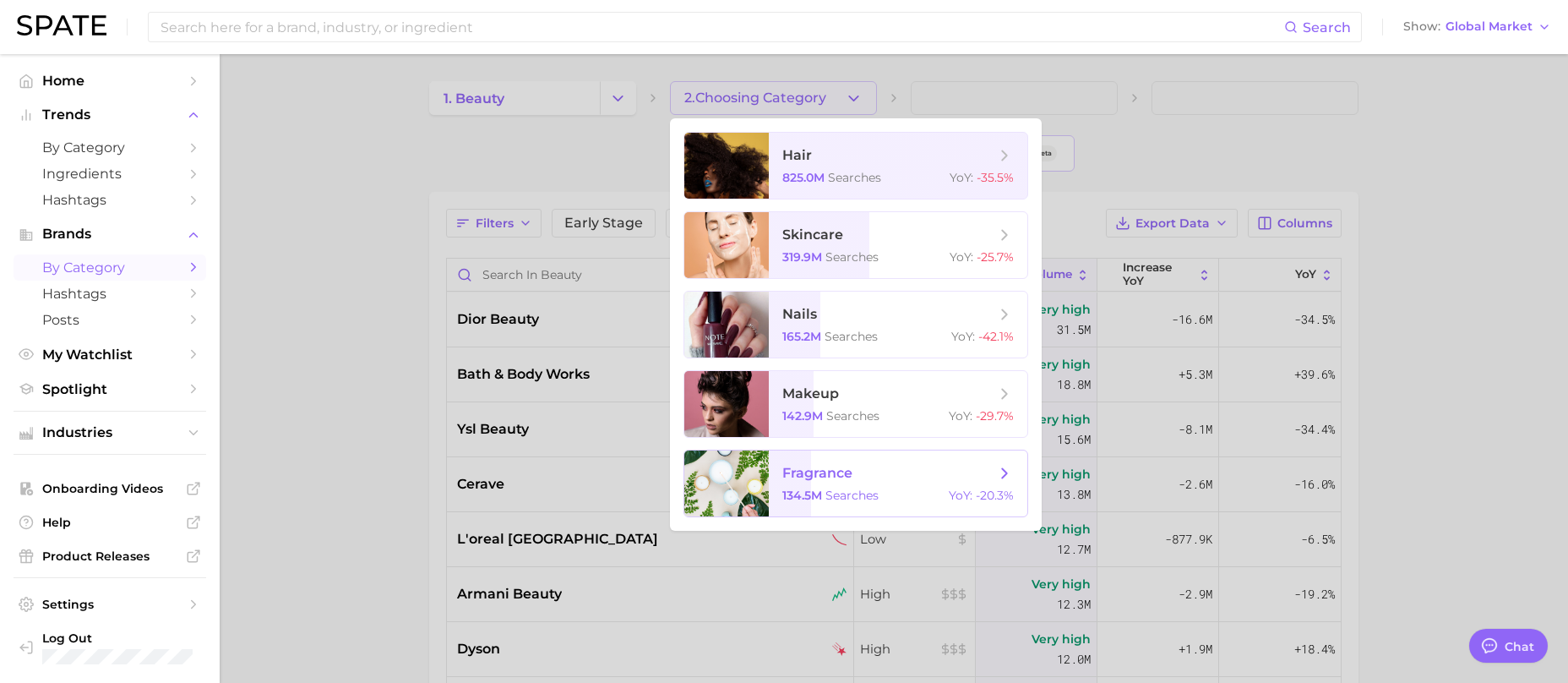
click at [845, 480] on span "fragrance" at bounding box center [817, 473] width 70 height 16
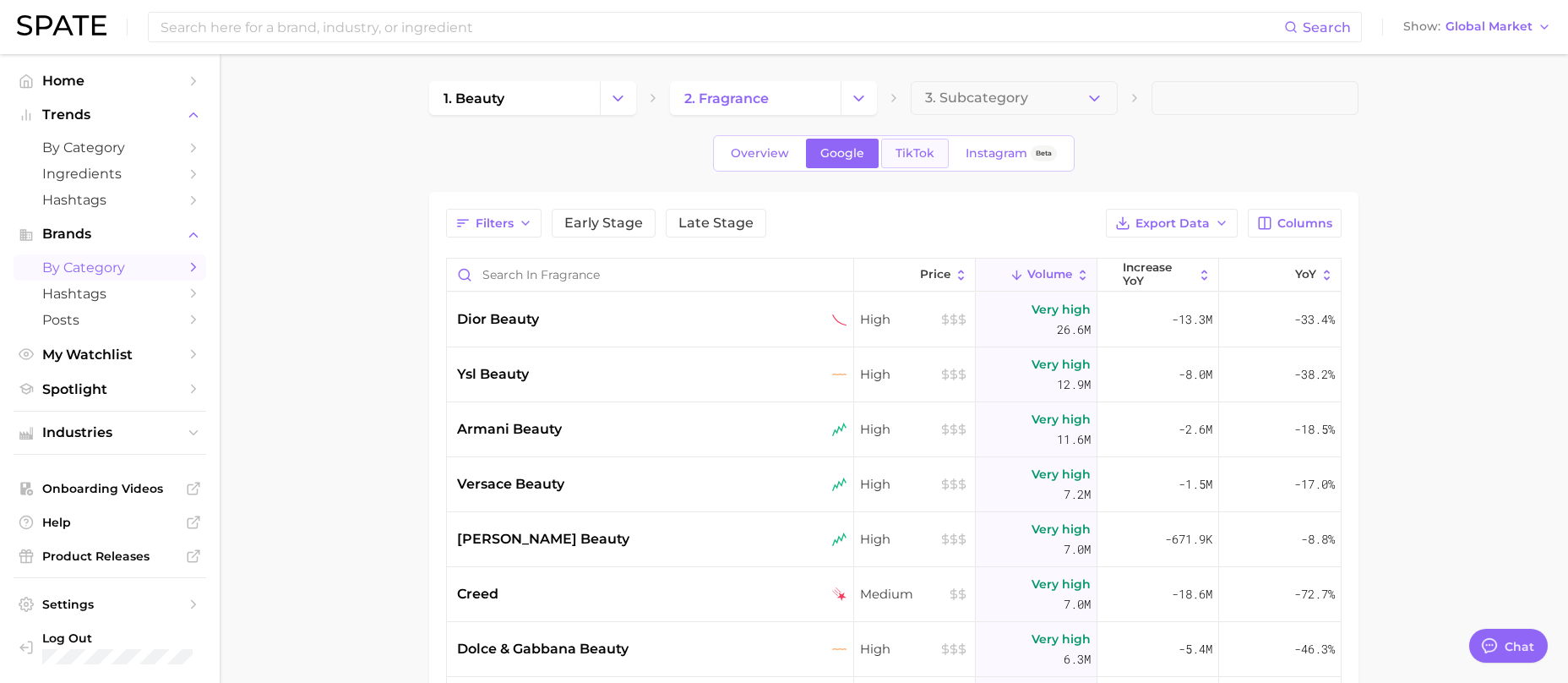
click at [928, 153] on span "TikTok" at bounding box center [914, 153] width 39 height 14
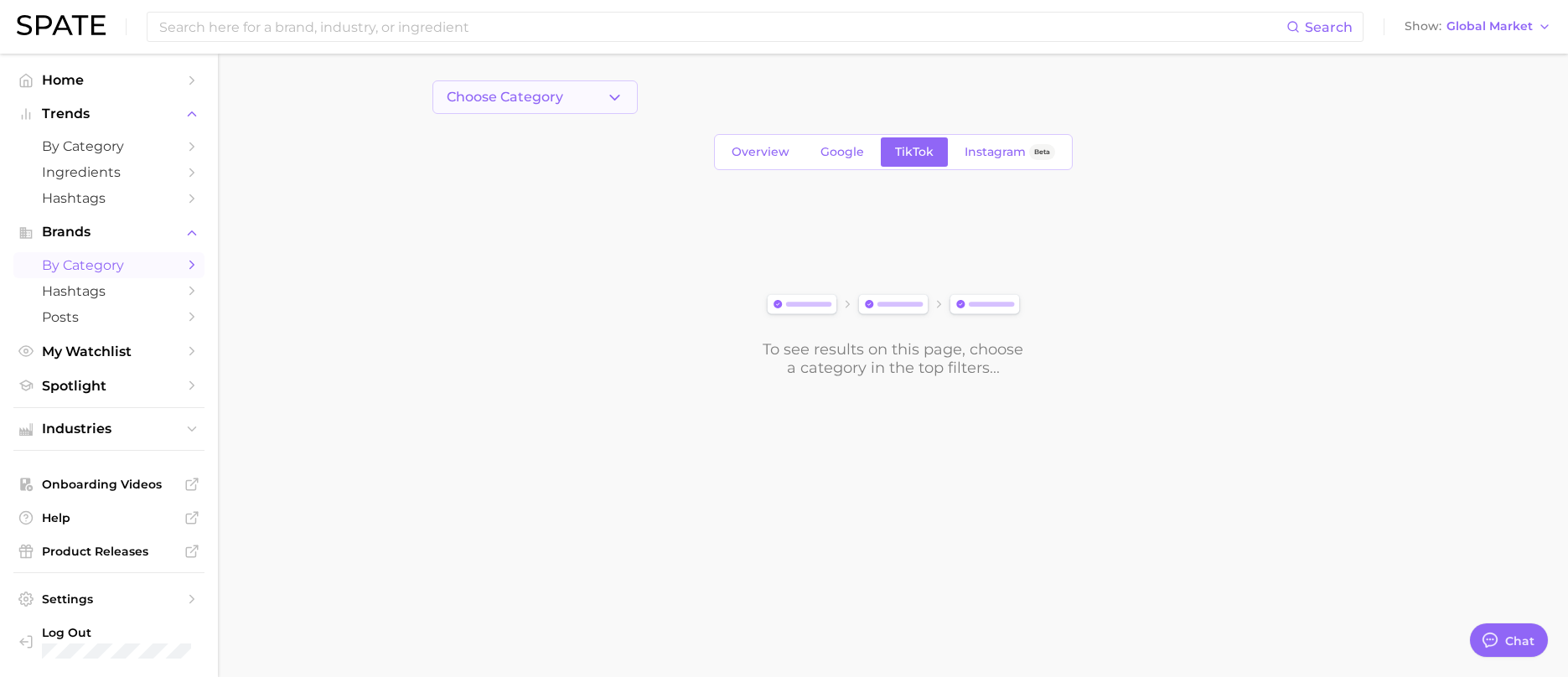
click at [619, 99] on icon "button" at bounding box center [615, 98] width 18 height 18
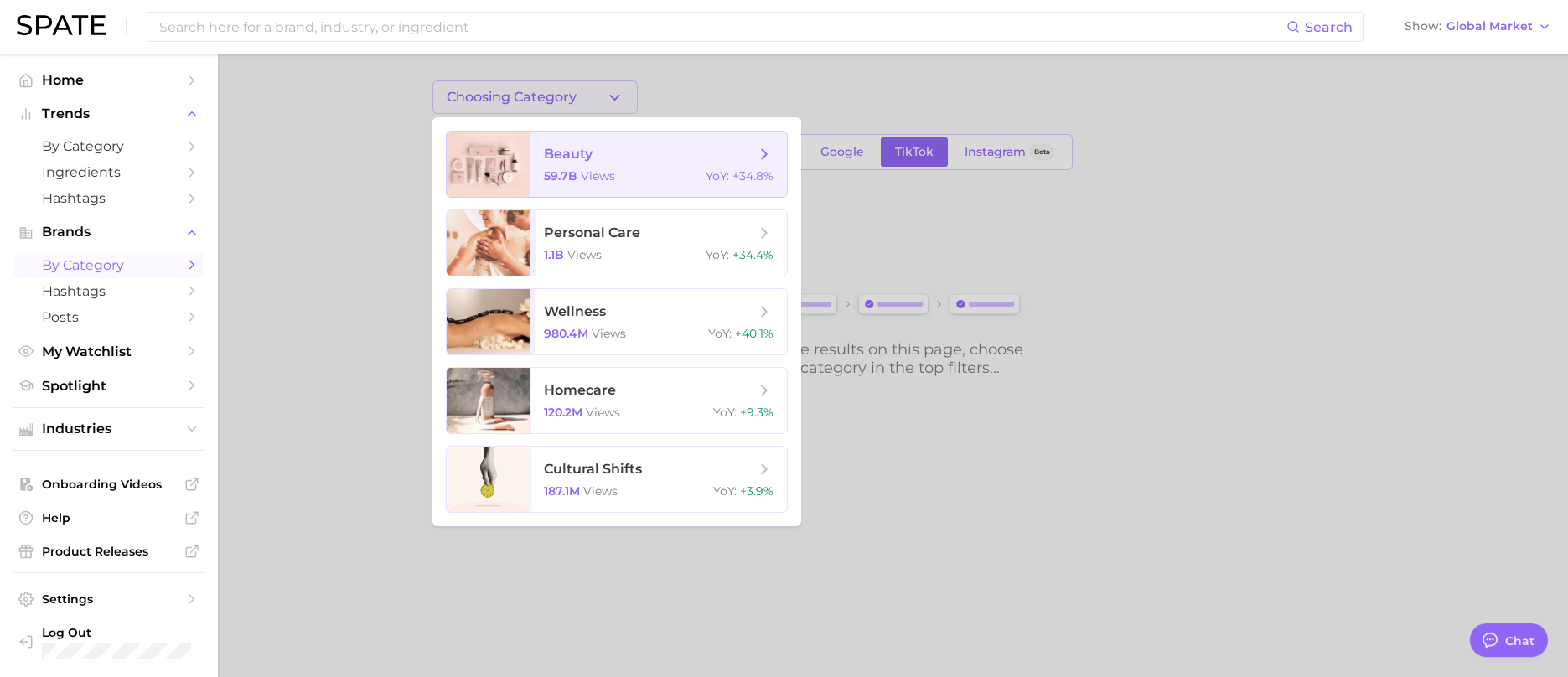
click at [677, 148] on span "beauty" at bounding box center [649, 154] width 211 height 19
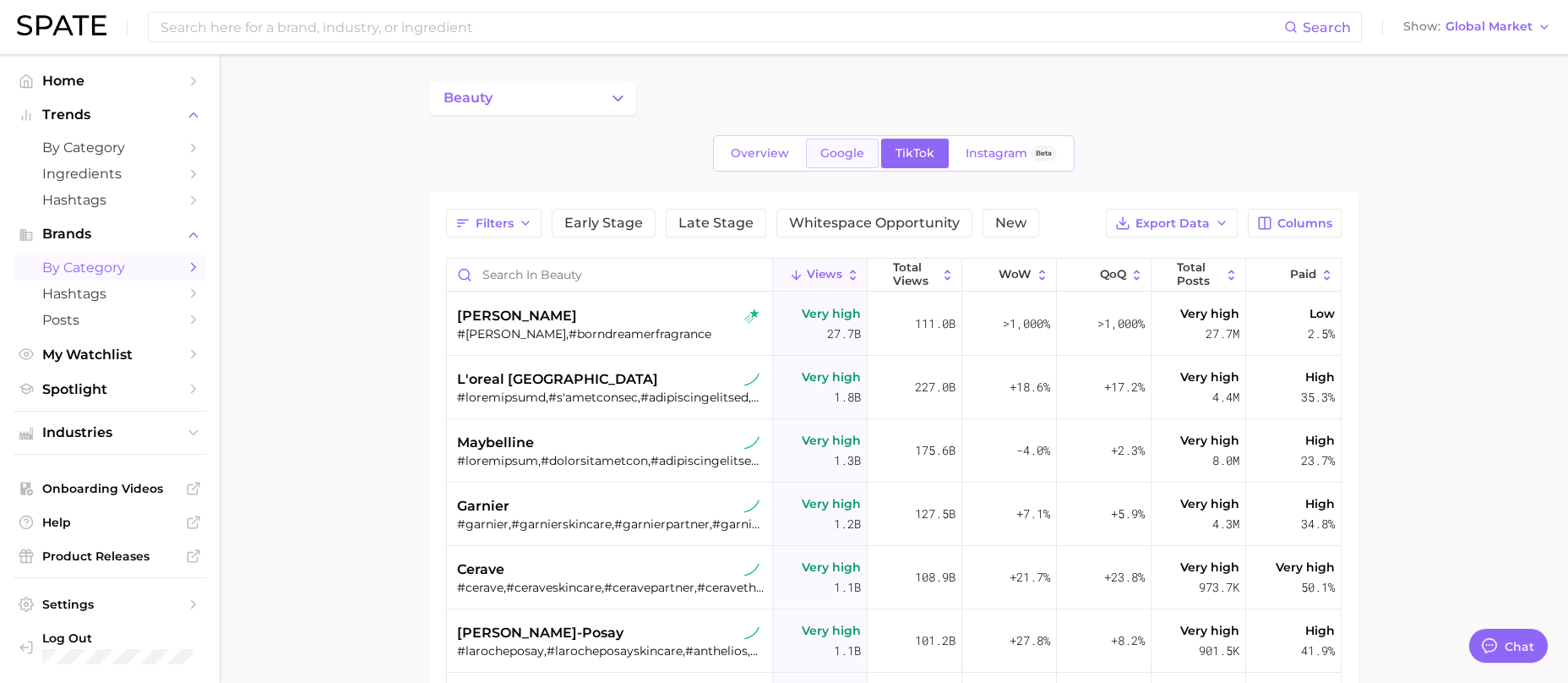
click at [840, 153] on span "Google" at bounding box center [841, 153] width 44 height 14
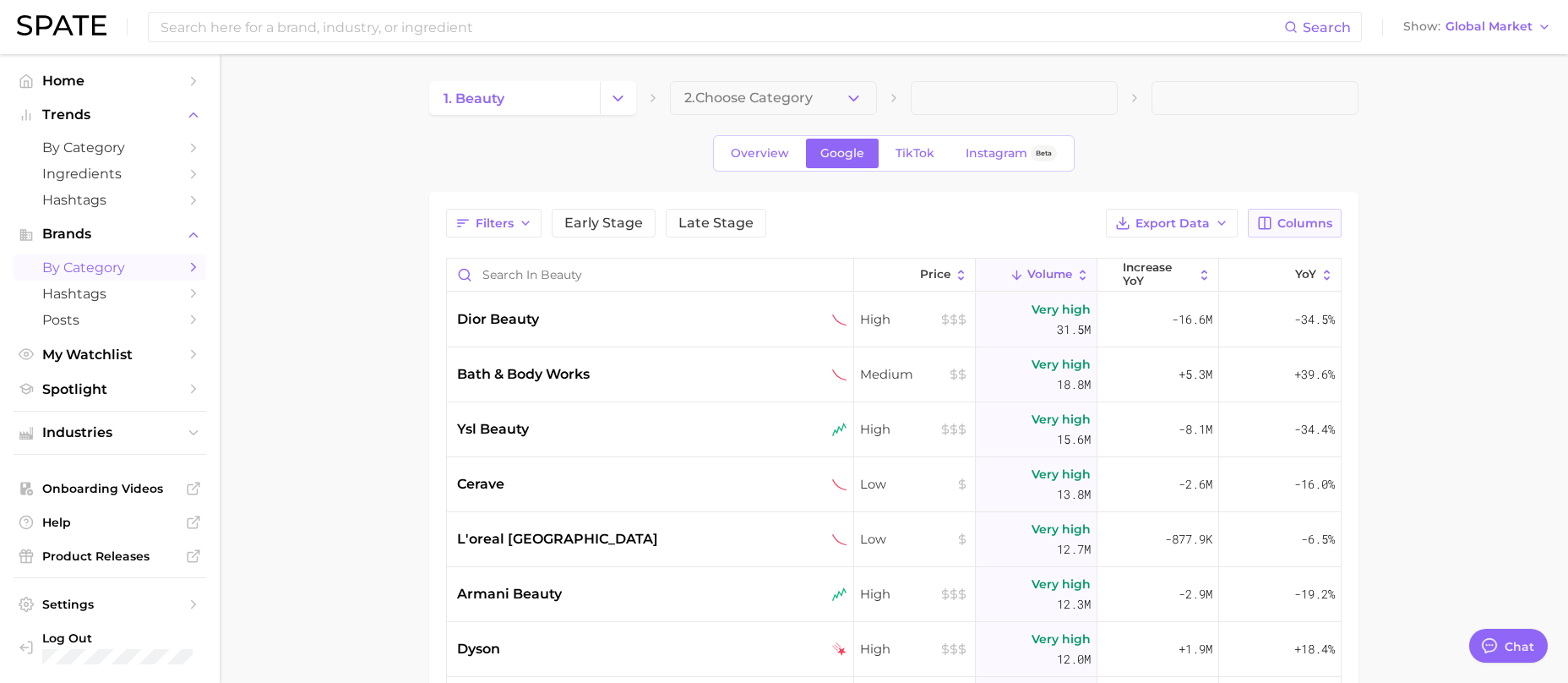
click at [1334, 226] on button "Columns" at bounding box center [1294, 223] width 94 height 29
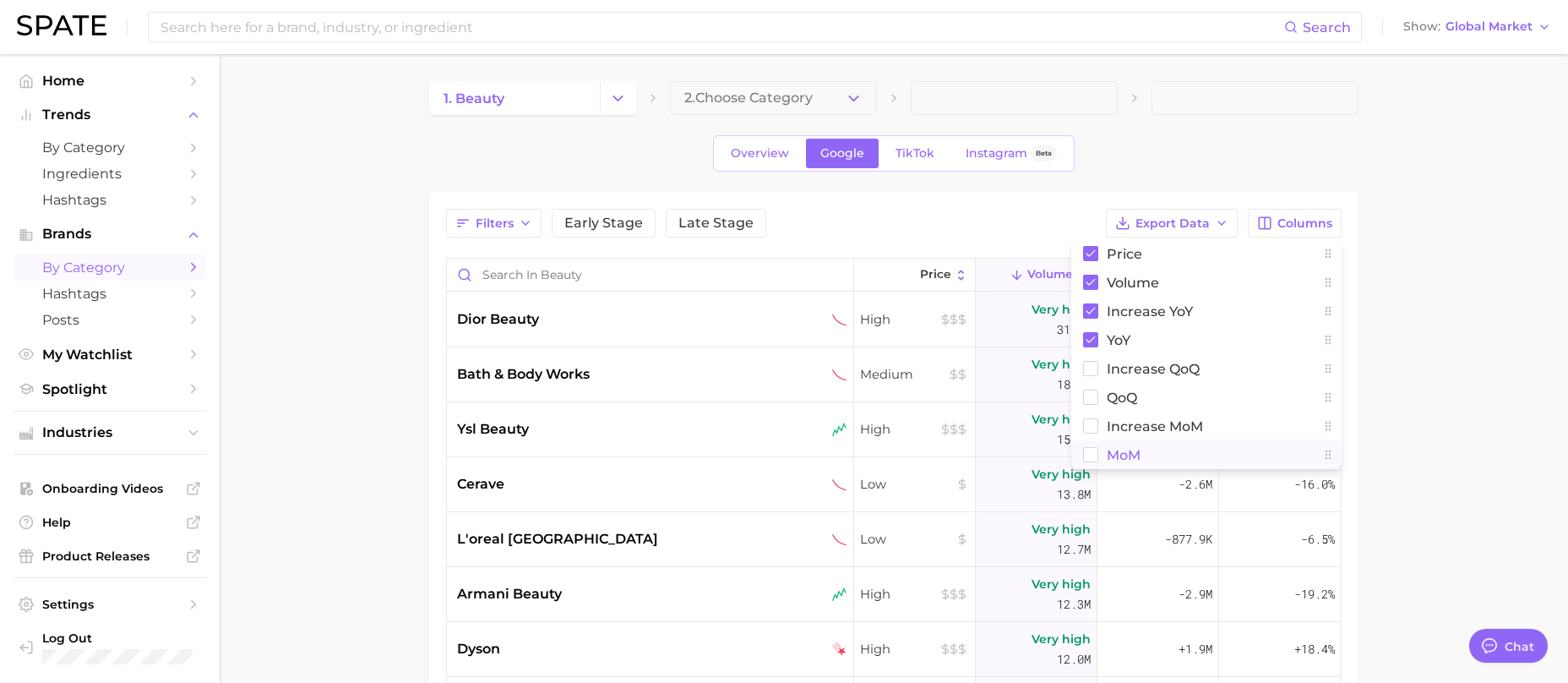
click at [1140, 458] on span "MoM" at bounding box center [1124, 455] width 34 height 14
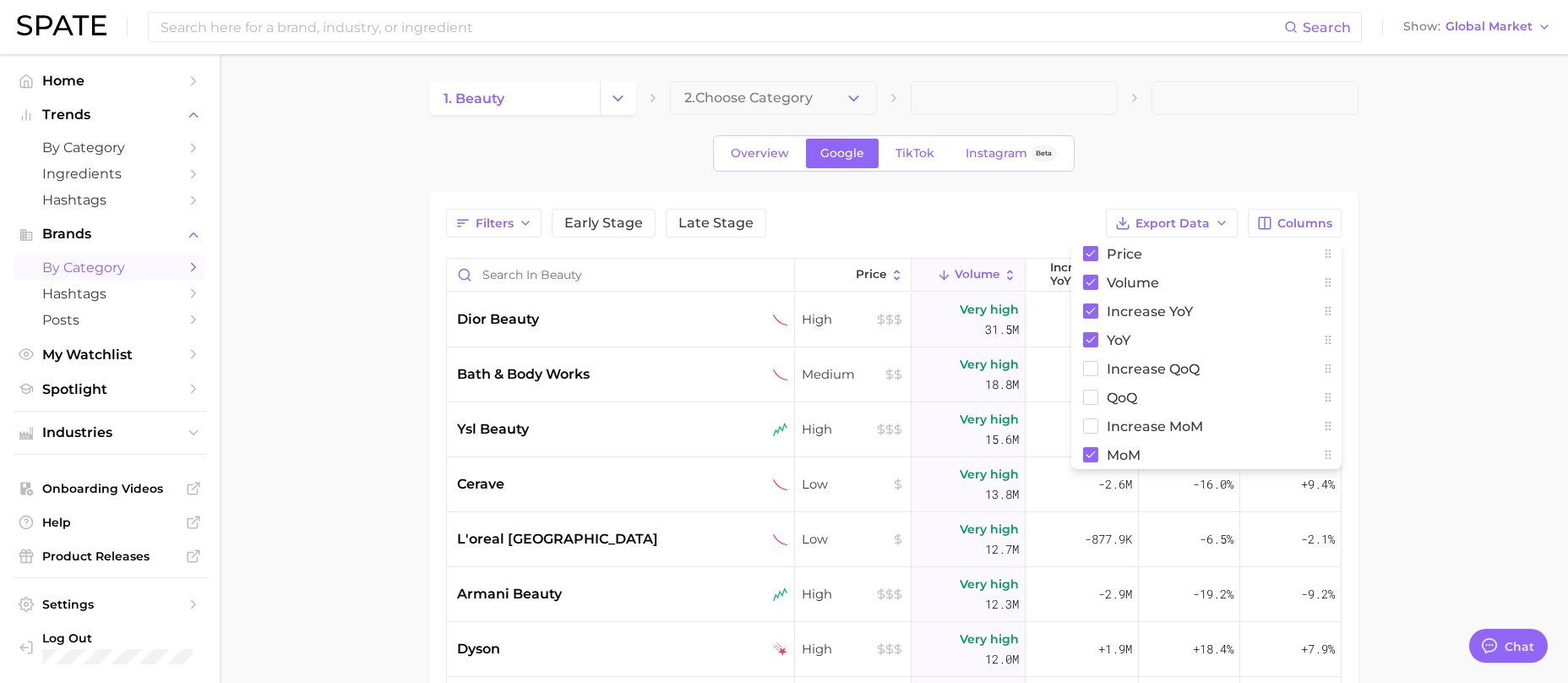
click at [1465, 239] on main "1. beauty 2. Choose Category Overview Google TikTok Instagram Beta Filters Earl…" at bounding box center [893, 547] width 1348 height 988
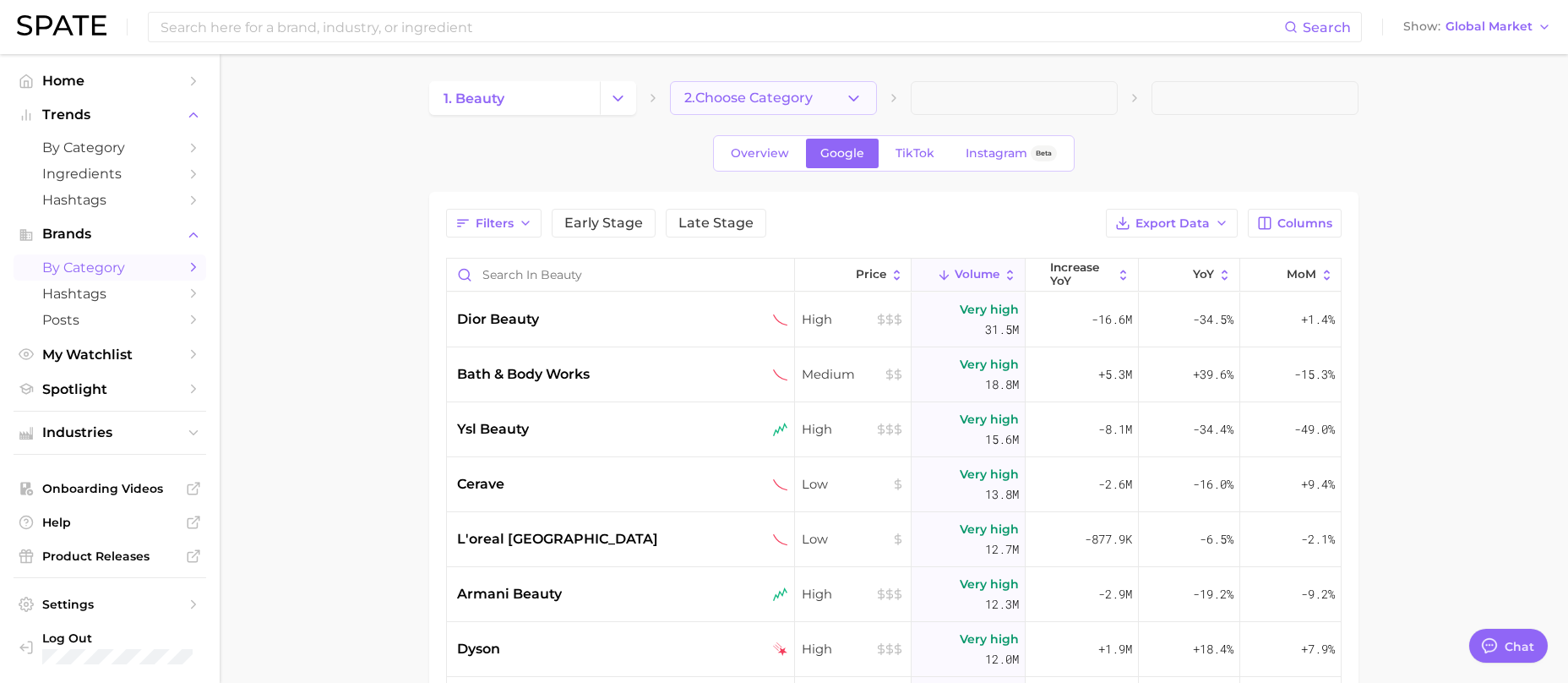
click at [856, 102] on icon "button" at bounding box center [854, 99] width 18 height 18
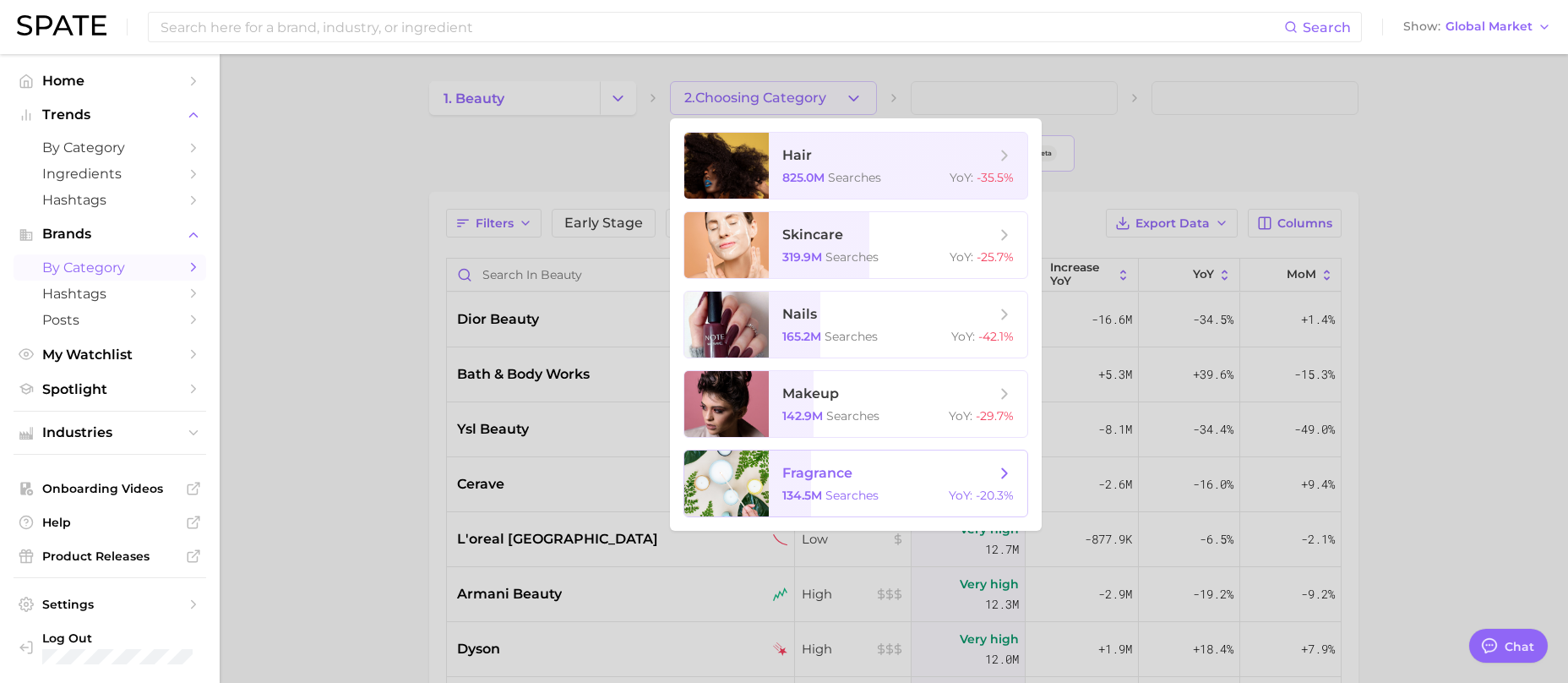
click at [867, 486] on span "fragrance 134.5m searches YoY : -20.3%" at bounding box center [898, 483] width 258 height 66
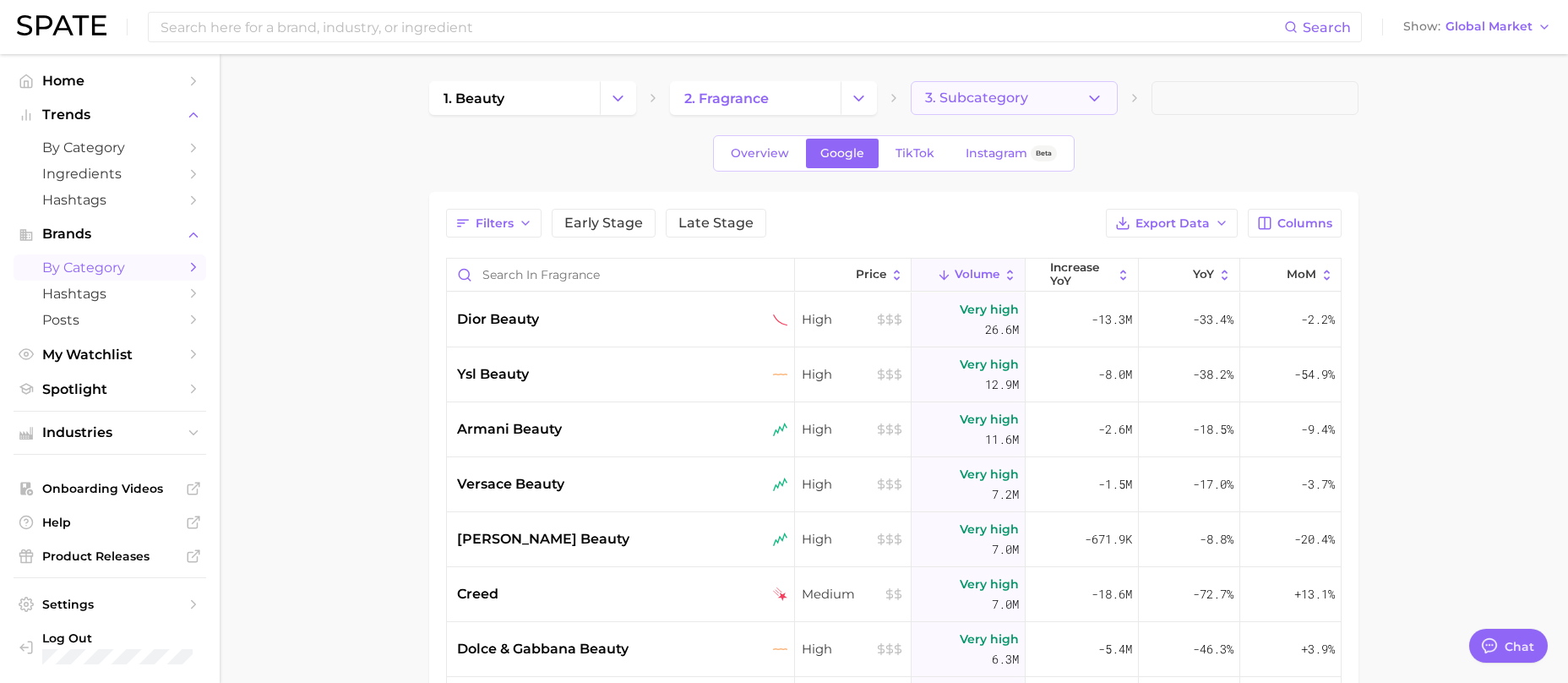
click at [1048, 99] on button "3. Subcategory" at bounding box center [1014, 98] width 207 height 34
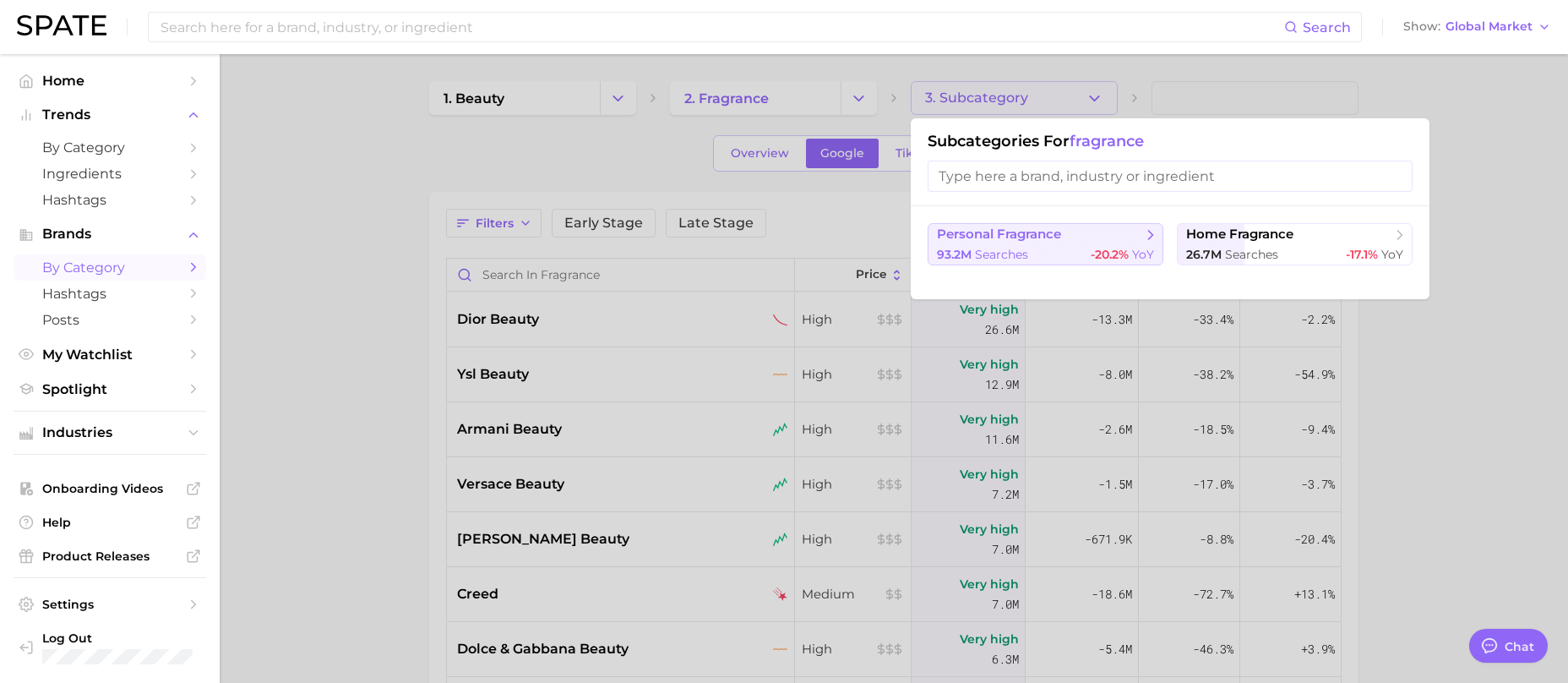
click at [1052, 241] on span "personal fragrance" at bounding box center [998, 234] width 124 height 16
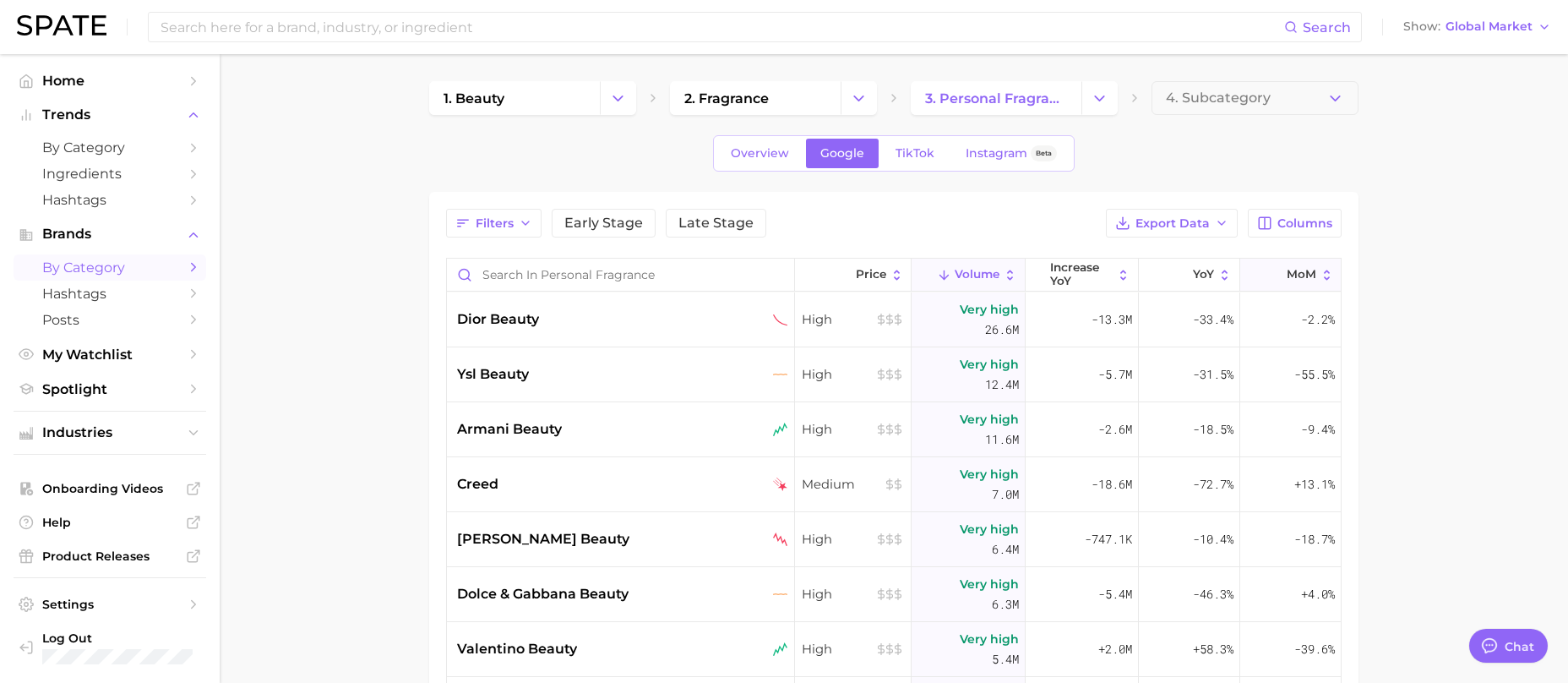
click at [1287, 281] on span "MoM" at bounding box center [1301, 274] width 30 height 13
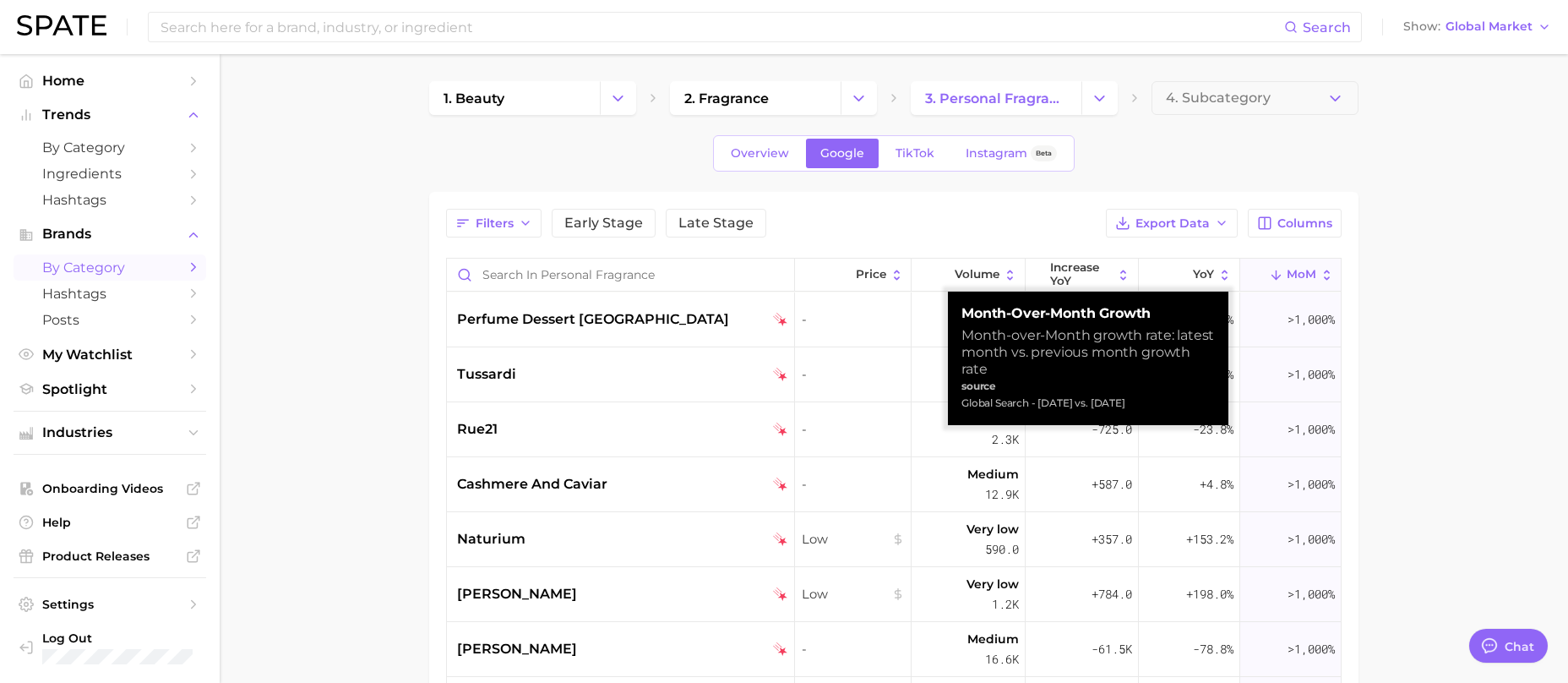
click at [1287, 279] on span "MoM" at bounding box center [1301, 274] width 30 height 13
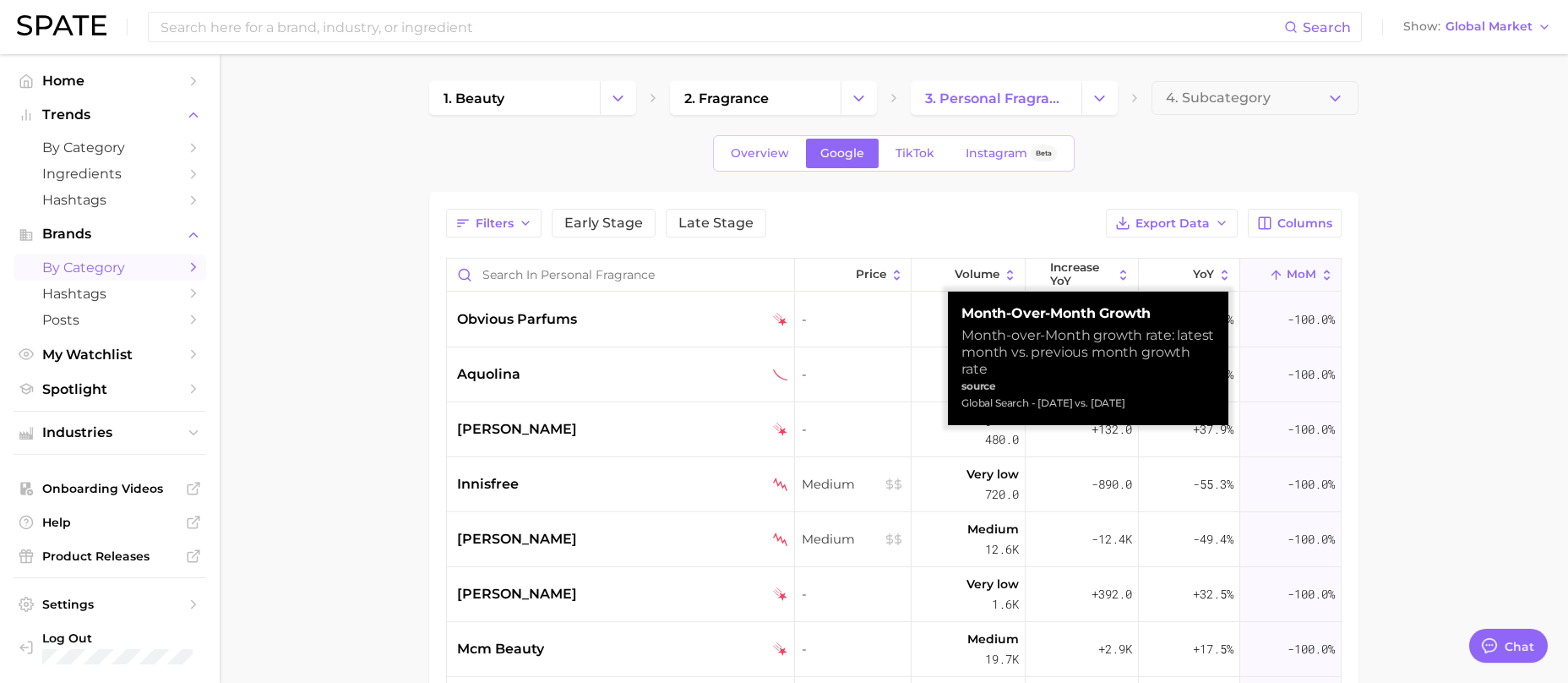
click at [1396, 239] on main "1. beauty 2. fragrance 3. personal fragrance 4. Subcategory Overview Google Tik…" at bounding box center [893, 547] width 1348 height 988
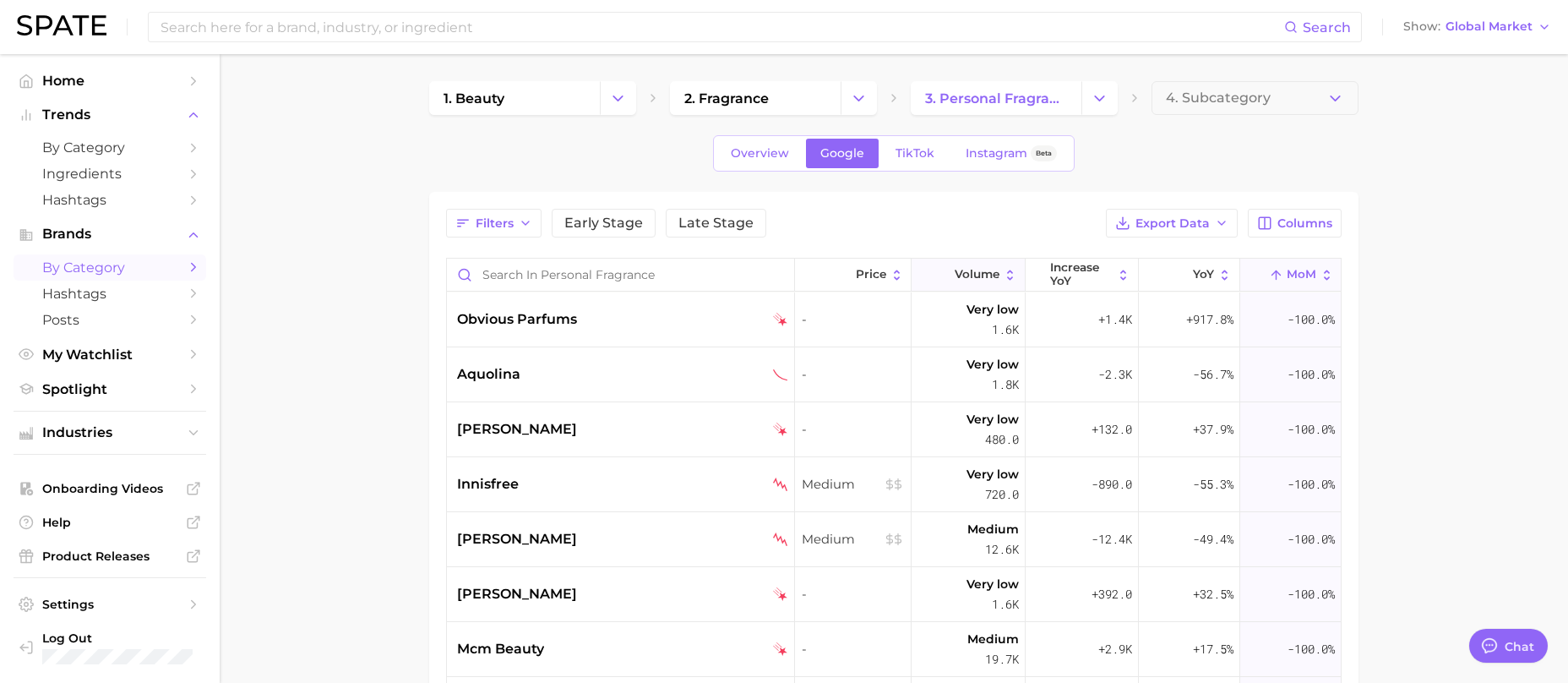
click at [949, 267] on button "Volume" at bounding box center [968, 275] width 113 height 33
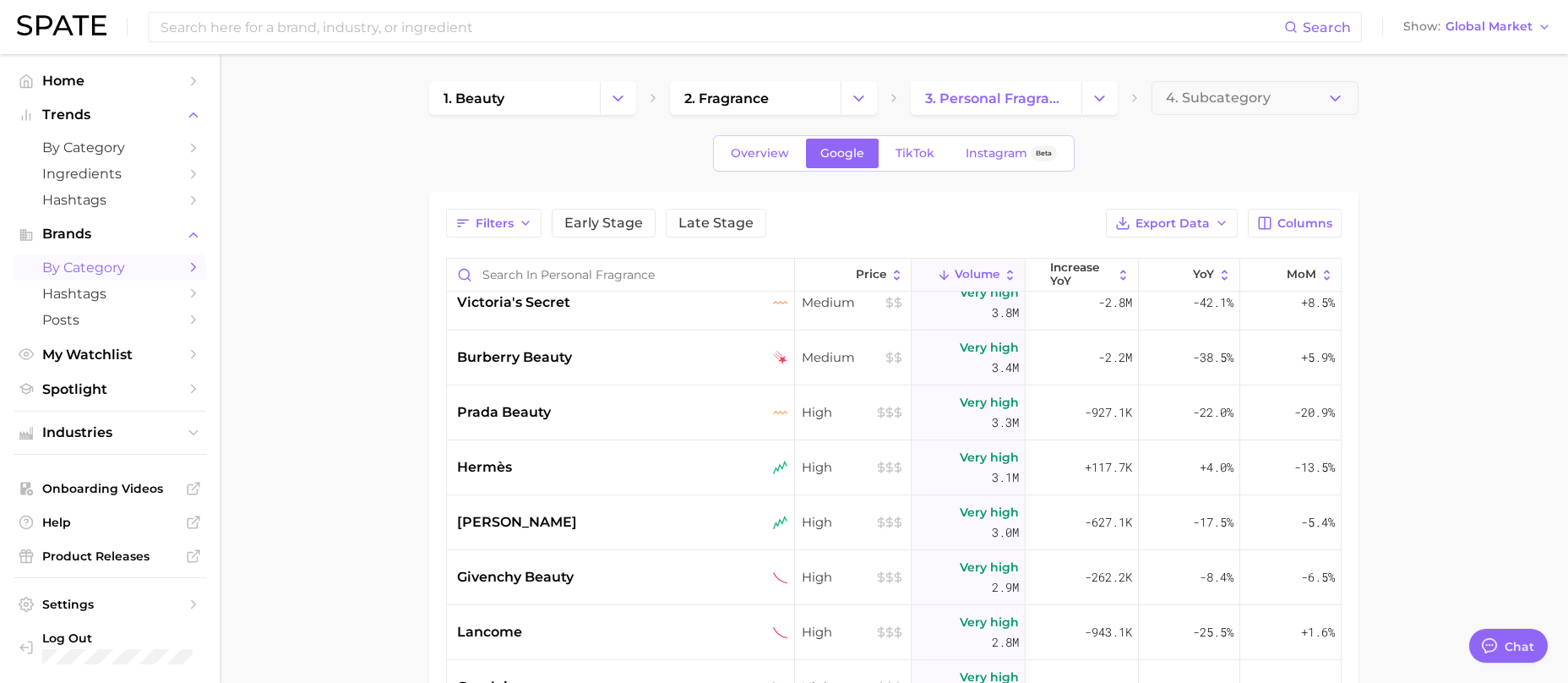
scroll to position [930, 0]
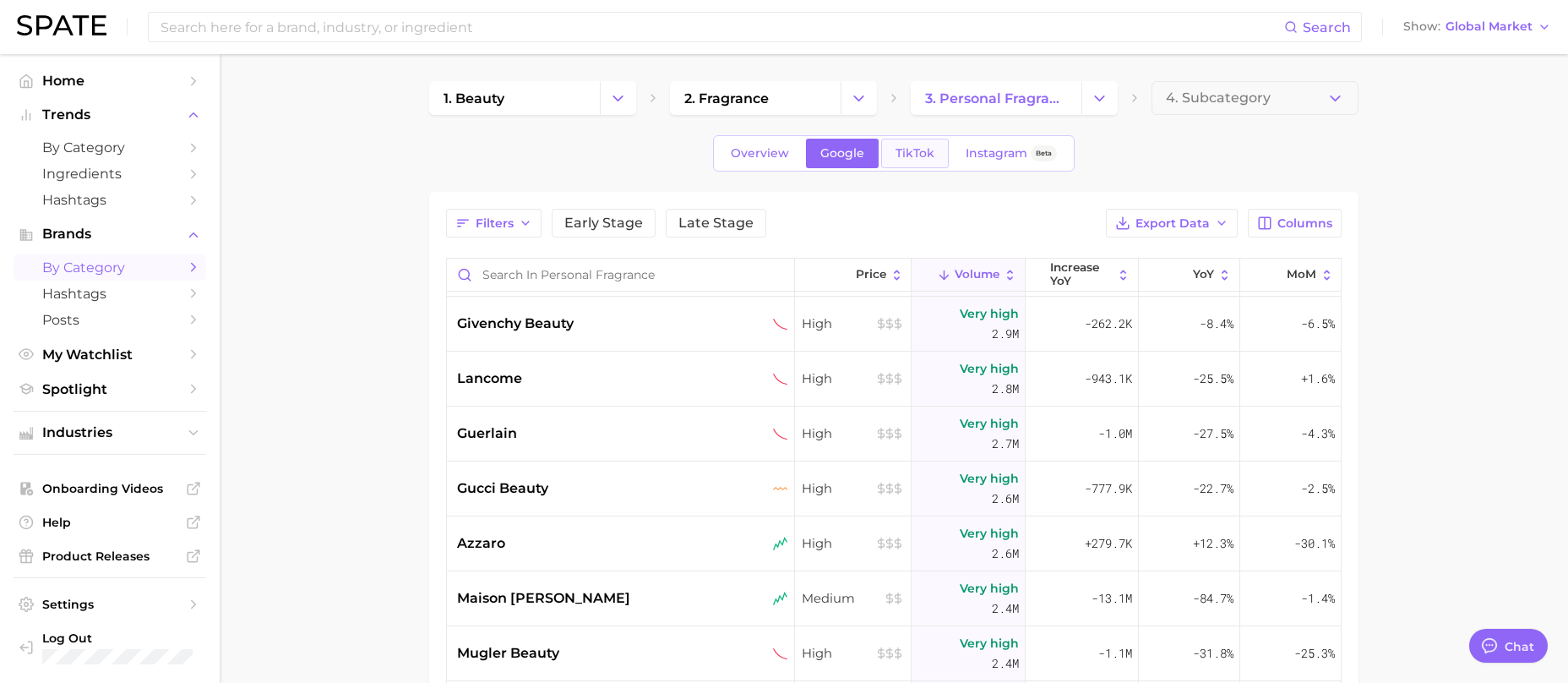
click at [914, 146] on span "TikTok" at bounding box center [914, 153] width 39 height 14
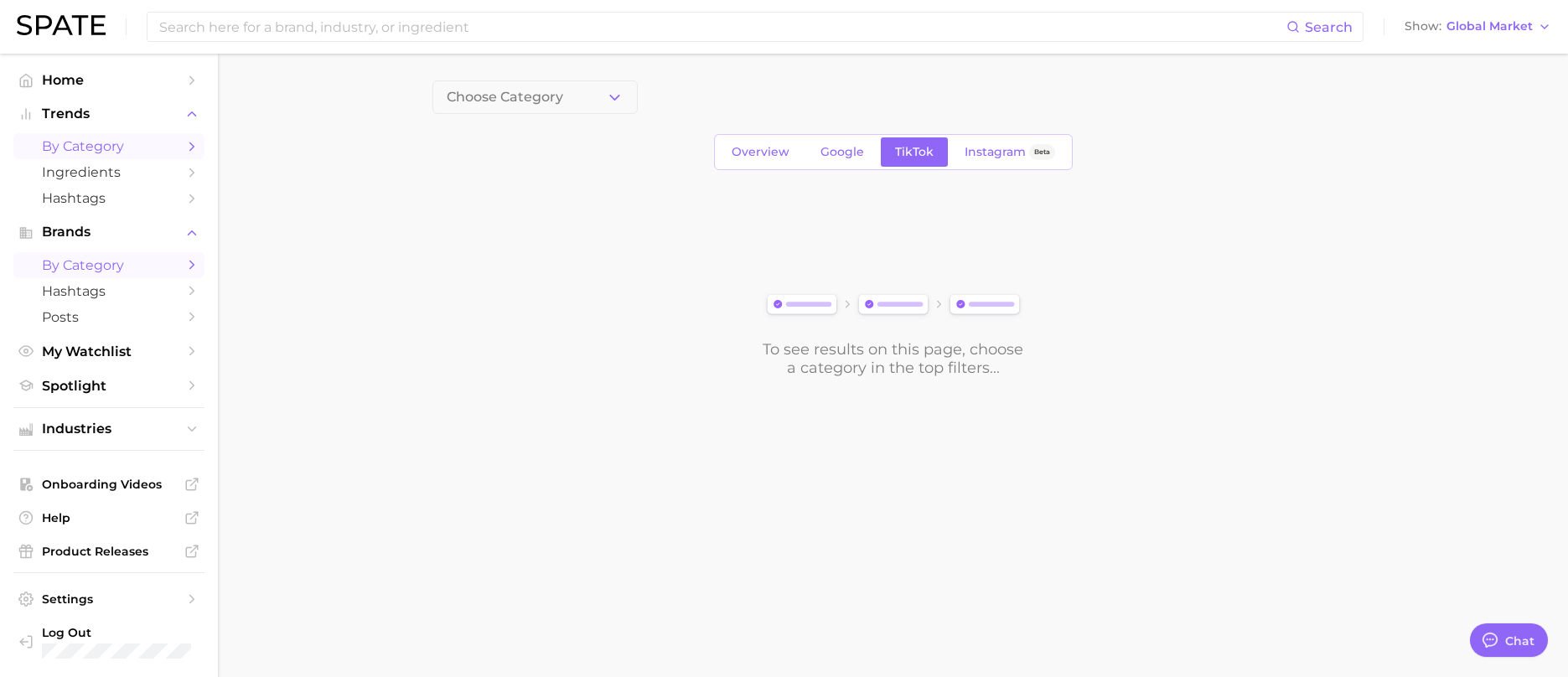
click at [139, 148] on span "by Category" at bounding box center [109, 146] width 134 height 16
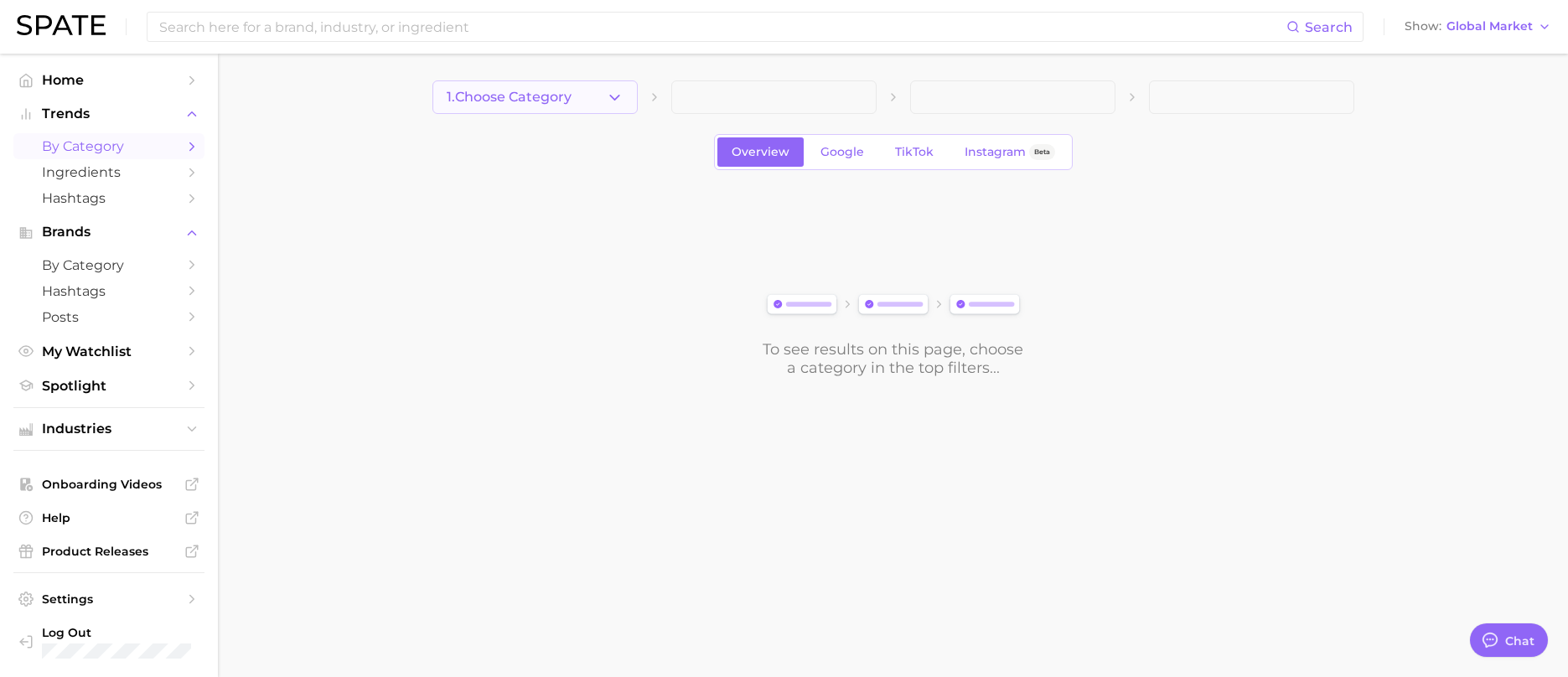
click at [606, 102] on icon "button" at bounding box center [615, 98] width 18 height 18
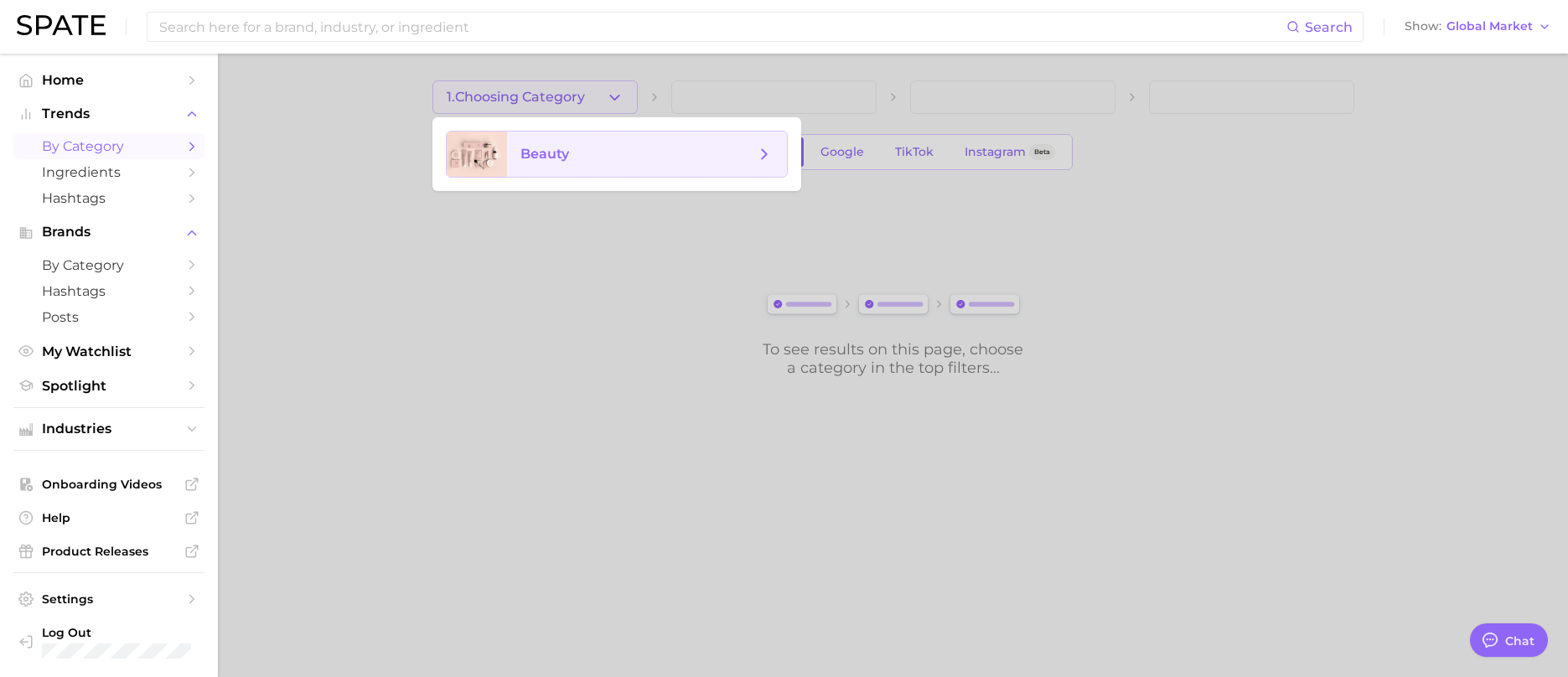
click at [575, 142] on span "beauty" at bounding box center [647, 154] width 280 height 45
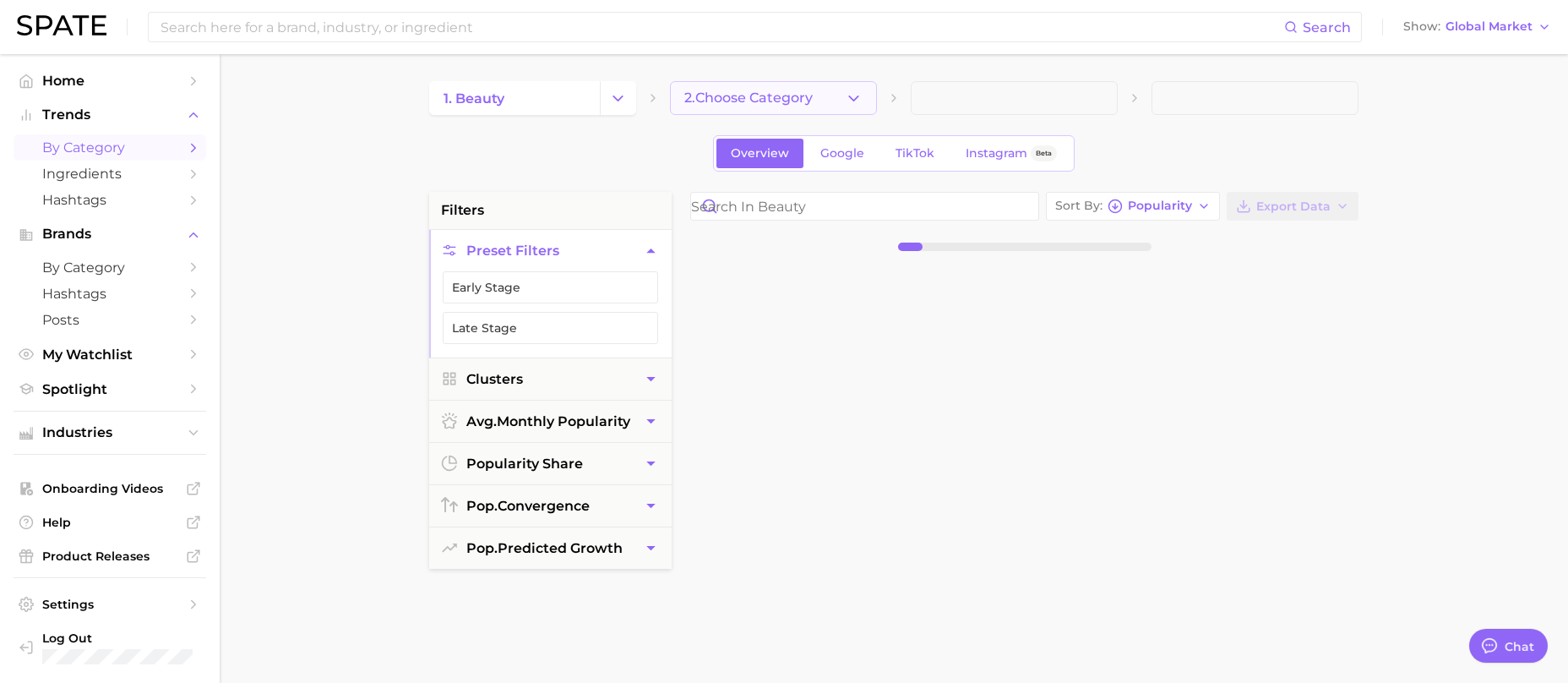
click at [832, 95] on button "2. Choose Category" at bounding box center [773, 98] width 207 height 34
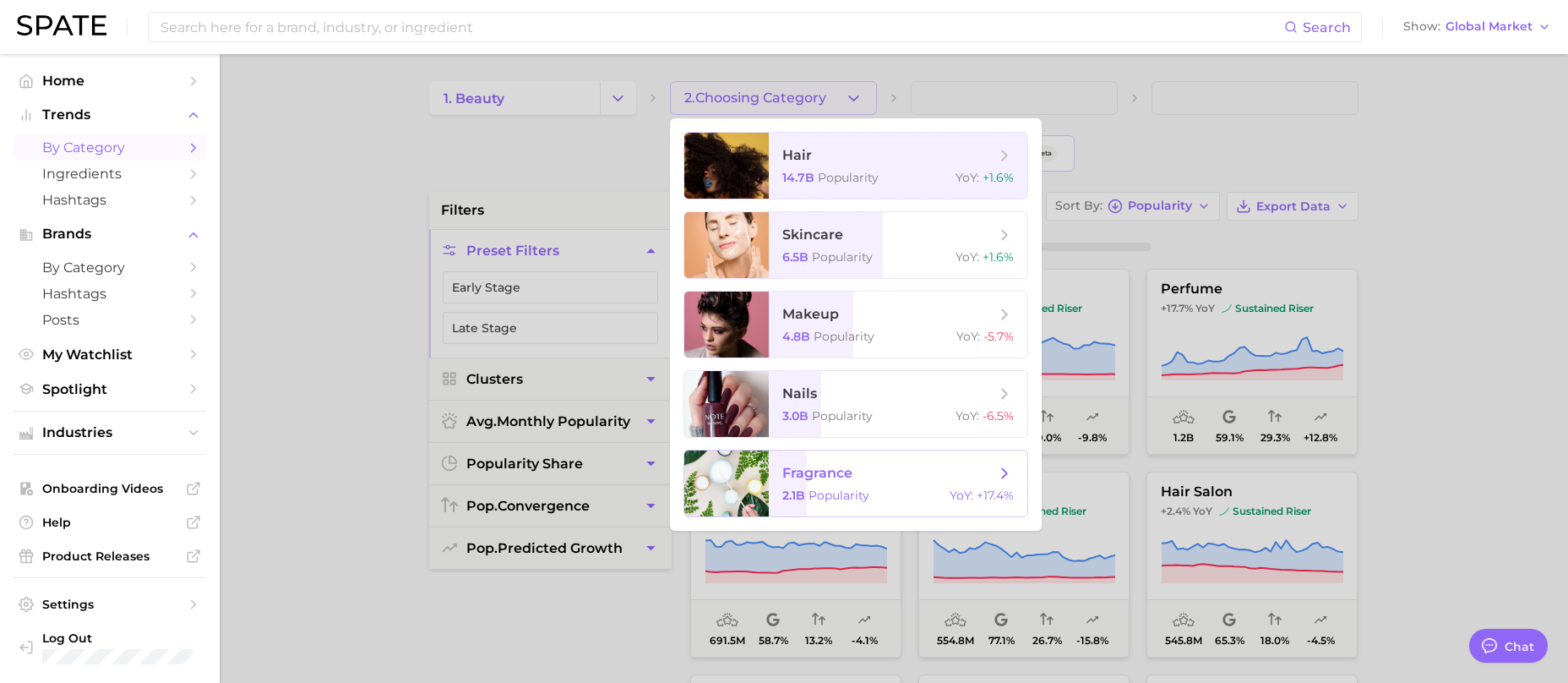
click at [849, 484] on span "fragrance 2.1b Popularity YoY : +17.4%" at bounding box center [898, 483] width 258 height 66
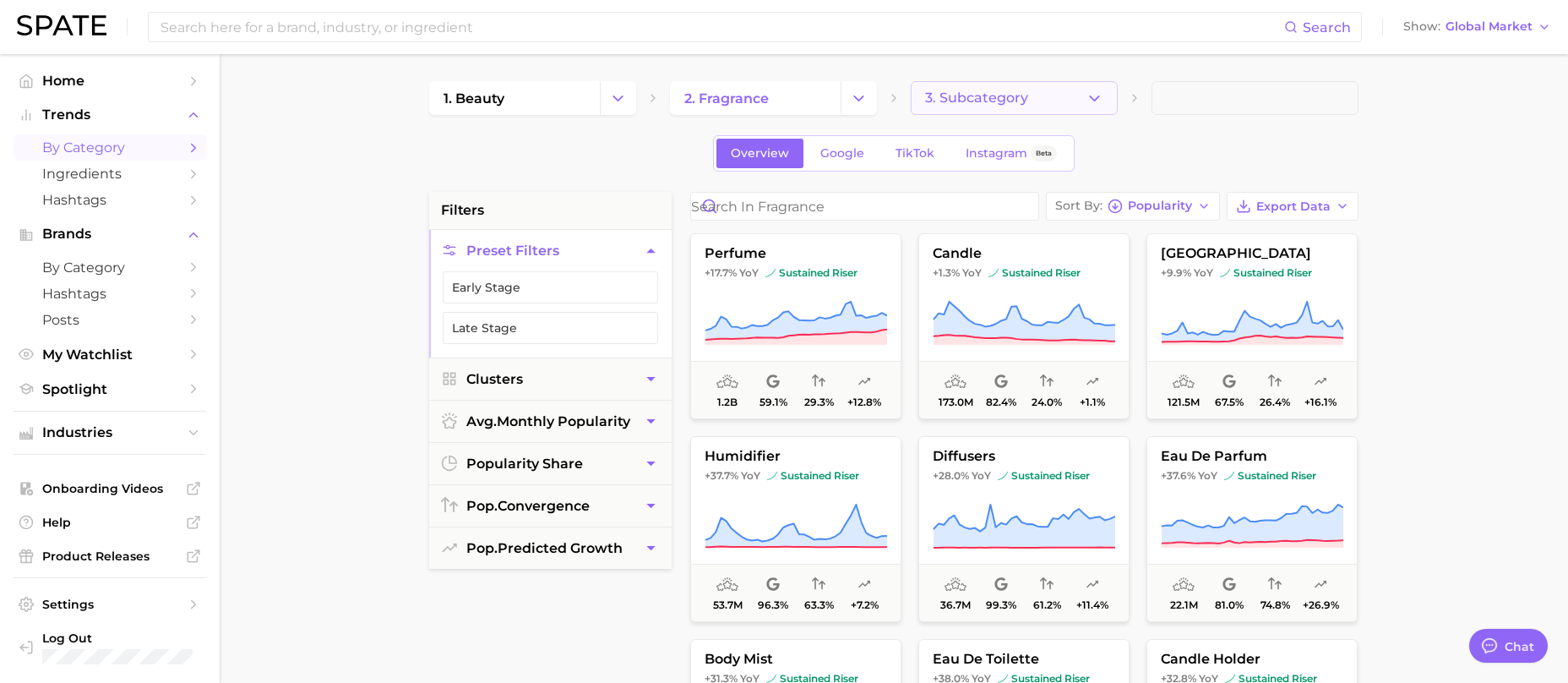
click at [988, 95] on span "3. Subcategory" at bounding box center [976, 98] width 103 height 15
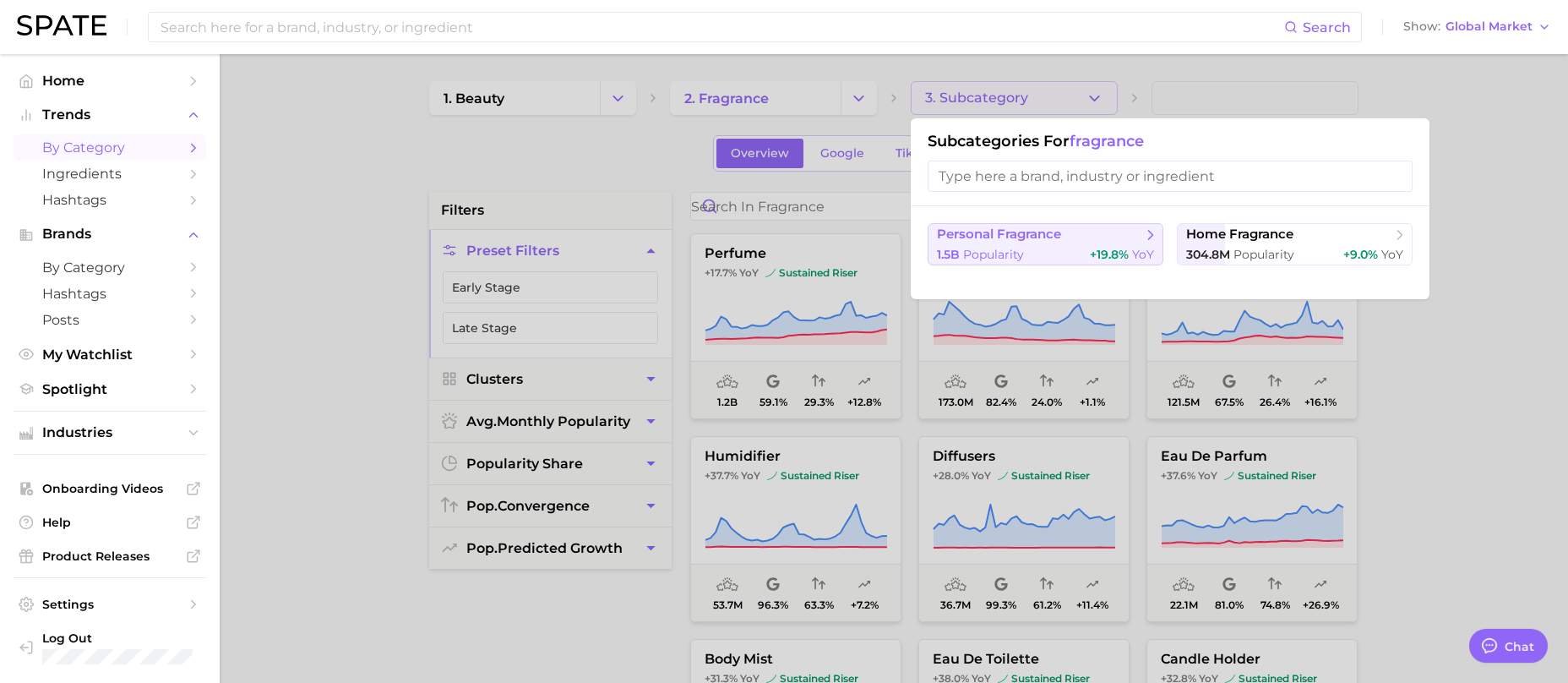
click at [1095, 243] on button "personal fragrance 1.5b Popularity +19.8% YoY" at bounding box center [1045, 244] width 236 height 42
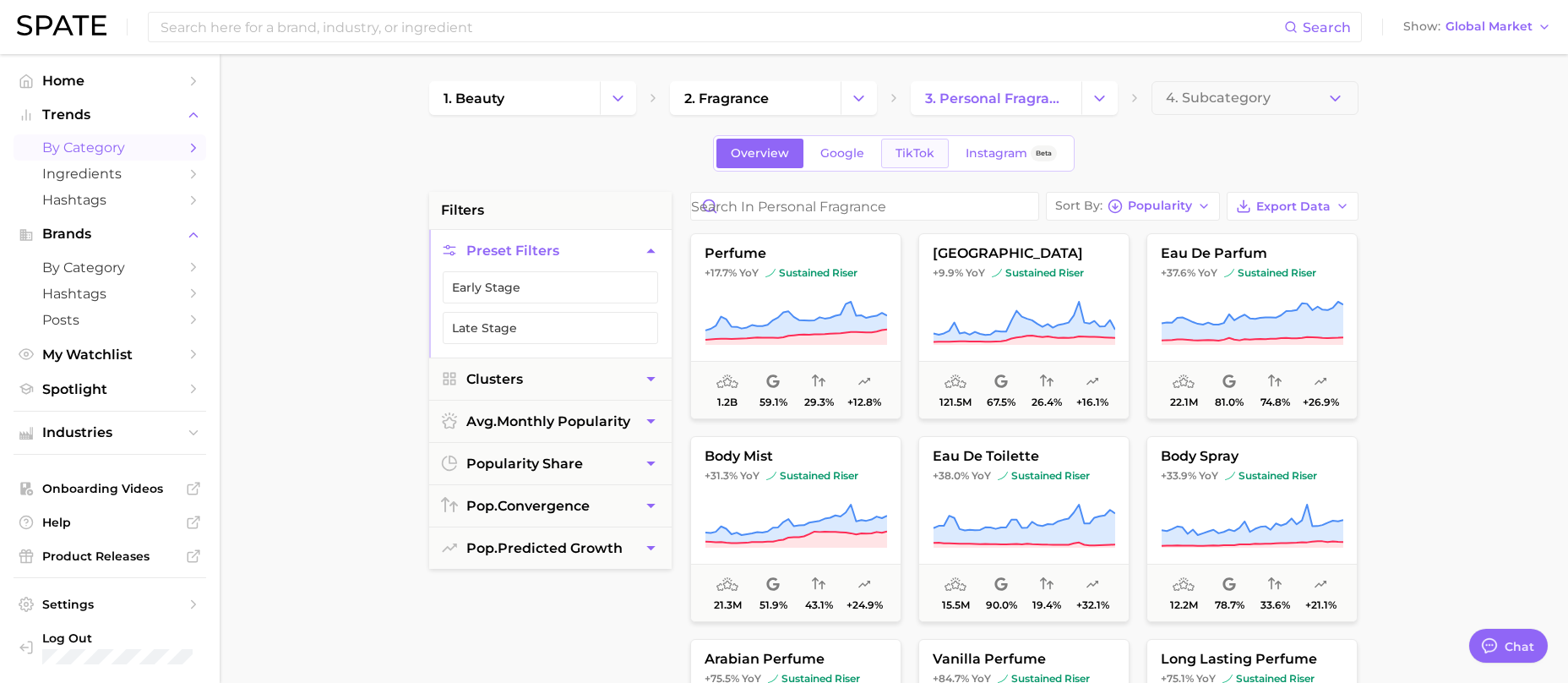
click at [908, 158] on span "TikTok" at bounding box center [914, 153] width 39 height 14
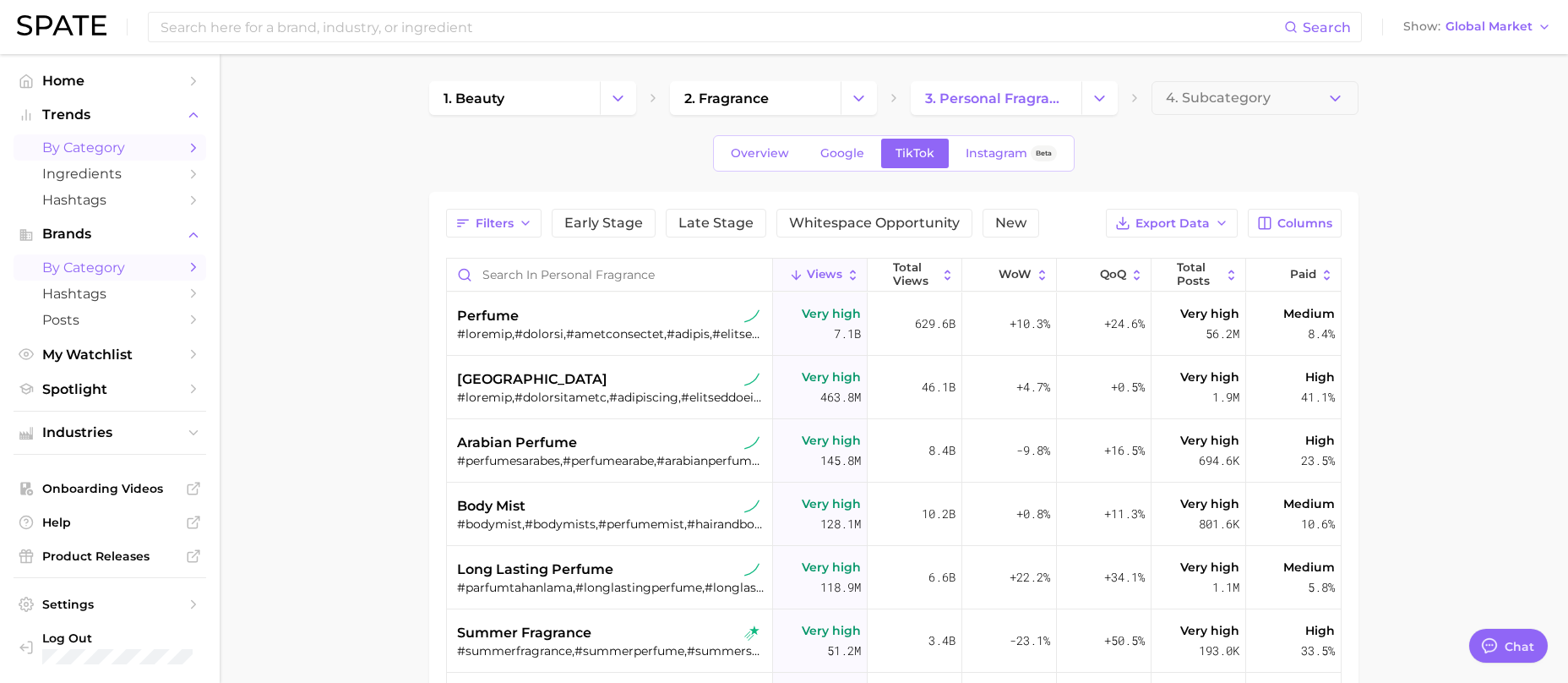
click at [76, 266] on span "by Category" at bounding box center [109, 267] width 135 height 16
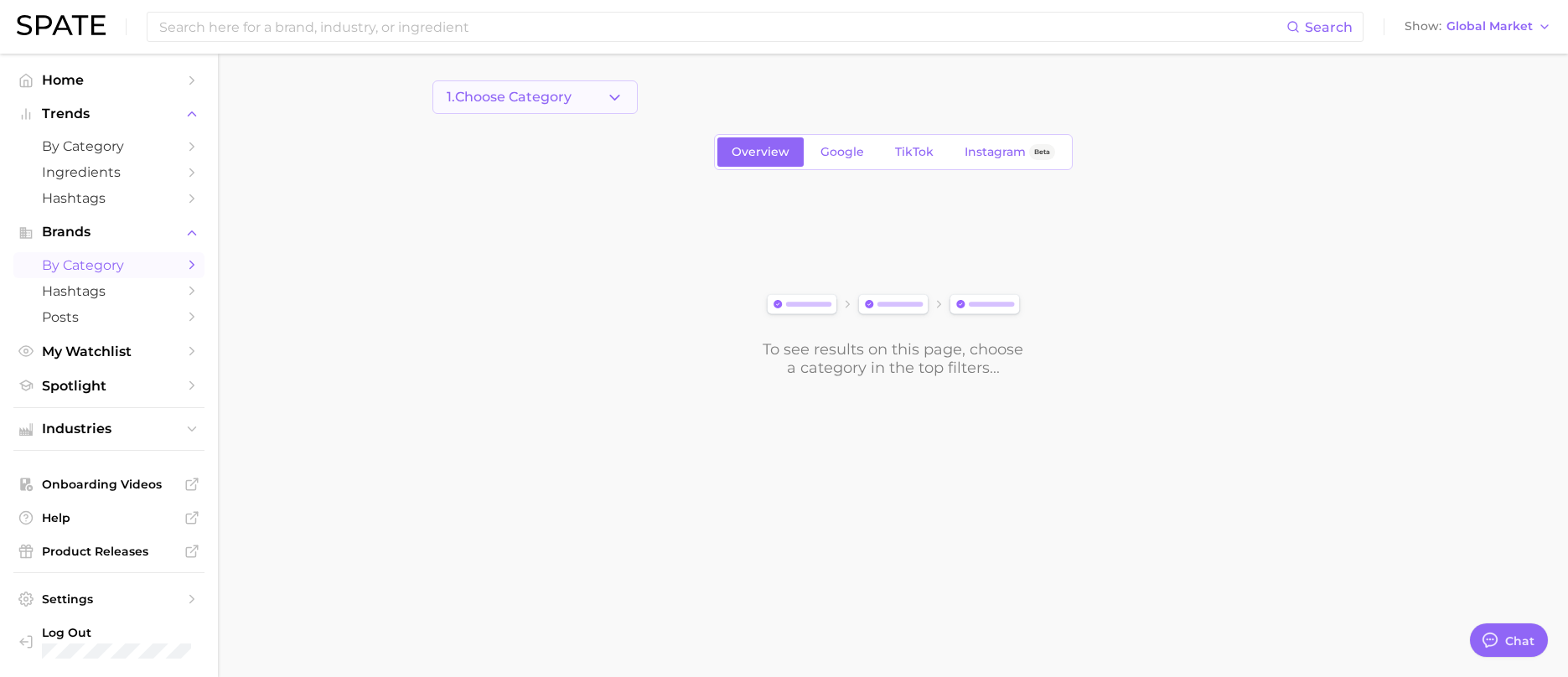
click at [565, 94] on span "1. Choose Category" at bounding box center [509, 97] width 125 height 15
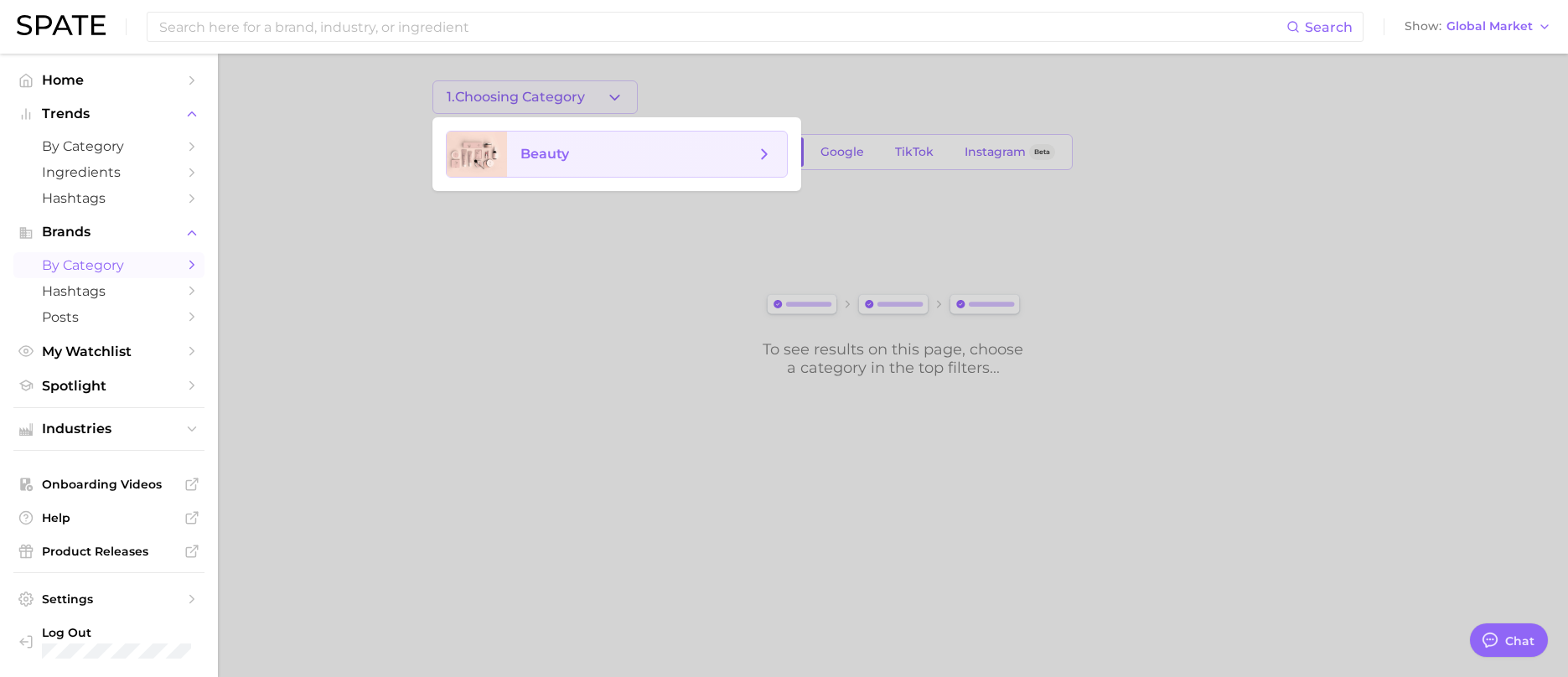
click at [580, 167] on span "beauty" at bounding box center [647, 154] width 280 height 45
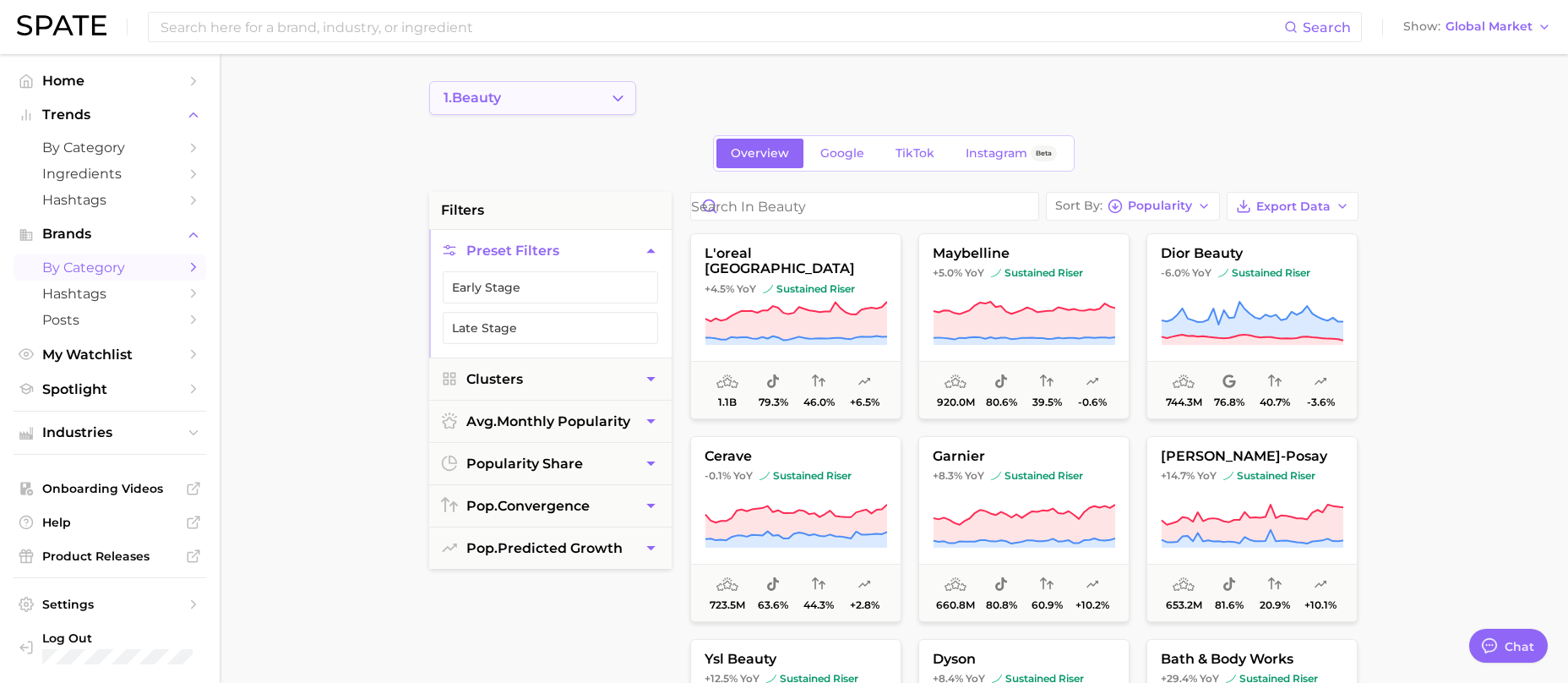
click at [617, 92] on icon "Change Category" at bounding box center [618, 99] width 18 height 18
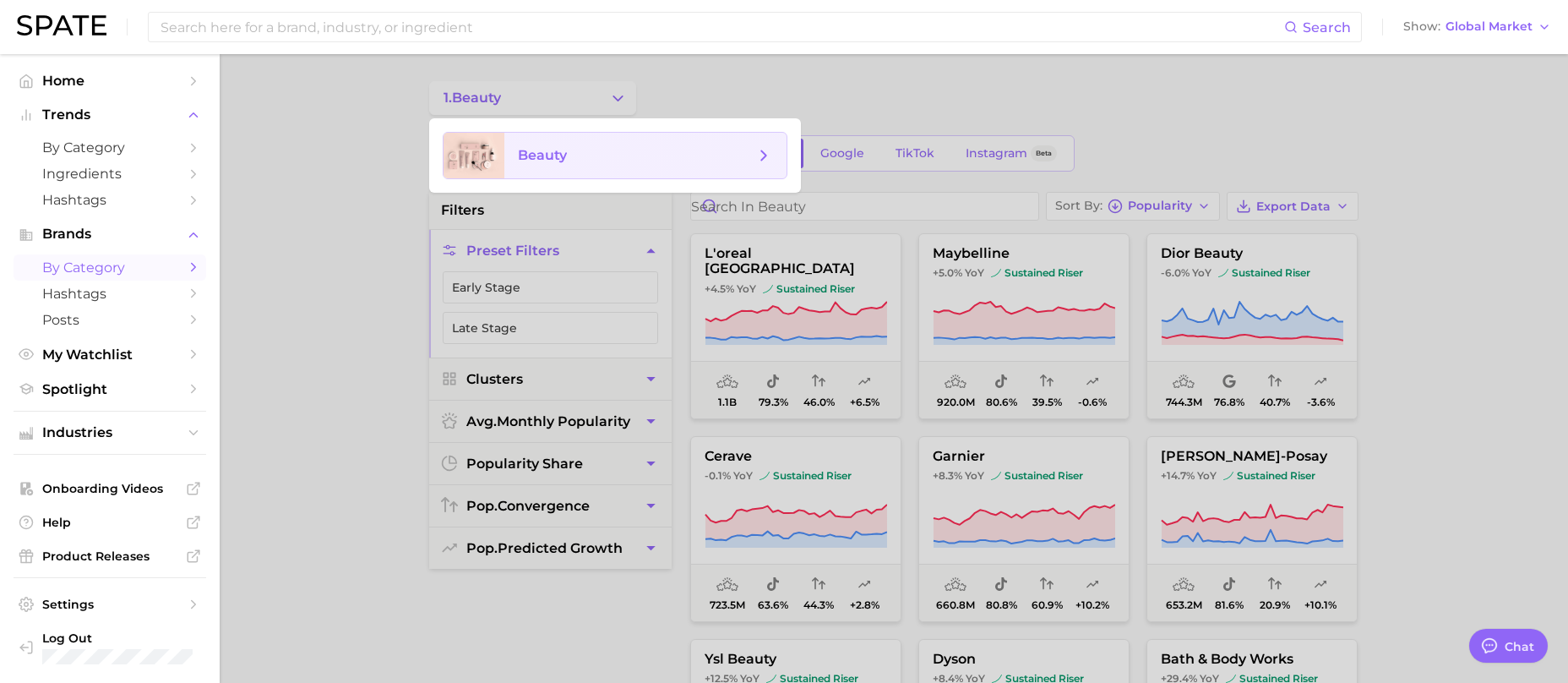
click at [688, 155] on span "beauty" at bounding box center [636, 155] width 237 height 19
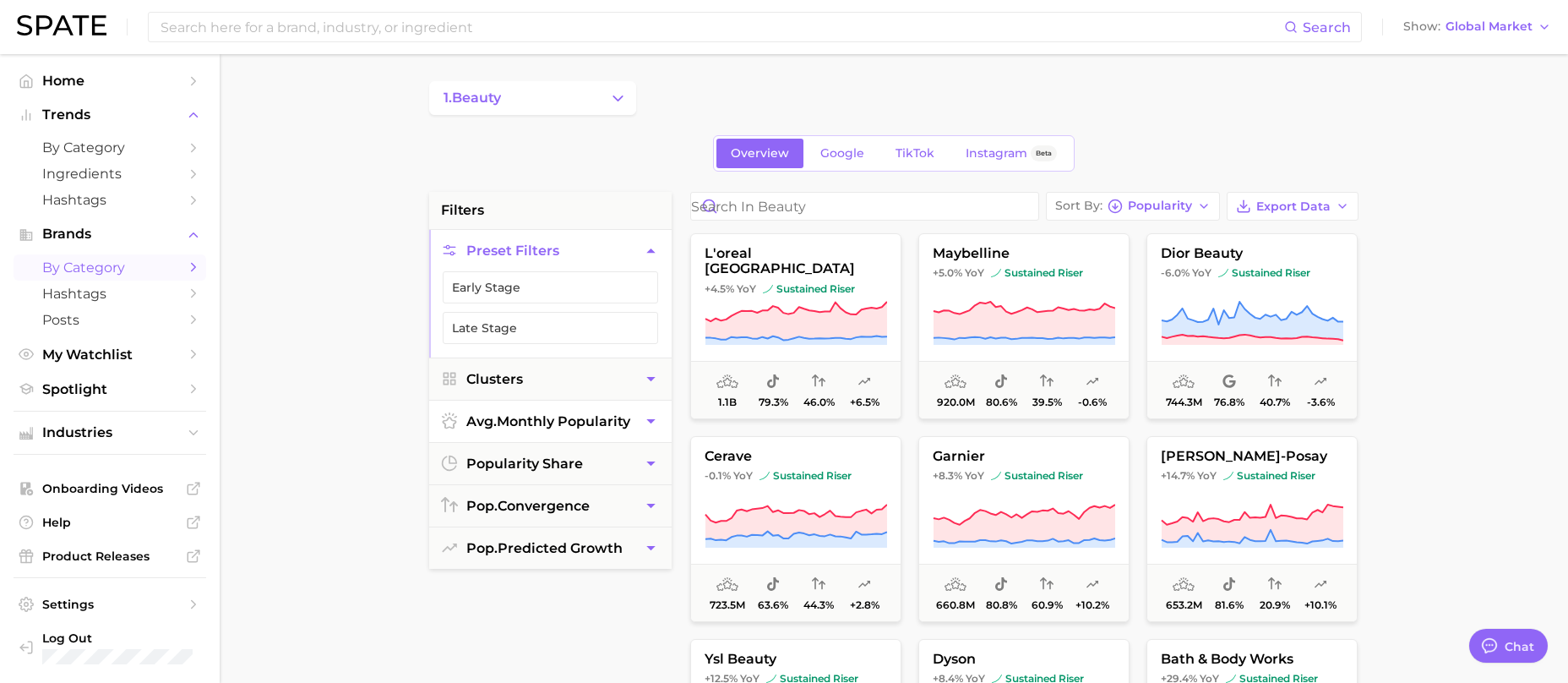
click at [613, 418] on span "avg. monthly popularity" at bounding box center [548, 421] width 164 height 16
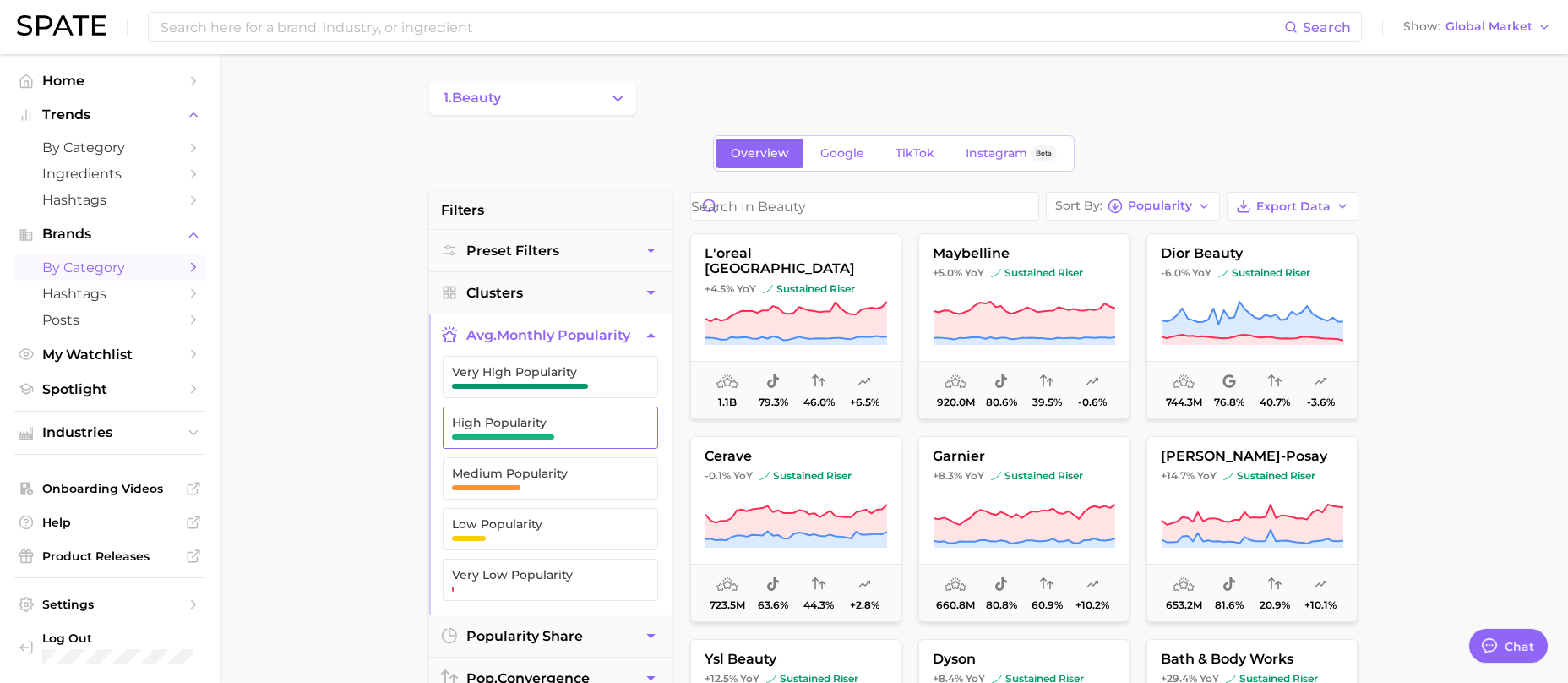
click at [555, 406] on ul "Very High Popularity High Popularity Medium Popularity Low Popularity Very Low …" at bounding box center [550, 485] width 242 height 258
click at [556, 416] on span "High Popularity" at bounding box center [536, 422] width 170 height 13
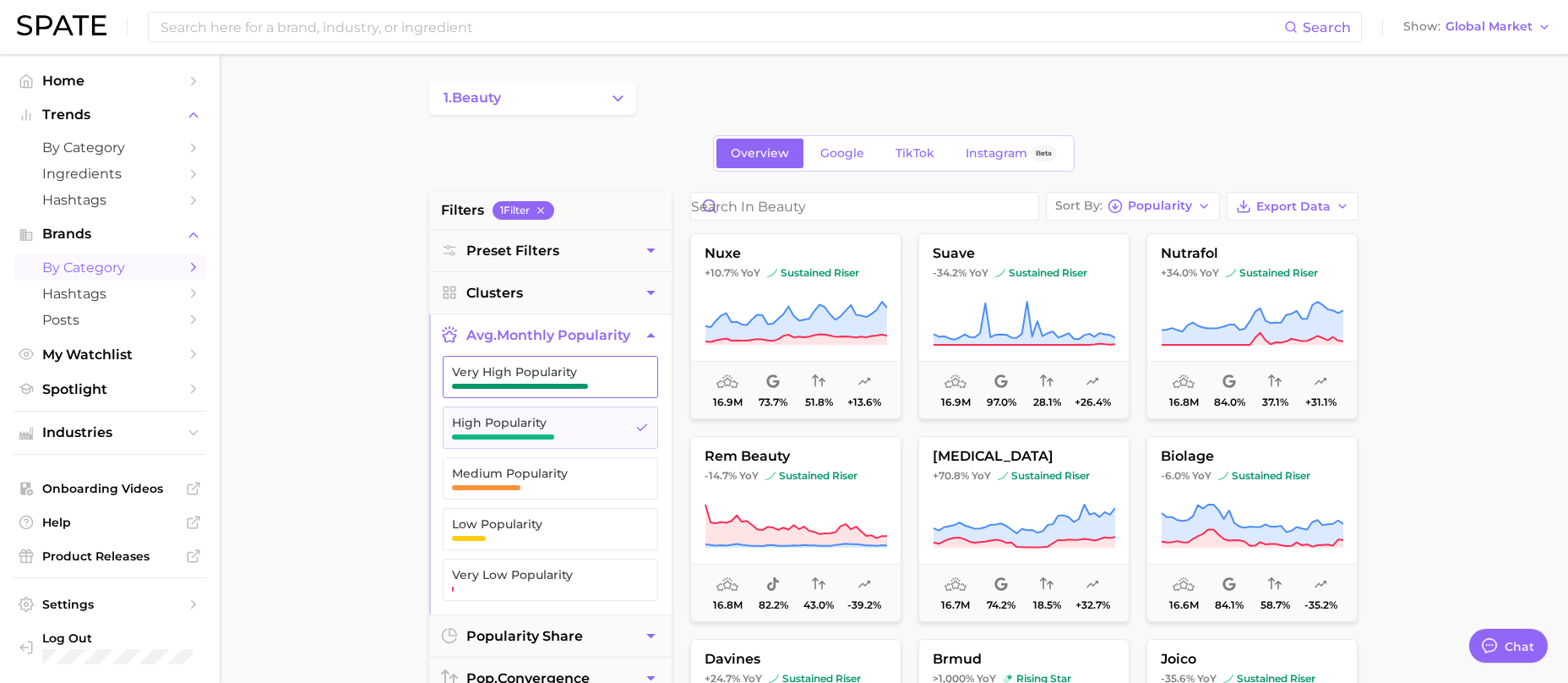
click at [562, 378] on span "Very High Popularity" at bounding box center [536, 372] width 170 height 13
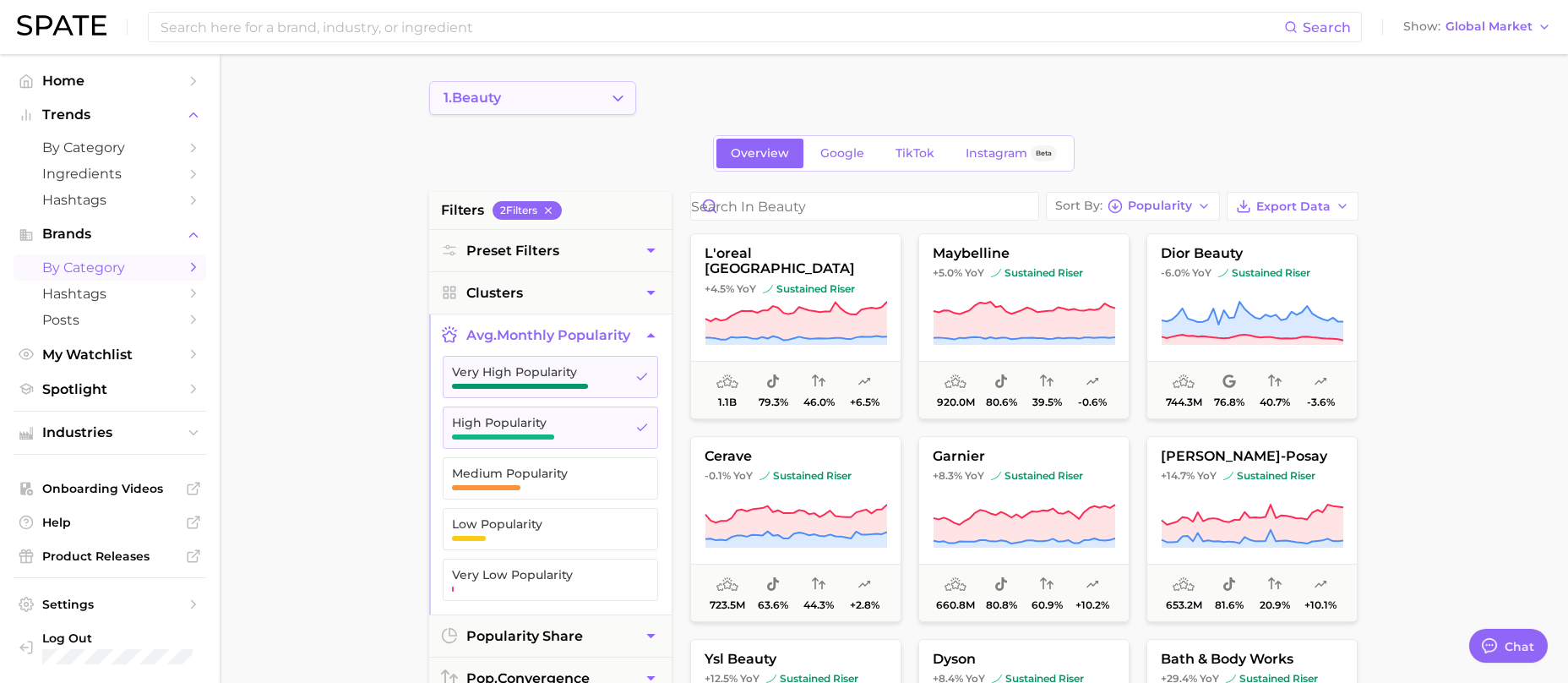
click at [604, 110] on button "1. beauty" at bounding box center [532, 98] width 207 height 34
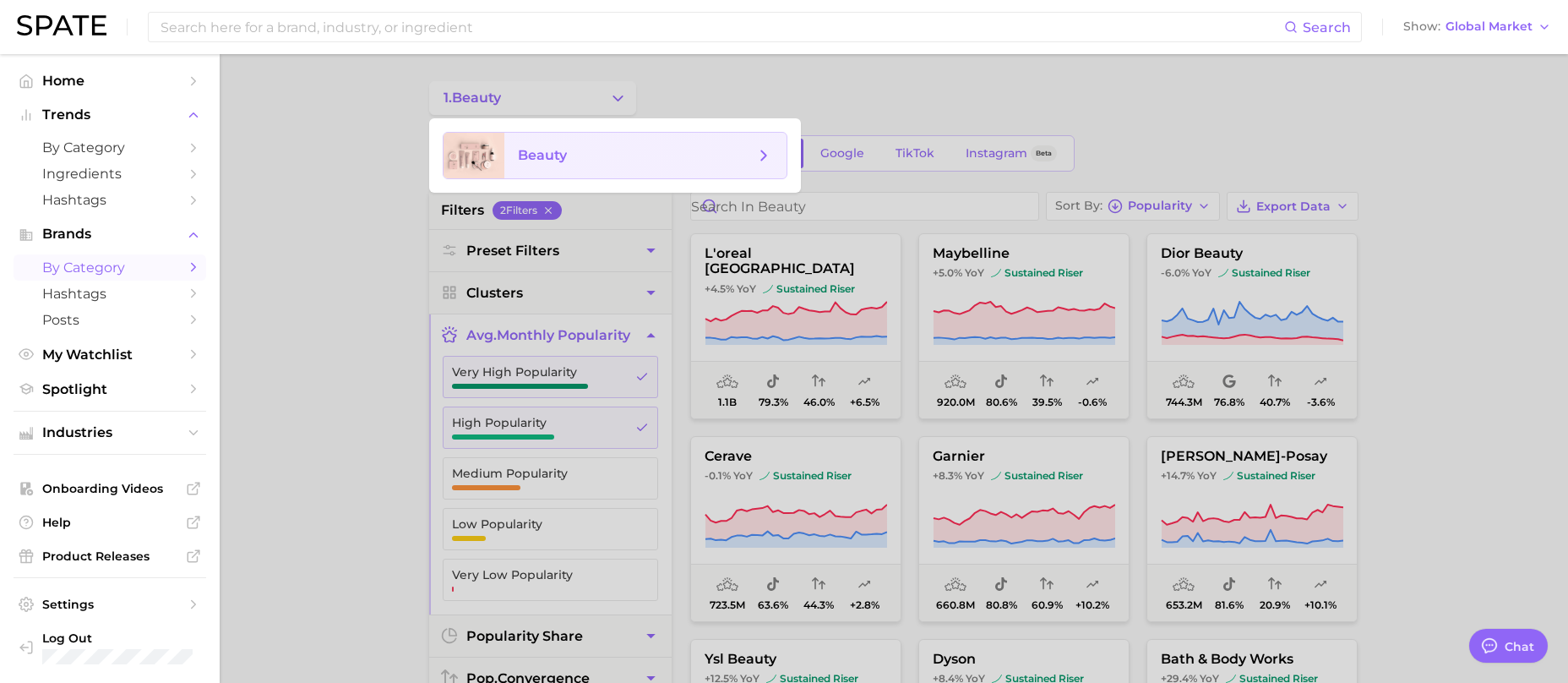
click at [602, 171] on span "beauty" at bounding box center [645, 155] width 283 height 46
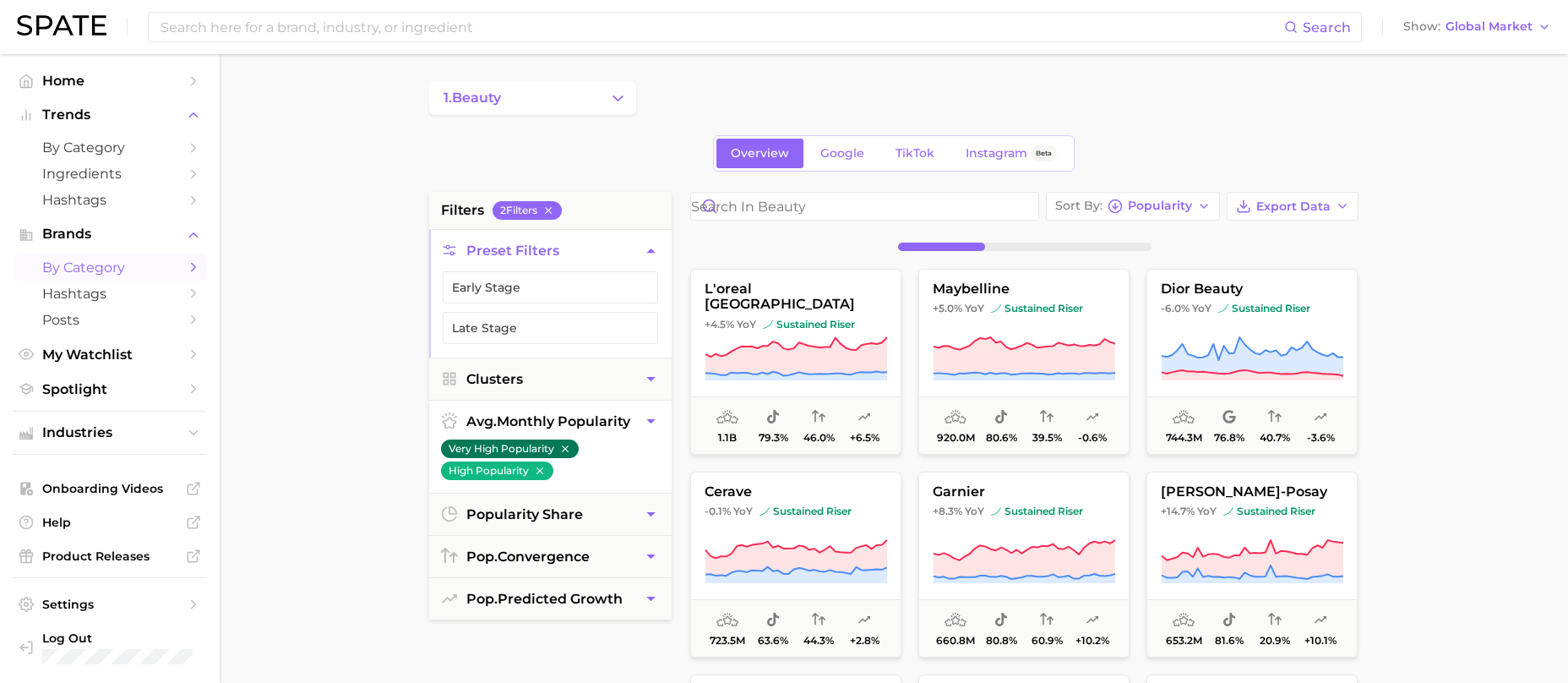
click at [570, 452] on icon "button" at bounding box center [564, 448] width 12 height 12
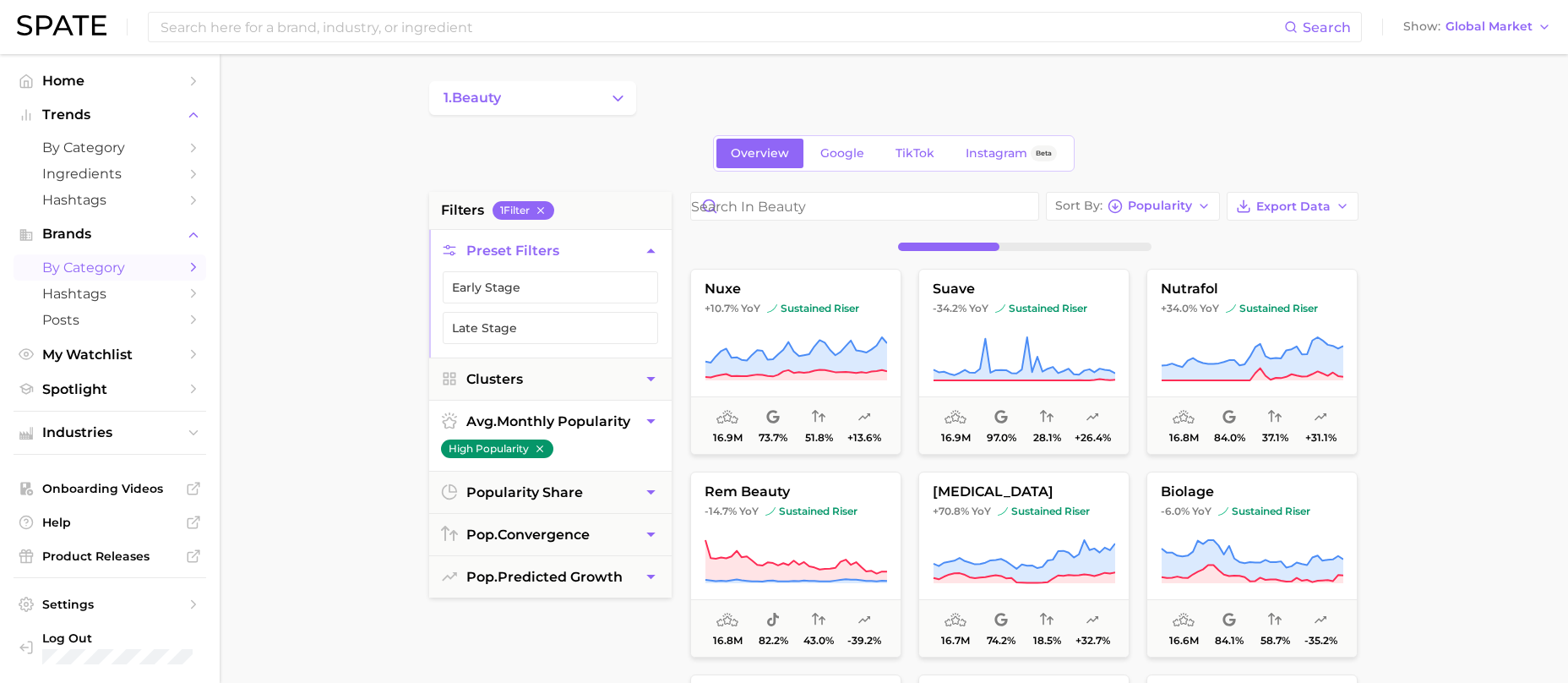
click at [543, 455] on button "High Popularity" at bounding box center [497, 449] width 112 height 19
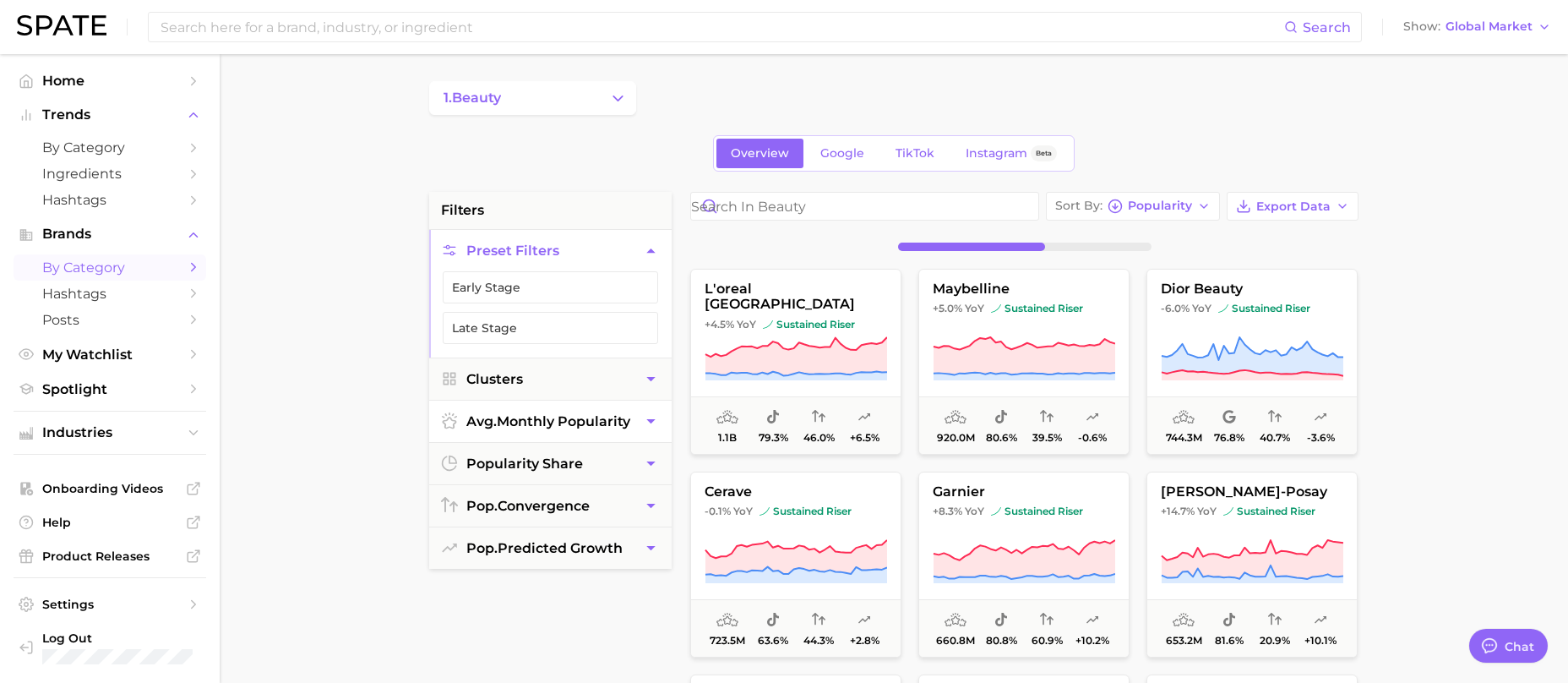
click at [186, 274] on icon "Sidebar" at bounding box center [193, 267] width 15 height 15
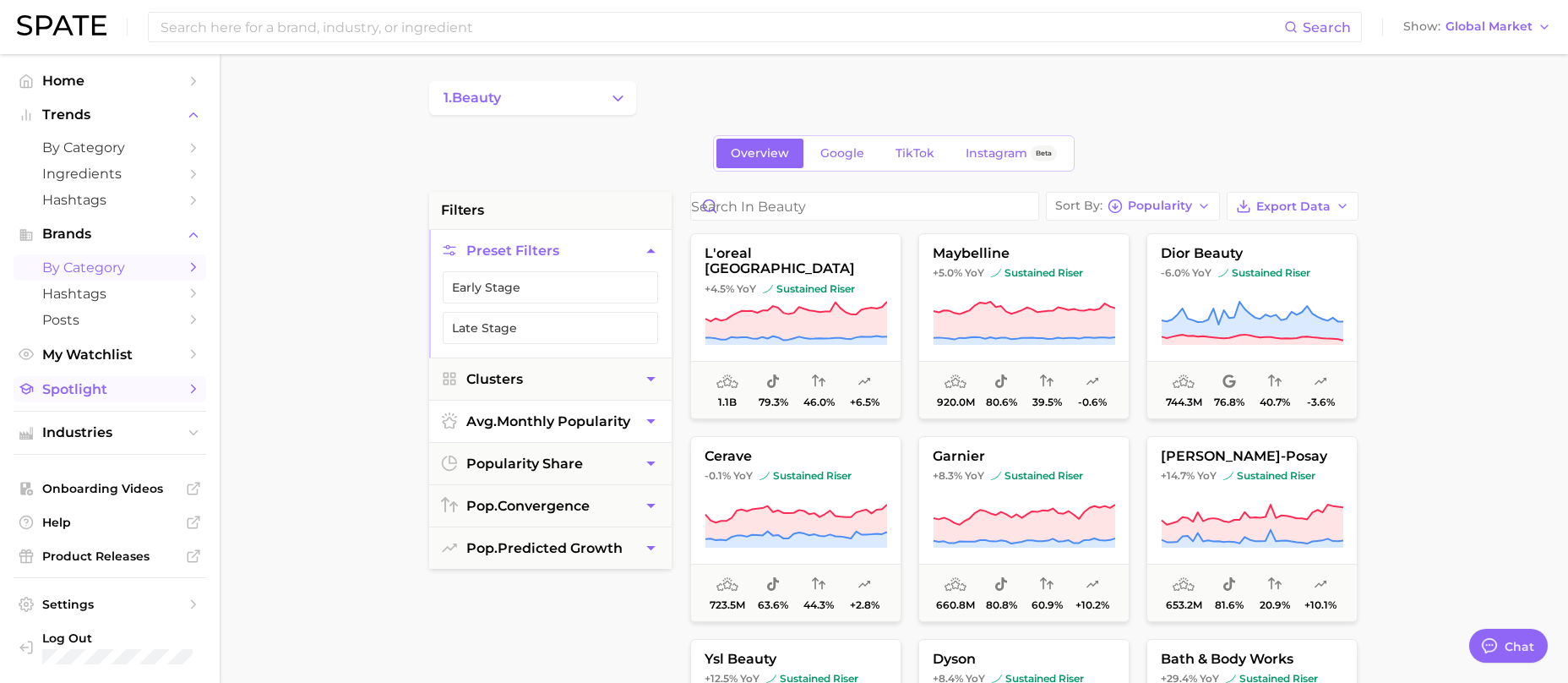
click at [170, 382] on span "Spotlight" at bounding box center [109, 390] width 135 height 16
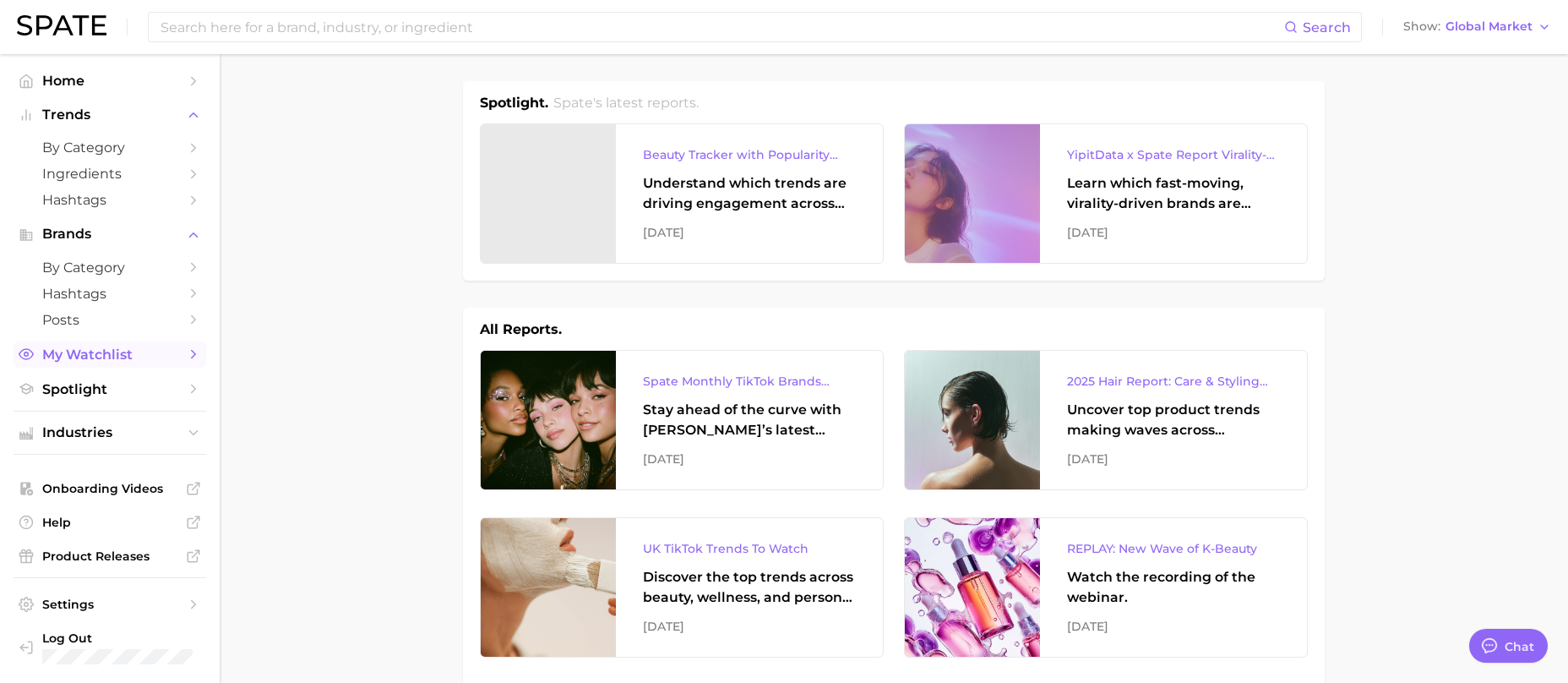
click at [170, 354] on span "My Watchlist" at bounding box center [109, 355] width 135 height 16
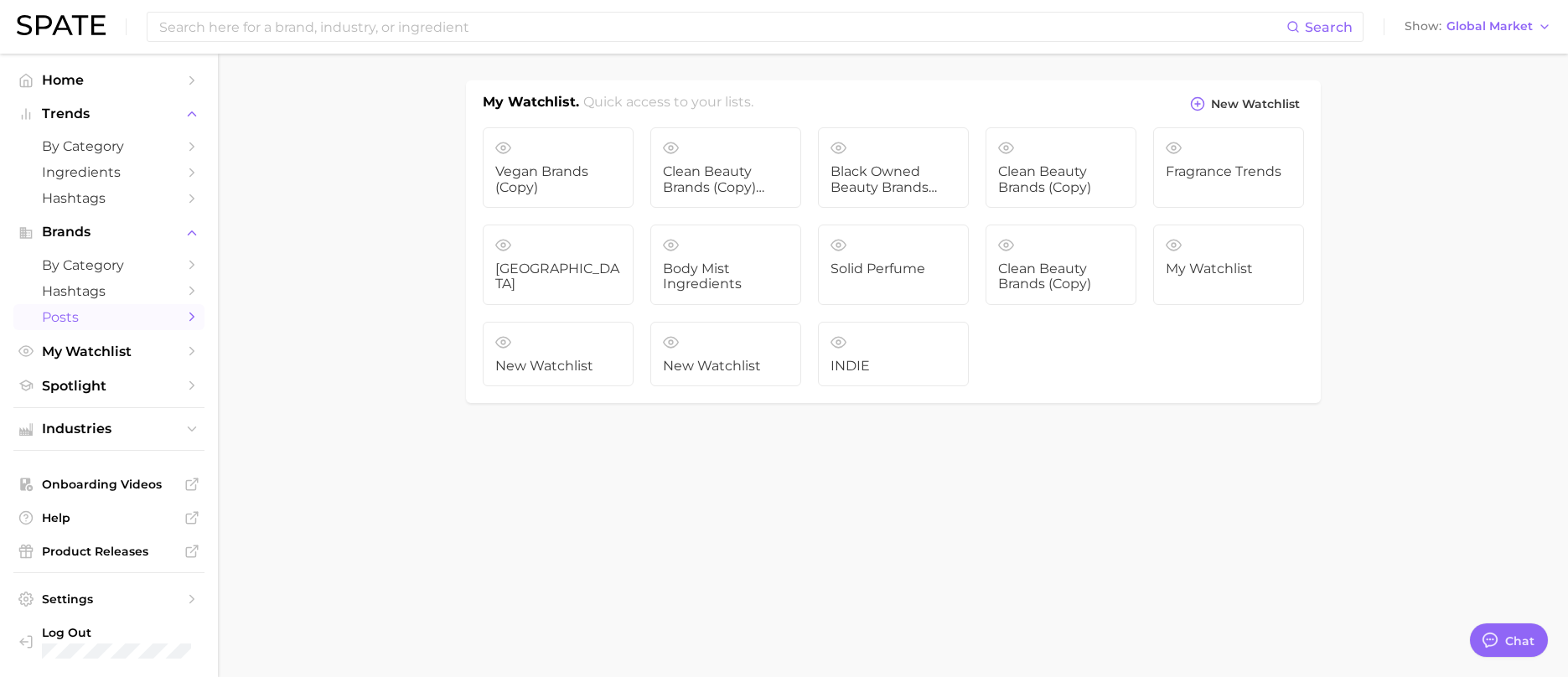
click at [98, 304] on link "Posts" at bounding box center [109, 317] width 191 height 26
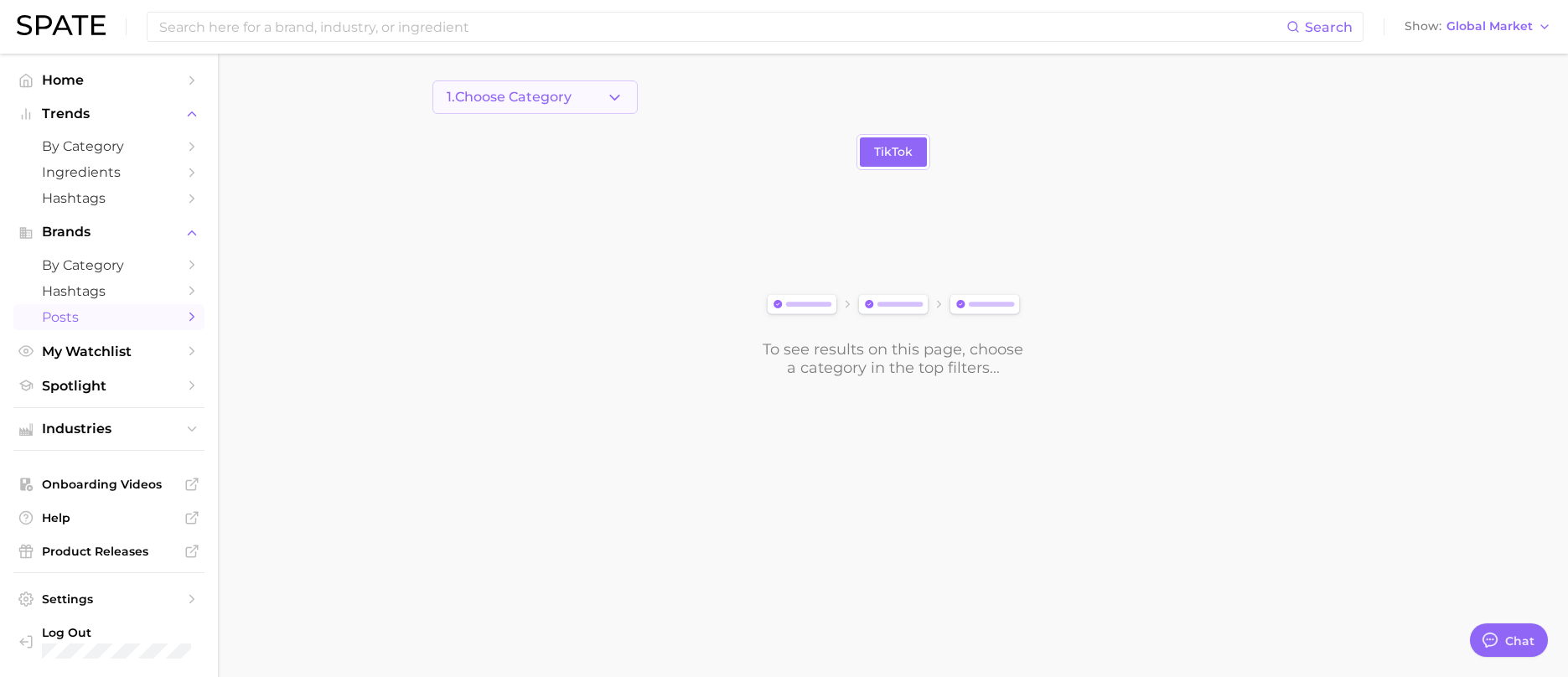
click at [594, 85] on button "1. Choose Category" at bounding box center [535, 97] width 206 height 34
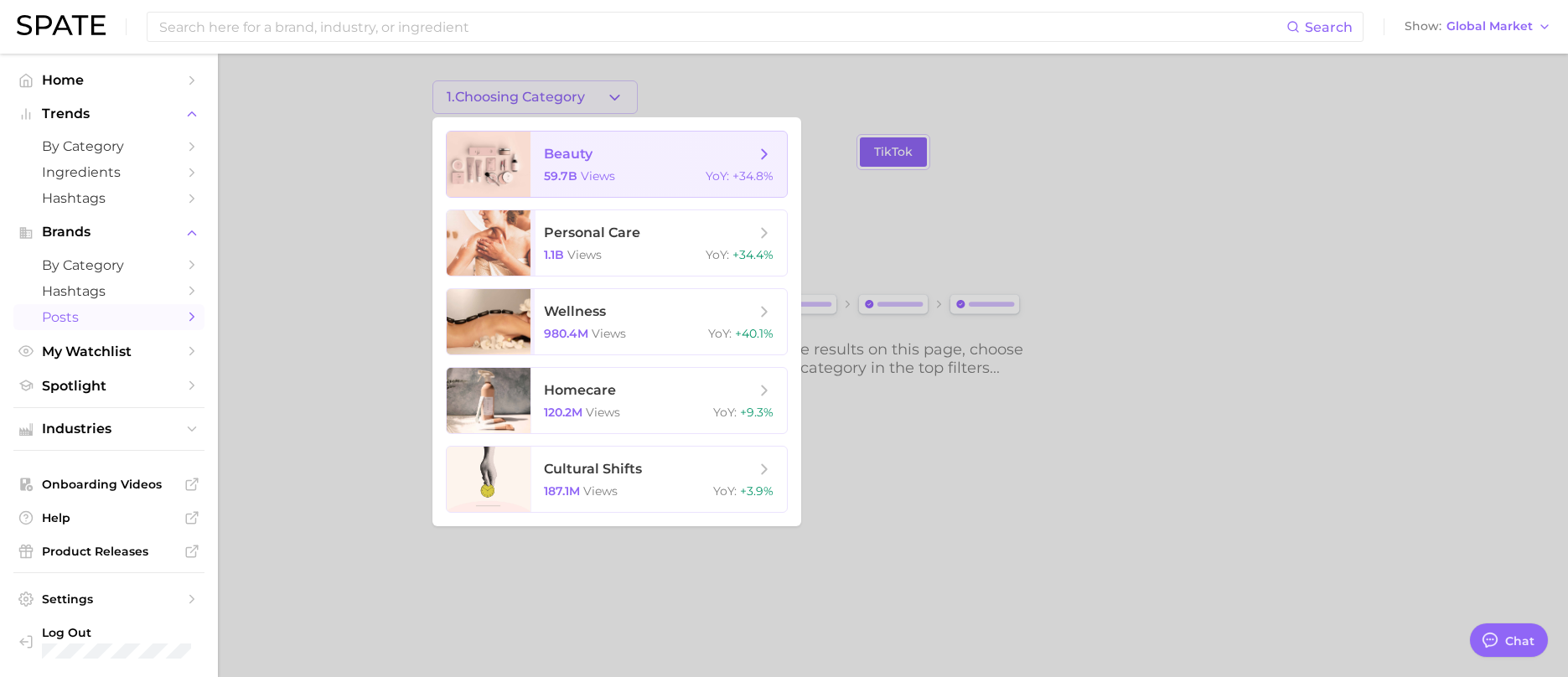
click at [590, 171] on span "views" at bounding box center [598, 175] width 35 height 15
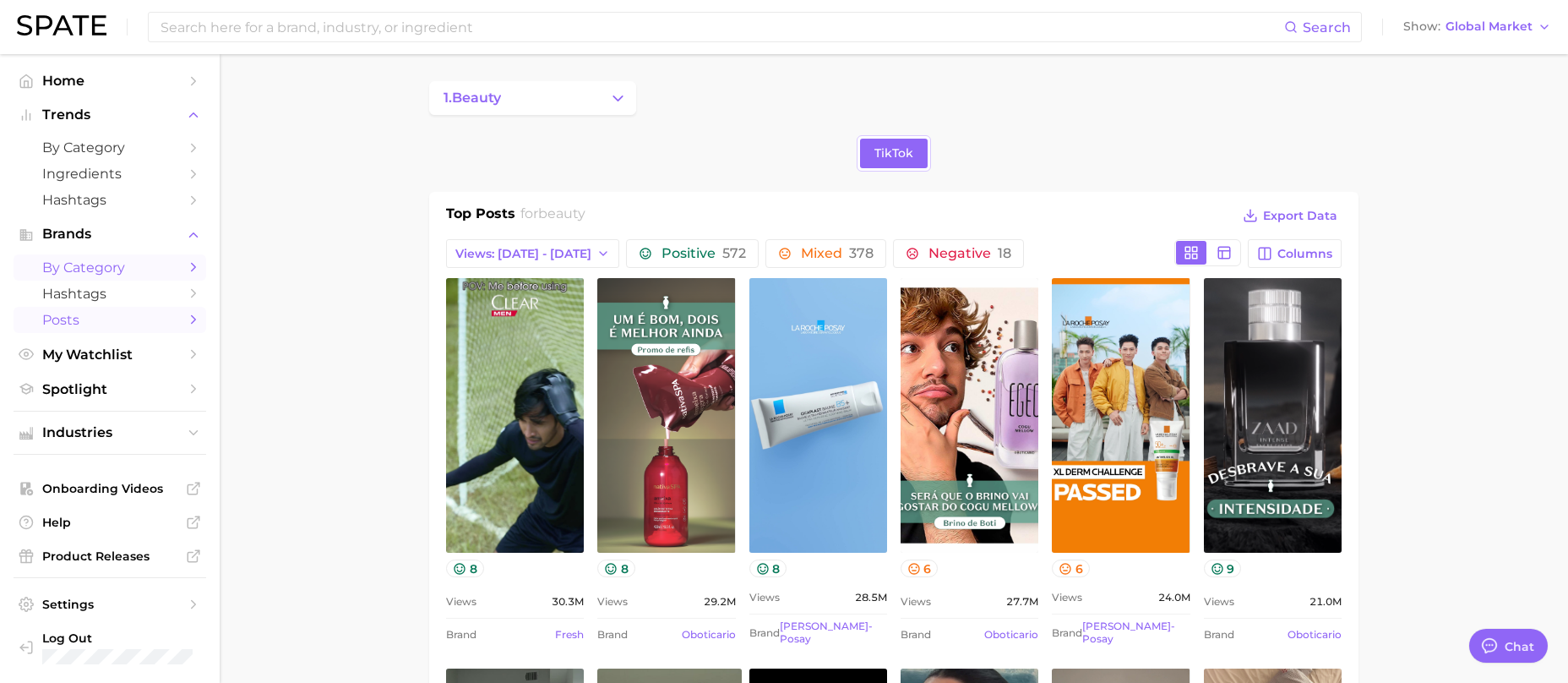
click at [122, 267] on span "by Category" at bounding box center [109, 267] width 135 height 16
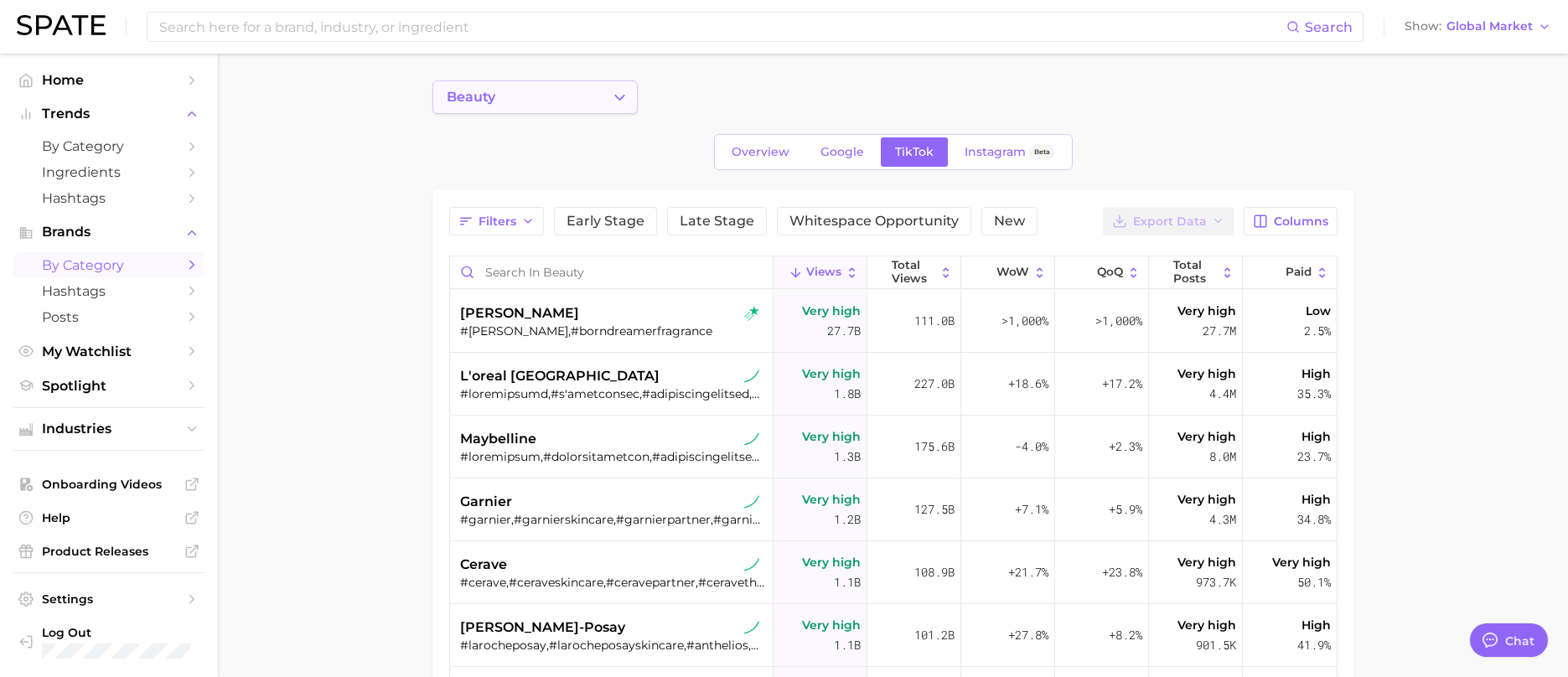
type textarea "x"
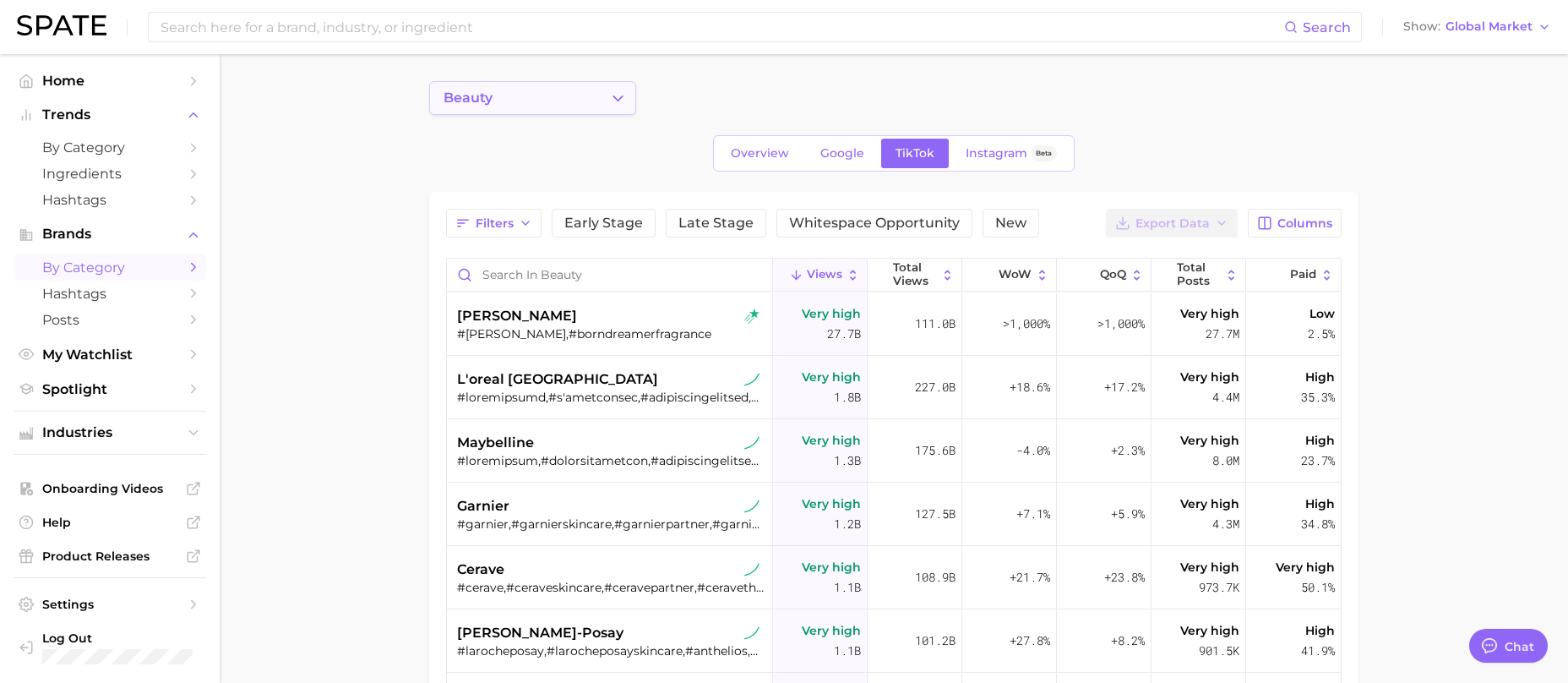
click at [605, 97] on button "beauty" at bounding box center [532, 98] width 207 height 34
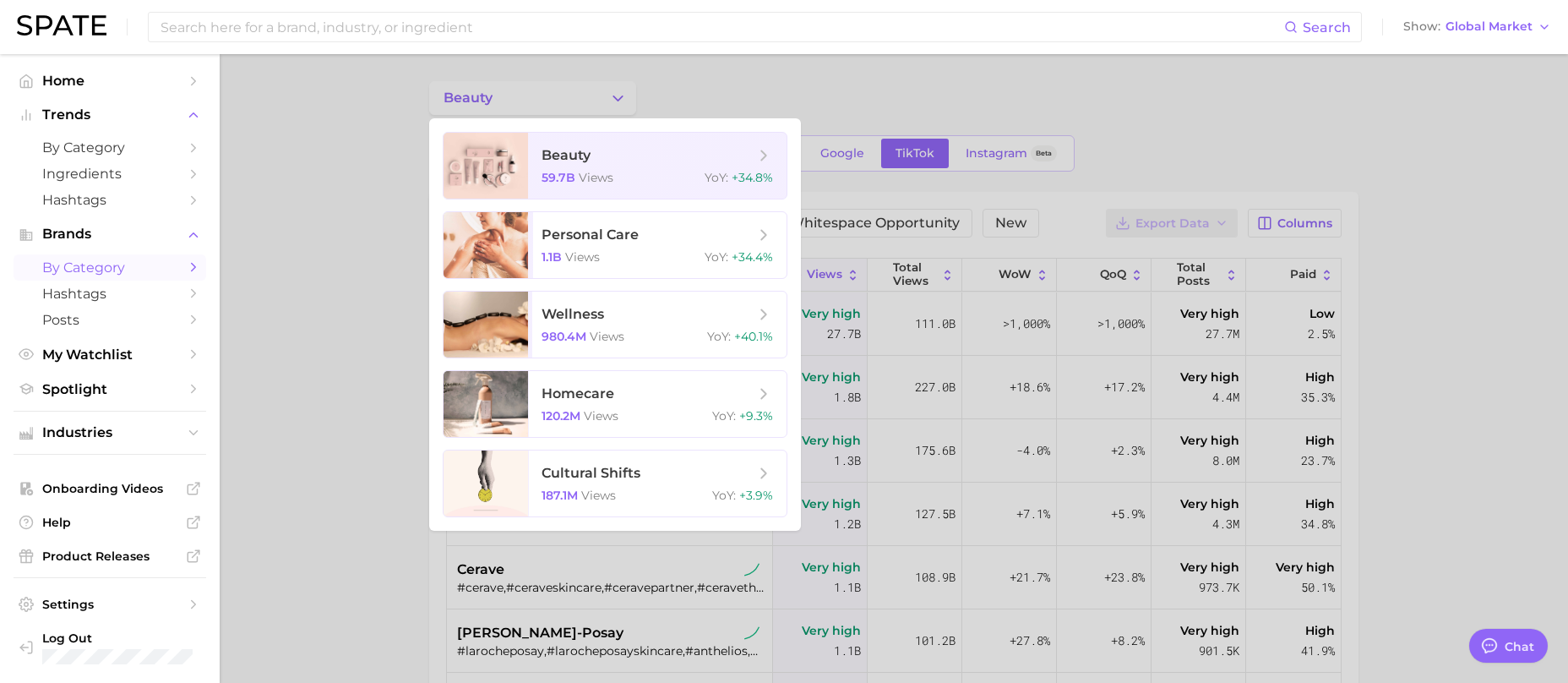
click at [332, 223] on div at bounding box center [784, 341] width 1568 height 683
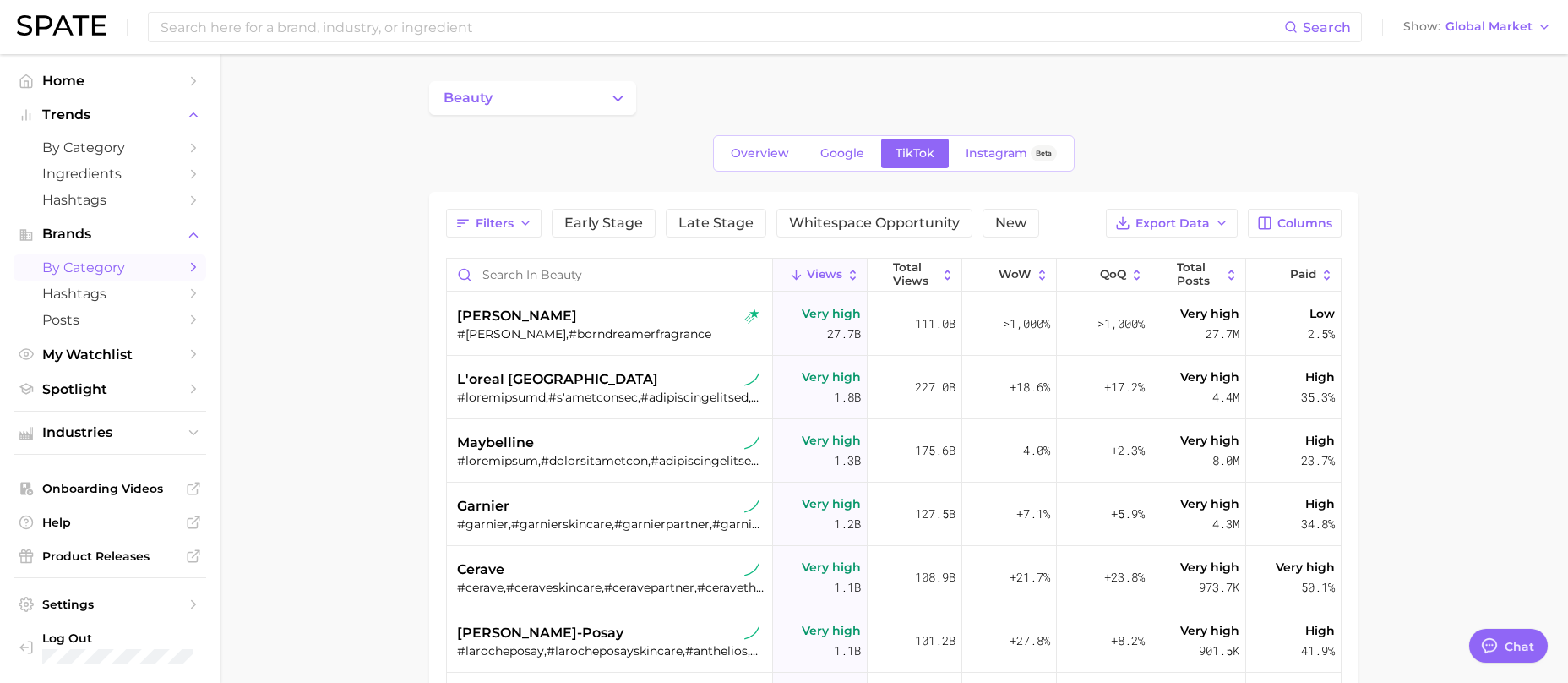
click at [139, 267] on span "by Category" at bounding box center [109, 267] width 135 height 16
click at [152, 234] on span "Brands" at bounding box center [109, 233] width 135 height 15
click at [65, 234] on span "Brands" at bounding box center [109, 233] width 135 height 15
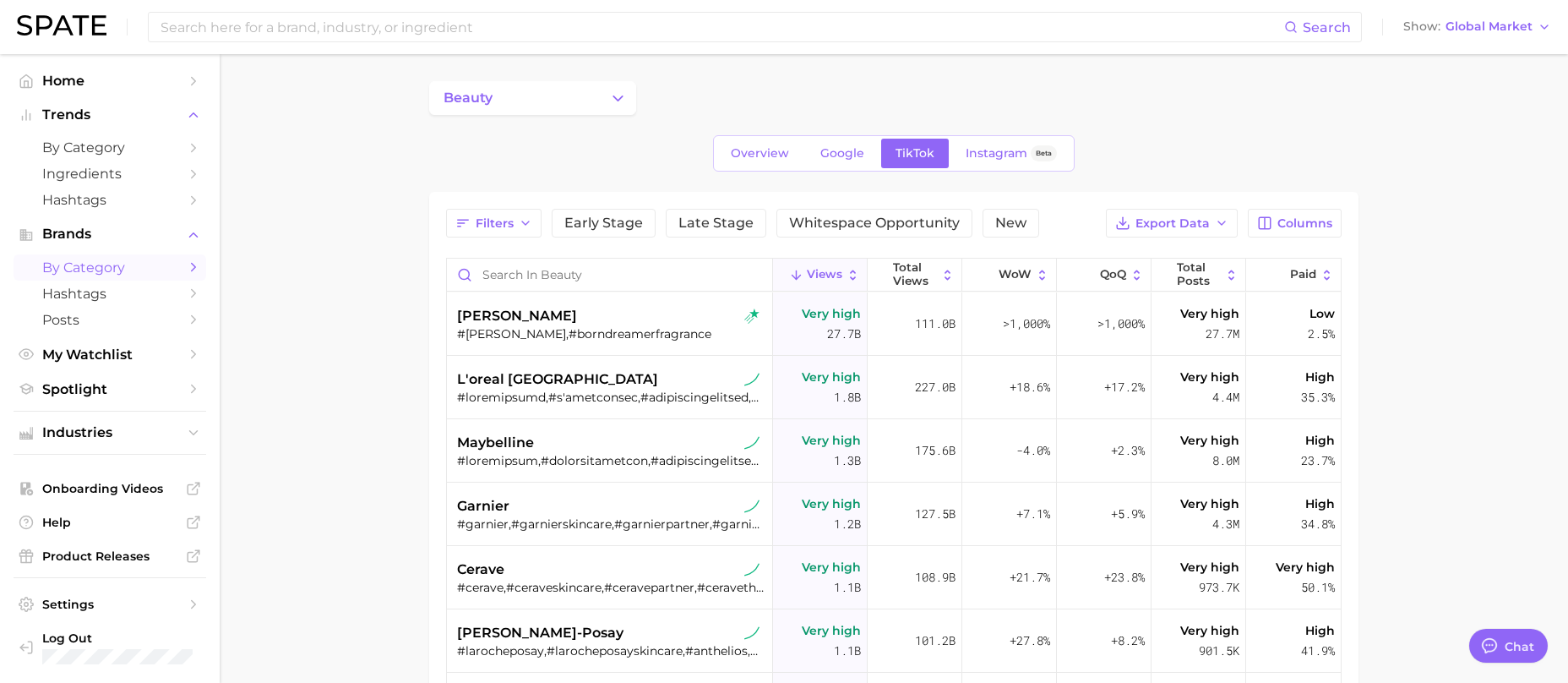
click at [65, 267] on span "by Category" at bounding box center [109, 267] width 135 height 16
click at [780, 144] on link "Overview" at bounding box center [760, 153] width 87 height 30
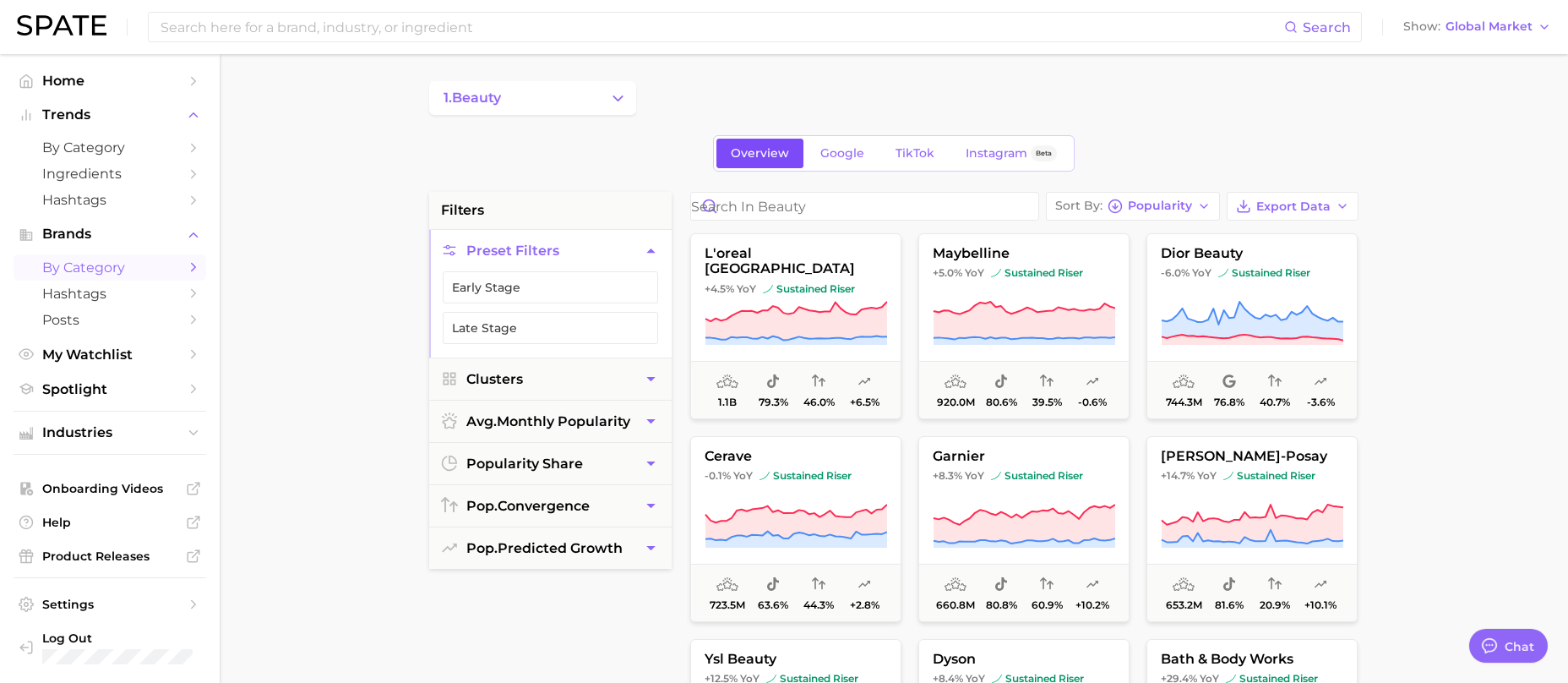
click at [730, 146] on link "Overview" at bounding box center [760, 153] width 87 height 30
click at [63, 144] on span "by Category" at bounding box center [109, 147] width 135 height 16
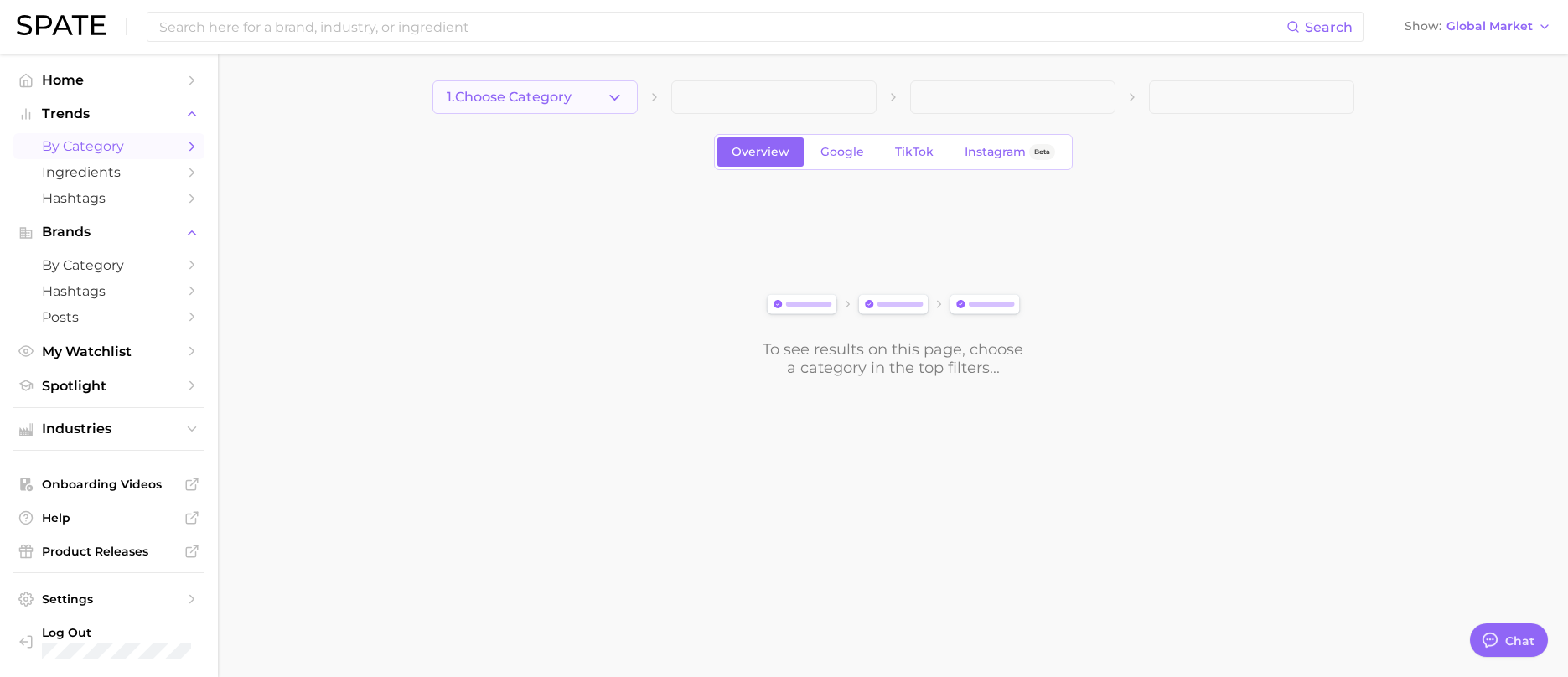
click at [537, 99] on span "1. Choose Category" at bounding box center [509, 97] width 125 height 15
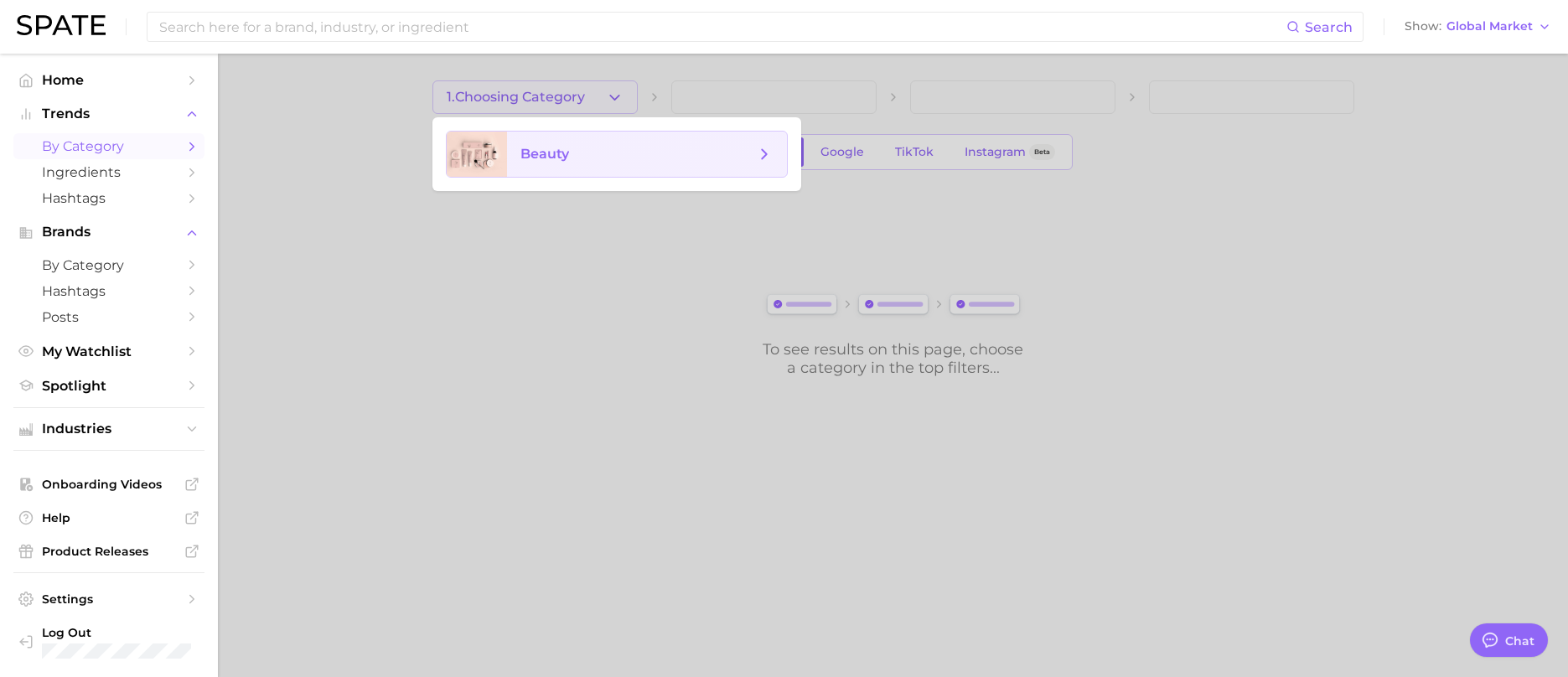
click at [548, 155] on span "beauty" at bounding box center [545, 154] width 49 height 16
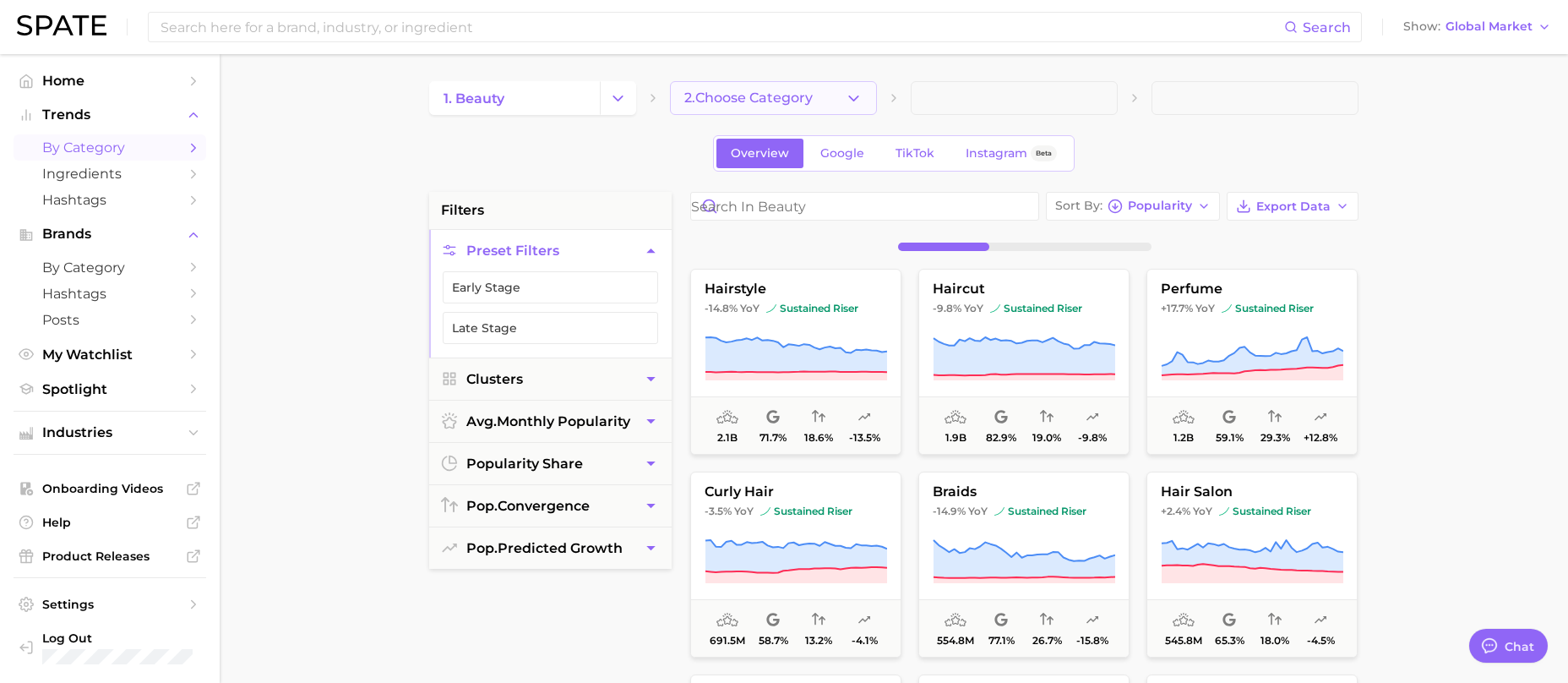
click at [774, 109] on button "2. Choose Category" at bounding box center [773, 98] width 207 height 34
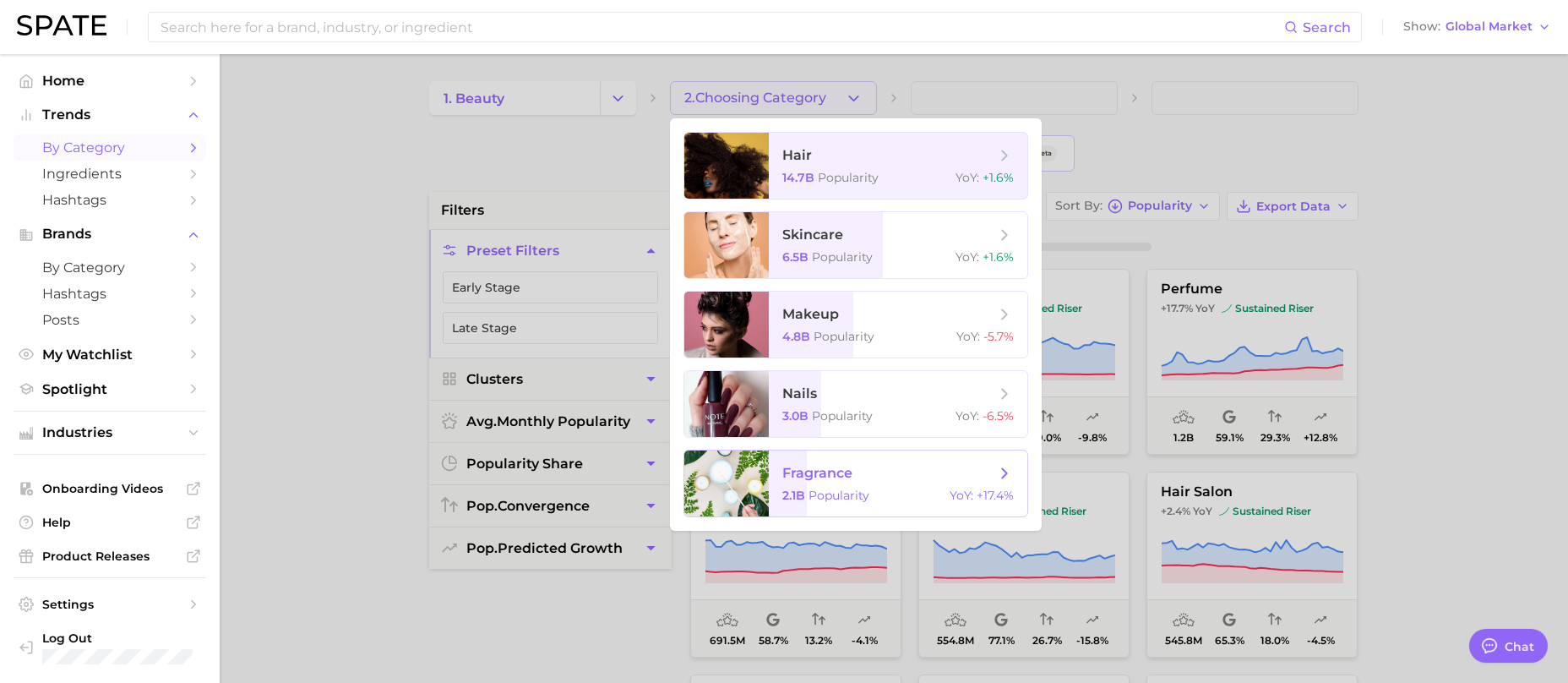
click at [802, 483] on span "fragrance 2.1b Popularity YoY : +17.4%" at bounding box center [898, 483] width 258 height 66
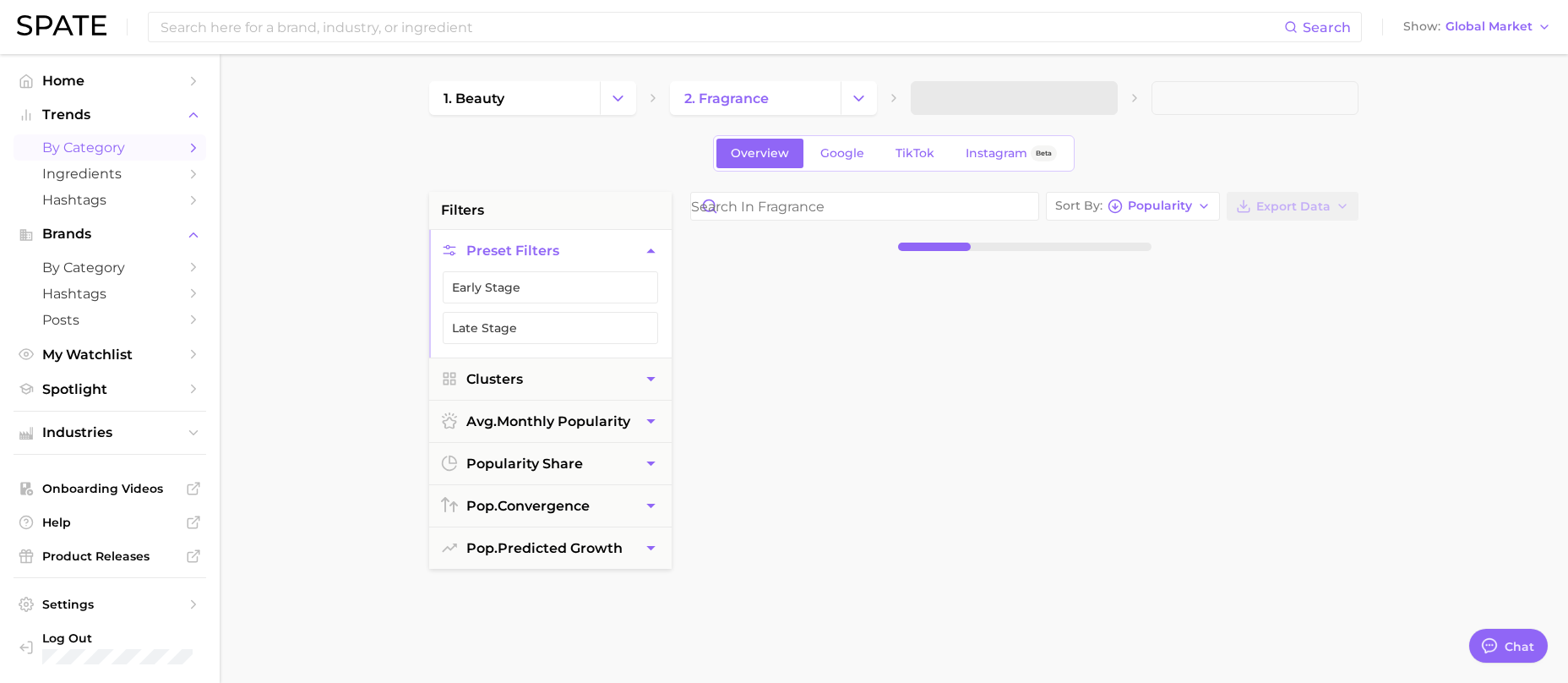
click at [1050, 91] on span at bounding box center [1014, 98] width 207 height 34
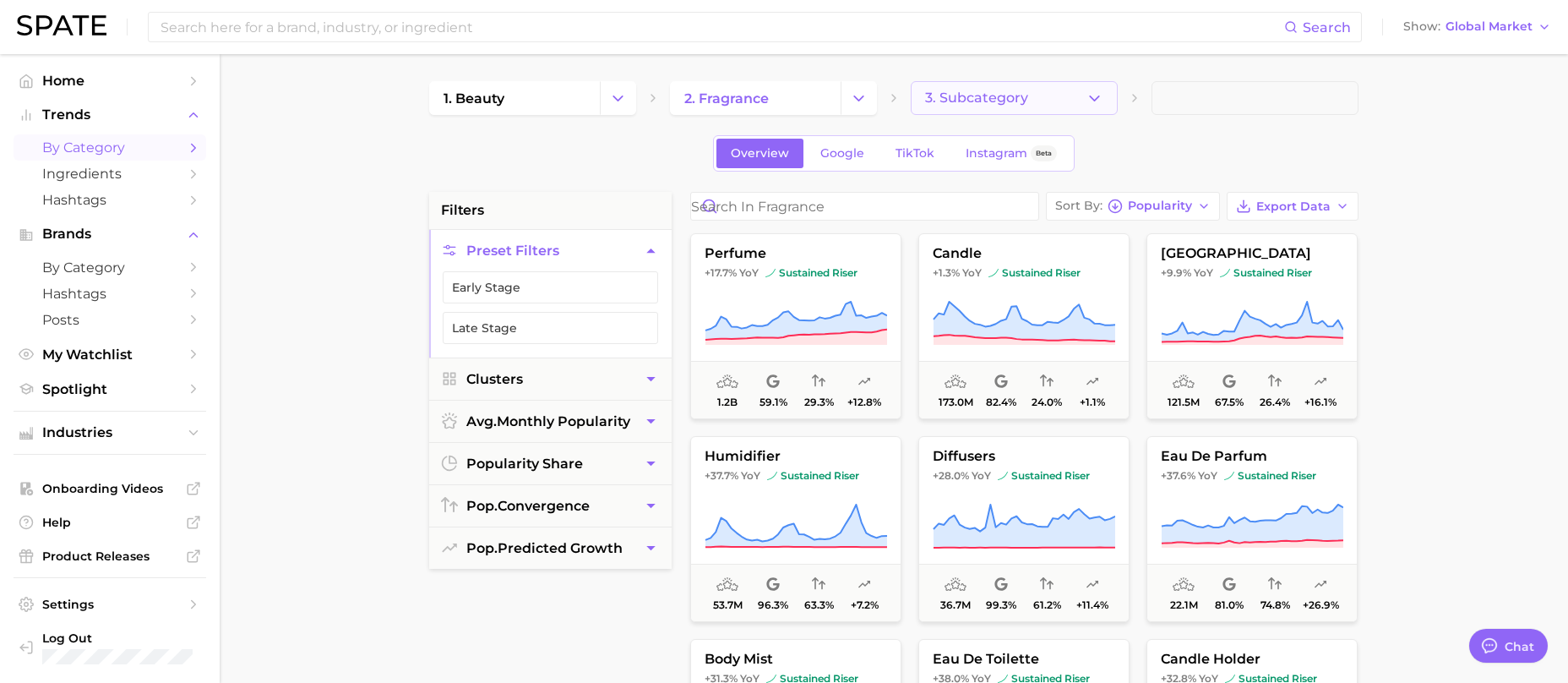
click at [1035, 97] on button "3. Subcategory" at bounding box center [1014, 98] width 207 height 34
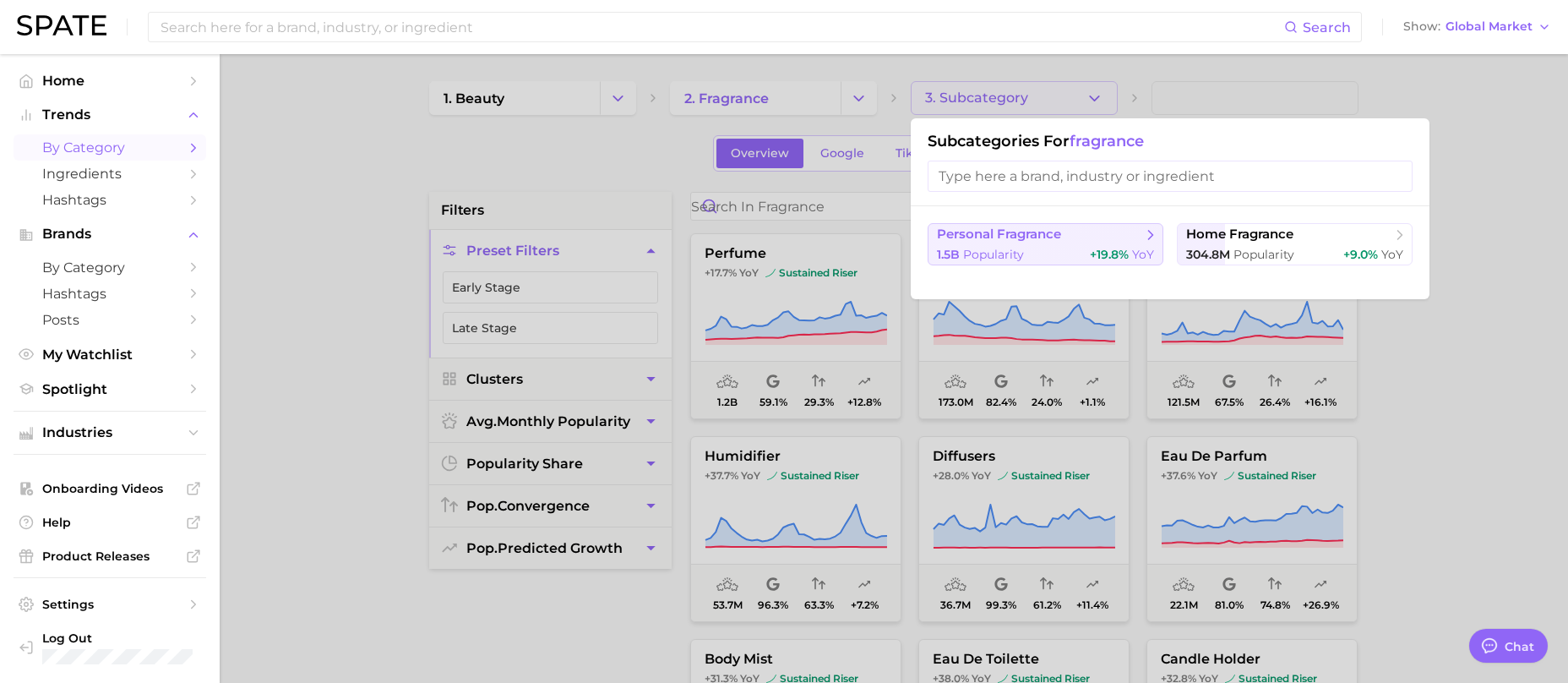
click at [1035, 255] on div "1.5b Popularity +19.8% YoY" at bounding box center [1045, 255] width 217 height 16
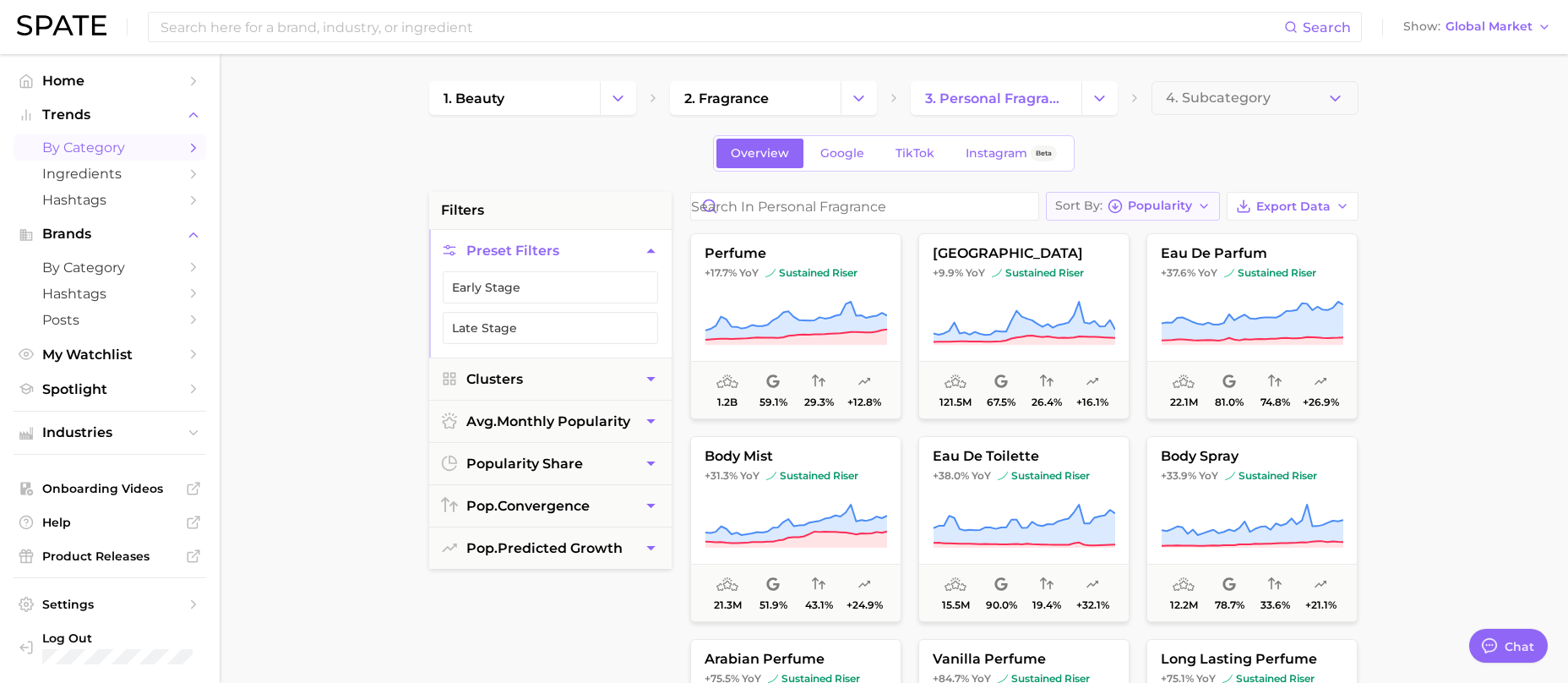
click at [1190, 201] on span "Popularity" at bounding box center [1160, 206] width 65 height 9
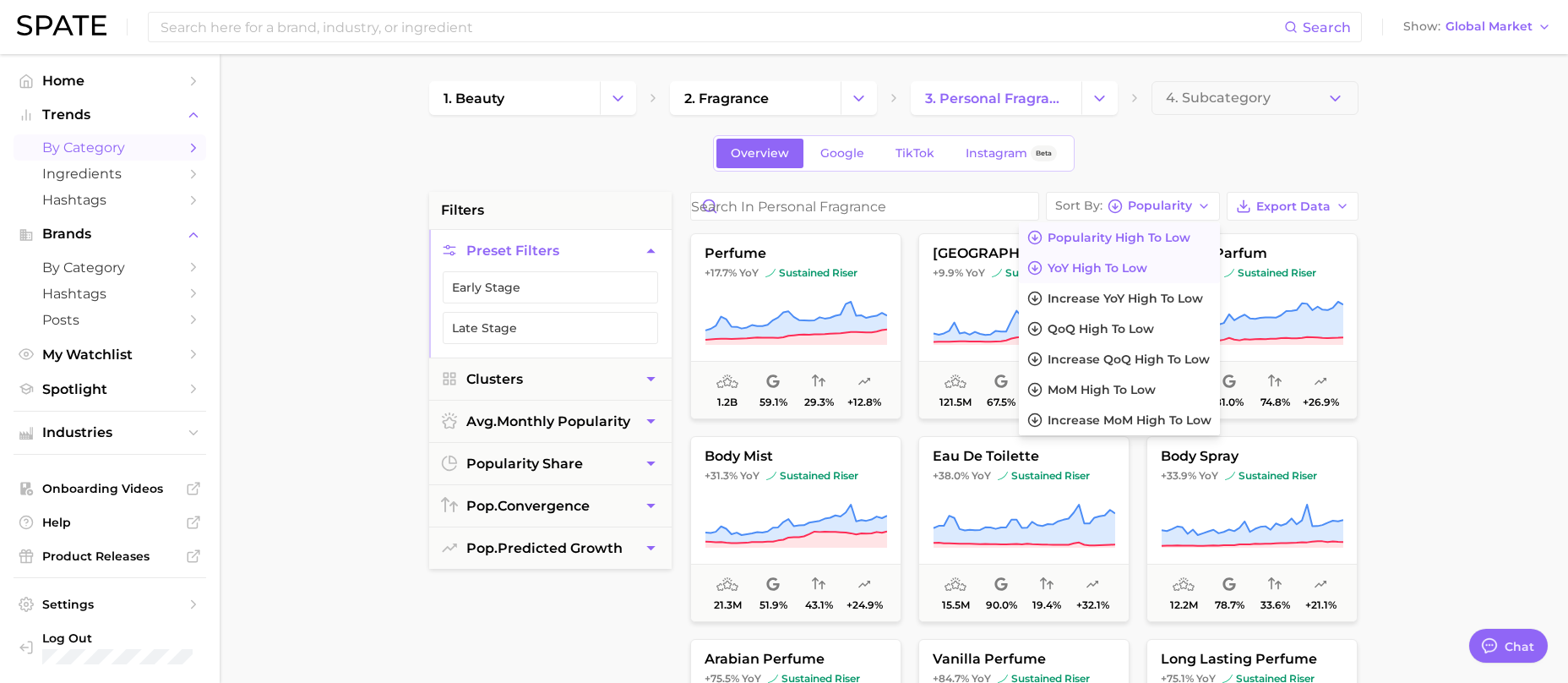
click at [1113, 266] on span "YoY high to low" at bounding box center [1097, 268] width 100 height 14
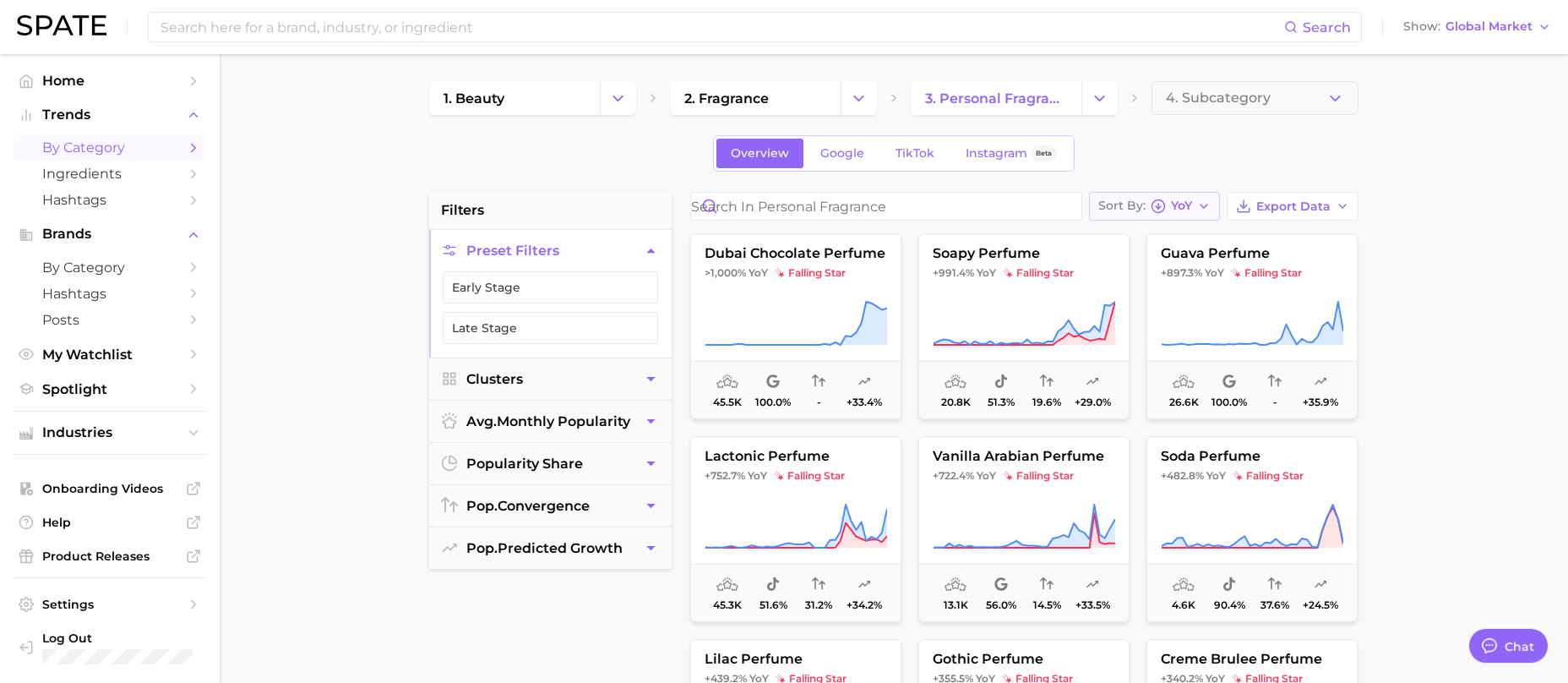
click at [1147, 210] on div "Sort By YoY" at bounding box center [1145, 206] width 94 height 15
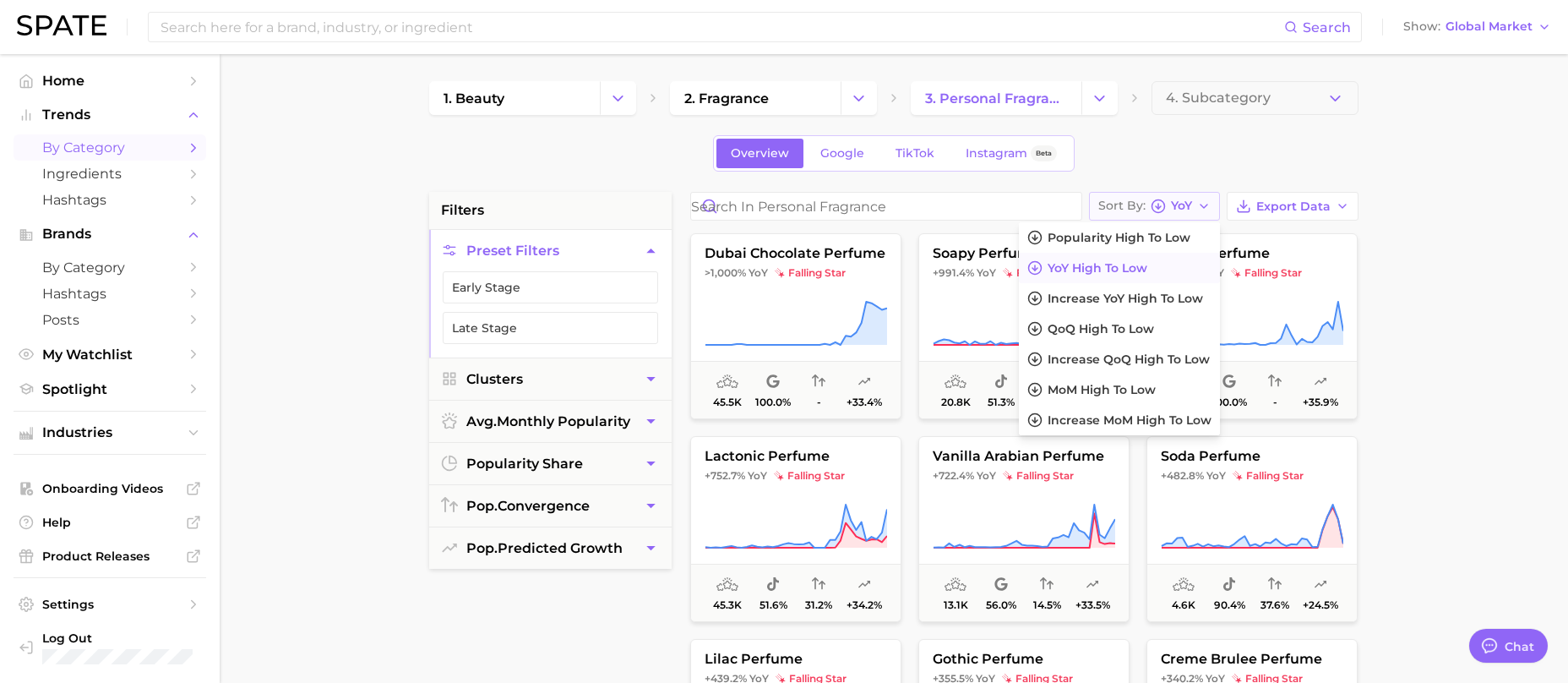
click at [1153, 210] on circle "button" at bounding box center [1158, 206] width 13 height 13
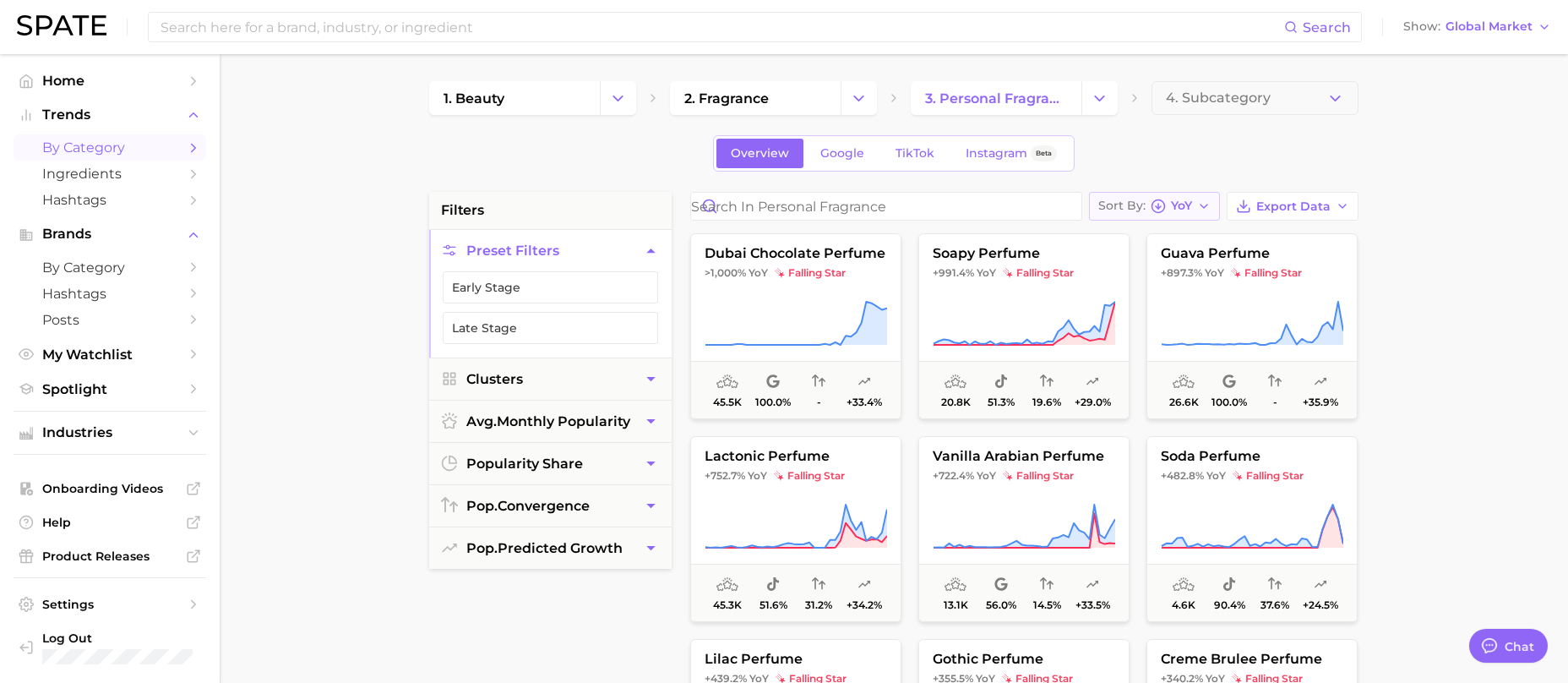
click at [1153, 210] on circle "button" at bounding box center [1158, 206] width 13 height 13
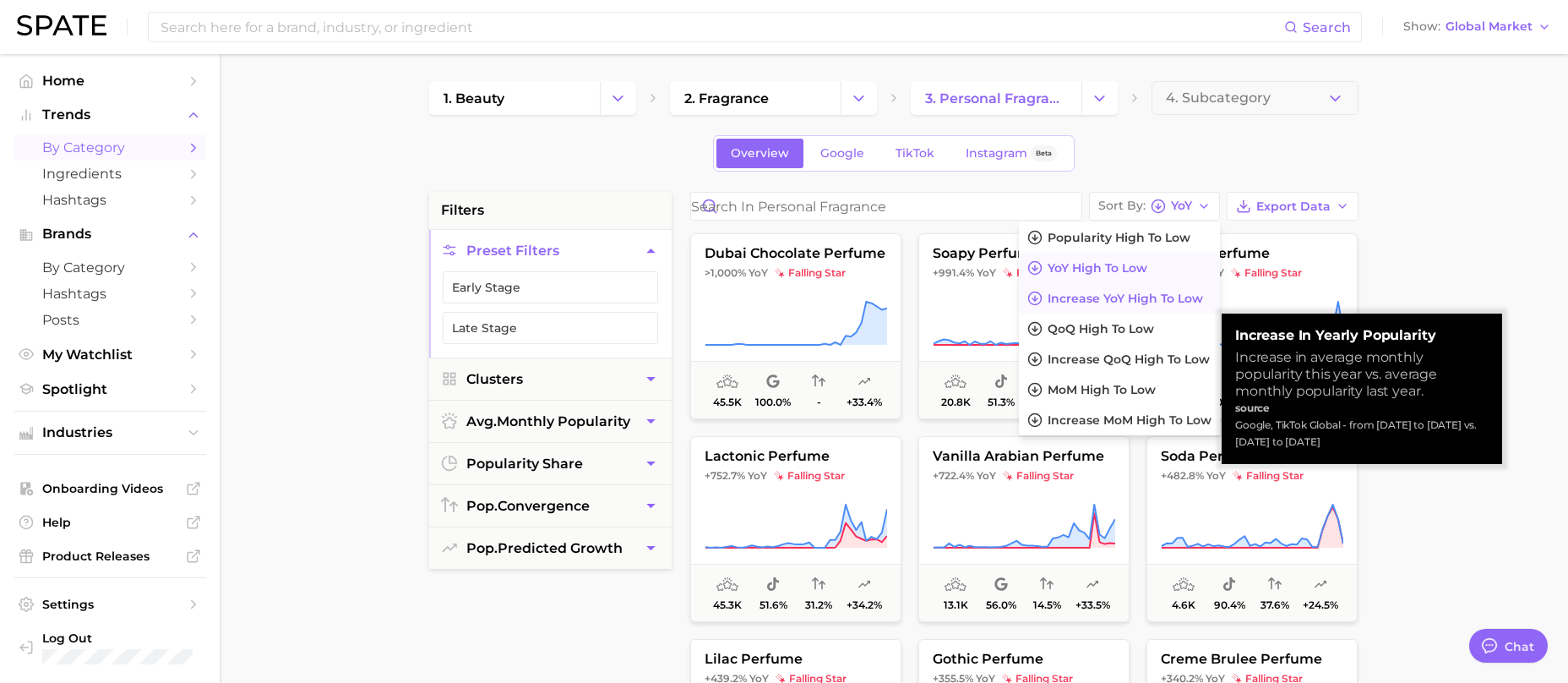
click at [1126, 297] on span "Increase YoY high to low" at bounding box center [1125, 299] width 155 height 14
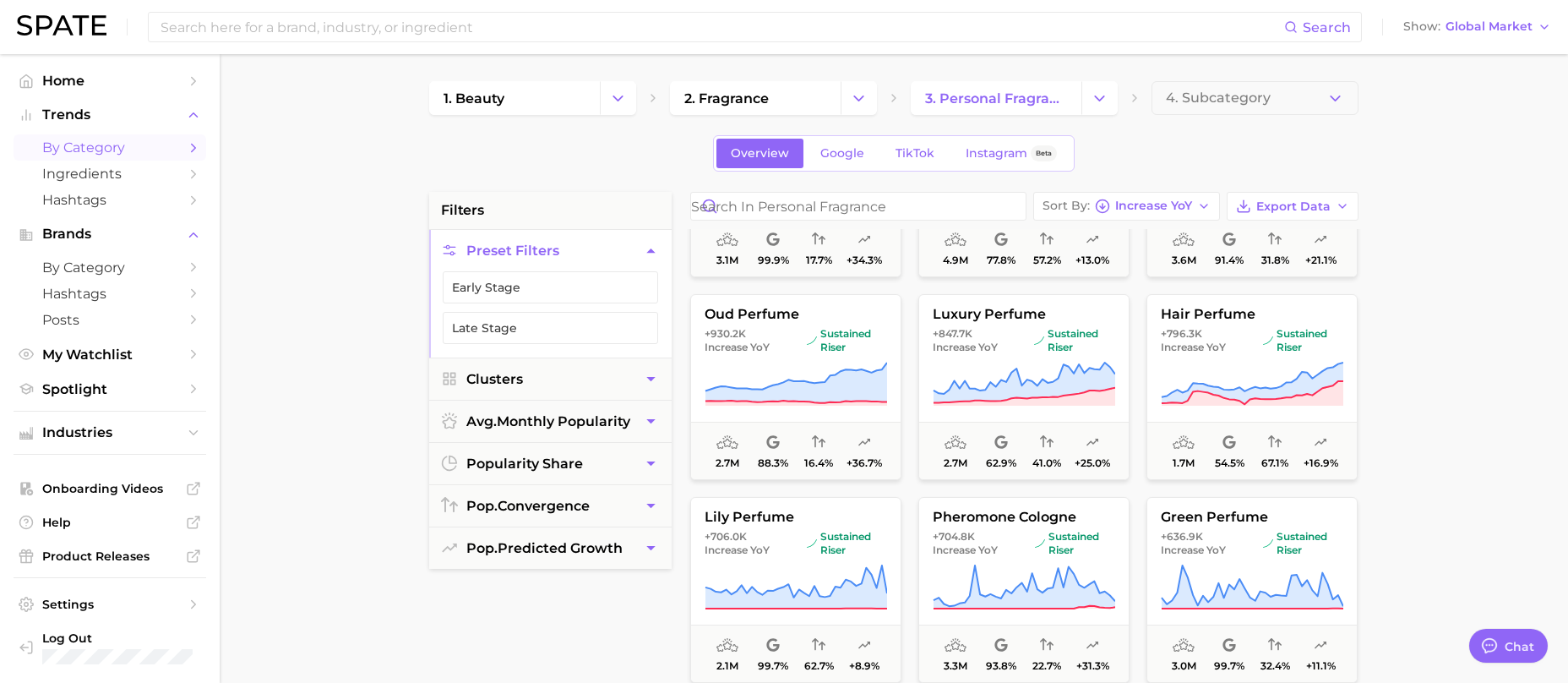
scroll to position [1183, 0]
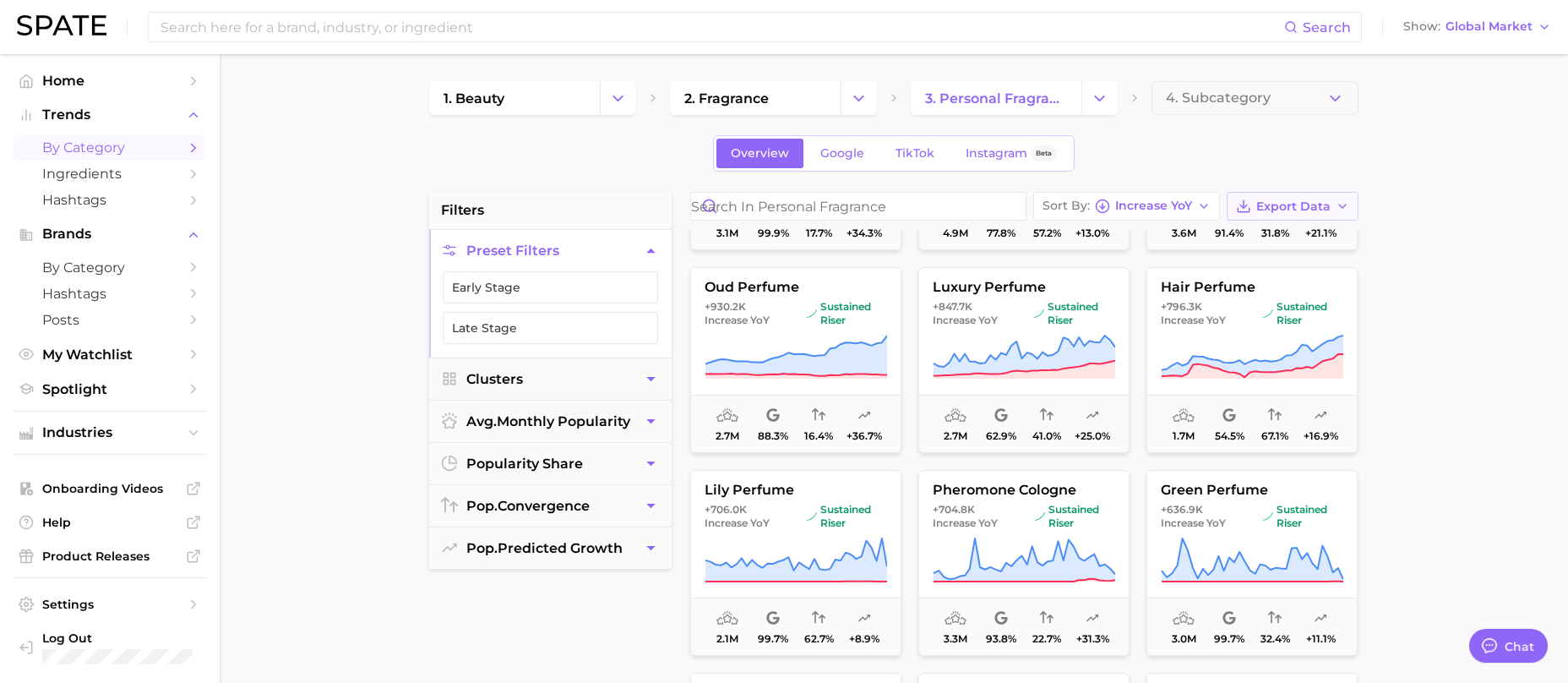
click at [1336, 201] on icon "button" at bounding box center [1342, 206] width 13 height 13
click at [1283, 266] on span "Time Series CSV" at bounding box center [1250, 268] width 99 height 14
click at [1446, 220] on main "1. beauty 2. fragrance 3. personal fragrance 4. Subcategory Overview Google Tik…" at bounding box center [893, 695] width 1348 height 1282
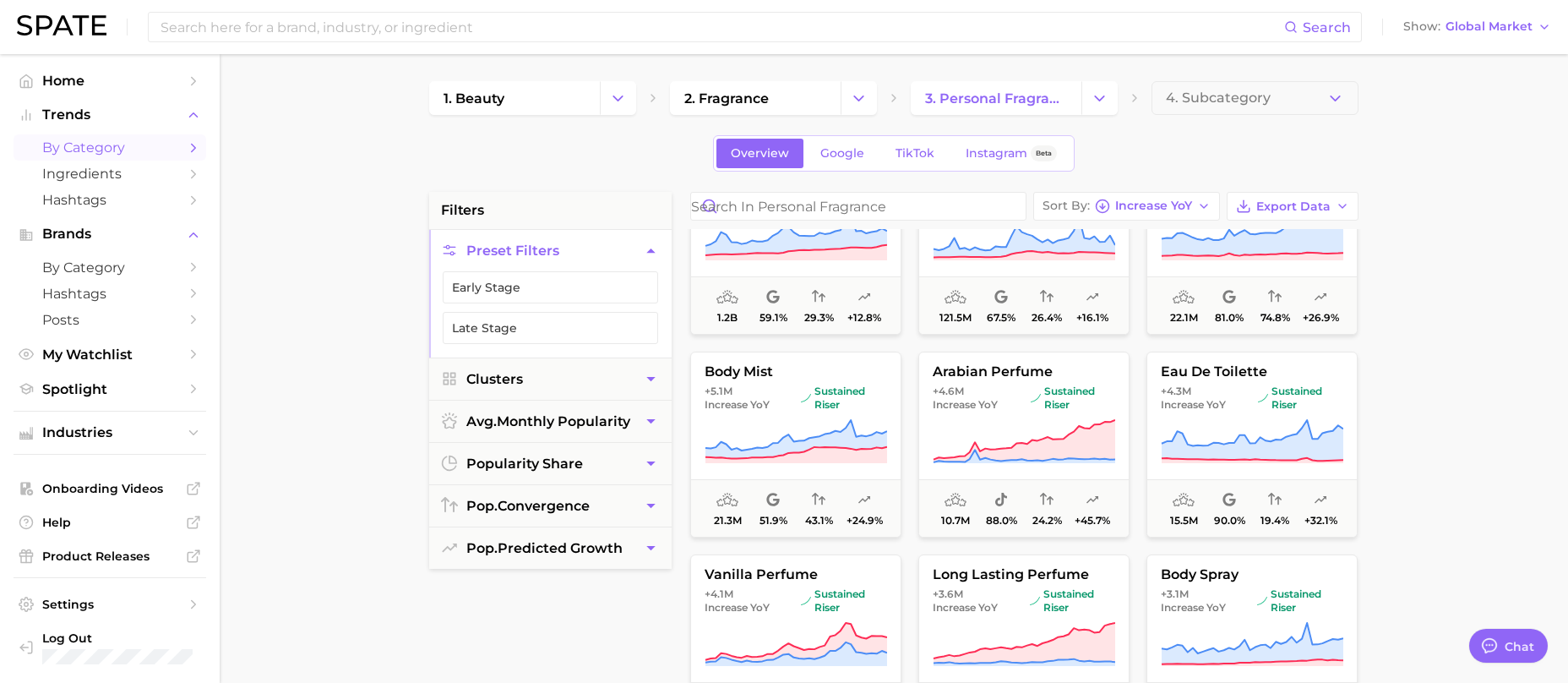
scroll to position [0, 0]
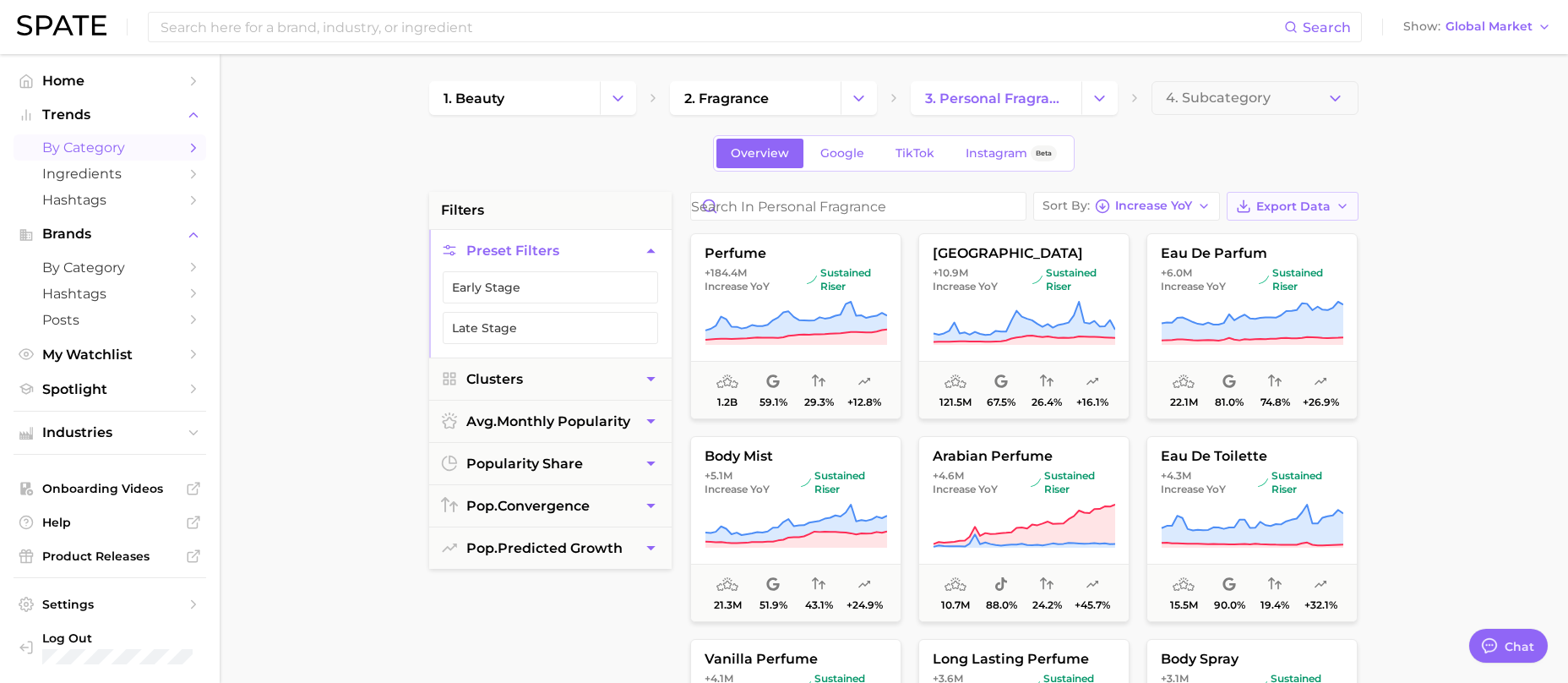
click at [1327, 212] on span "Export Data" at bounding box center [1293, 206] width 74 height 14
click at [1234, 241] on span "Card Data CSV" at bounding box center [1245, 238] width 89 height 14
